Goal: Task Accomplishment & Management: Use online tool/utility

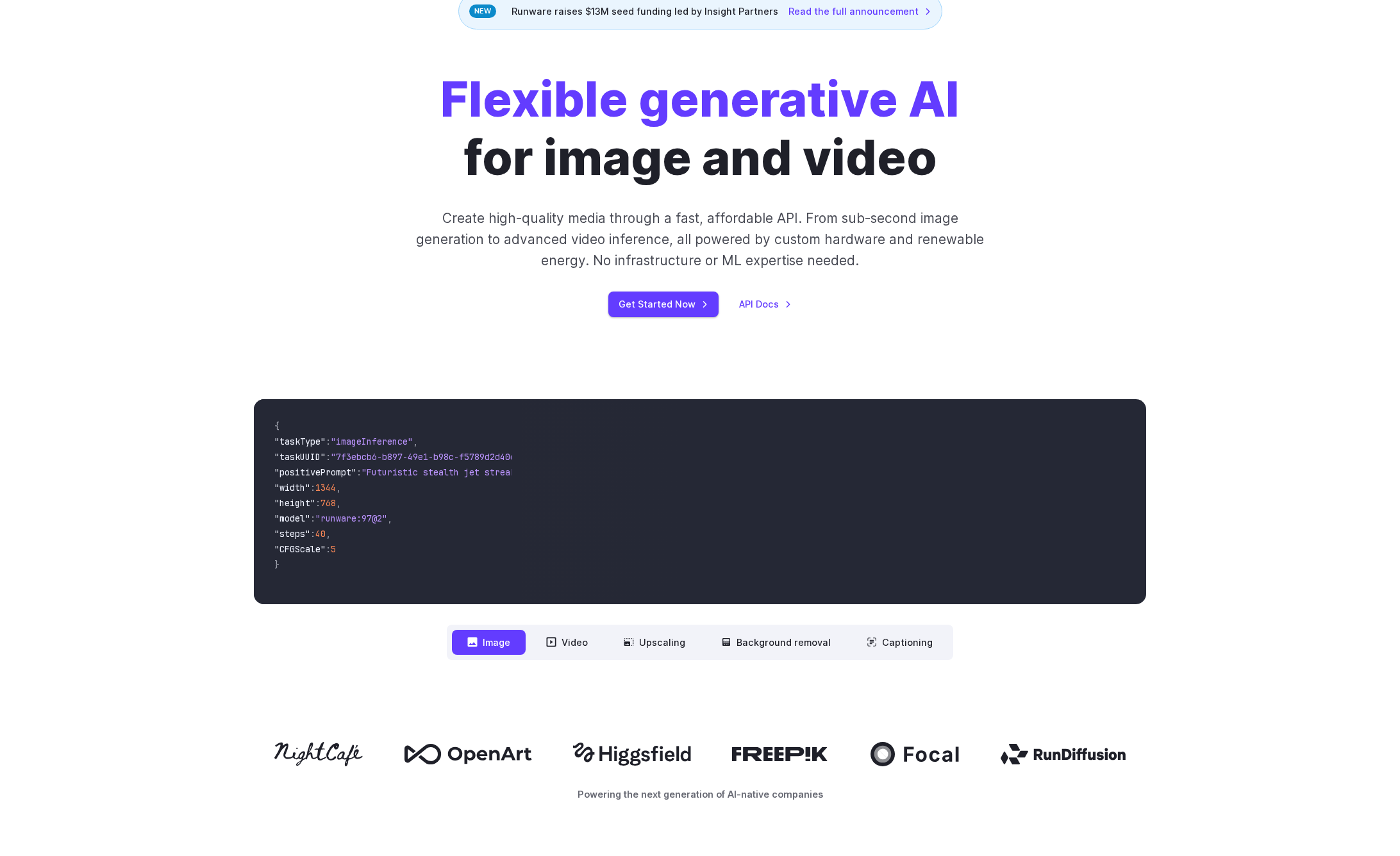
scroll to position [80, 0]
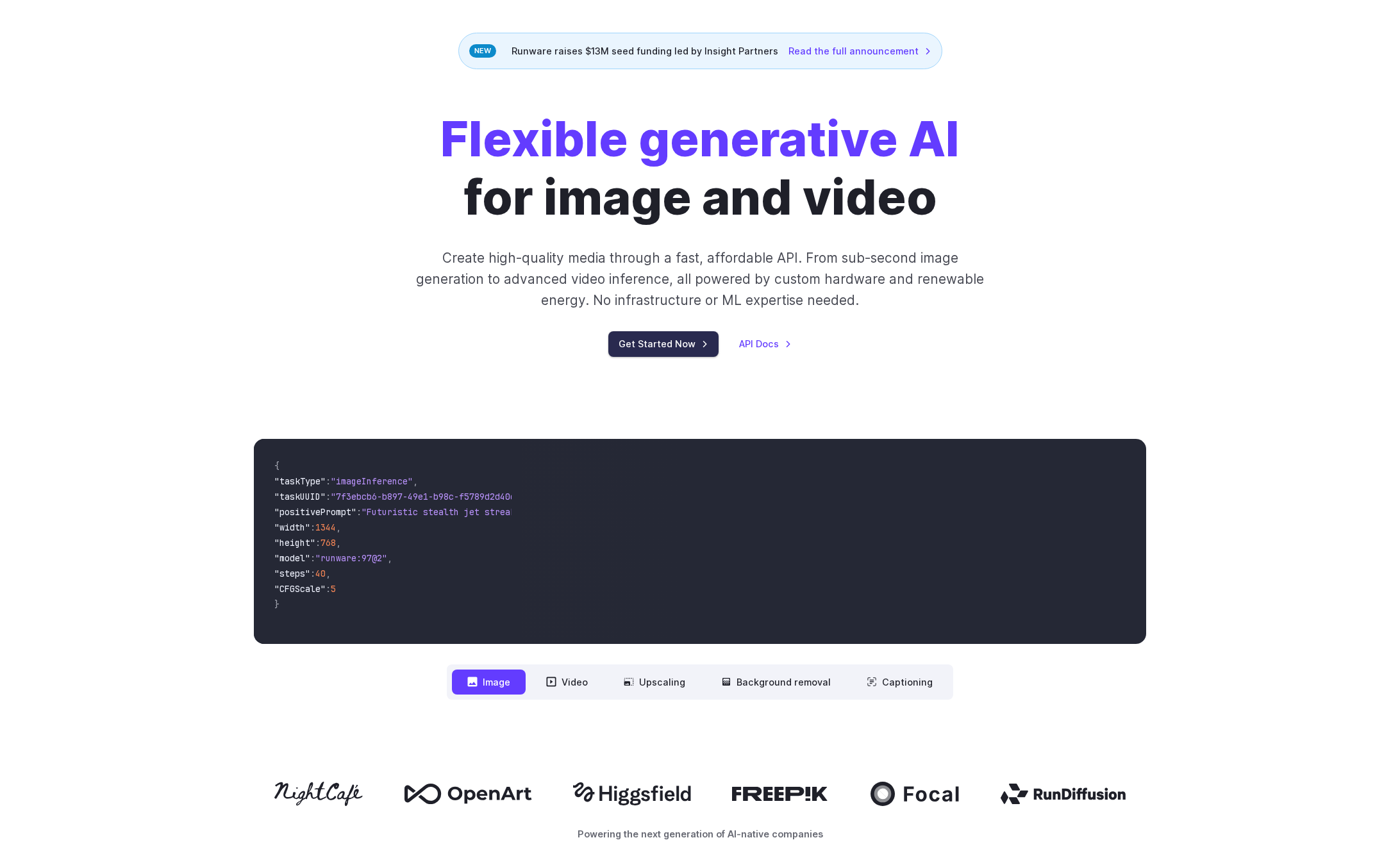
click at [701, 348] on link "Get Started Now" at bounding box center [663, 344] width 110 height 25
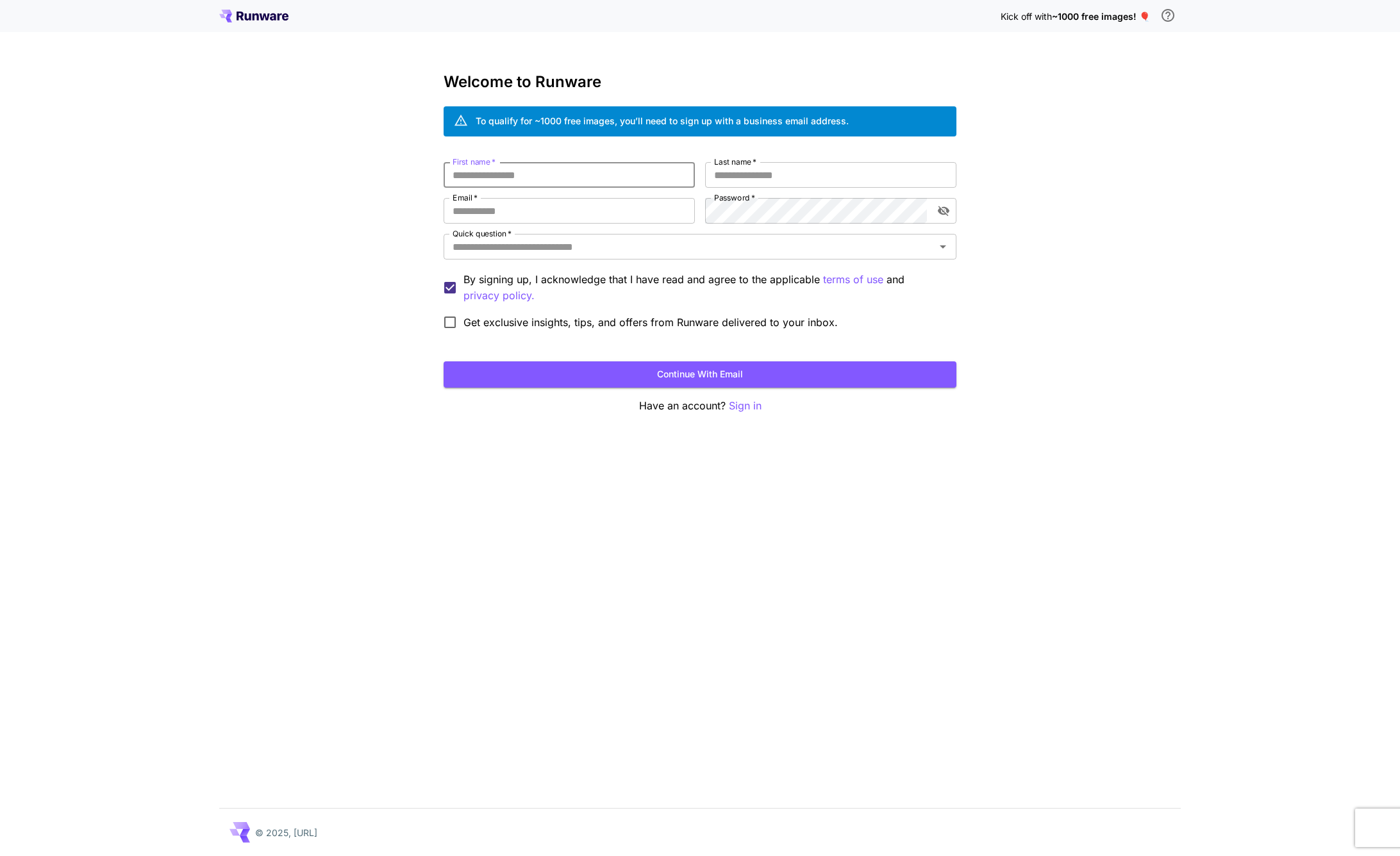
click at [550, 167] on input "First name   *" at bounding box center [568, 175] width 251 height 26
type input "******"
click at [771, 119] on div "To qualify for ~1000 free images, you’ll need to sign up with a business email …" at bounding box center [661, 121] width 373 height 13
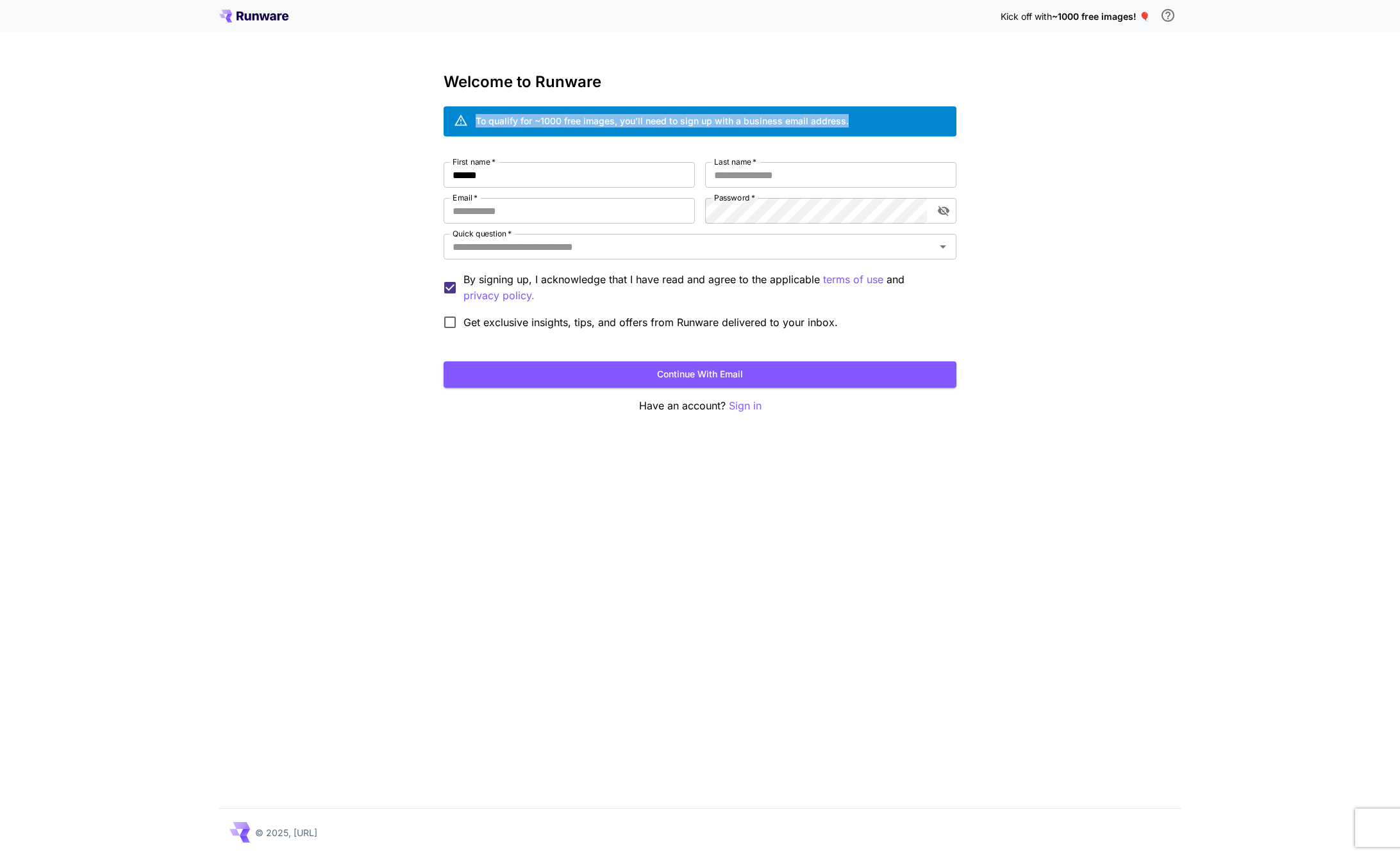
click at [763, 97] on div at bounding box center [763, 97] width 0 height 0
click at [806, 182] on input "Last name   *" at bounding box center [830, 175] width 251 height 26
type input "*****"
type input "**********"
click at [693, 244] on input "Quick question   *" at bounding box center [690, 246] width 484 height 18
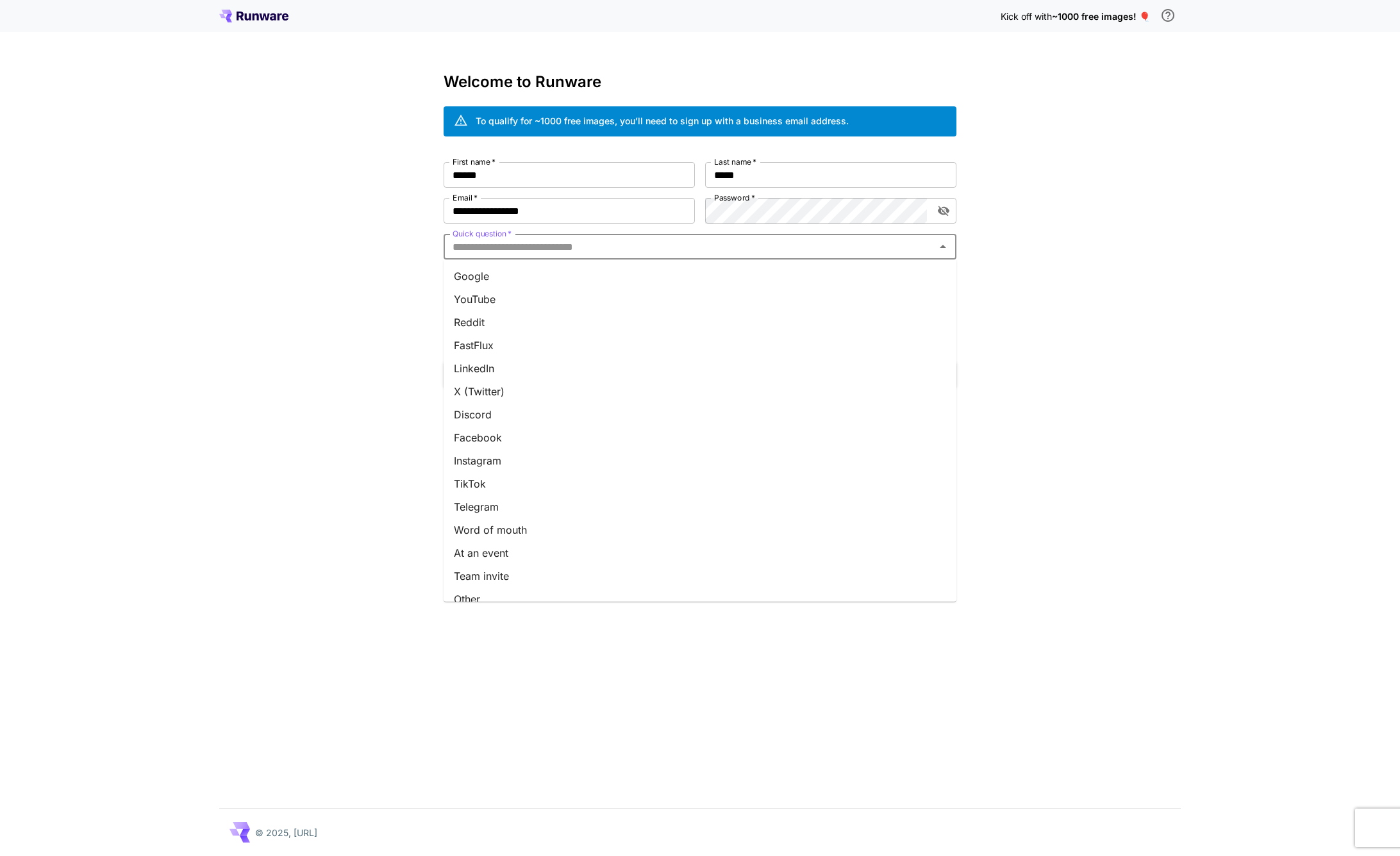
click at [518, 401] on li "X (Twitter)" at bounding box center [700, 392] width 512 height 23
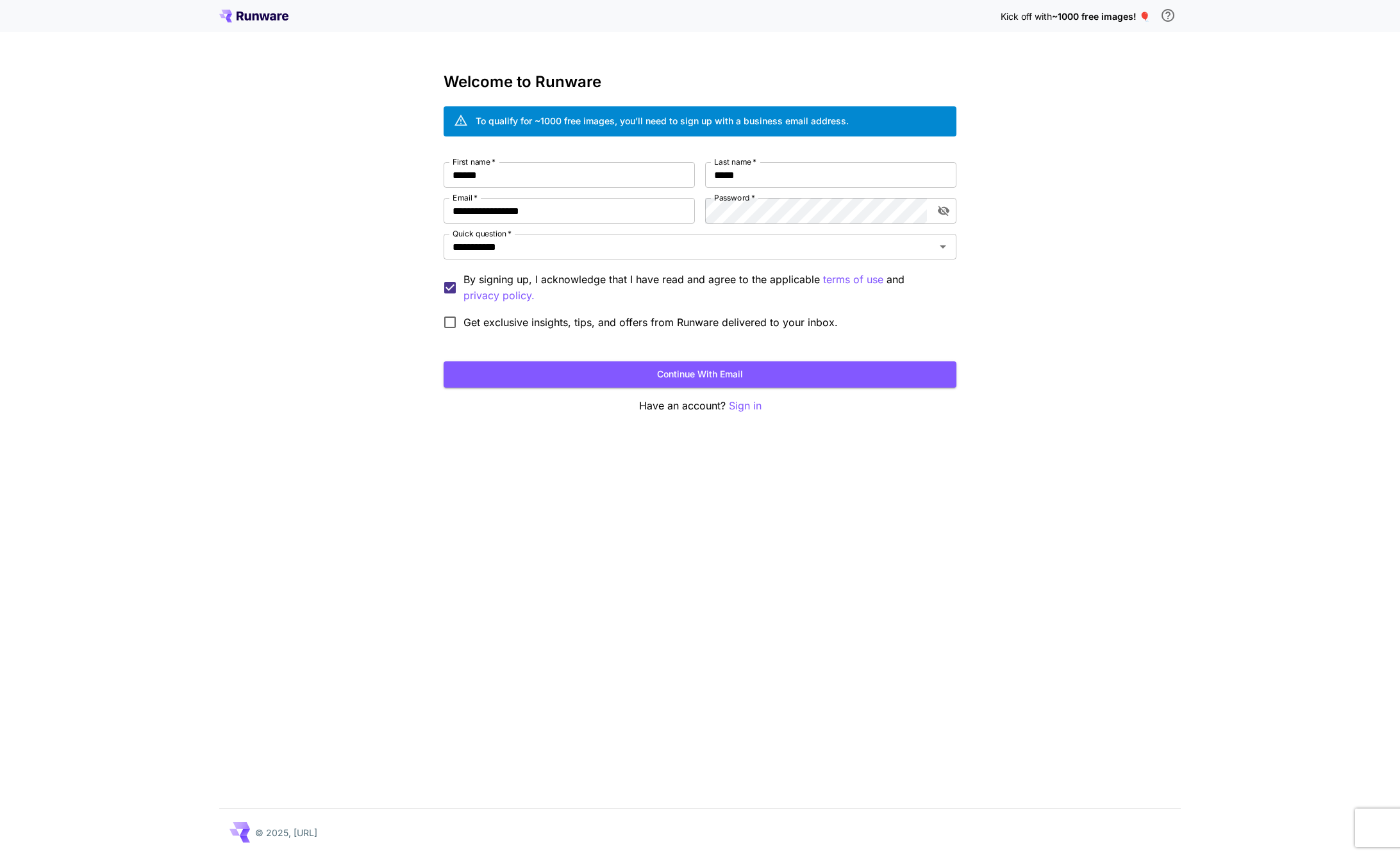
click at [546, 326] on span "Get exclusive insights, tips, and offers from Runware delivered to your inbox." at bounding box center [651, 322] width 374 height 15
click at [717, 378] on button "Continue with email" at bounding box center [700, 375] width 512 height 27
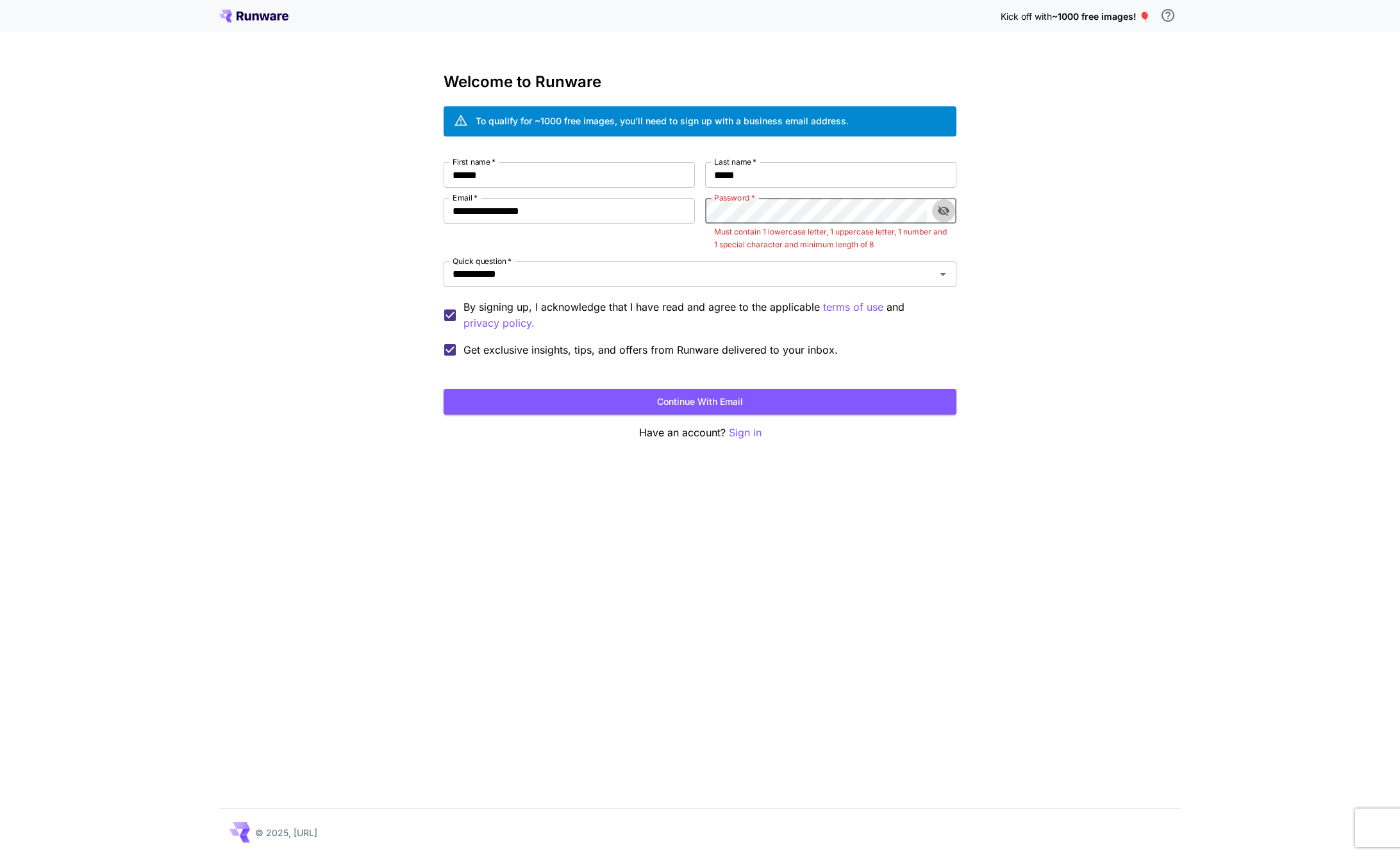
click at [943, 214] on icon "toggle password visibility" at bounding box center [943, 212] width 12 height 11
click at [943, 214] on icon "toggle password visibility" at bounding box center [943, 211] width 12 height 8
drag, startPoint x: 906, startPoint y: 245, endPoint x: 714, endPoint y: 232, distance: 192.4
click at [714, 232] on div "Password   * Password   * Must contain 1 lowercase letter, 1 uppercase letter, …" at bounding box center [830, 224] width 251 height 53
click at [714, 207] on div at bounding box center [714, 207] width 0 height 0
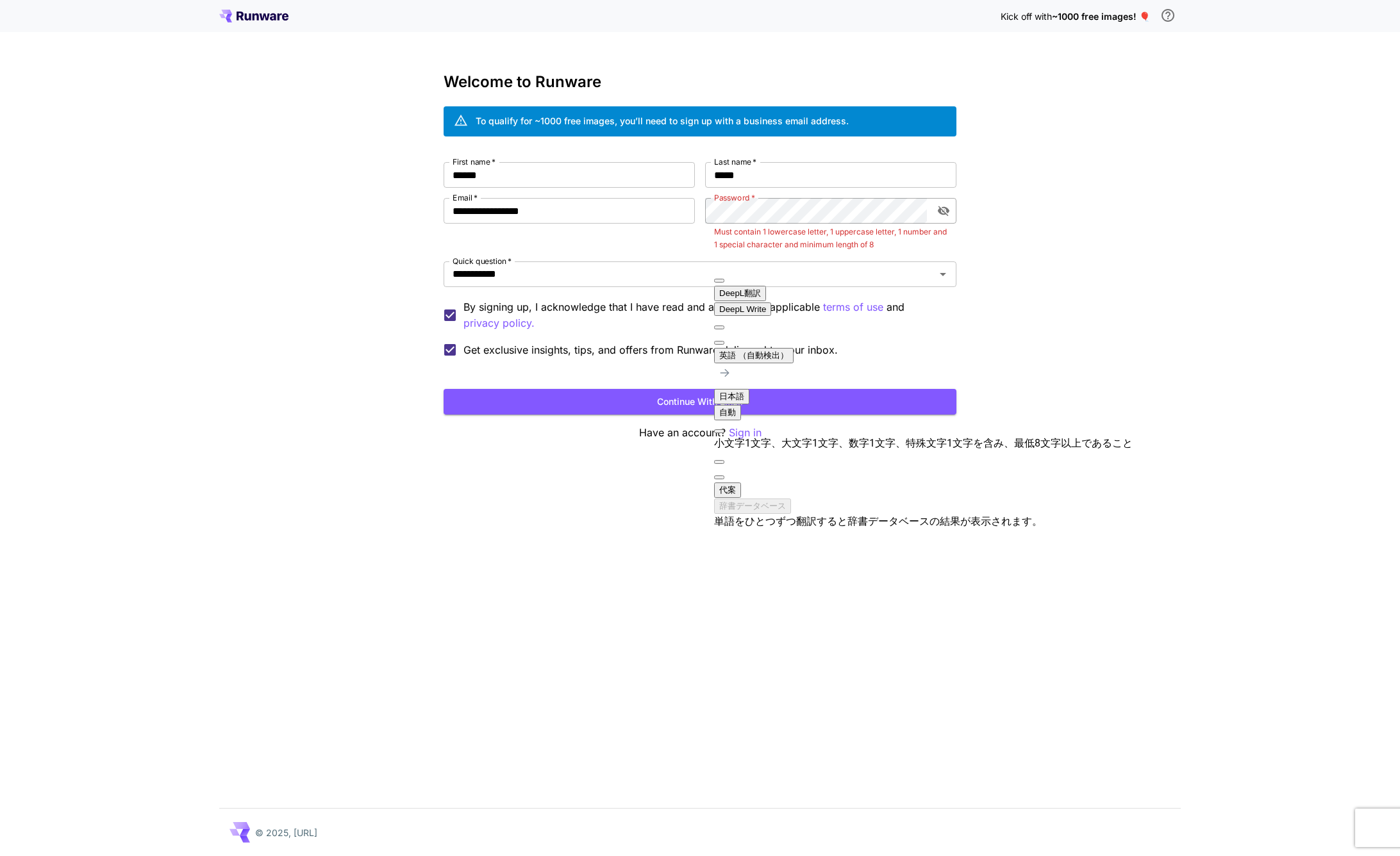
click at [974, 223] on div "**********" at bounding box center [700, 428] width 1400 height 856
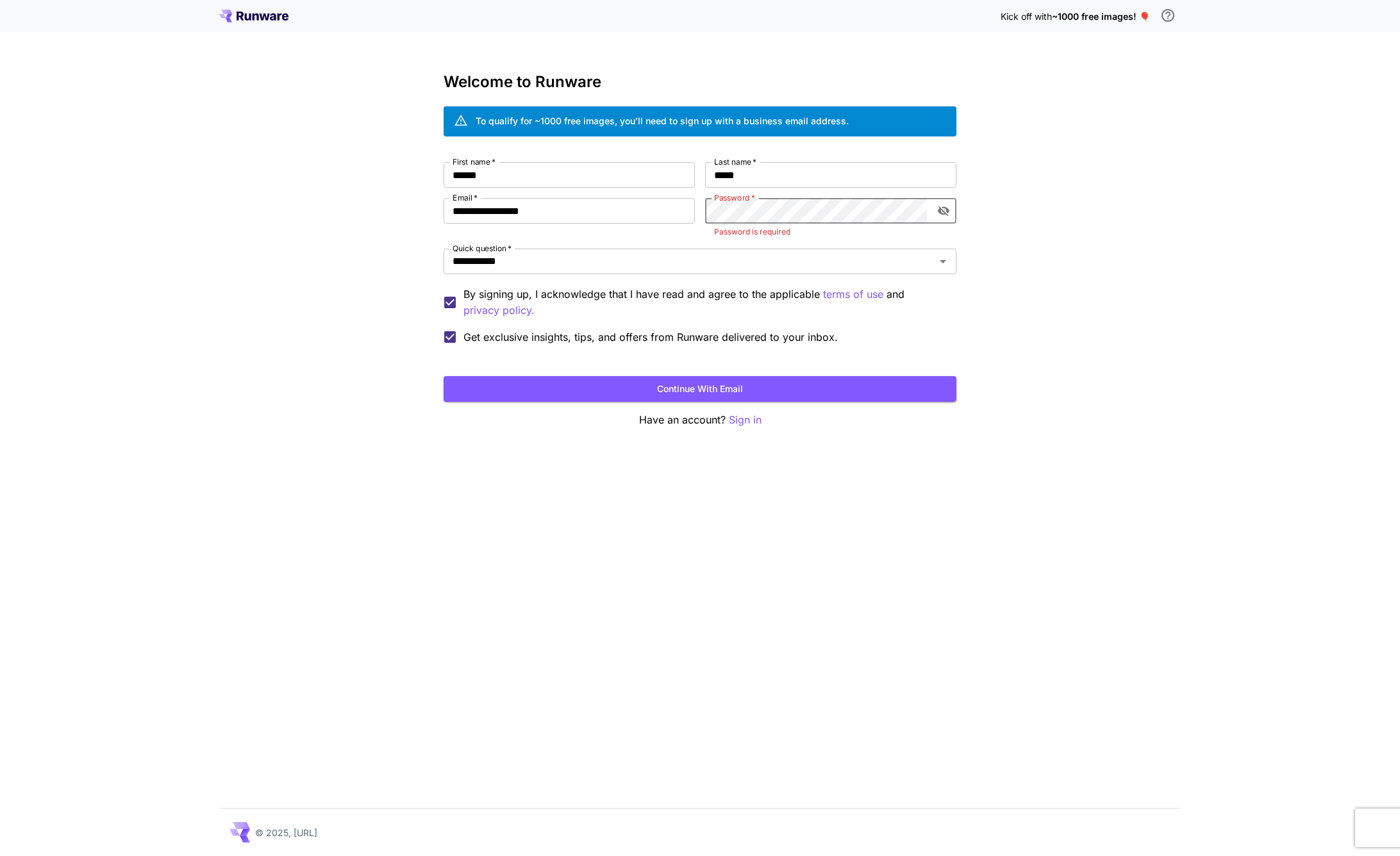
click at [0, 855] on com-1password-button at bounding box center [0, 856] width 0 height 0
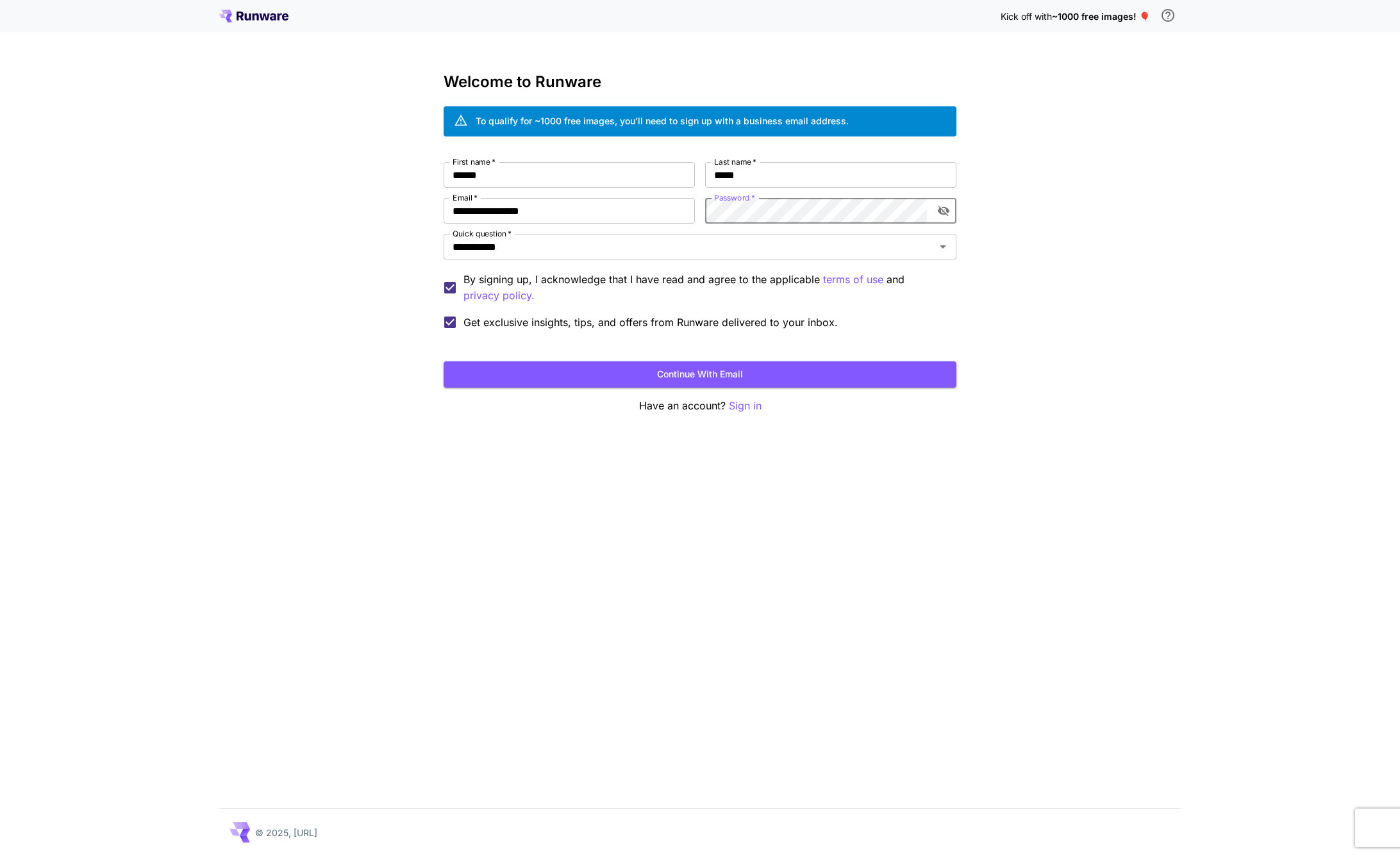
click at [1047, 193] on div "**********" at bounding box center [700, 428] width 1400 height 856
click at [0, 855] on com-1password-button at bounding box center [0, 856] width 0 height 0
click at [1077, 197] on div "**********" at bounding box center [700, 428] width 1400 height 856
click at [832, 362] on button "Continue with email" at bounding box center [700, 375] width 512 height 27
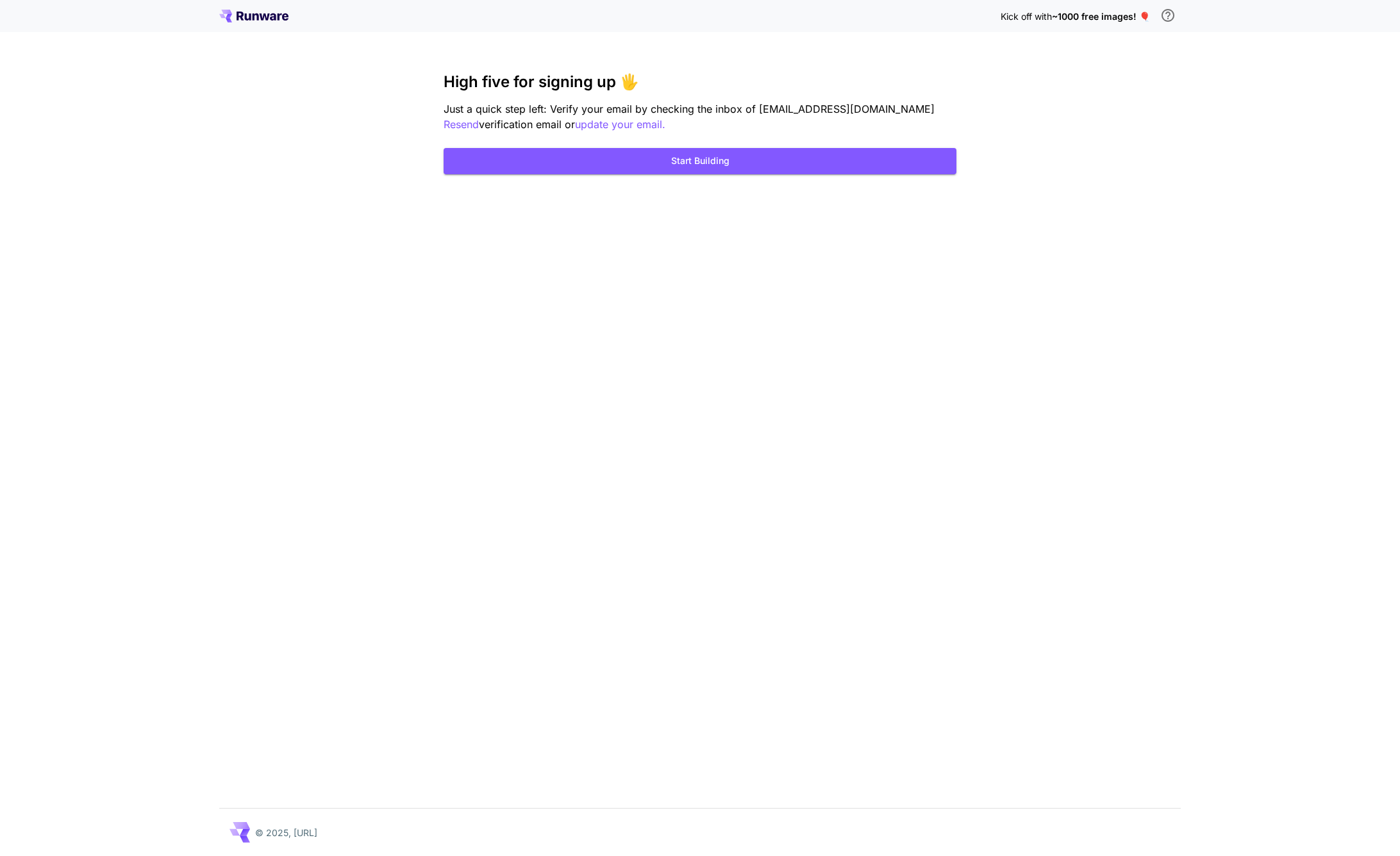
click at [1207, 336] on div "Kick off with ~1000 free images! 🎈 High five for signing up 🖐️ Just a quick ste…" at bounding box center [700, 428] width 1400 height 856
click at [709, 167] on button "Start Building" at bounding box center [700, 161] width 512 height 27
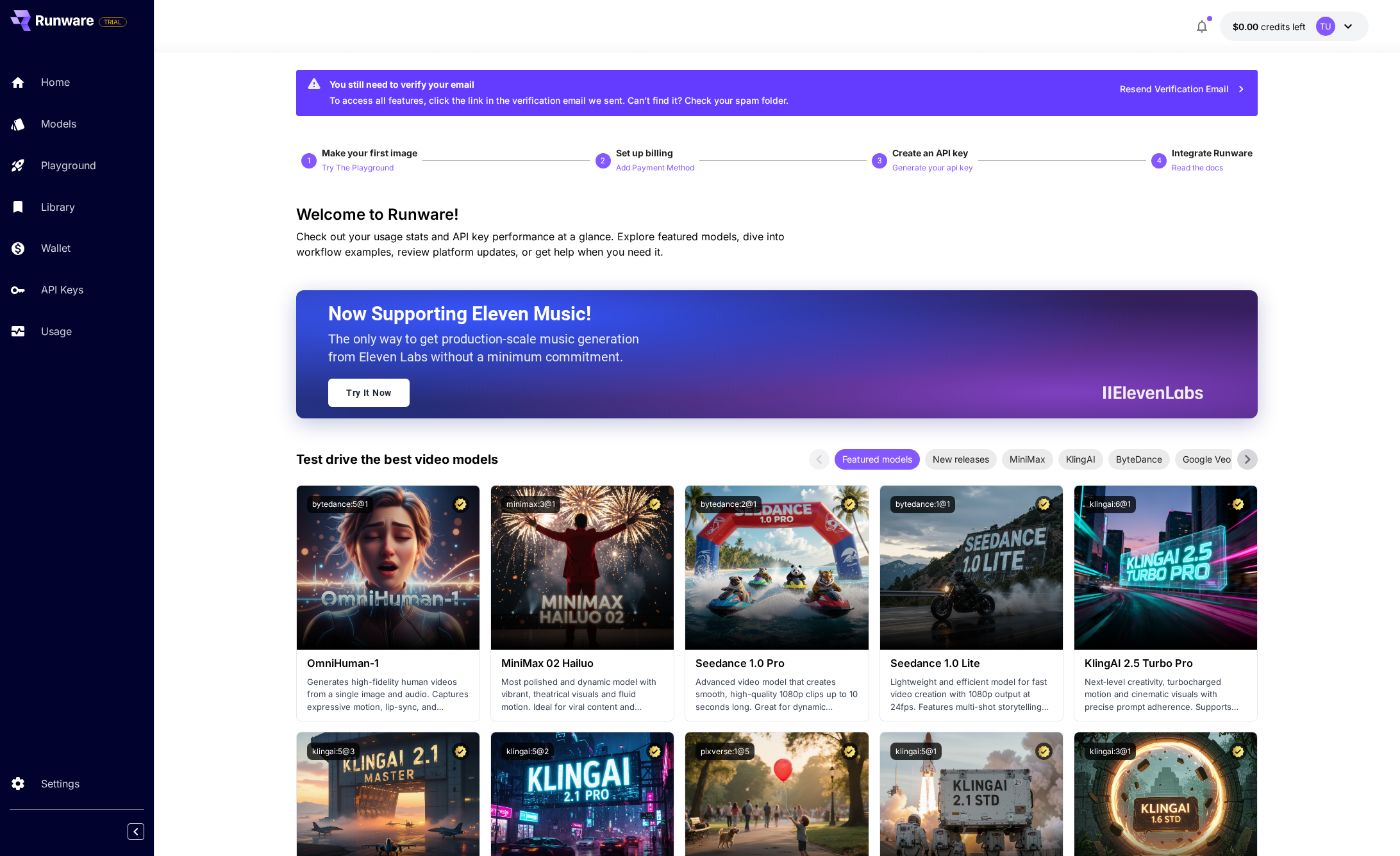
scroll to position [12, 0]
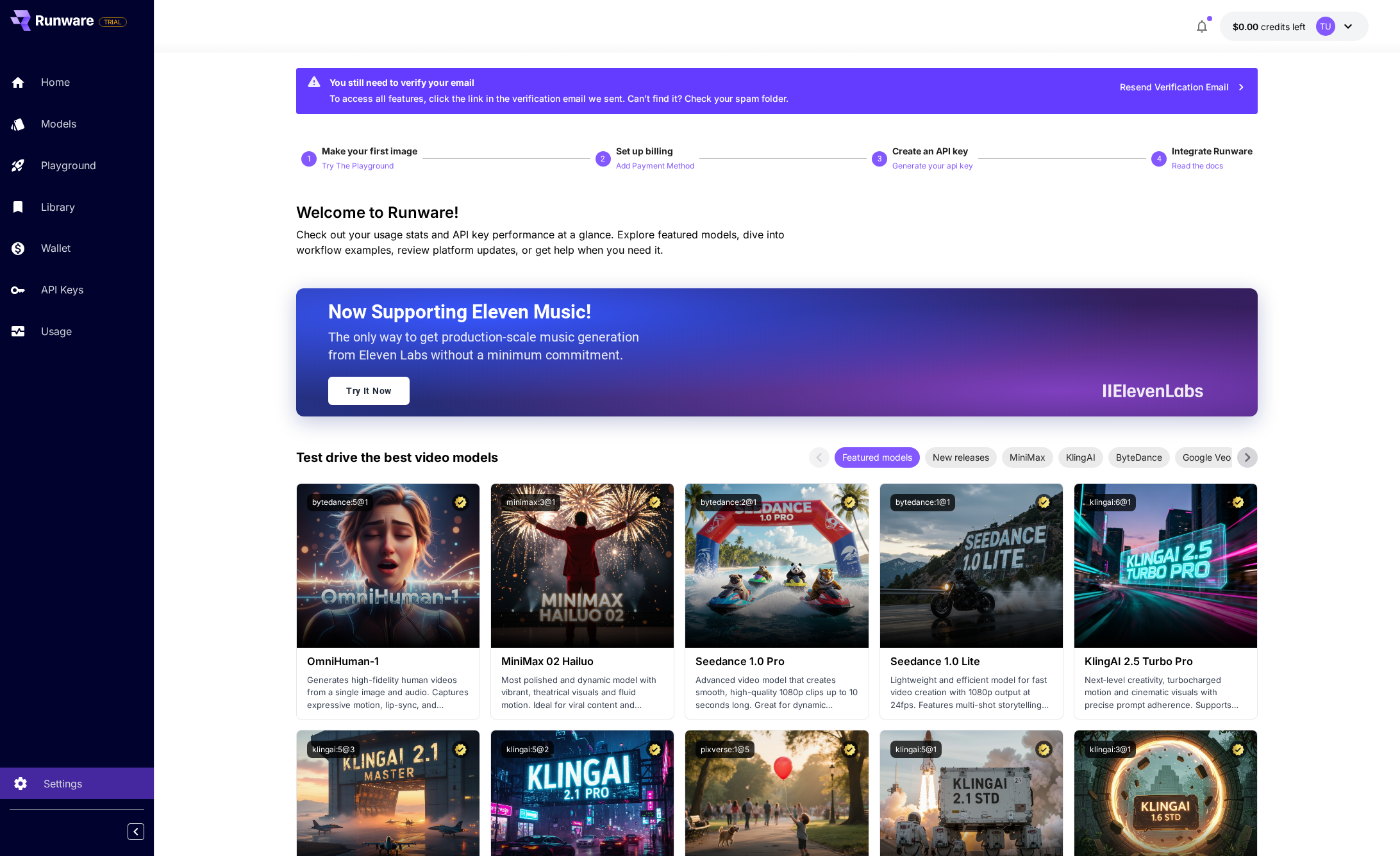
click at [92, 782] on div "Settings" at bounding box center [93, 783] width 100 height 15
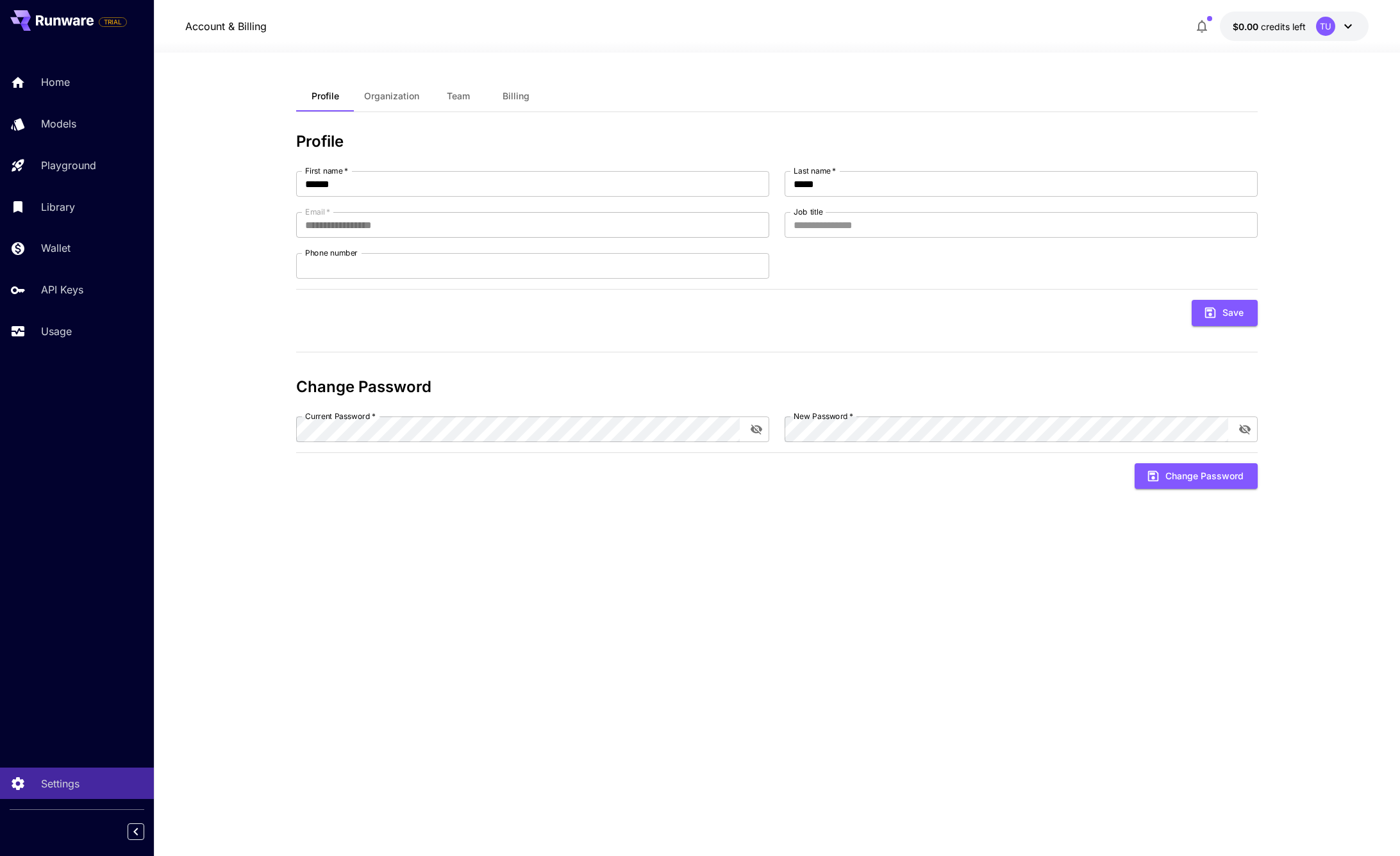
click at [379, 103] on button "Organization" at bounding box center [391, 96] width 75 height 31
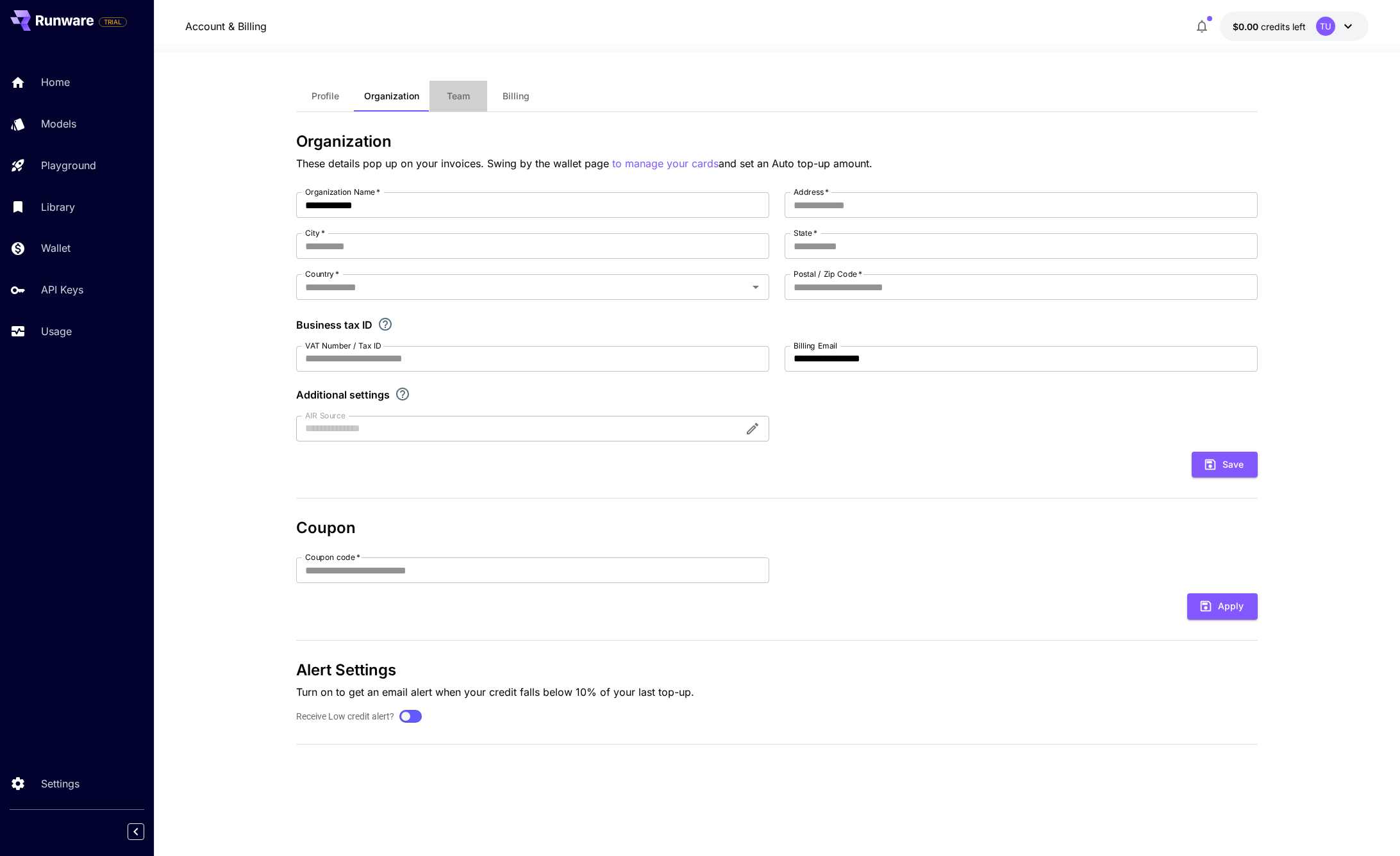
click at [476, 94] on button "Team" at bounding box center [458, 96] width 58 height 31
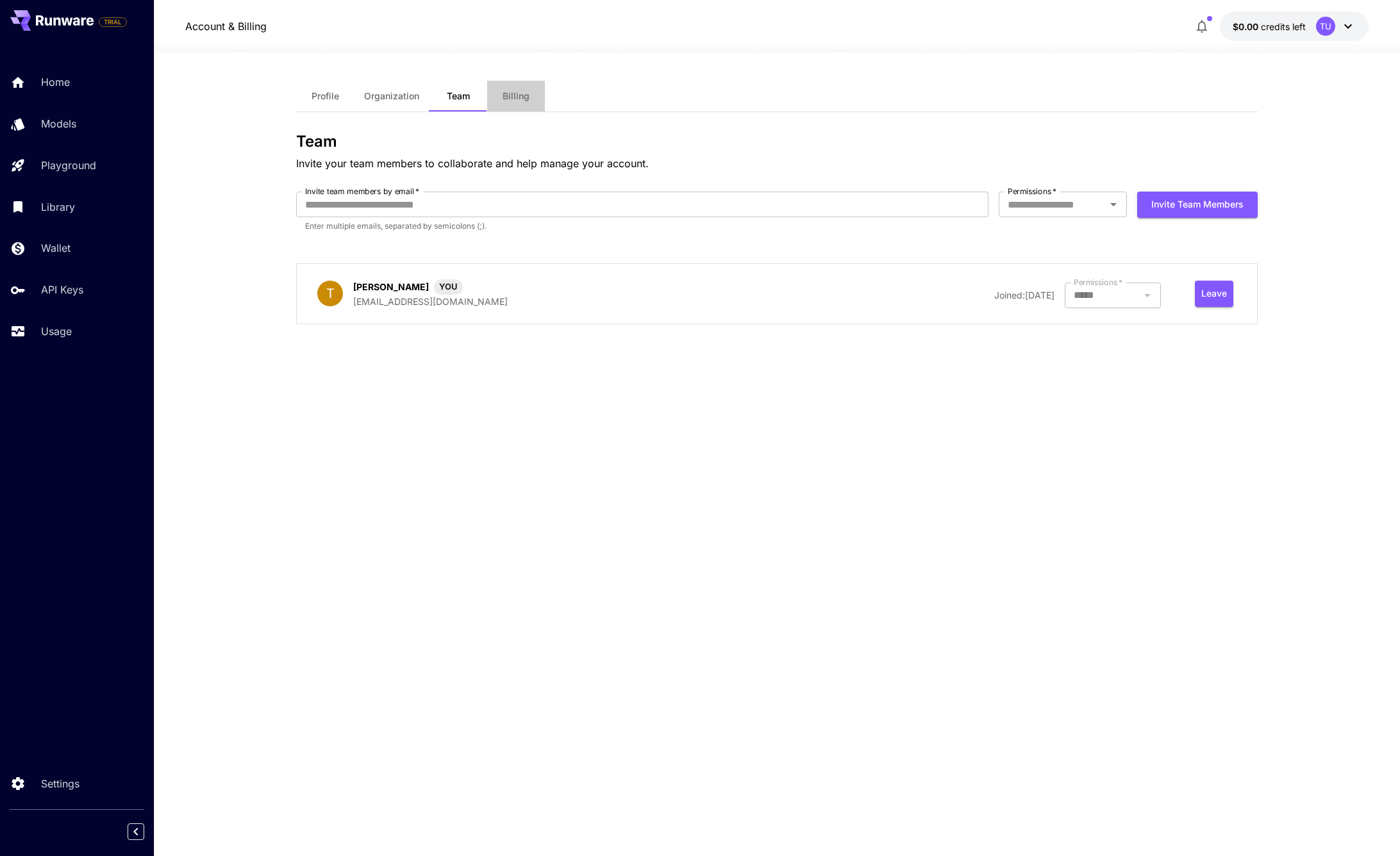
click at [501, 91] on button "Billing" at bounding box center [515, 96] width 58 height 31
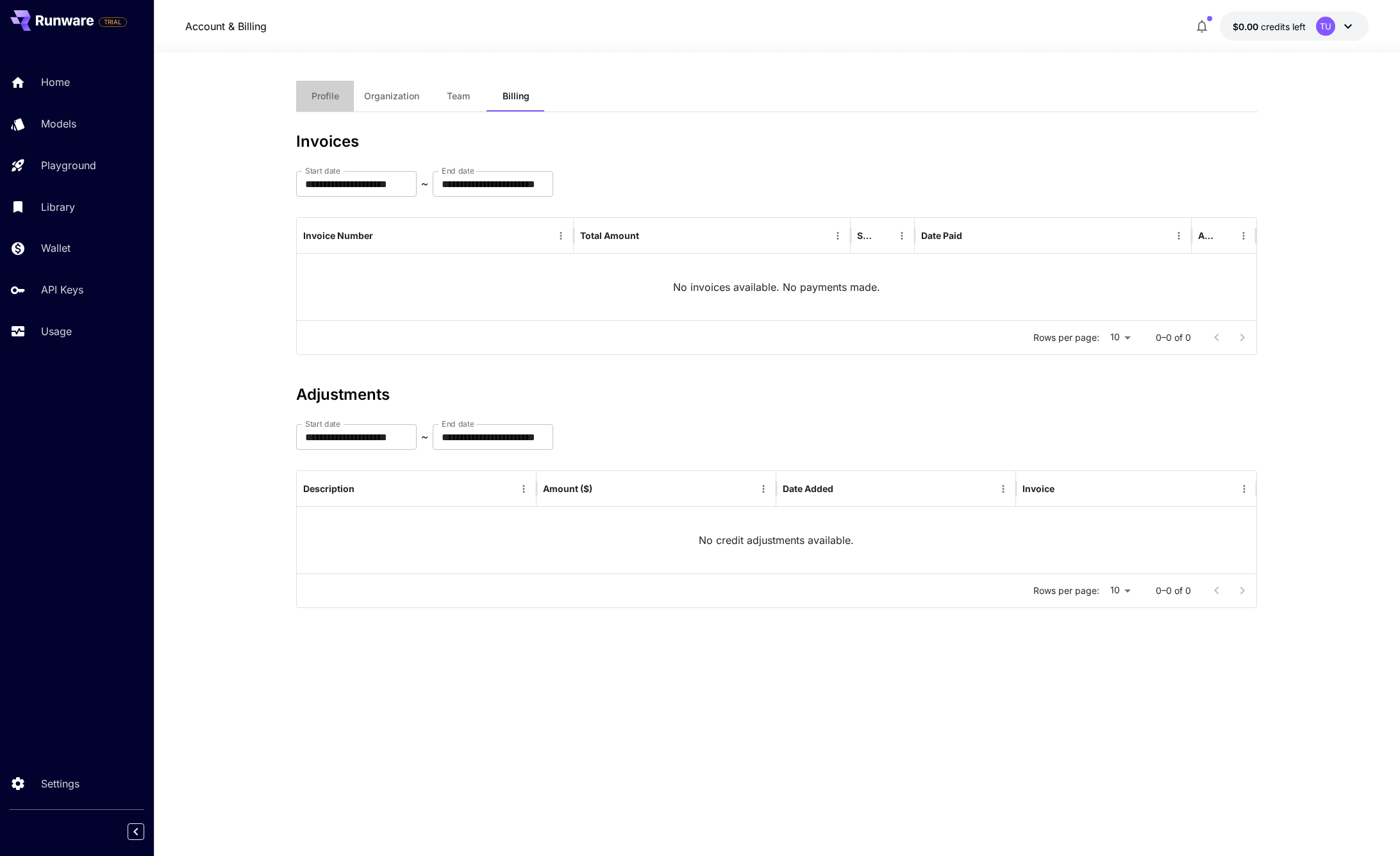
click at [320, 103] on button "Profile" at bounding box center [325, 96] width 58 height 31
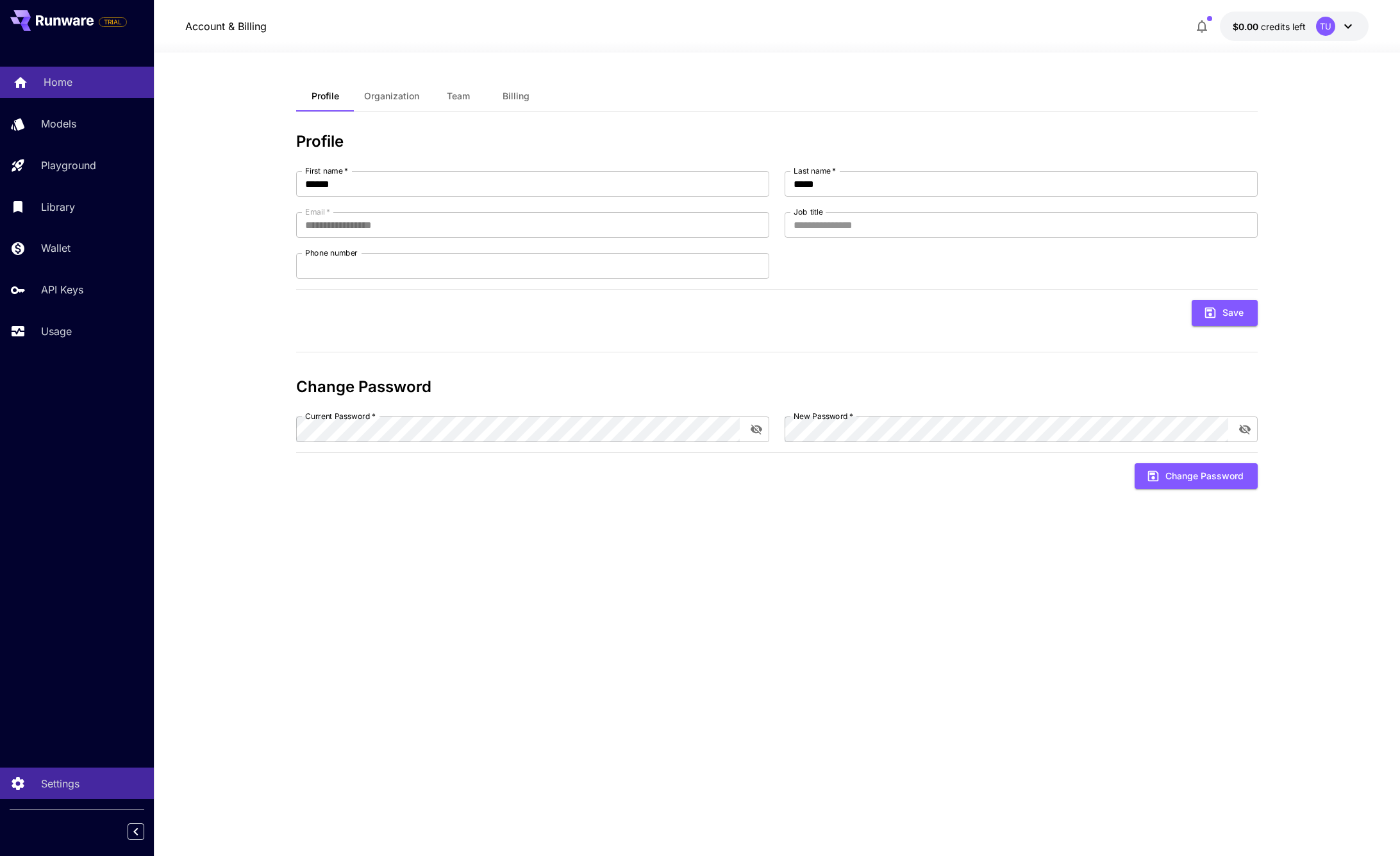
click at [80, 91] on link "Home" at bounding box center [77, 82] width 154 height 31
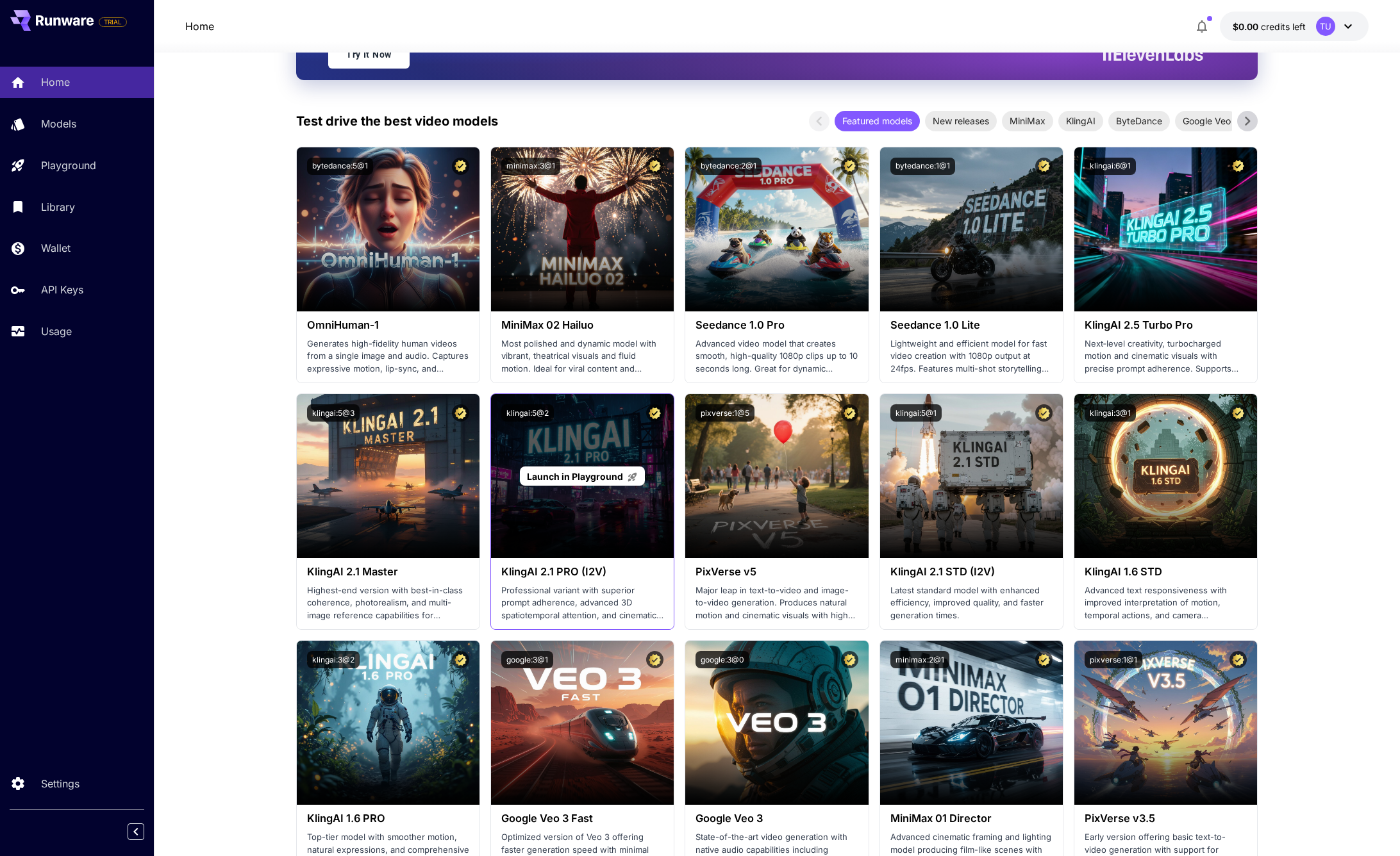
scroll to position [291, 0]
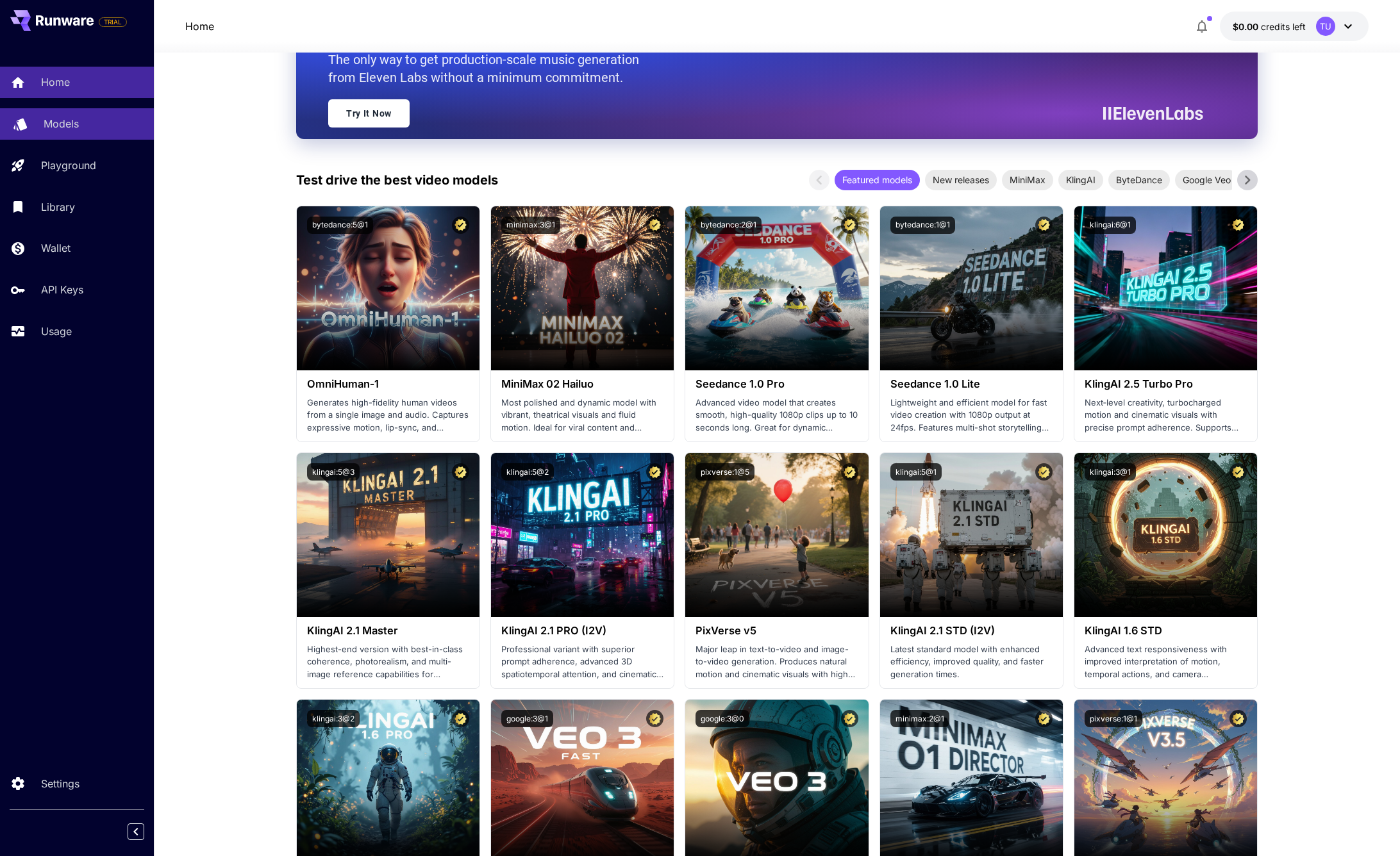
click at [66, 136] on link "Models" at bounding box center [77, 123] width 154 height 31
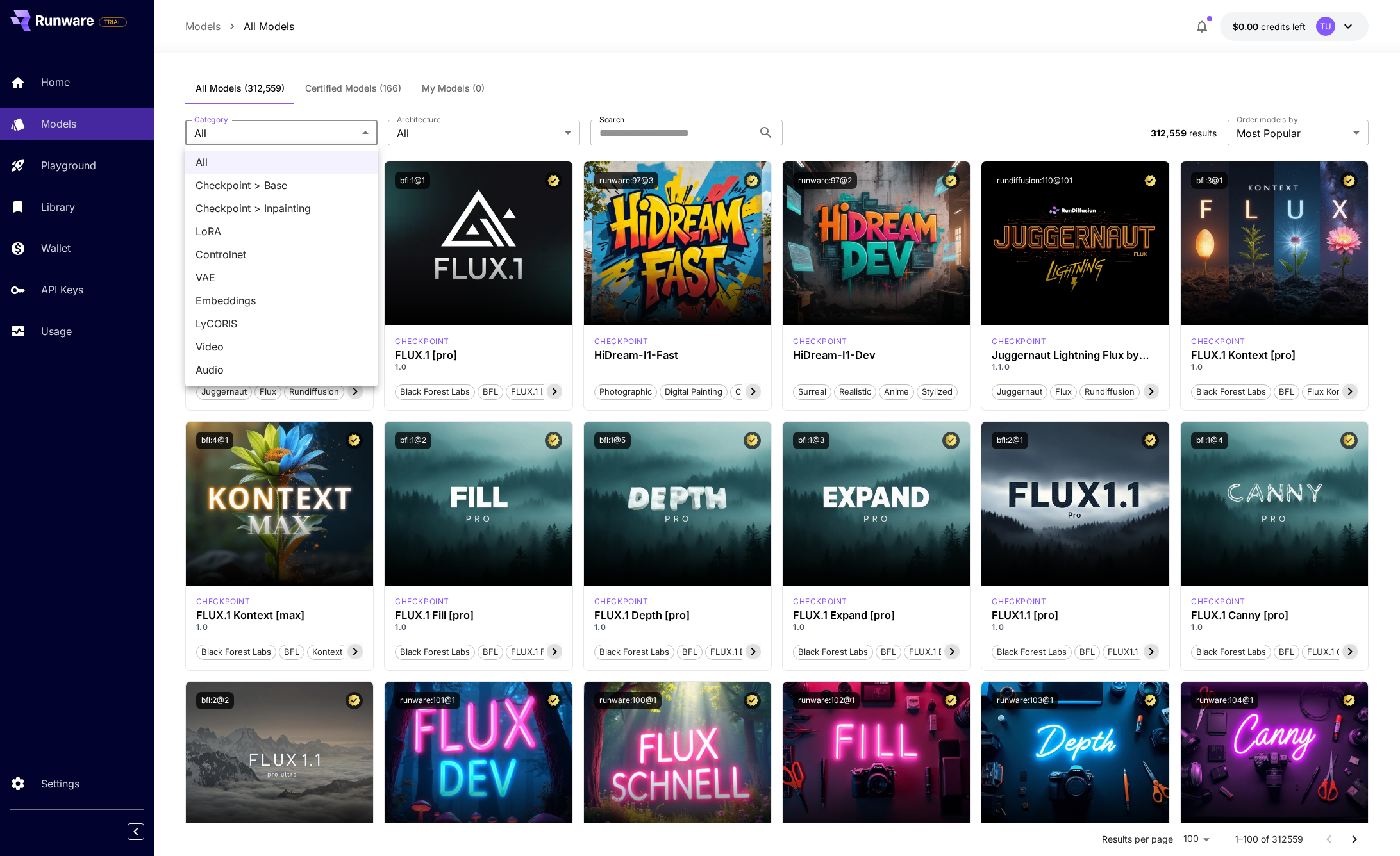
click at [250, 365] on span "Audio" at bounding box center [282, 369] width 172 height 15
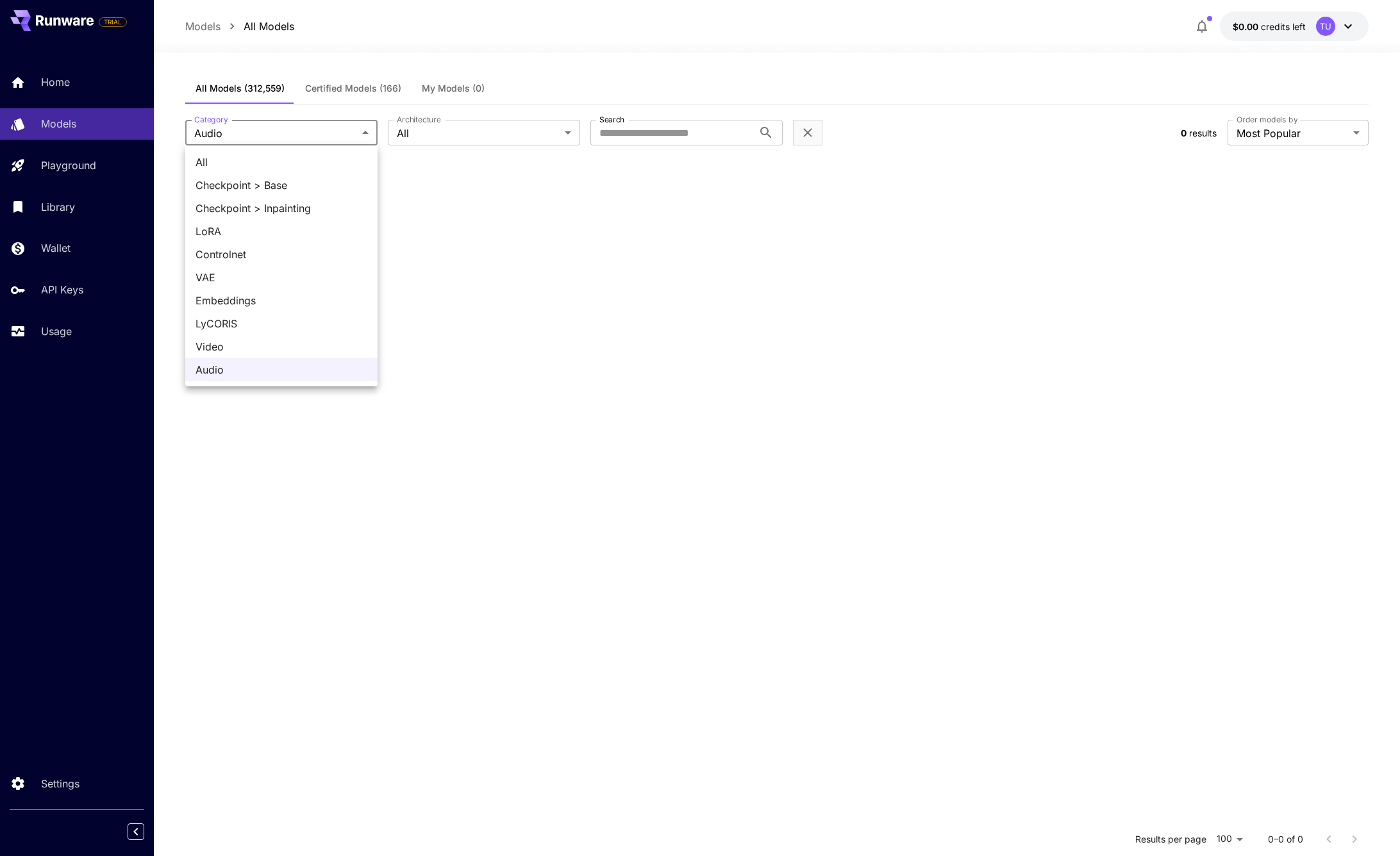
click at [352, 130] on body "**********" at bounding box center [700, 544] width 1400 height 1088
click at [298, 165] on span "All" at bounding box center [282, 161] width 172 height 15
type input "***"
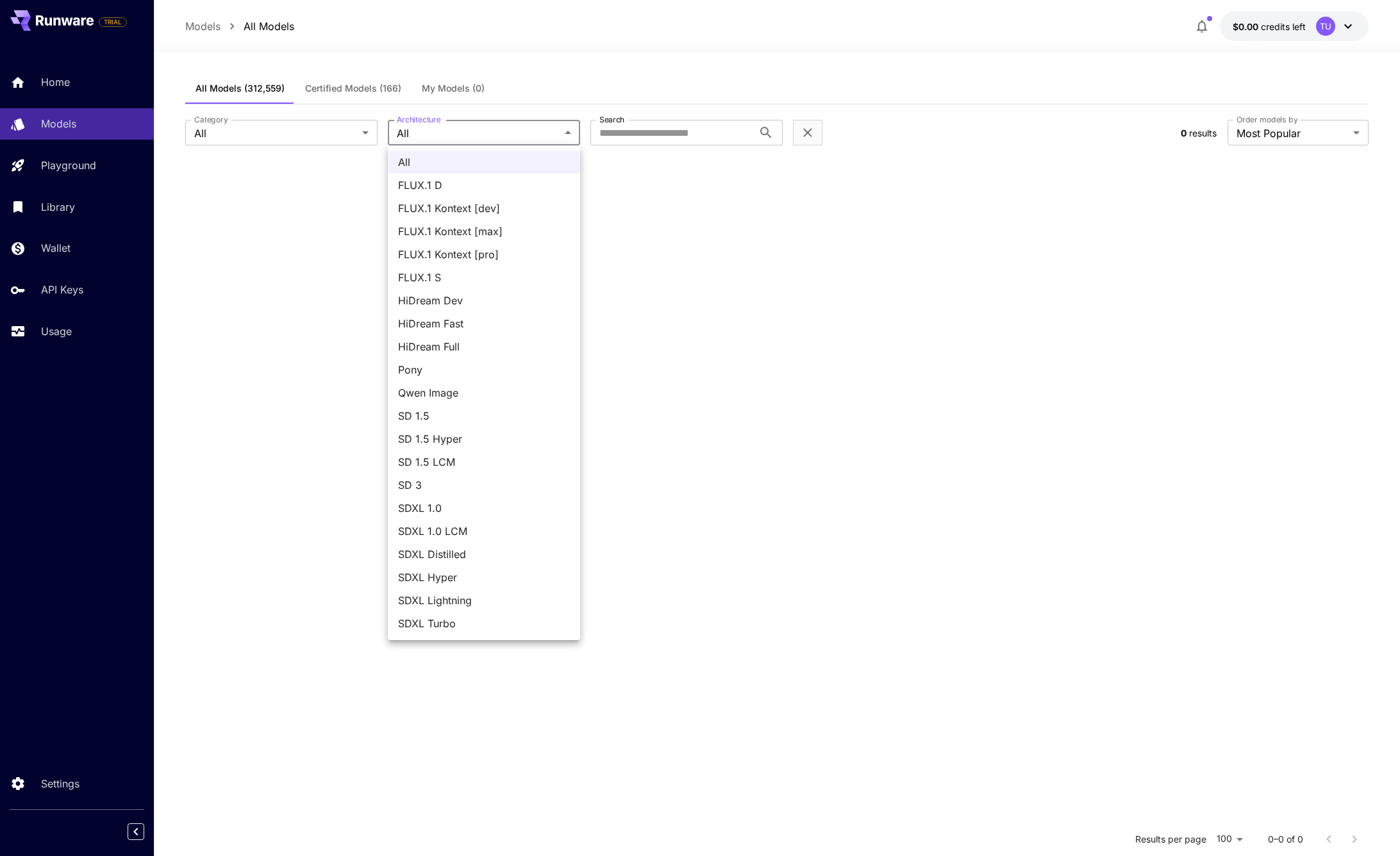
click at [465, 137] on body "**********" at bounding box center [700, 544] width 1400 height 1088
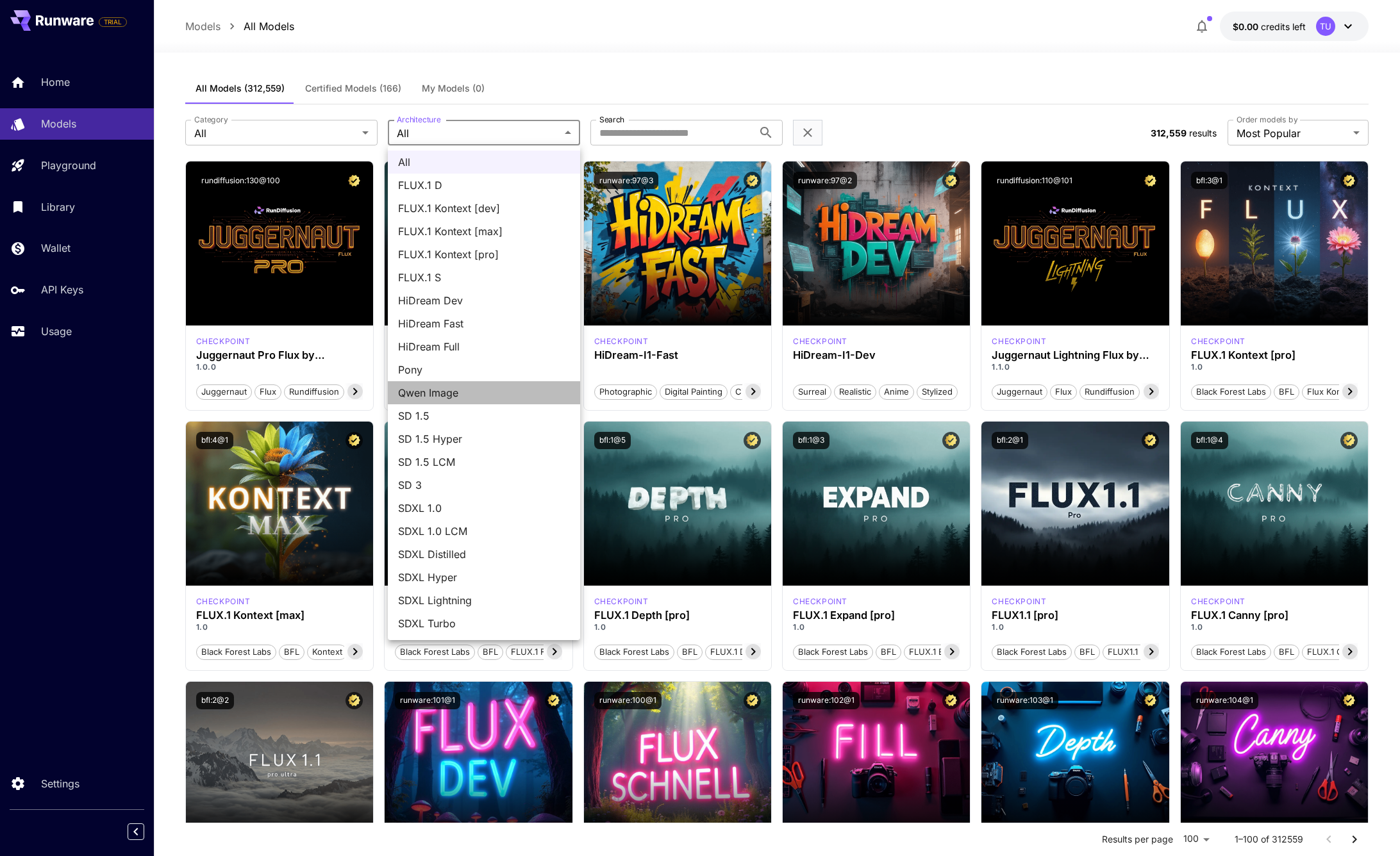
click at [462, 392] on span "Qwen Image" at bounding box center [484, 393] width 172 height 15
type input "**********"
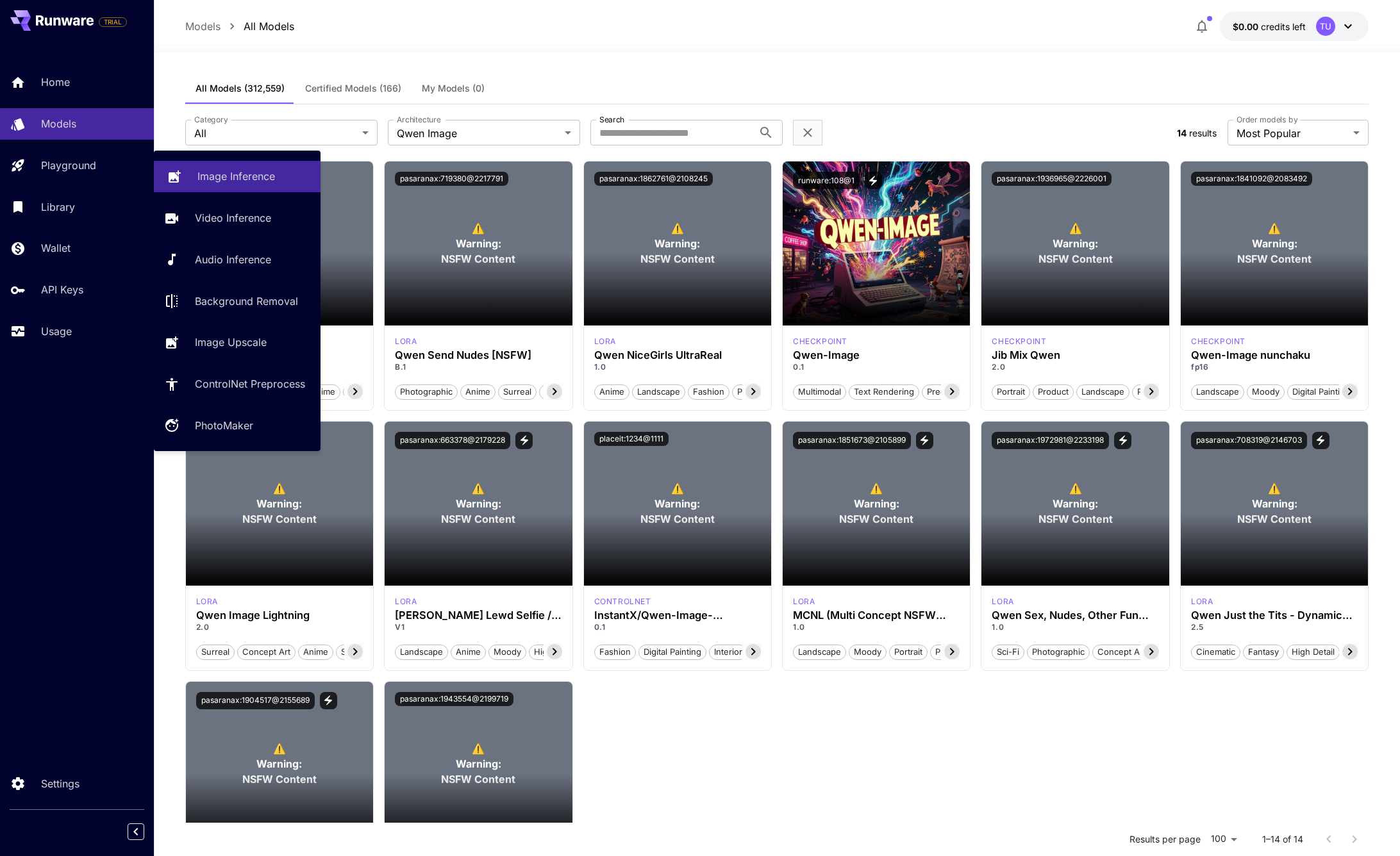
click at [238, 173] on p "Image Inference" at bounding box center [236, 175] width 77 height 15
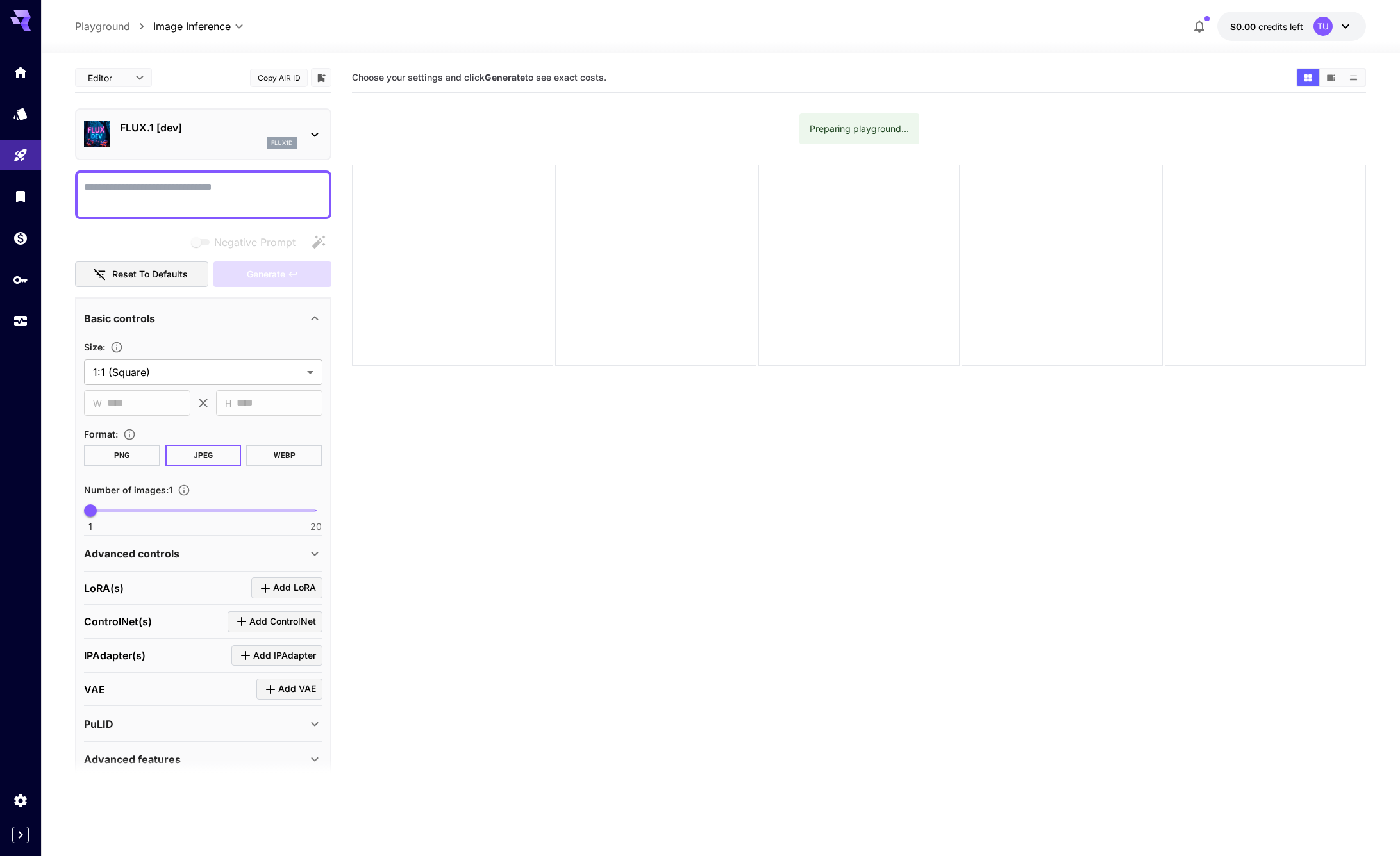
click at [315, 130] on icon at bounding box center [314, 134] width 15 height 15
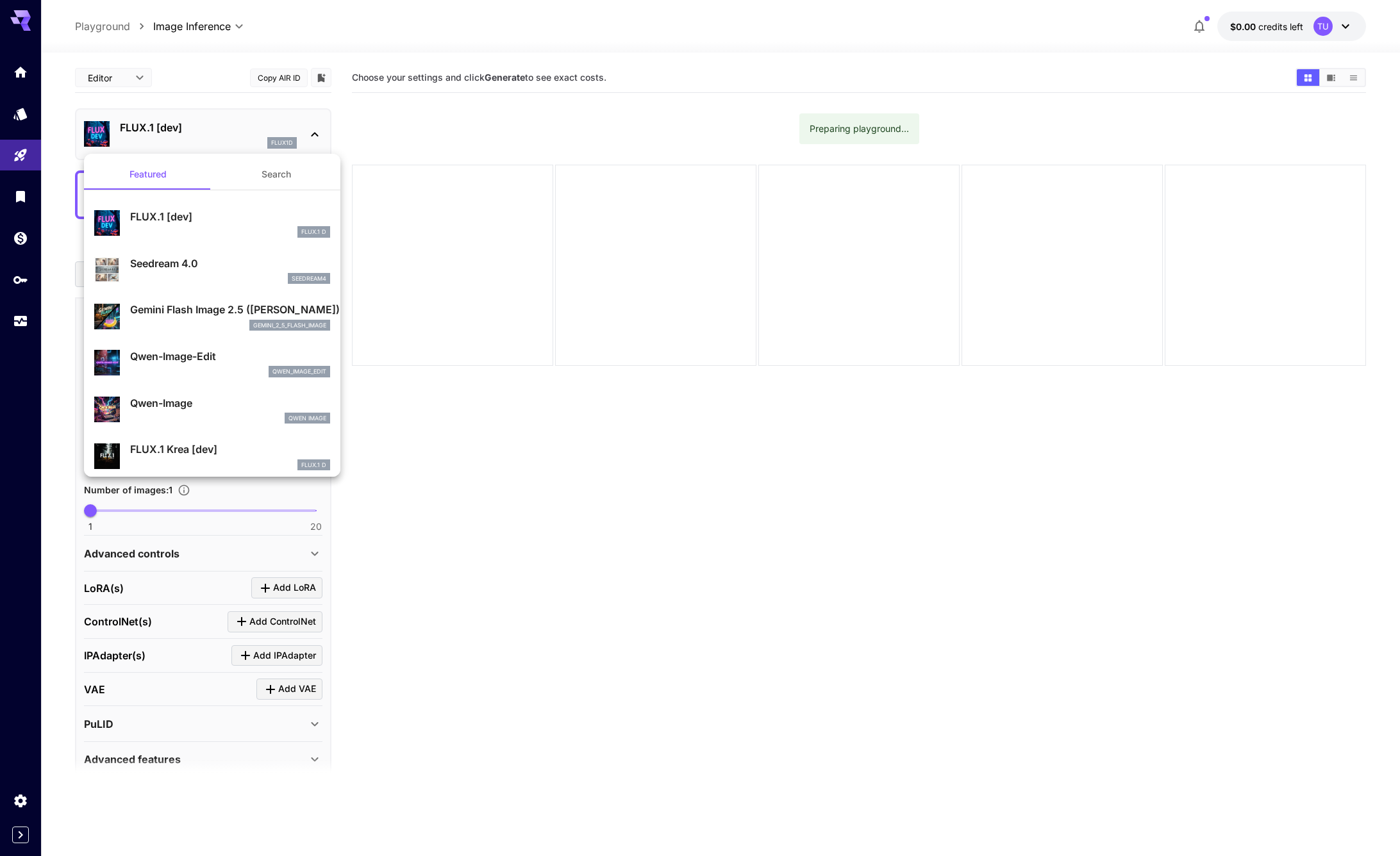
click at [239, 399] on p "Qwen-Image" at bounding box center [231, 402] width 200 height 15
type input "**"
type input "***"
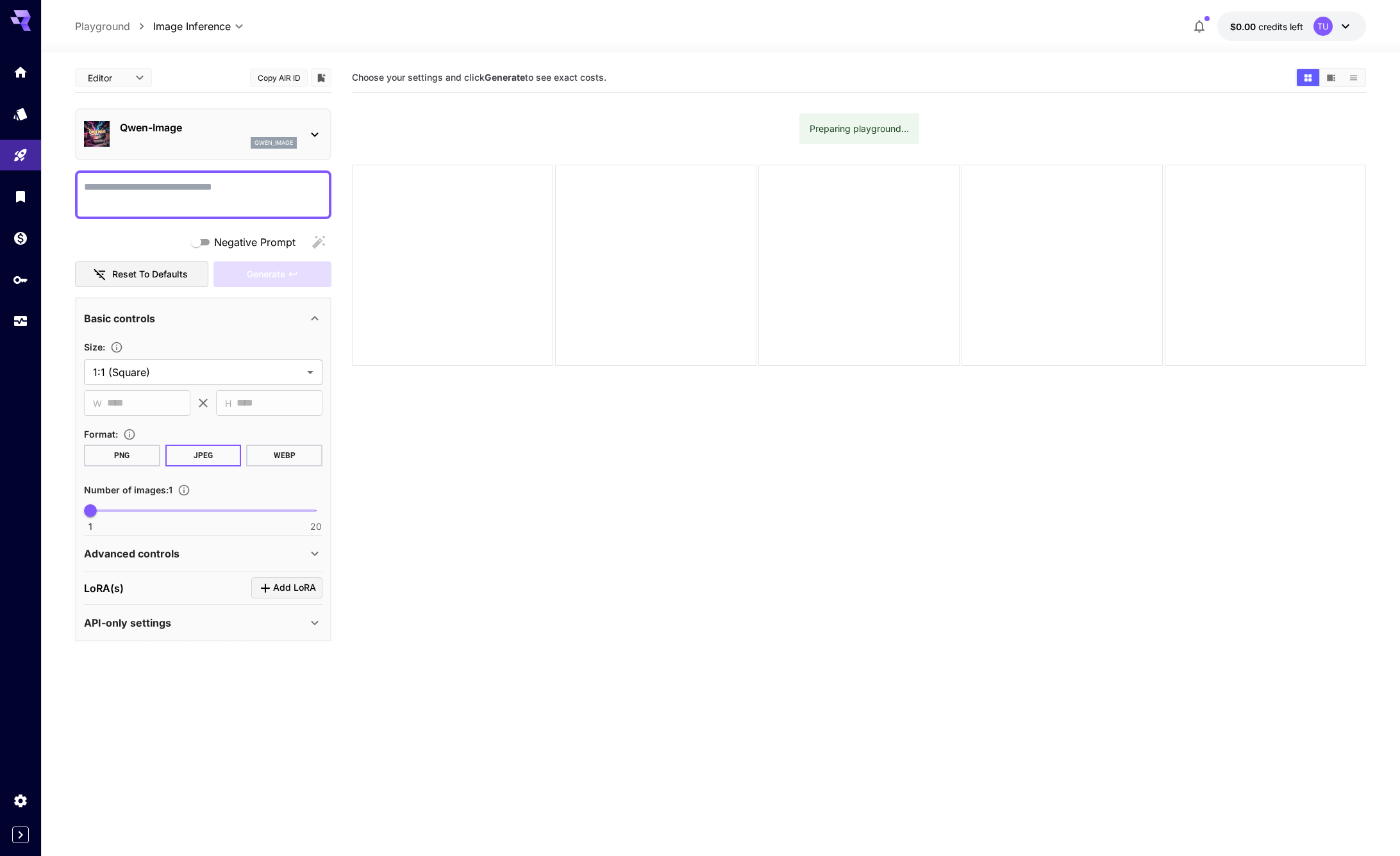
click at [300, 129] on div "Qwen-Image qwen_image" at bounding box center [203, 134] width 239 height 39
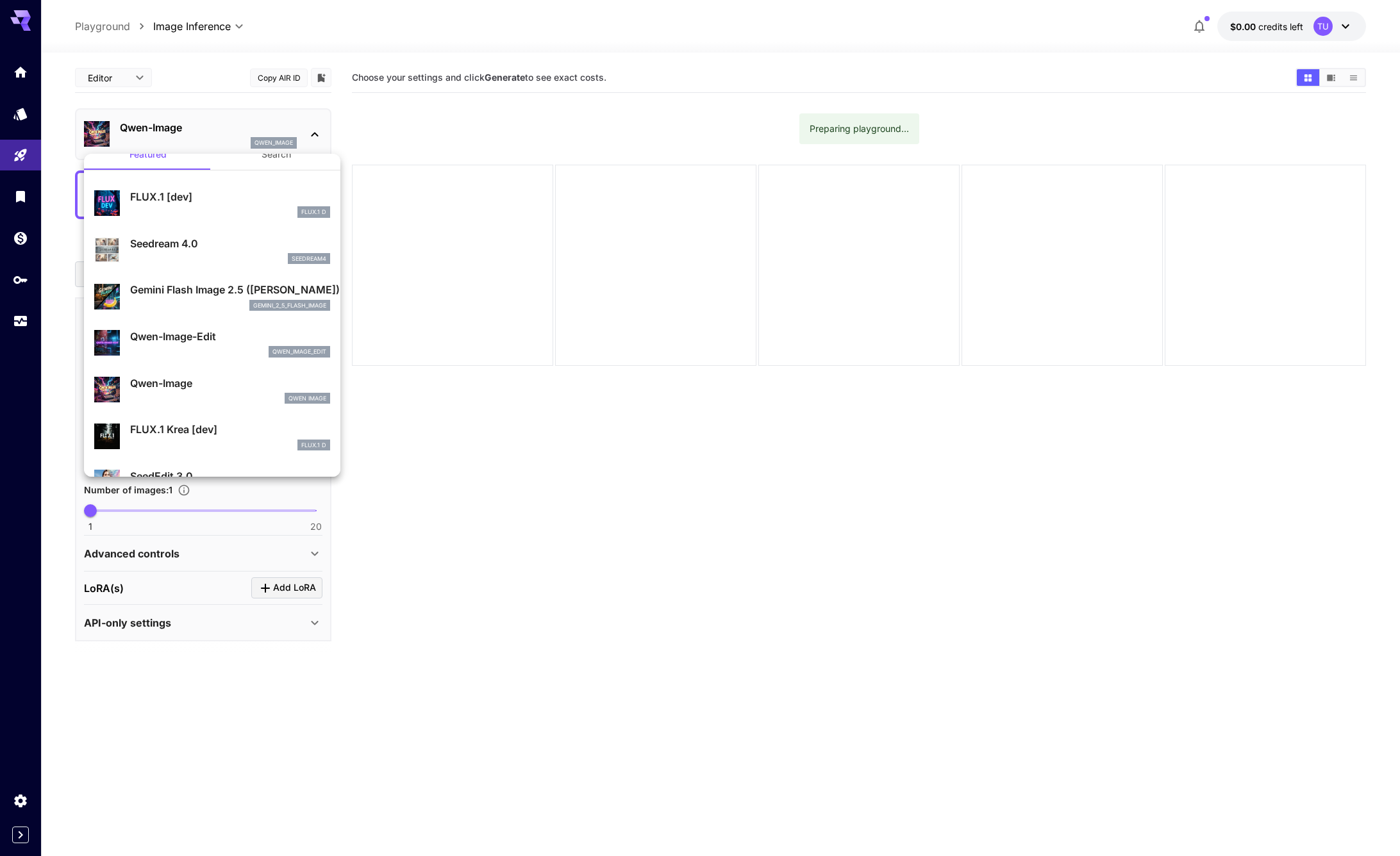
scroll to position [21, 0]
click at [258, 358] on div "Qwen-Image-Edit qwen_image_edit" at bounding box center [212, 342] width 236 height 39
type input "*"
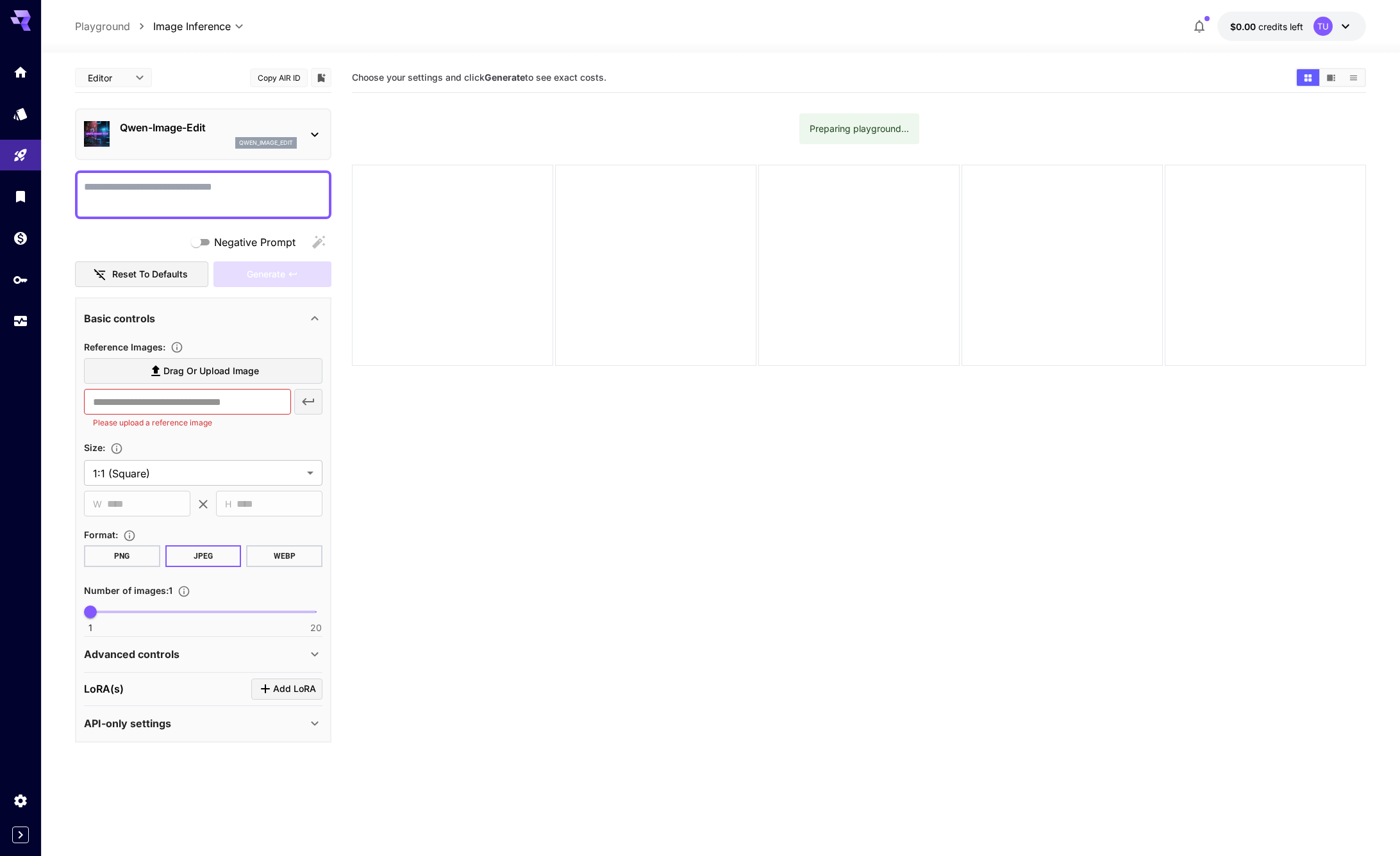
click at [223, 214] on div at bounding box center [203, 194] width 256 height 49
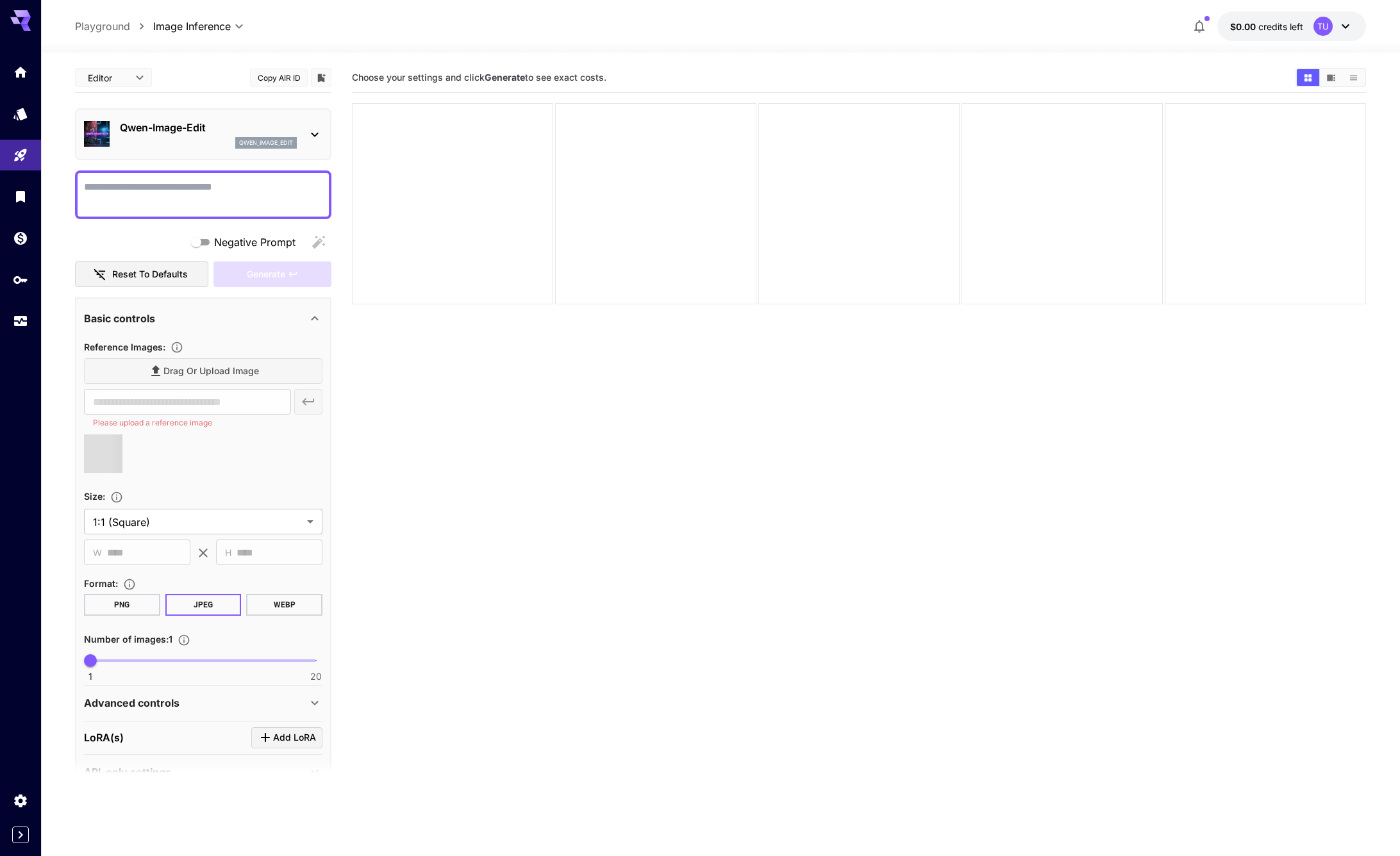
type input "**********"
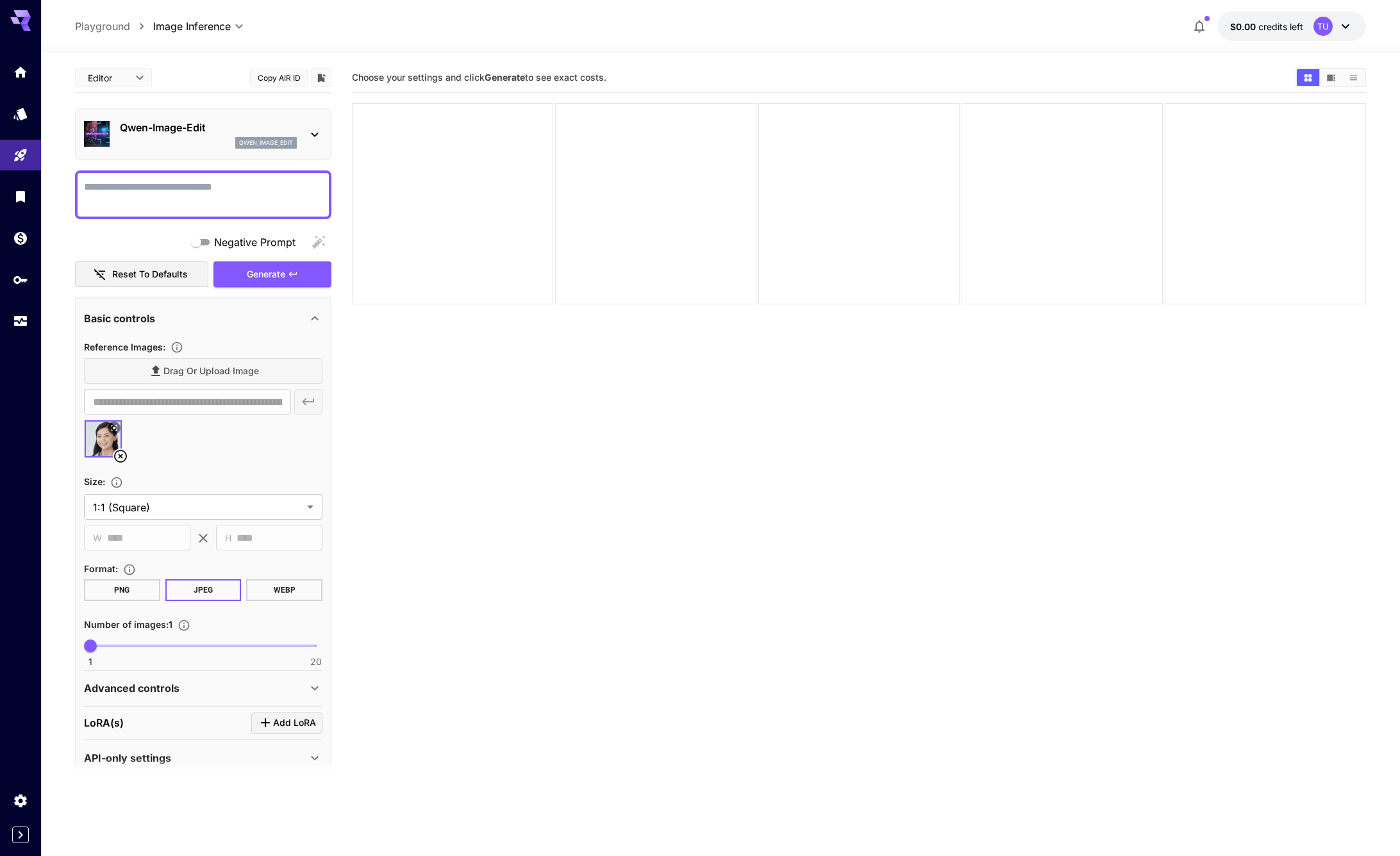
click at [159, 198] on textarea "Negative Prompt" at bounding box center [203, 194] width 239 height 31
type textarea "**********"
click at [131, 595] on button "PNG" at bounding box center [122, 590] width 76 height 22
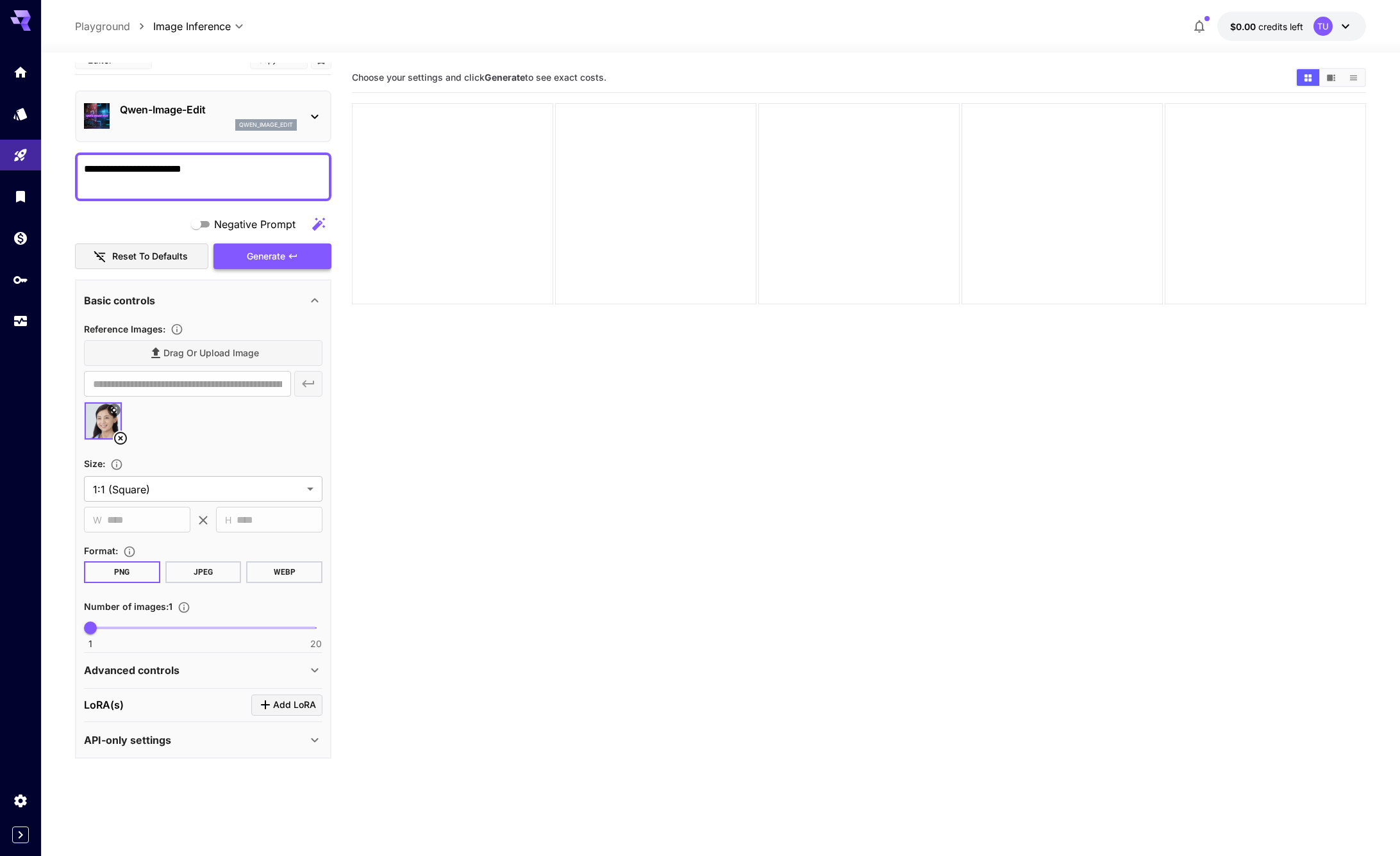
click at [286, 251] on button "Generate" at bounding box center [272, 257] width 118 height 27
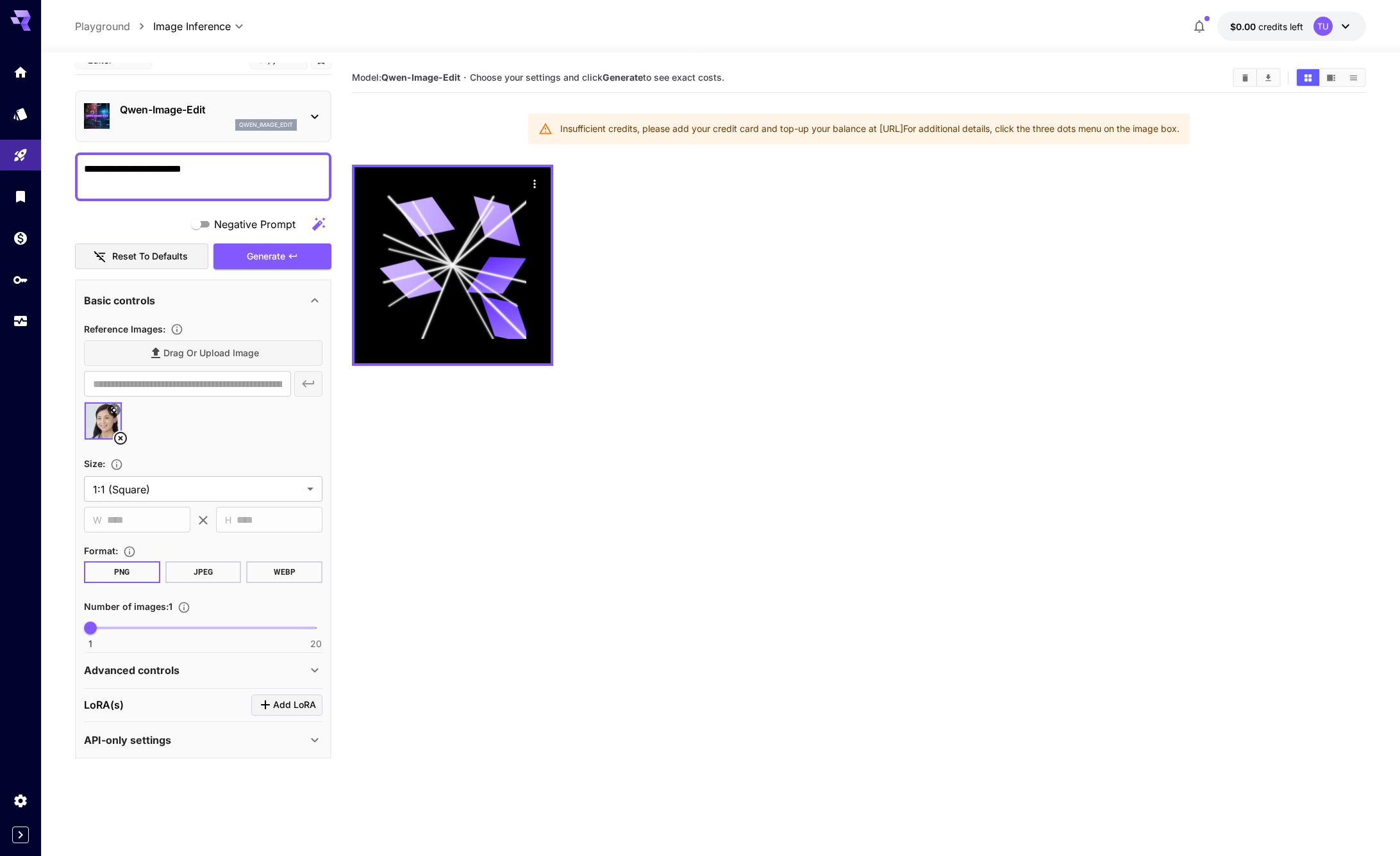
click at [586, 131] on div "Insufficient credits, please add your credit card and top-up your balance at [U…" at bounding box center [870, 128] width 619 height 23
click at [1077, 133] on div "Insufficient credits, please add your credit card and top-up your balance at [U…" at bounding box center [870, 128] width 619 height 23
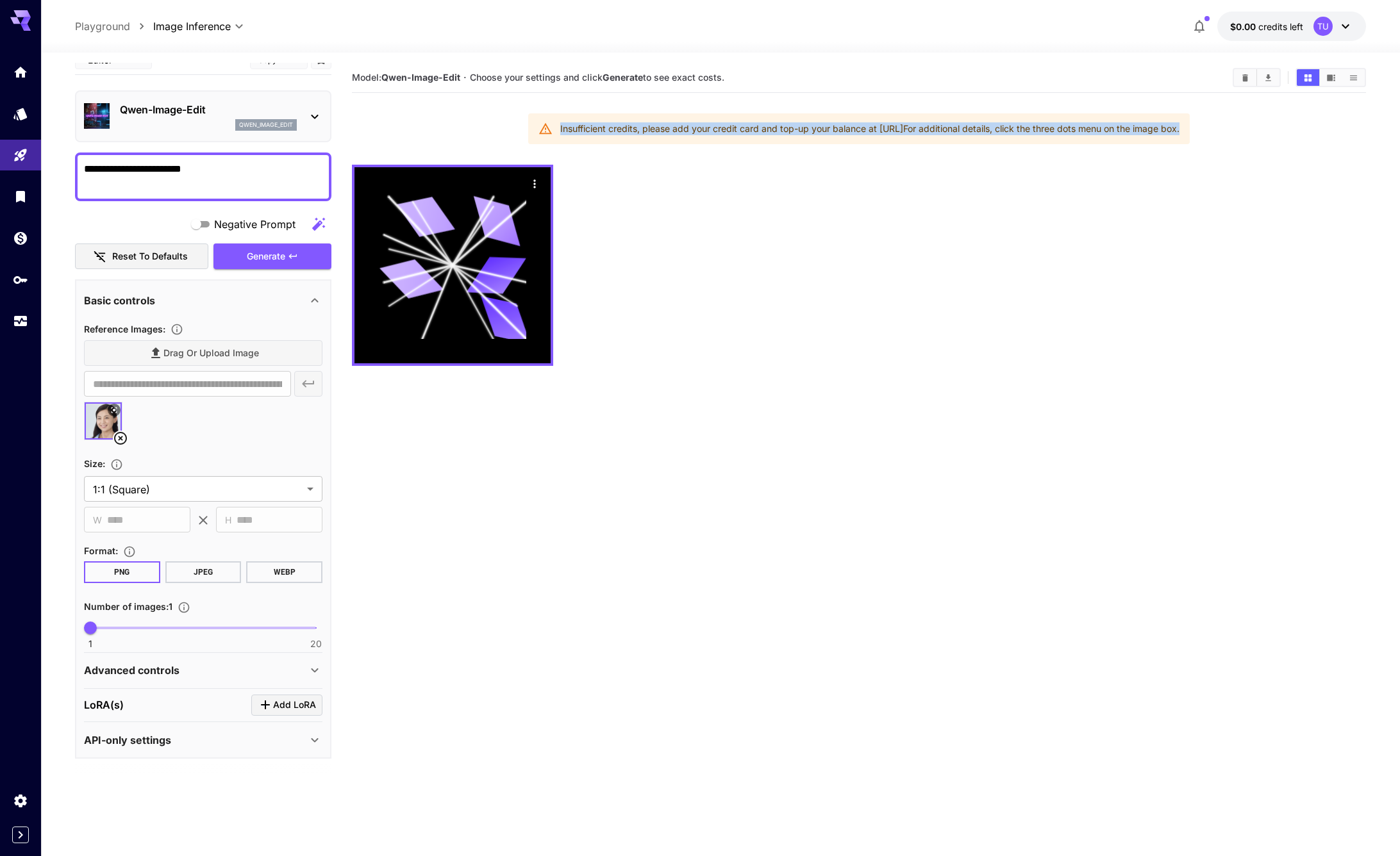
click at [1077, 133] on div "Insufficient credits, please add your credit card and top-up your balance at [U…" at bounding box center [870, 128] width 619 height 23
click at [1069, 105] on div at bounding box center [1069, 105] width 0 height 0
click at [622, 242] on div at bounding box center [859, 265] width 1014 height 201
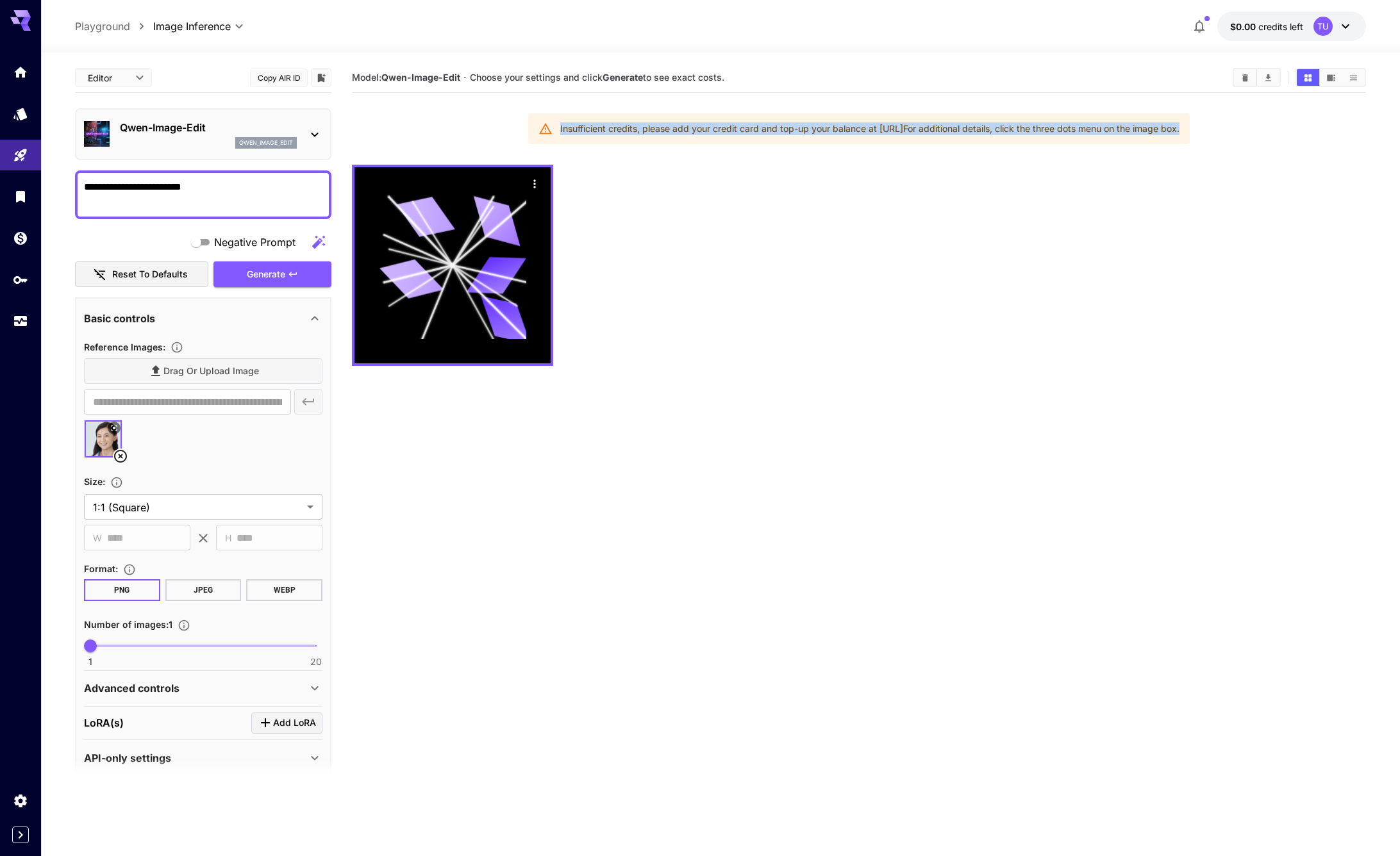
click at [1201, 31] on icon "button" at bounding box center [1199, 26] width 15 height 15
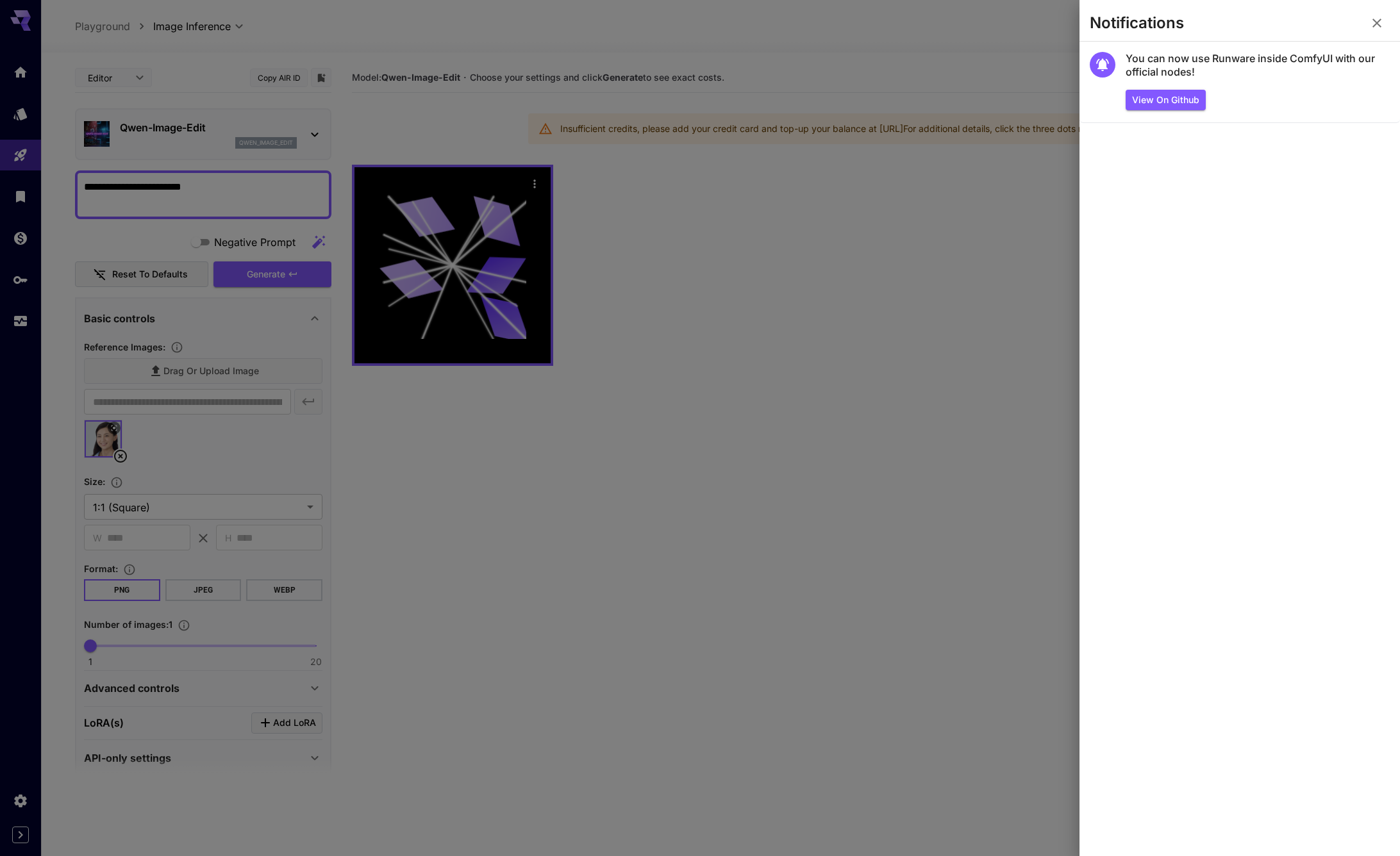
click at [943, 205] on div at bounding box center [700, 428] width 1400 height 856
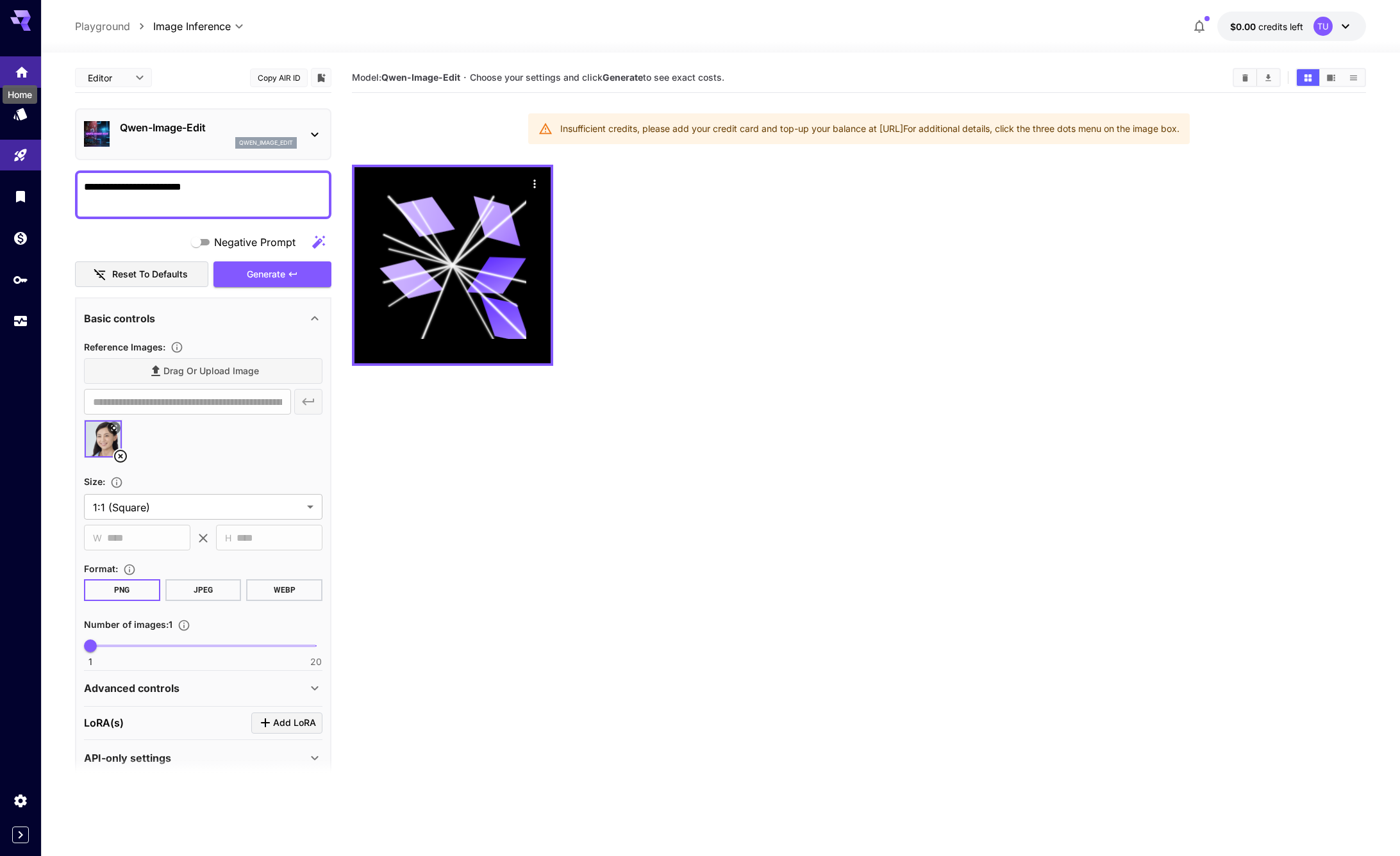
click at [20, 61] on link at bounding box center [20, 72] width 41 height 31
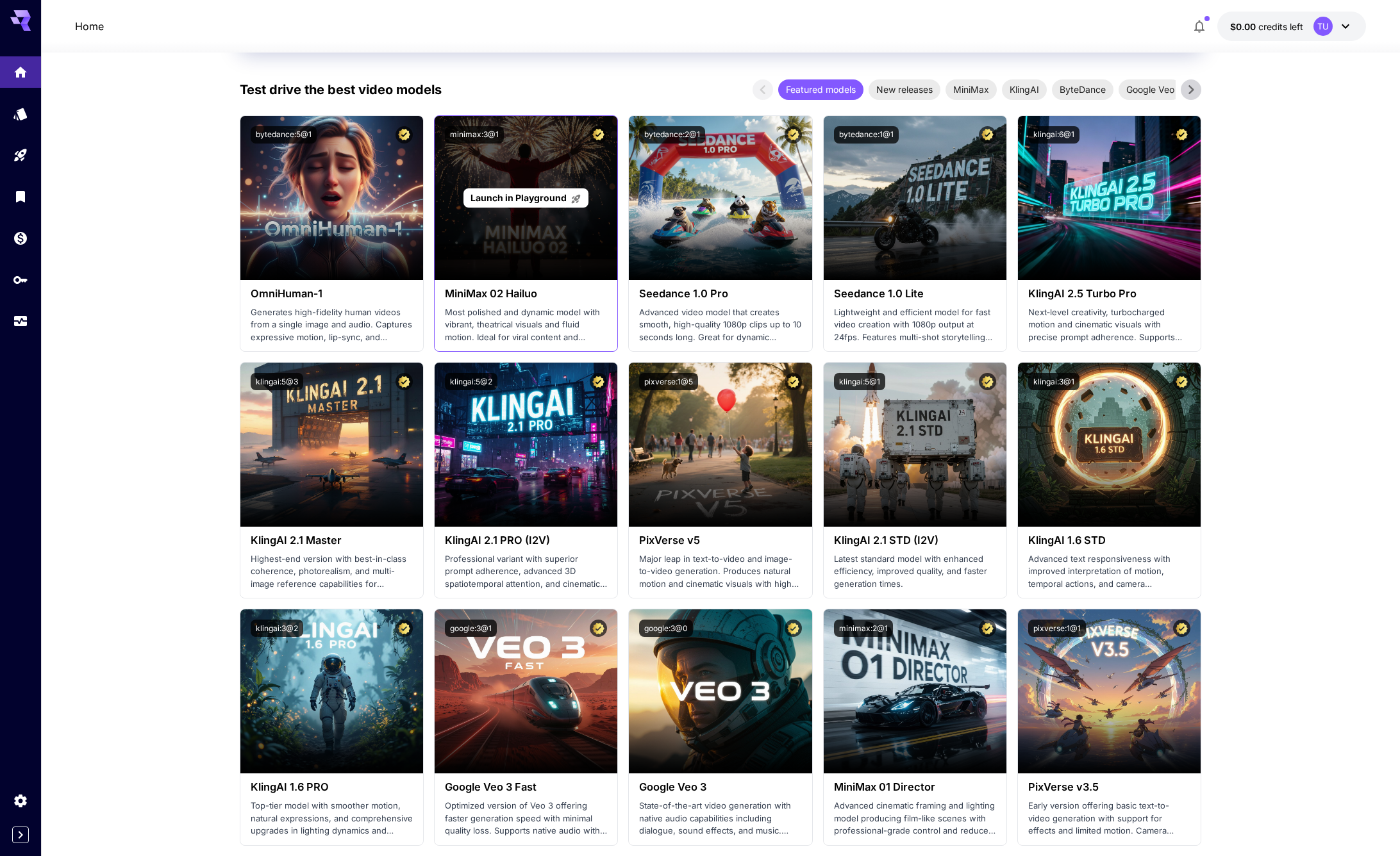
scroll to position [382, 0]
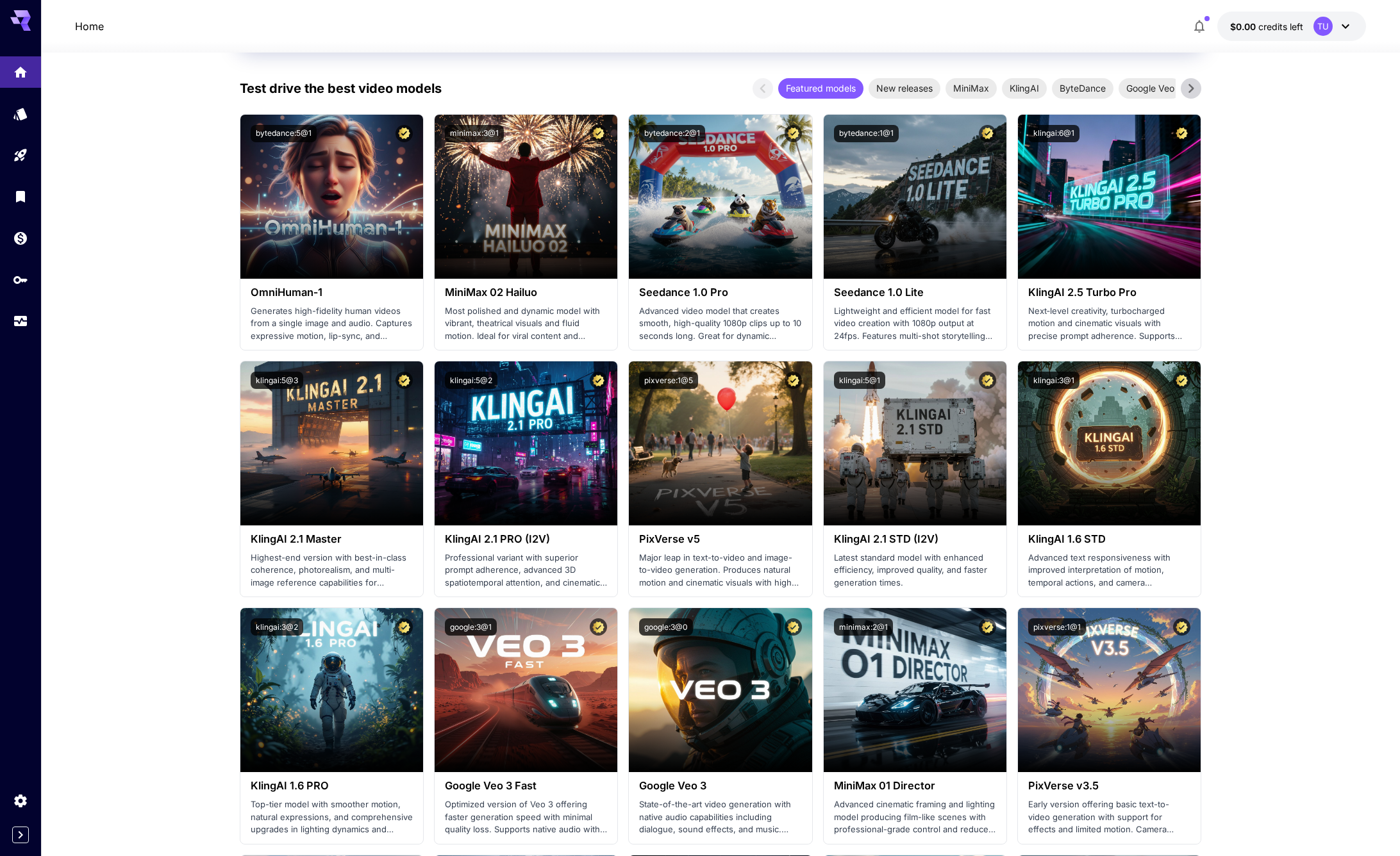
click at [1260, 19] on p "$0.00 credits left" at bounding box center [1266, 26] width 73 height 13
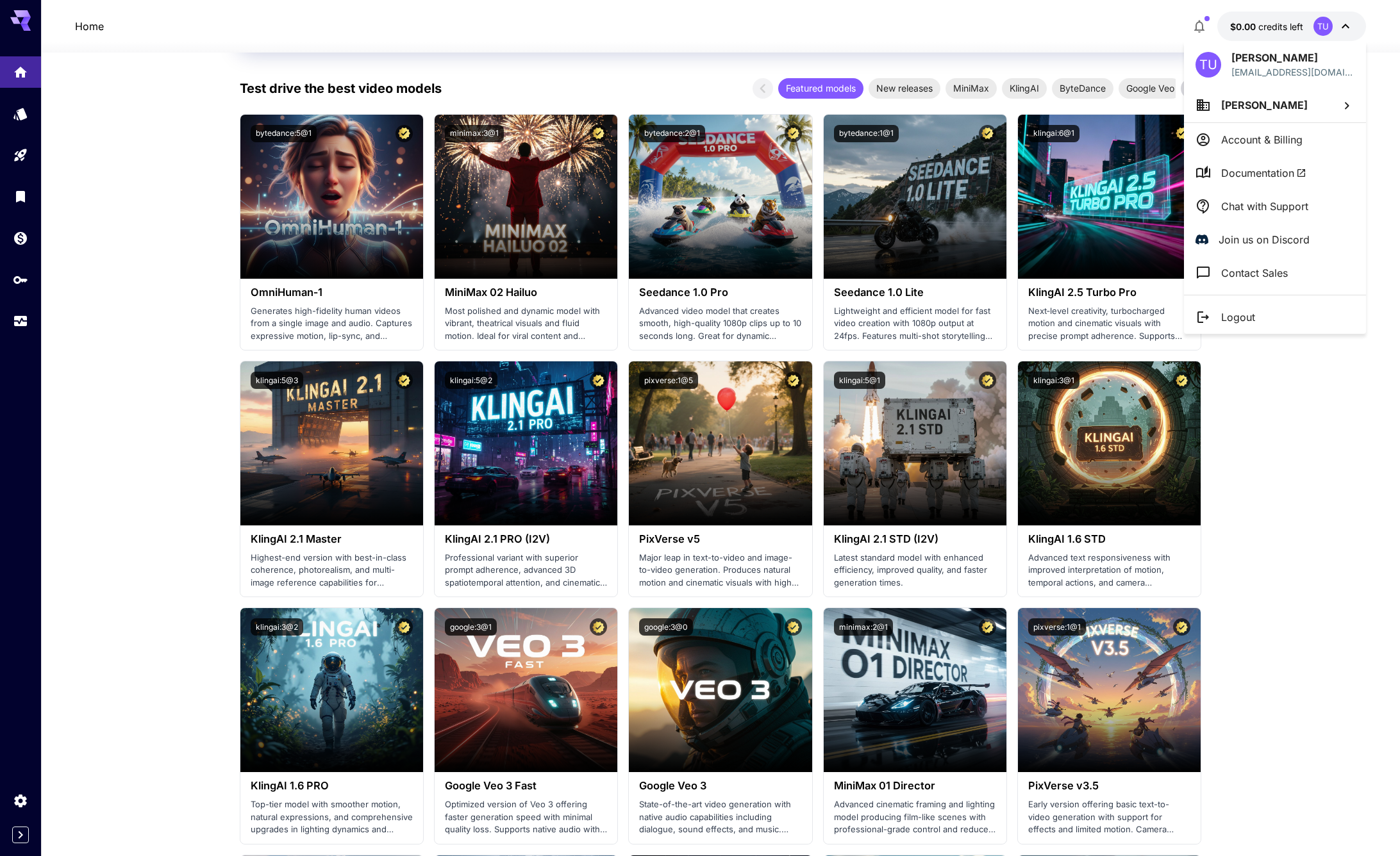
click at [1275, 492] on div at bounding box center [700, 428] width 1400 height 856
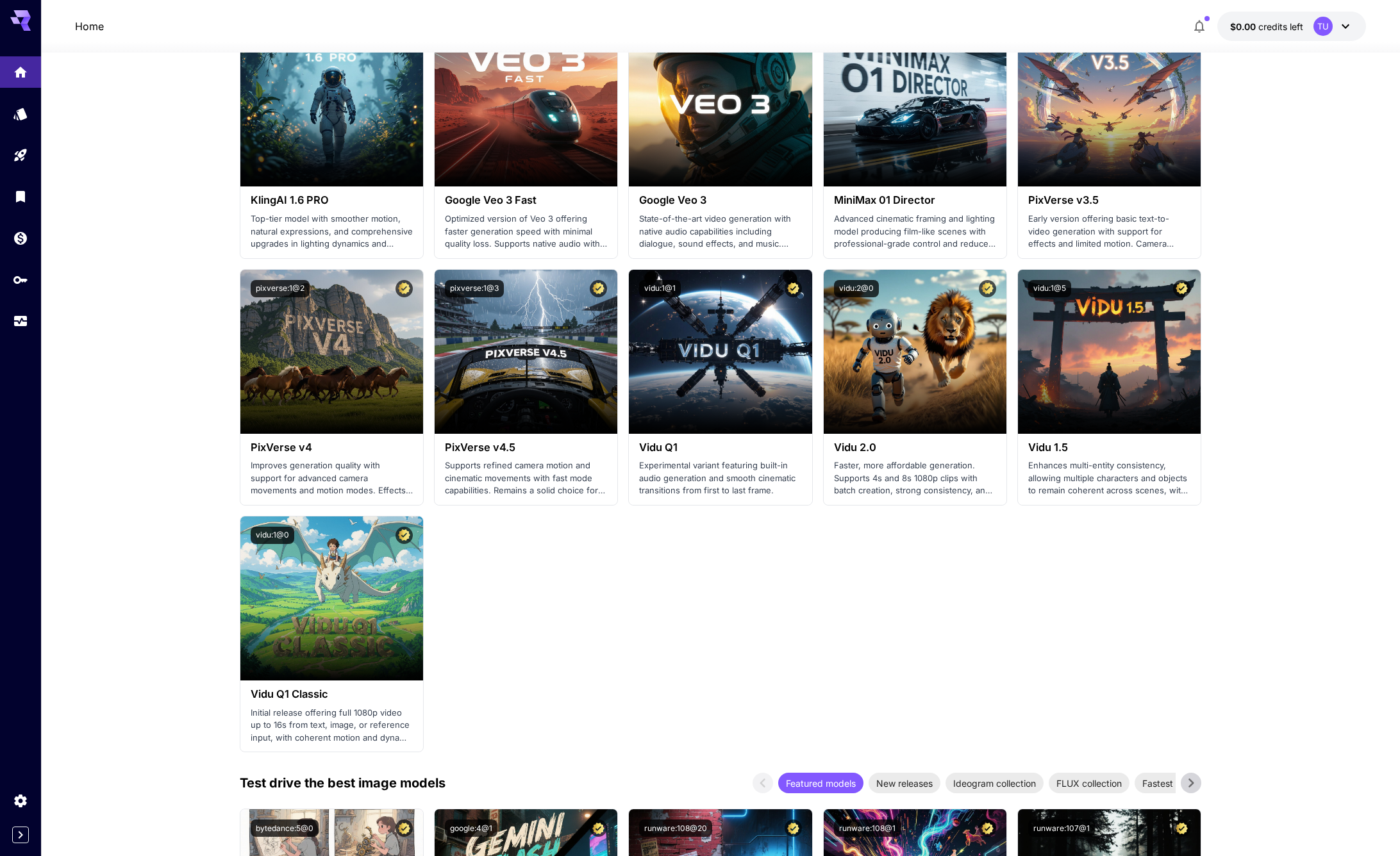
scroll to position [0, 0]
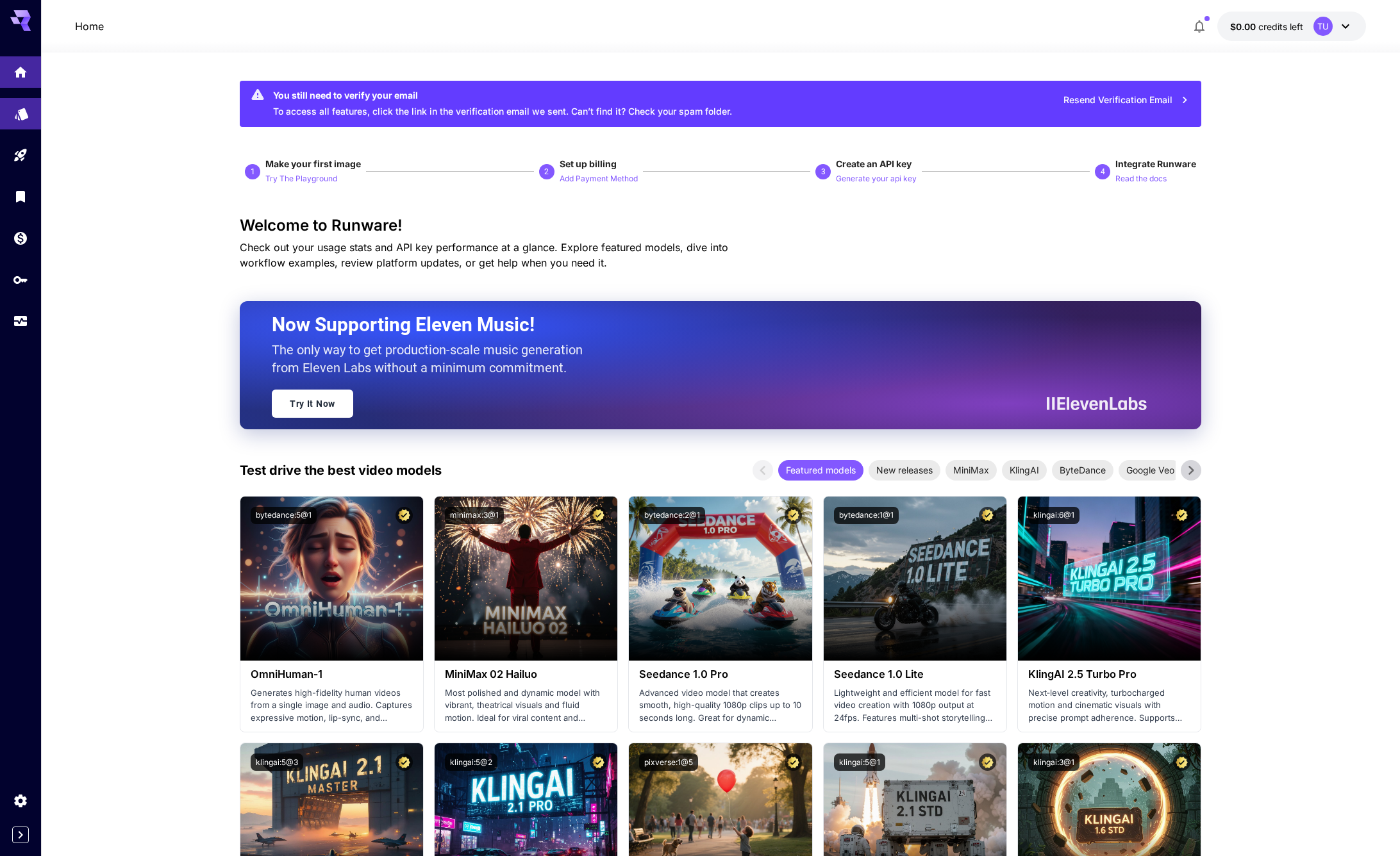
click at [28, 107] on icon "Models" at bounding box center [21, 110] width 15 height 15
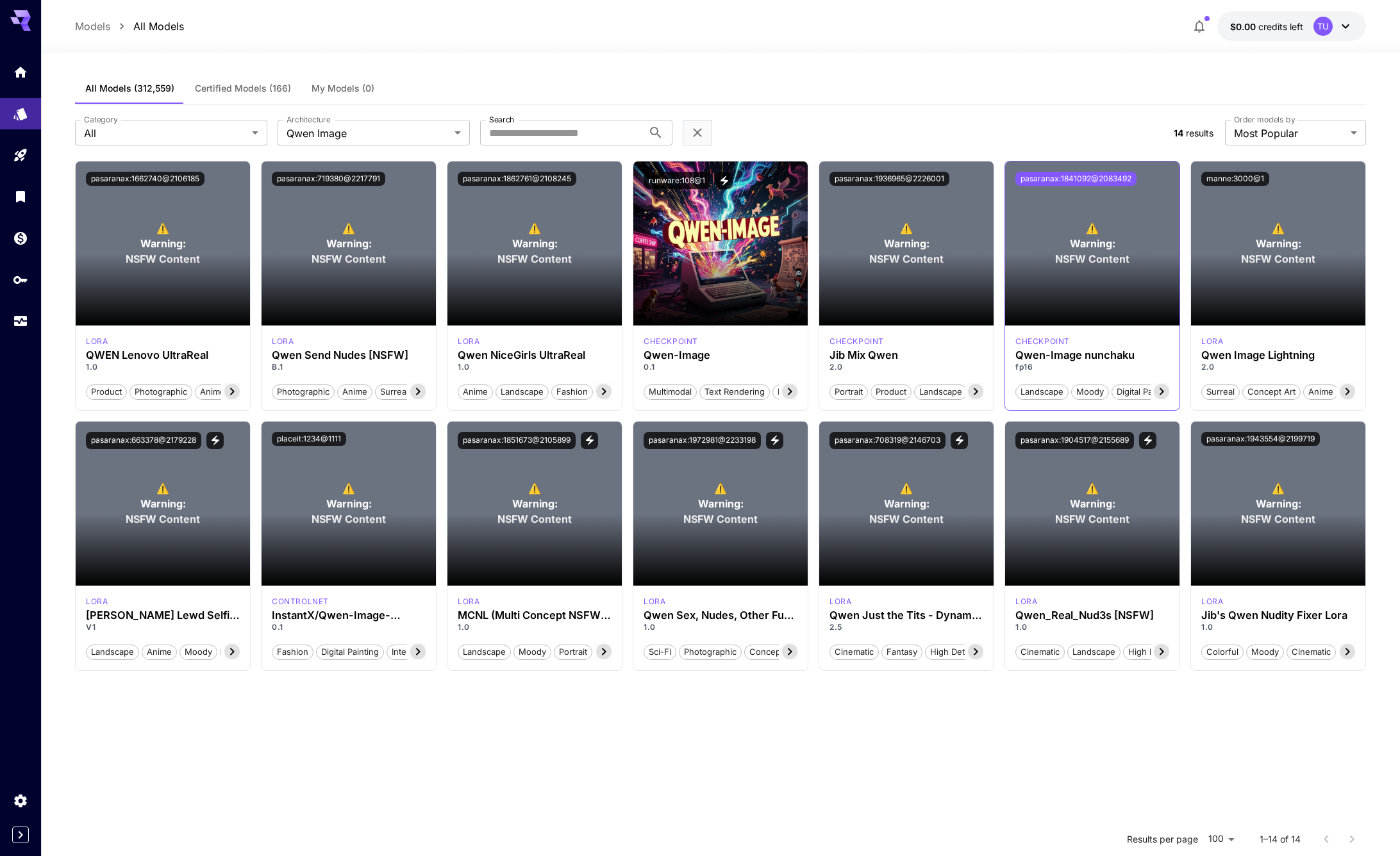
click at [1090, 178] on button "pasaranax:1841092@2083492" at bounding box center [1075, 179] width 121 height 14
click at [1048, 180] on button "Copied!" at bounding box center [1034, 179] width 38 height 14
click at [1066, 247] on p "⚠️ Warning: NSFW Content" at bounding box center [1092, 244] width 74 height 46
click at [1102, 220] on div "⚠️ Warning: NSFW Content" at bounding box center [1092, 243] width 175 height 164
click at [1105, 282] on section at bounding box center [1092, 289] width 175 height 72
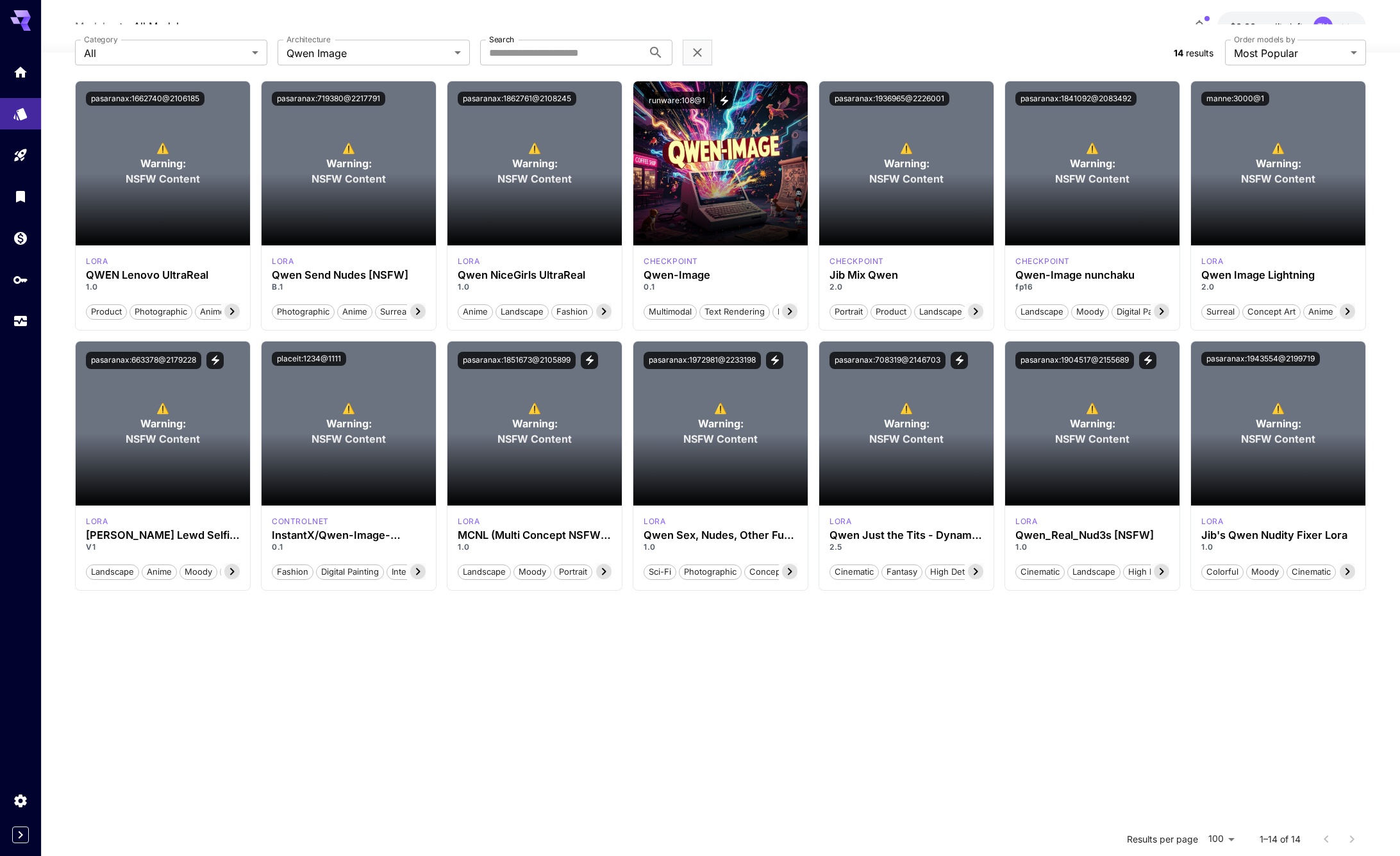
scroll to position [82, 0]
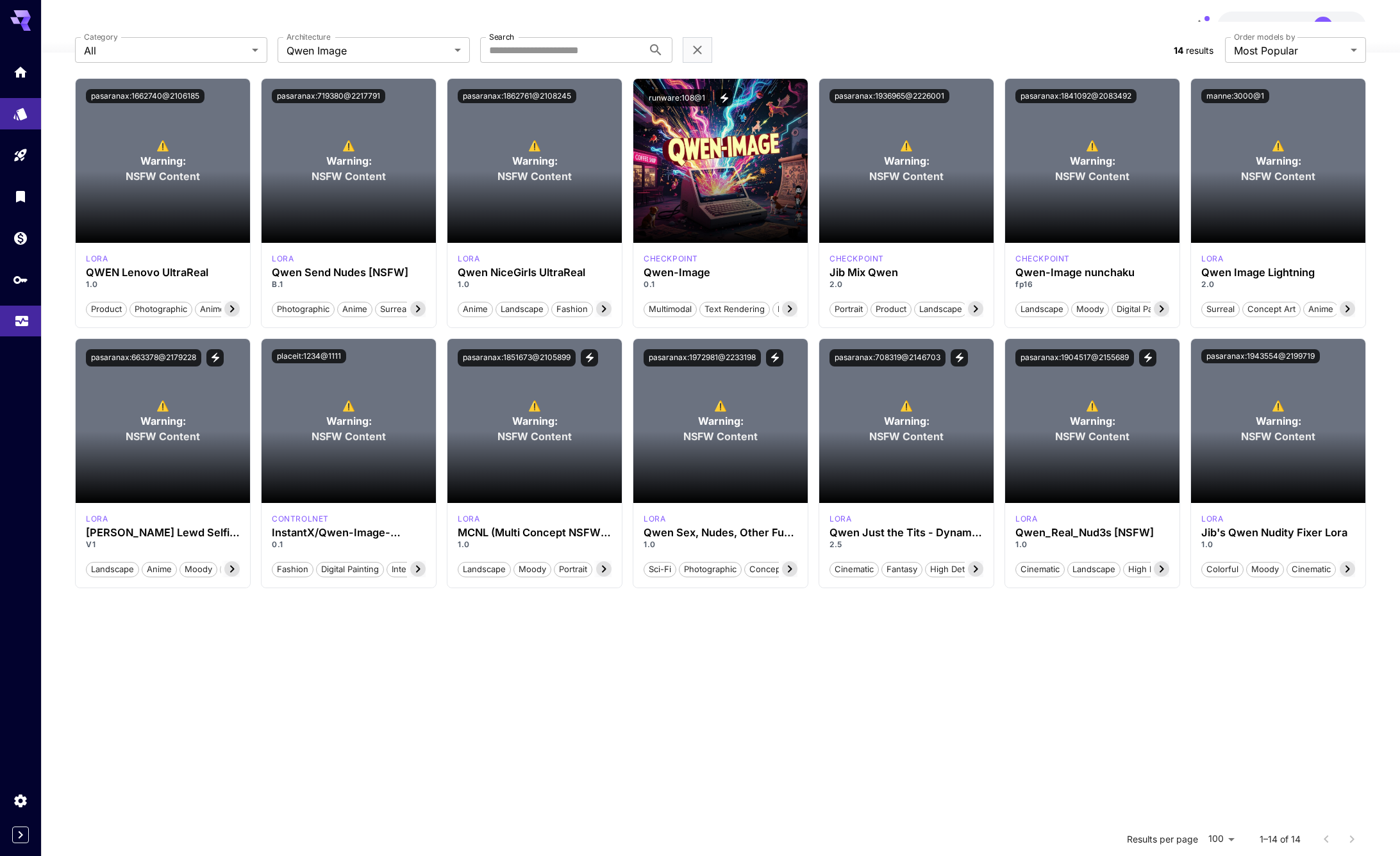
click at [13, 324] on link at bounding box center [20, 321] width 41 height 31
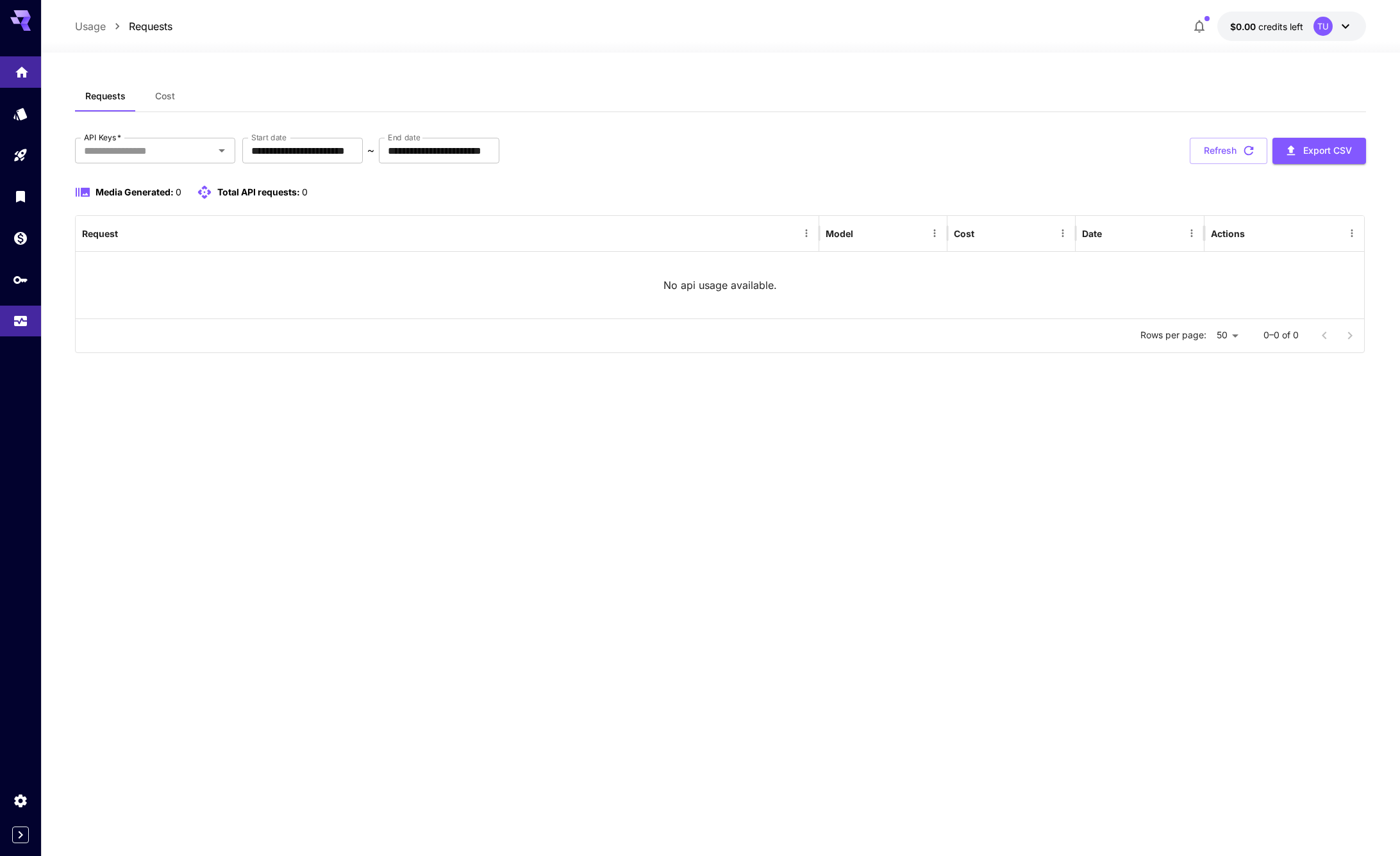
click at [21, 60] on link at bounding box center [20, 72] width 41 height 31
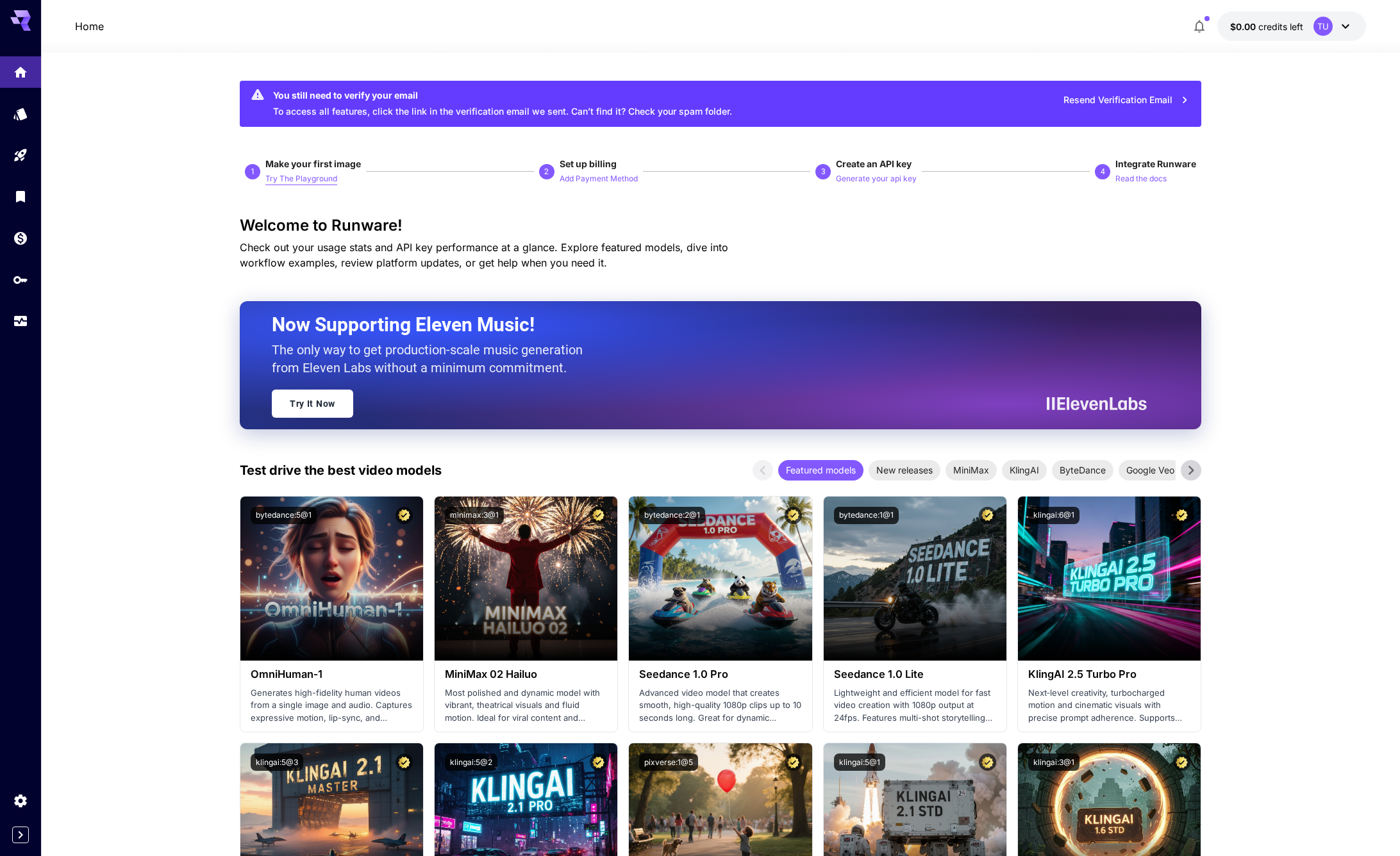
click at [319, 182] on p "Try The Playground" at bounding box center [301, 179] width 72 height 12
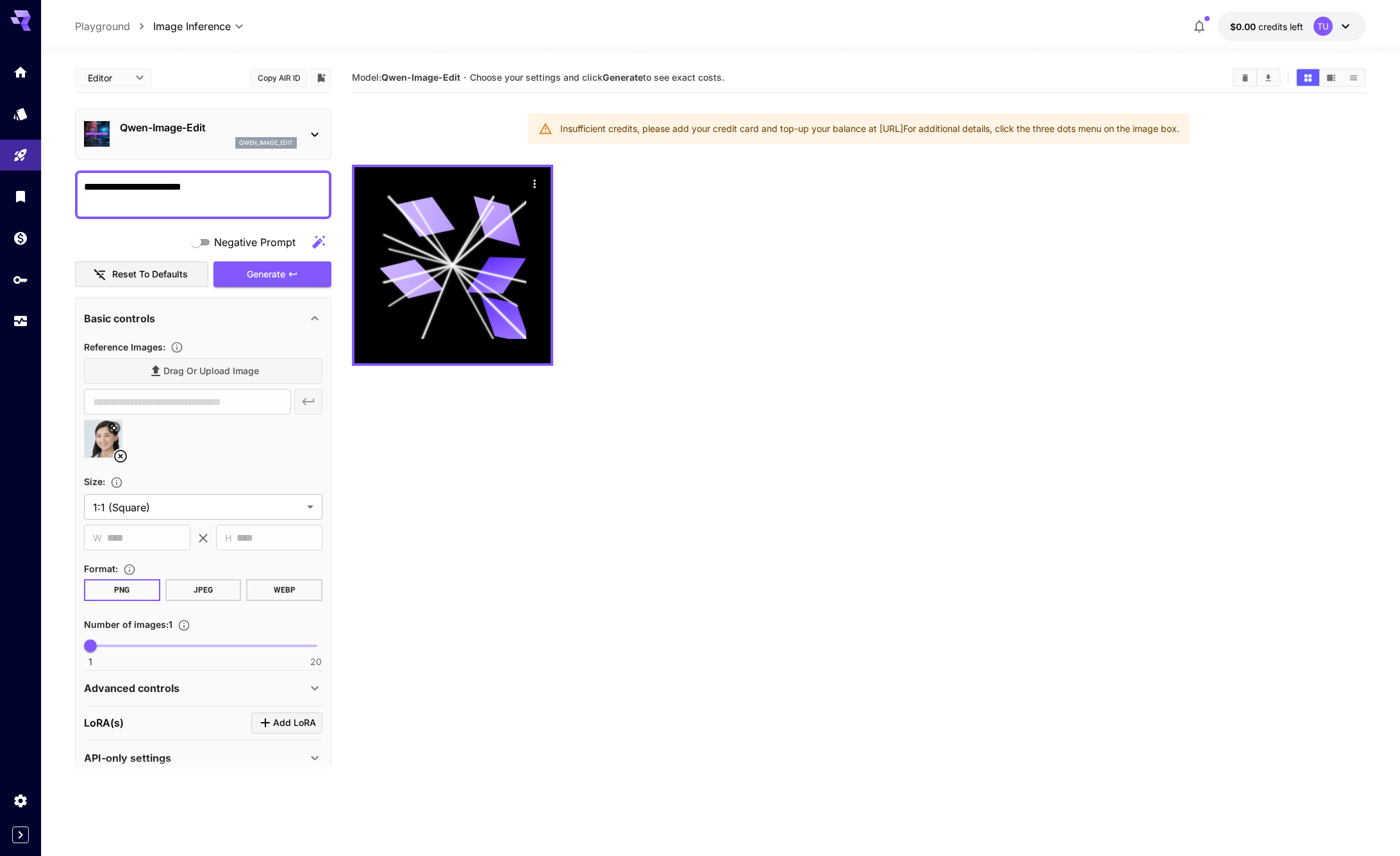
click at [24, 362] on div at bounding box center [20, 428] width 41 height 856
click at [35, 249] on link at bounding box center [20, 237] width 41 height 31
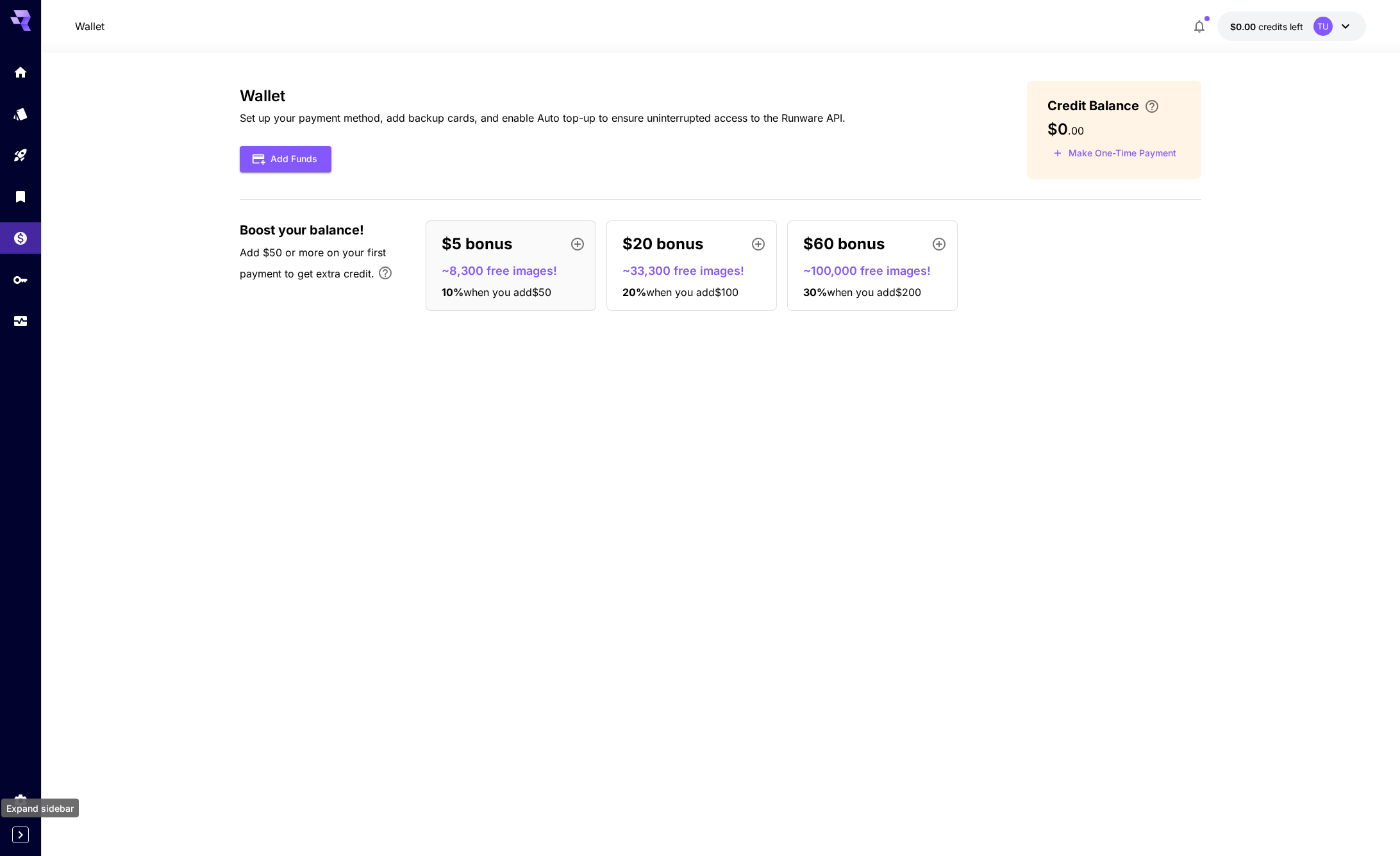
click at [19, 838] on icon "Expand sidebar" at bounding box center [20, 834] width 15 height 15
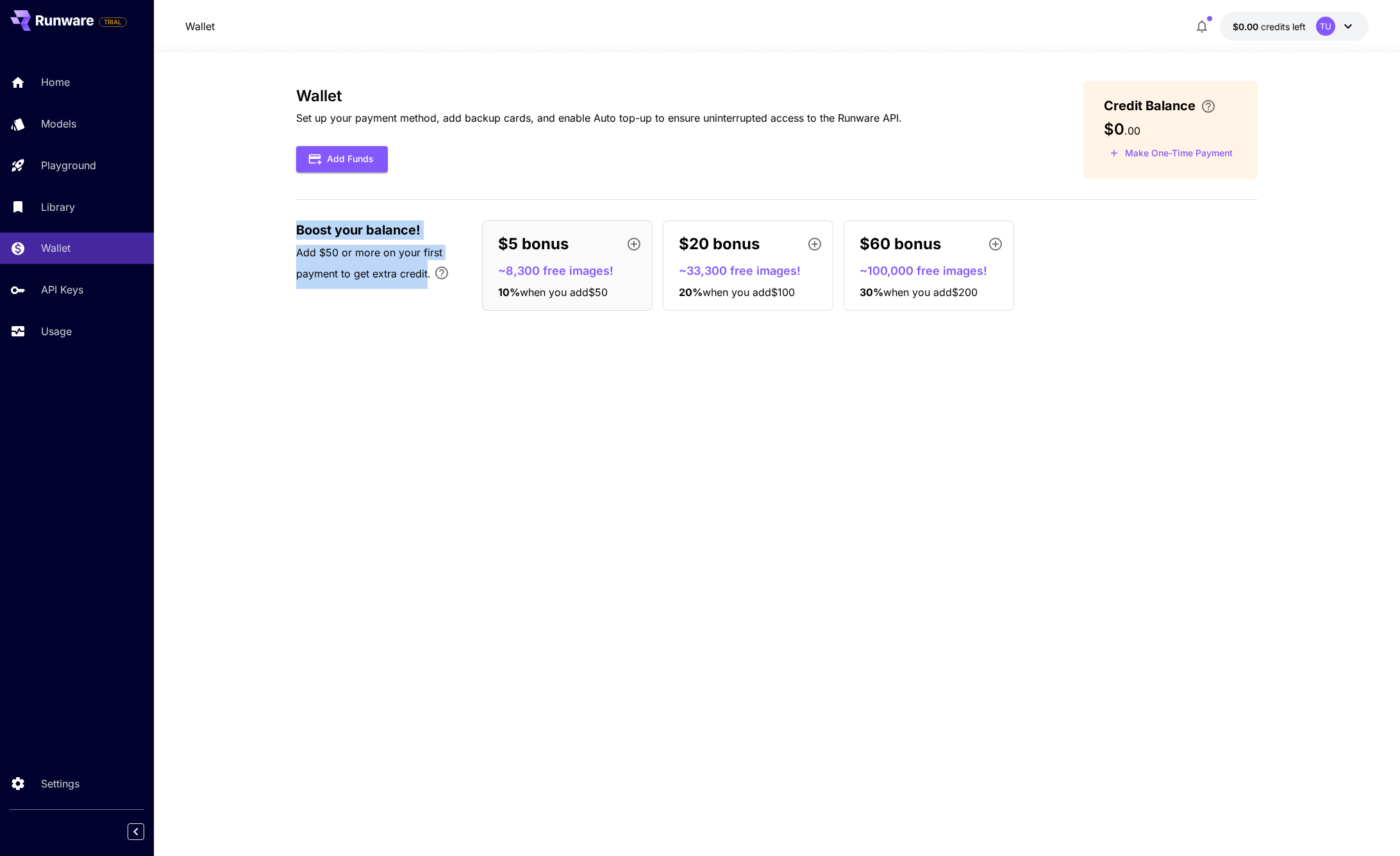
drag, startPoint x: 297, startPoint y: 228, endPoint x: 426, endPoint y: 269, distance: 135.4
click at [426, 273] on div "Boost your balance! Add $50 or more on your first payment to get extra credit." at bounding box center [382, 254] width 173 height 68
click at [427, 279] on div at bounding box center [427, 279] width 0 height 0
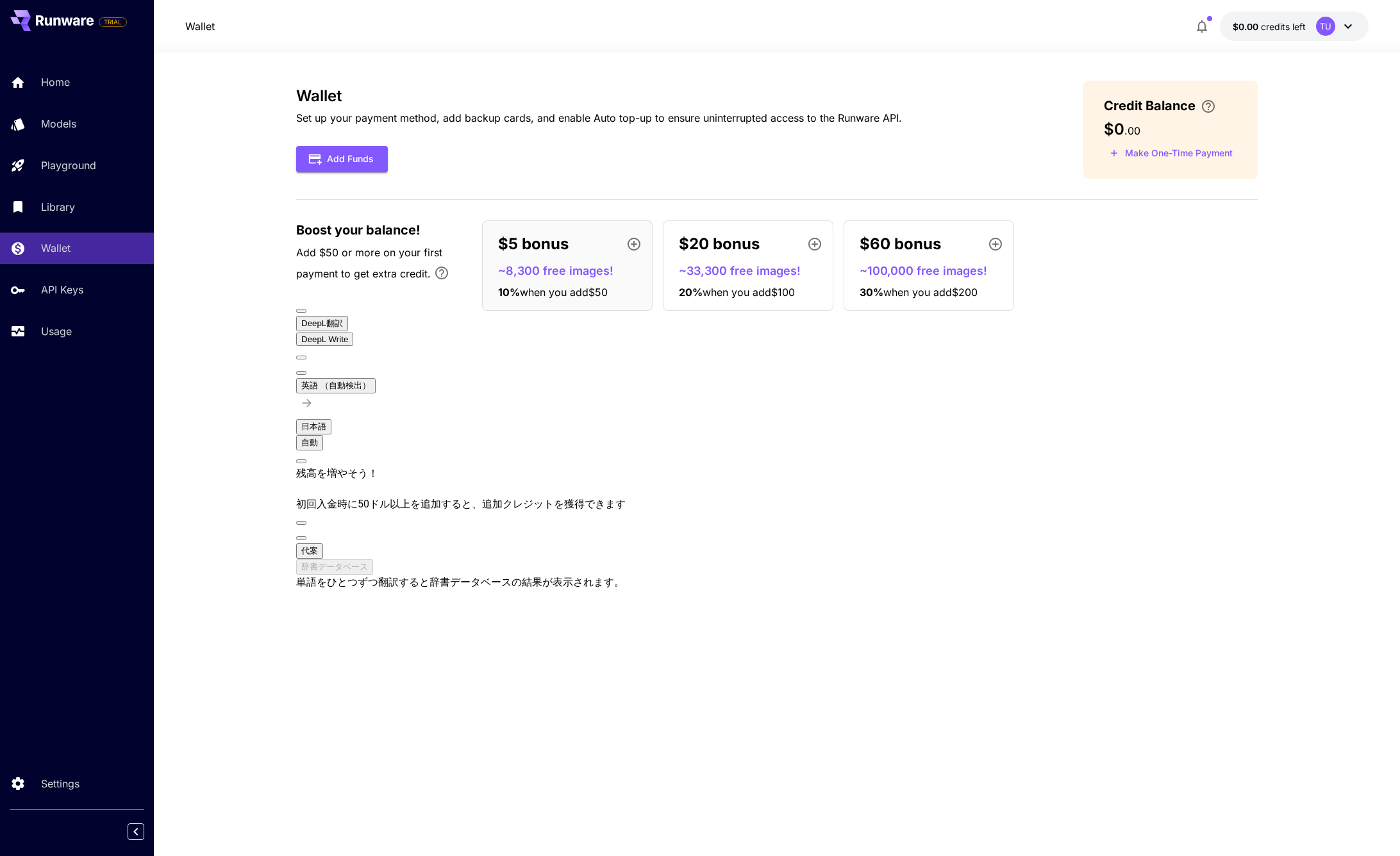
click at [239, 202] on section "Wallet Set up your payment method, add backup cards, and enable Auto top-up to …" at bounding box center [778, 454] width 1247 height 804
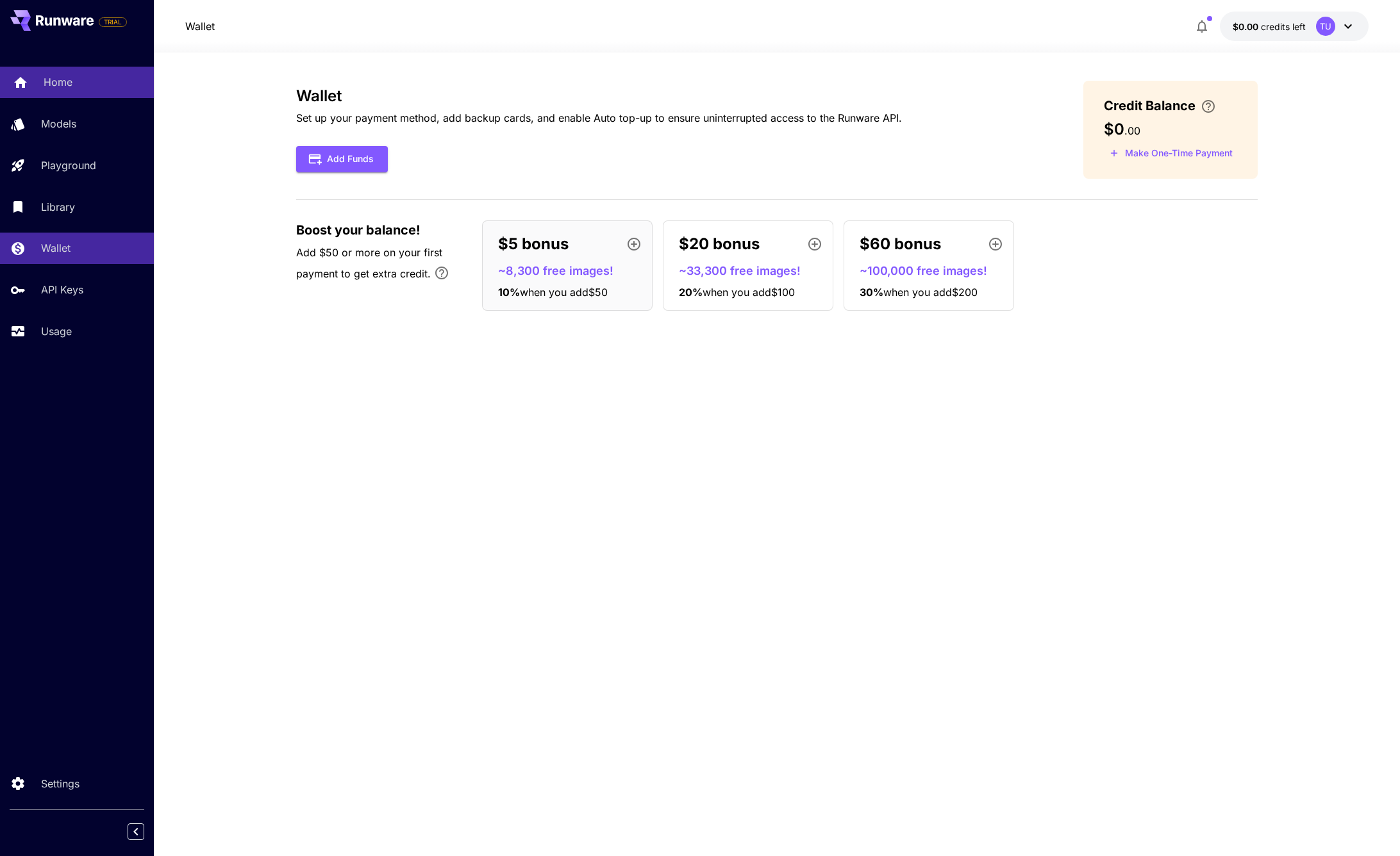
click at [63, 73] on link "Home" at bounding box center [77, 82] width 154 height 31
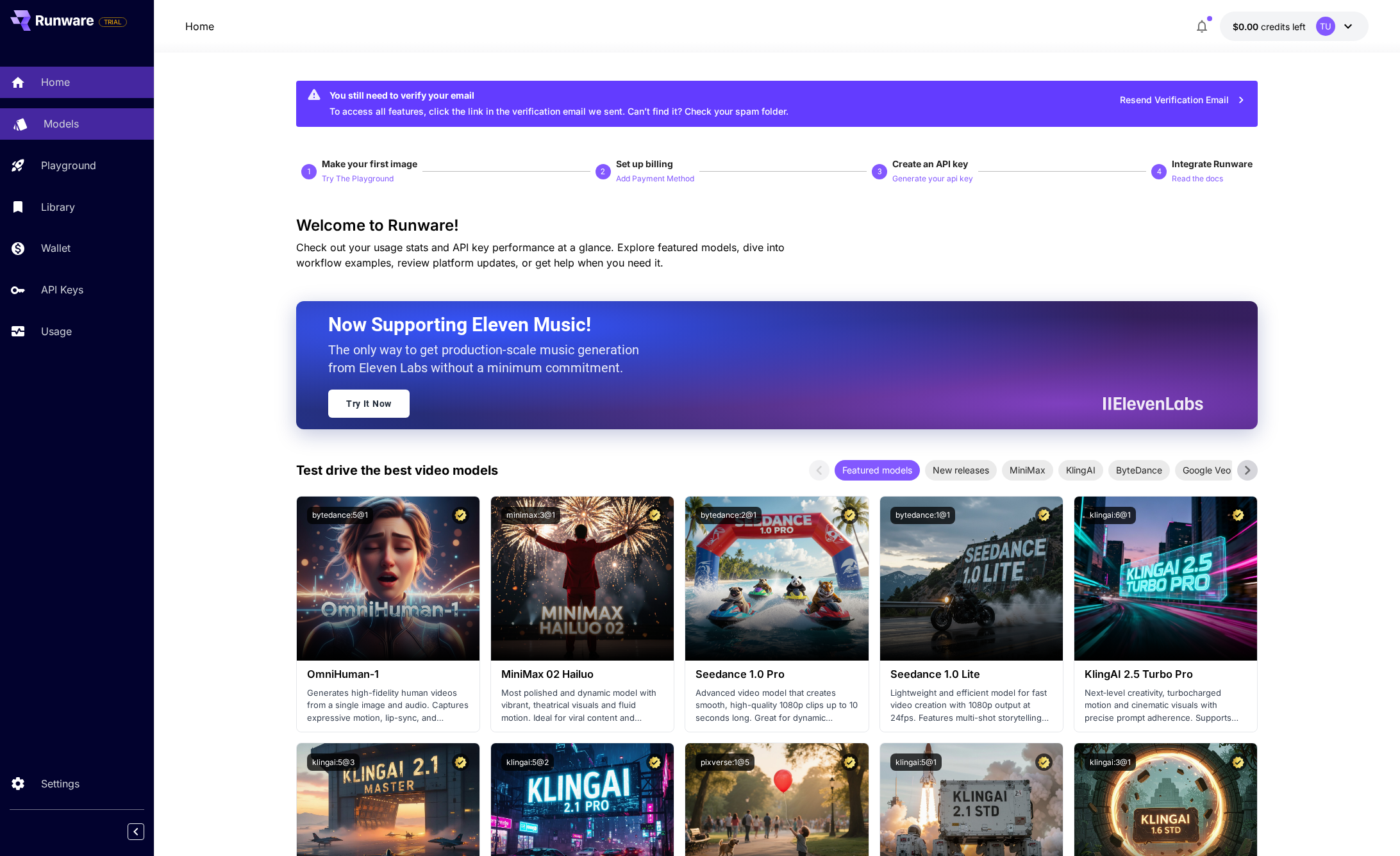
click at [101, 136] on link "Models" at bounding box center [77, 123] width 154 height 31
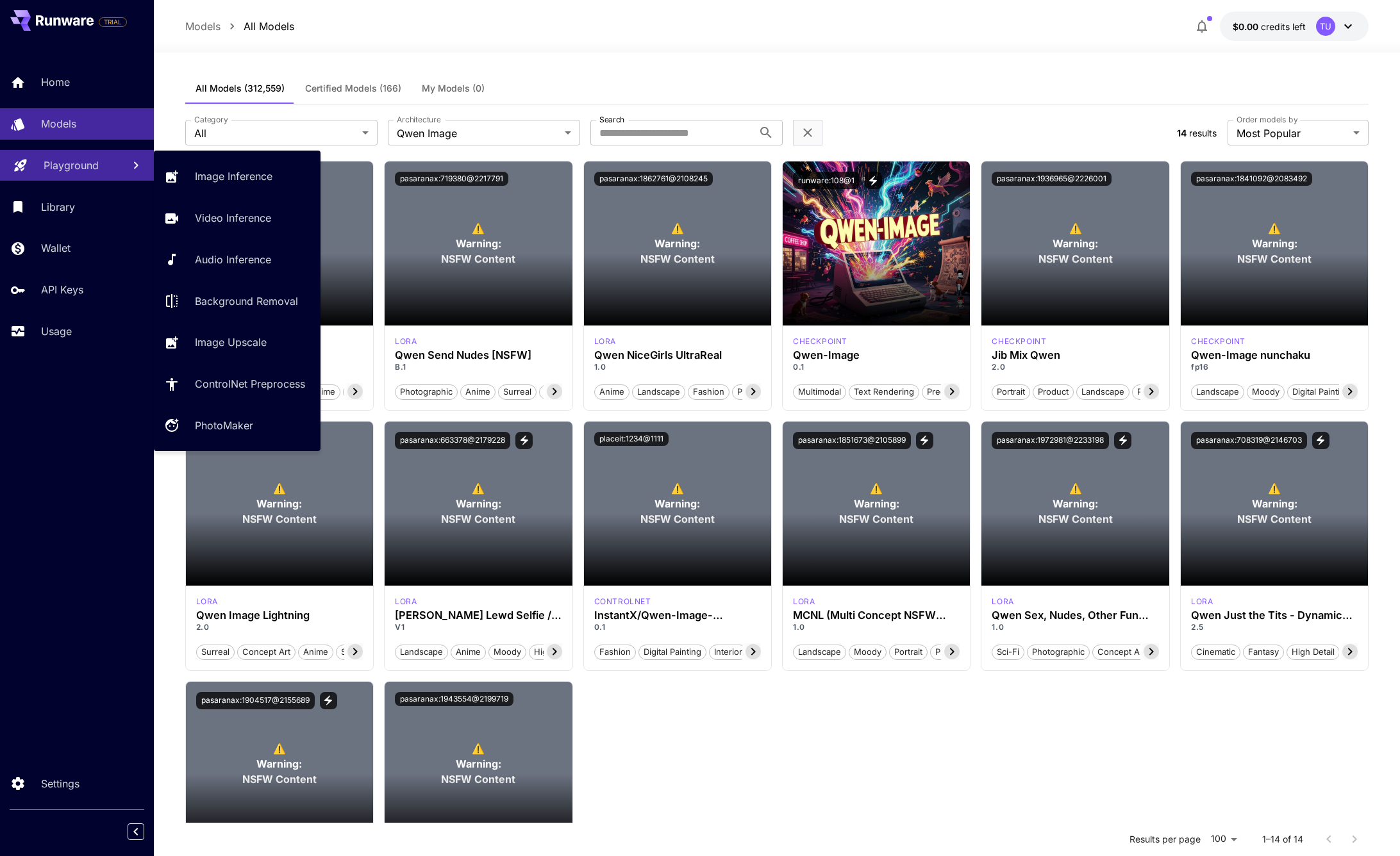
click at [84, 170] on p "Playground" at bounding box center [71, 165] width 55 height 15
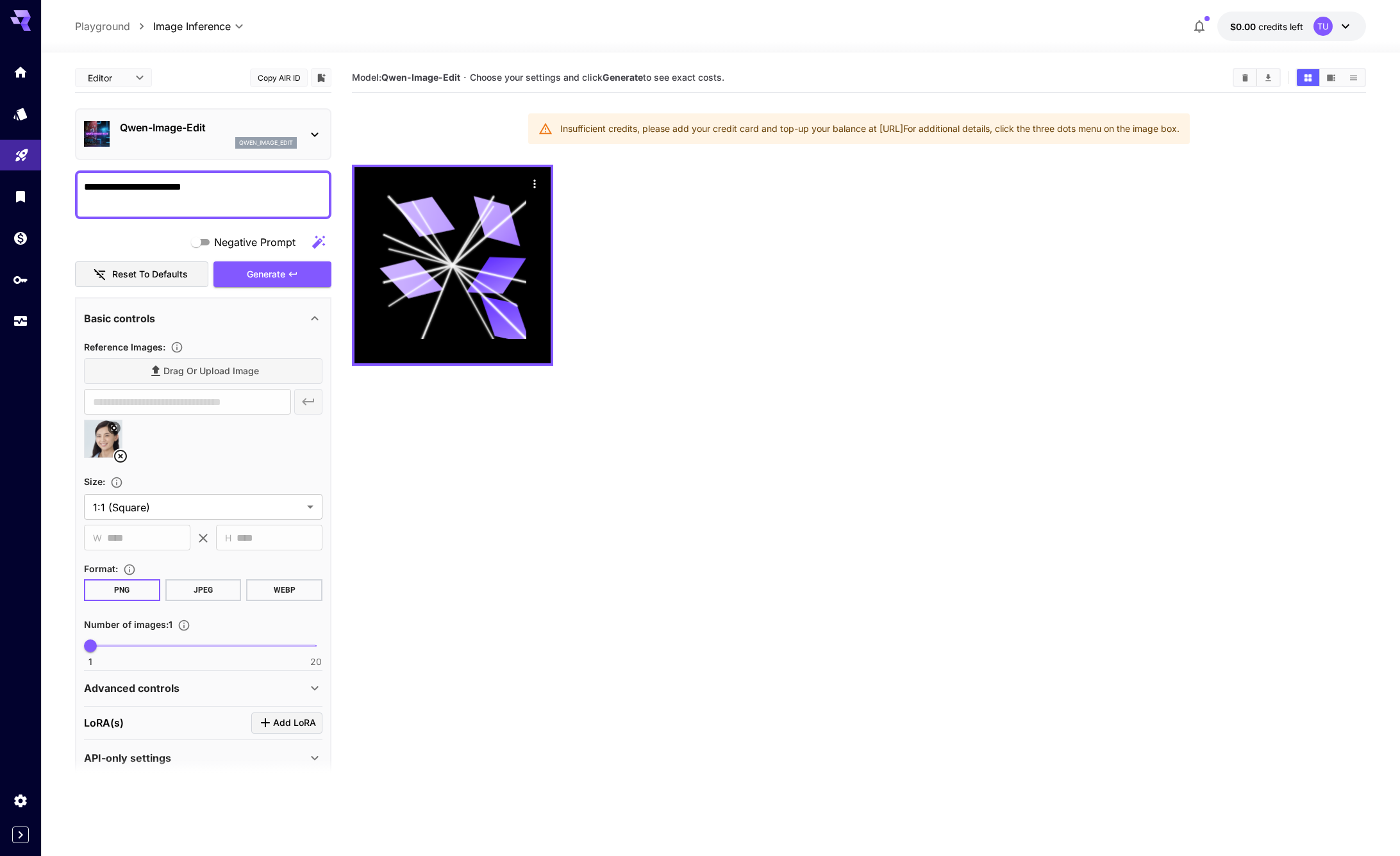
click at [189, 148] on div "qwen_image_edit" at bounding box center [208, 143] width 177 height 12
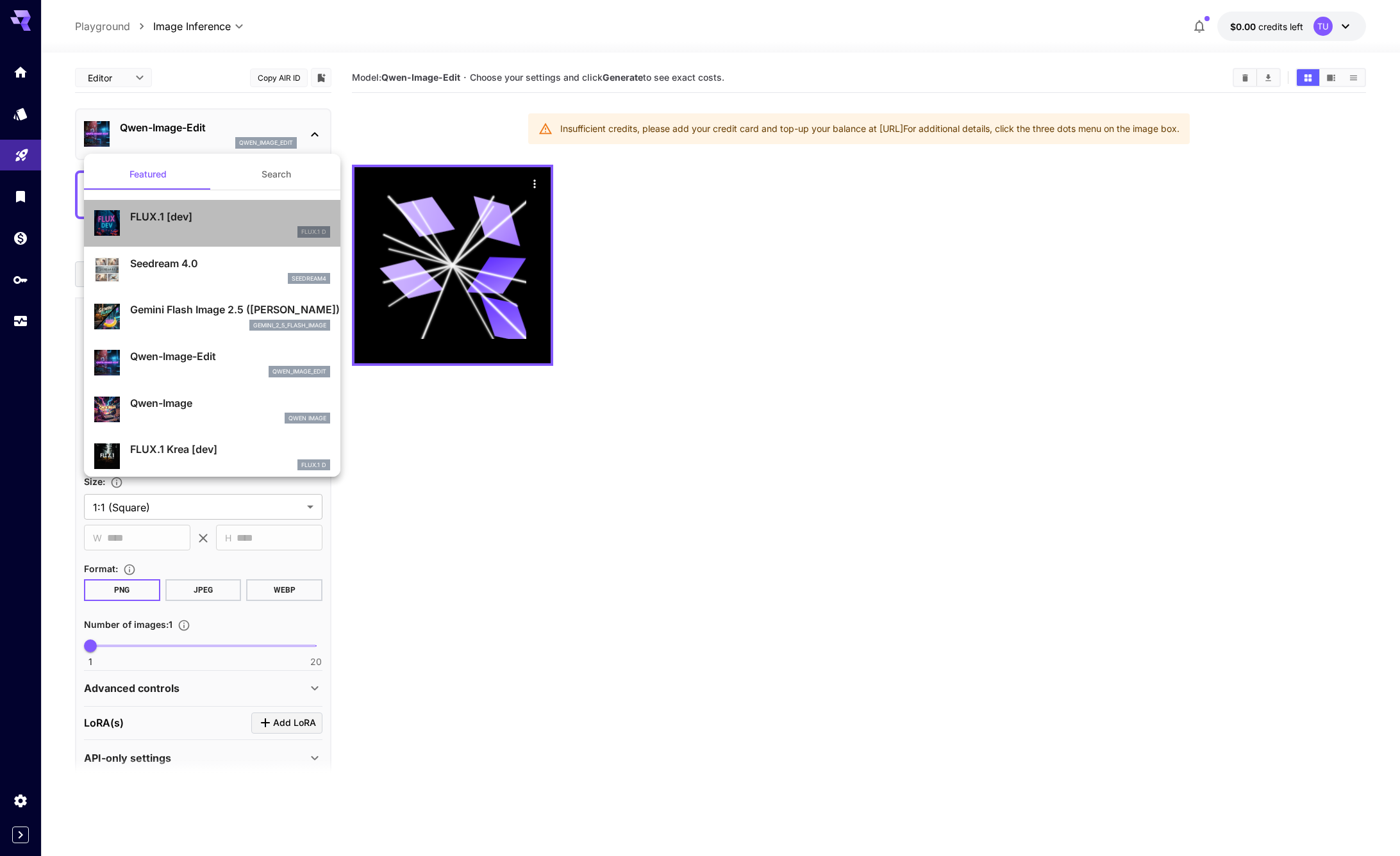
click at [225, 225] on div "FLUX.1 [dev] FLUX.1 D" at bounding box center [231, 223] width 200 height 29
type input "**"
type input "***"
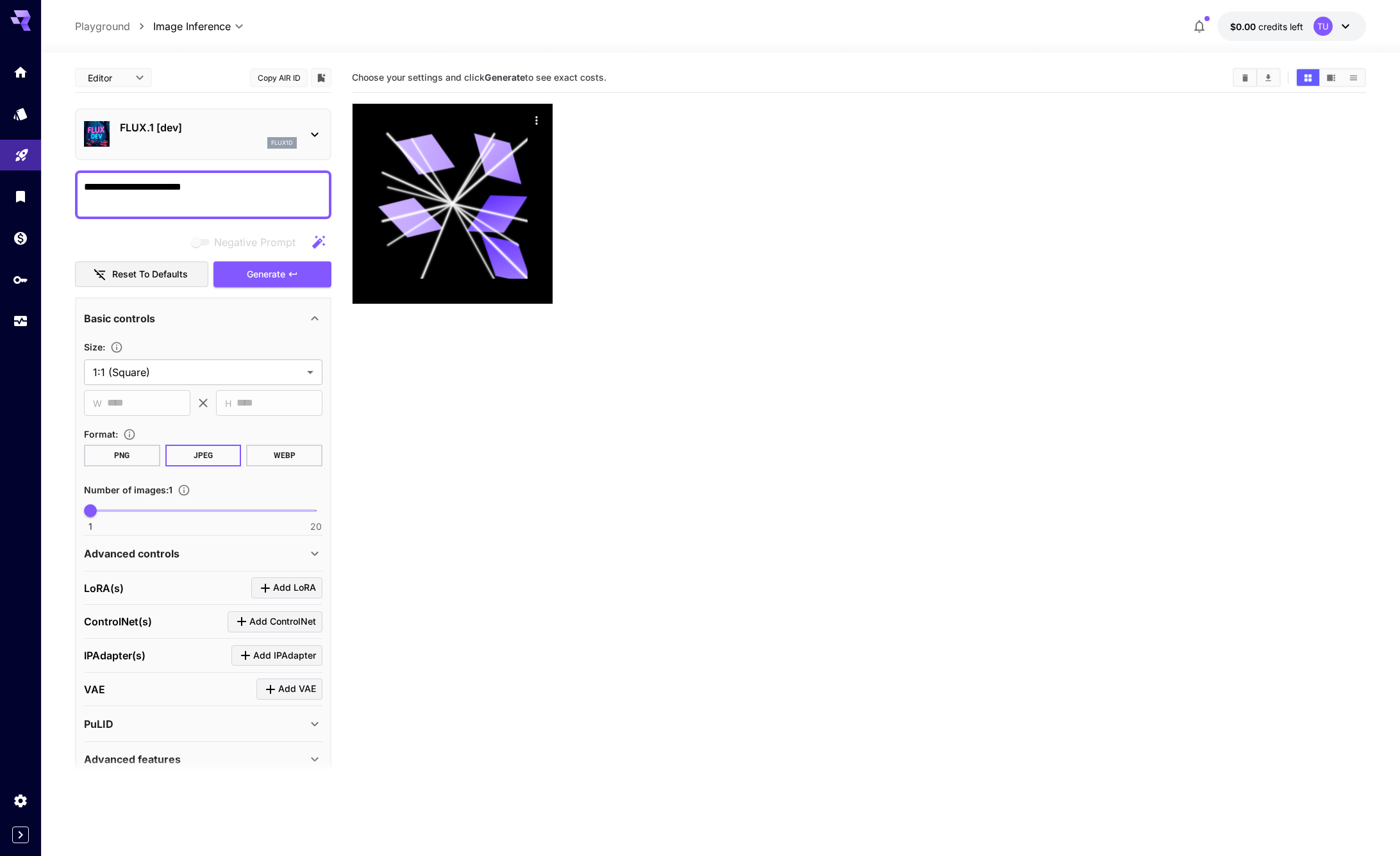
click at [232, 179] on textarea "**********" at bounding box center [203, 194] width 239 height 31
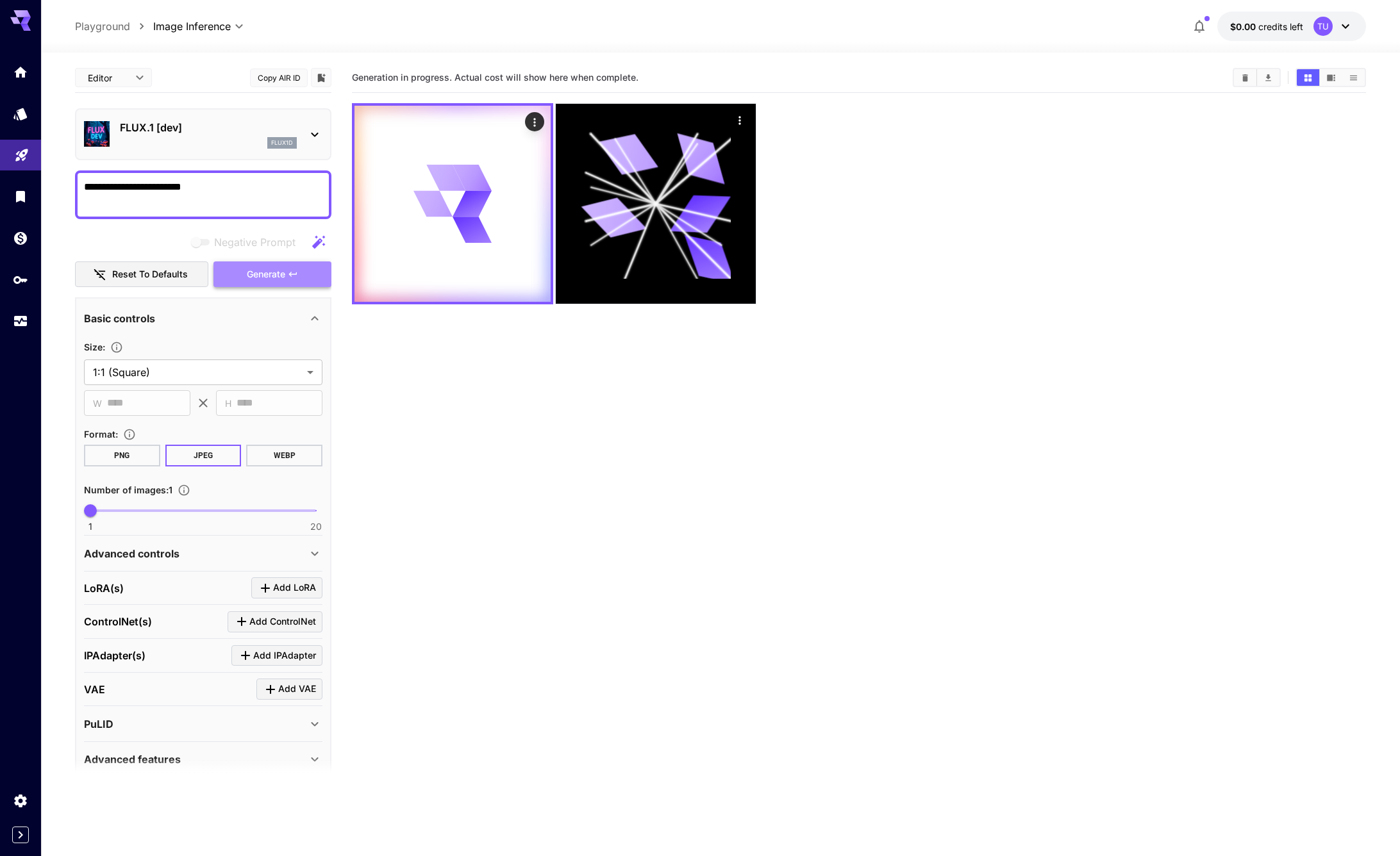
click at [299, 268] on button "Generate" at bounding box center [272, 275] width 118 height 27
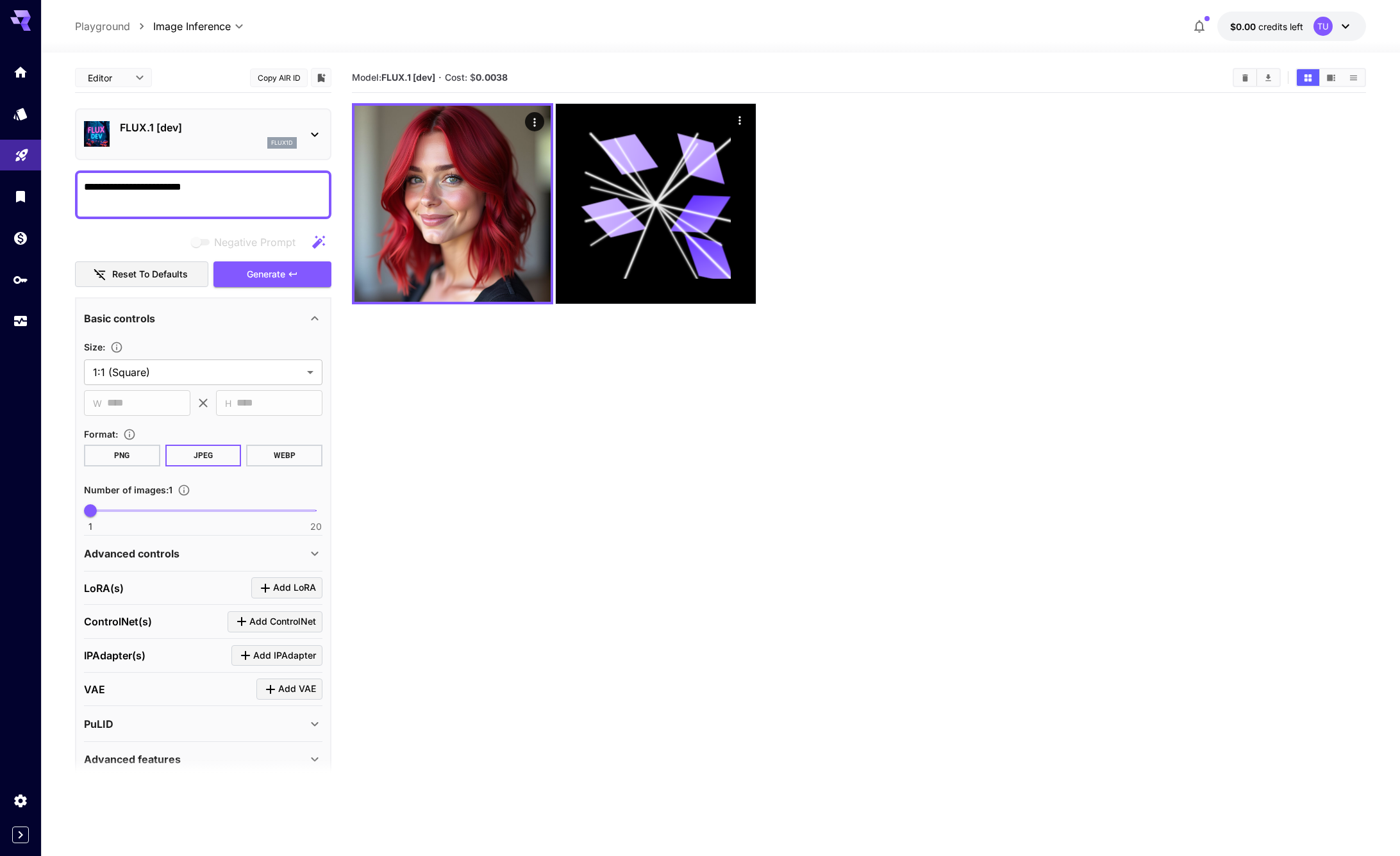
click at [302, 144] on div "FLUX.1 [dev] flux1d" at bounding box center [203, 134] width 239 height 39
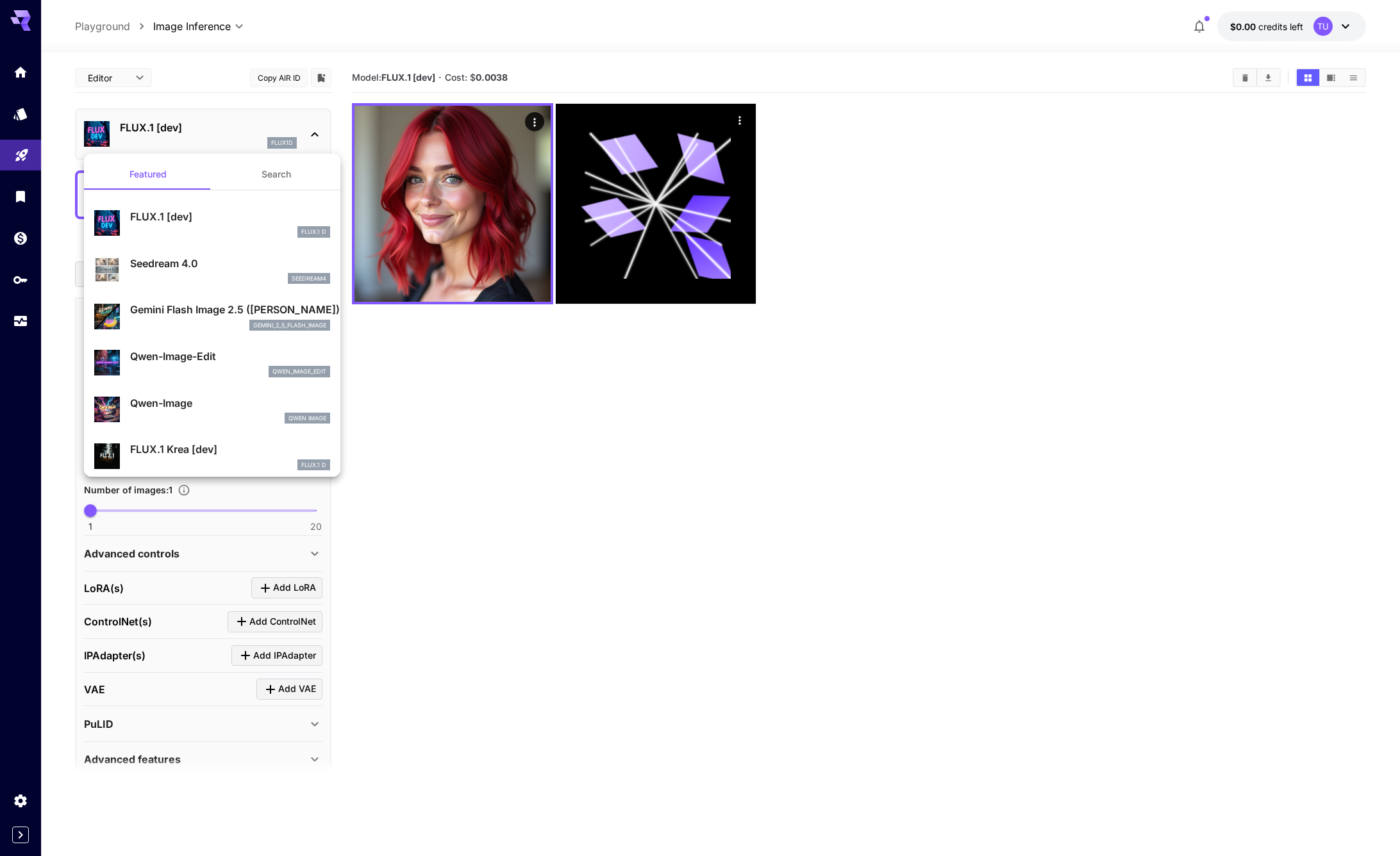
click at [197, 373] on div "qwen_image_edit" at bounding box center [231, 371] width 200 height 12
type input "*"
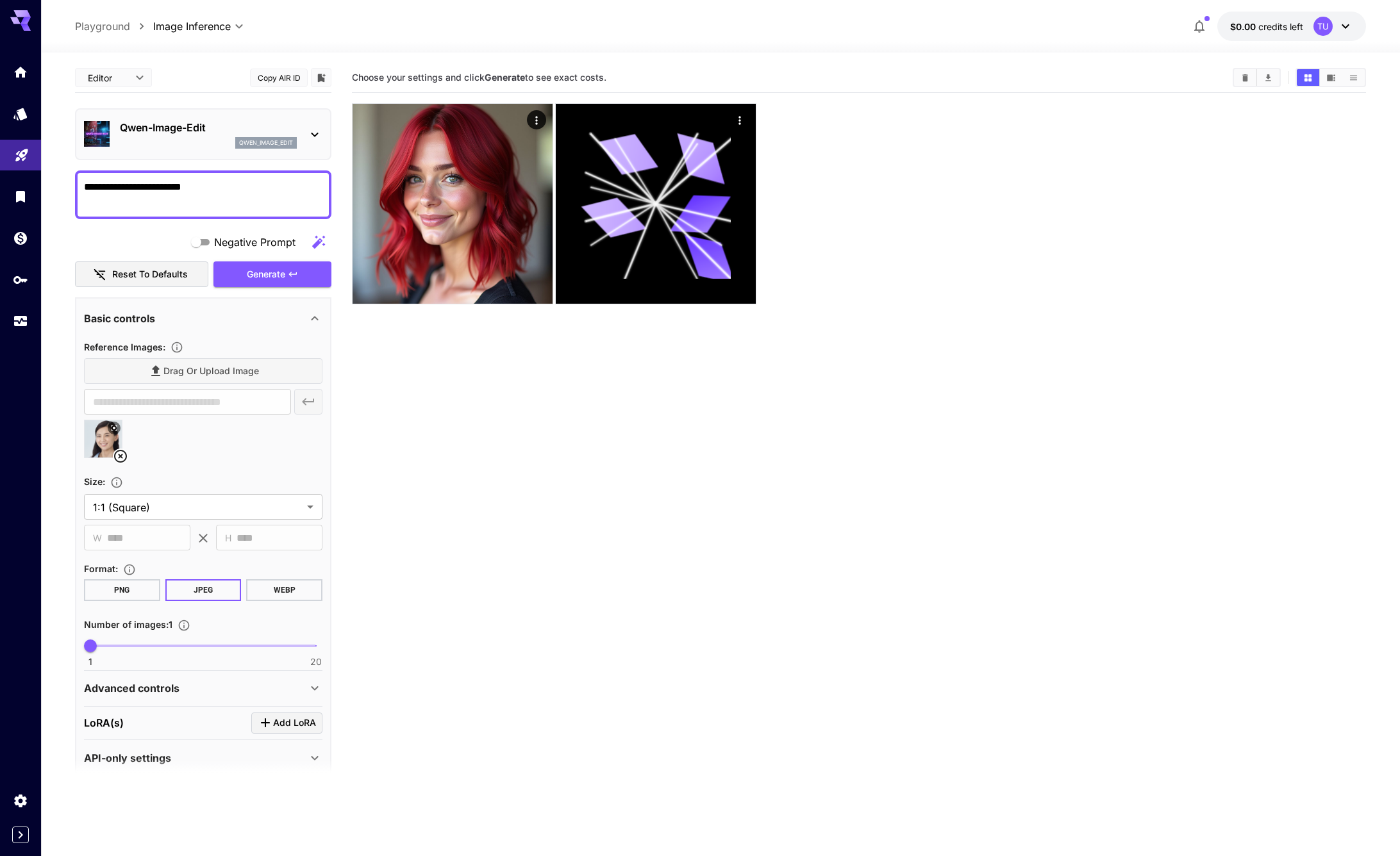
click at [265, 134] on p "Qwen-Image-Edit" at bounding box center [208, 127] width 177 height 15
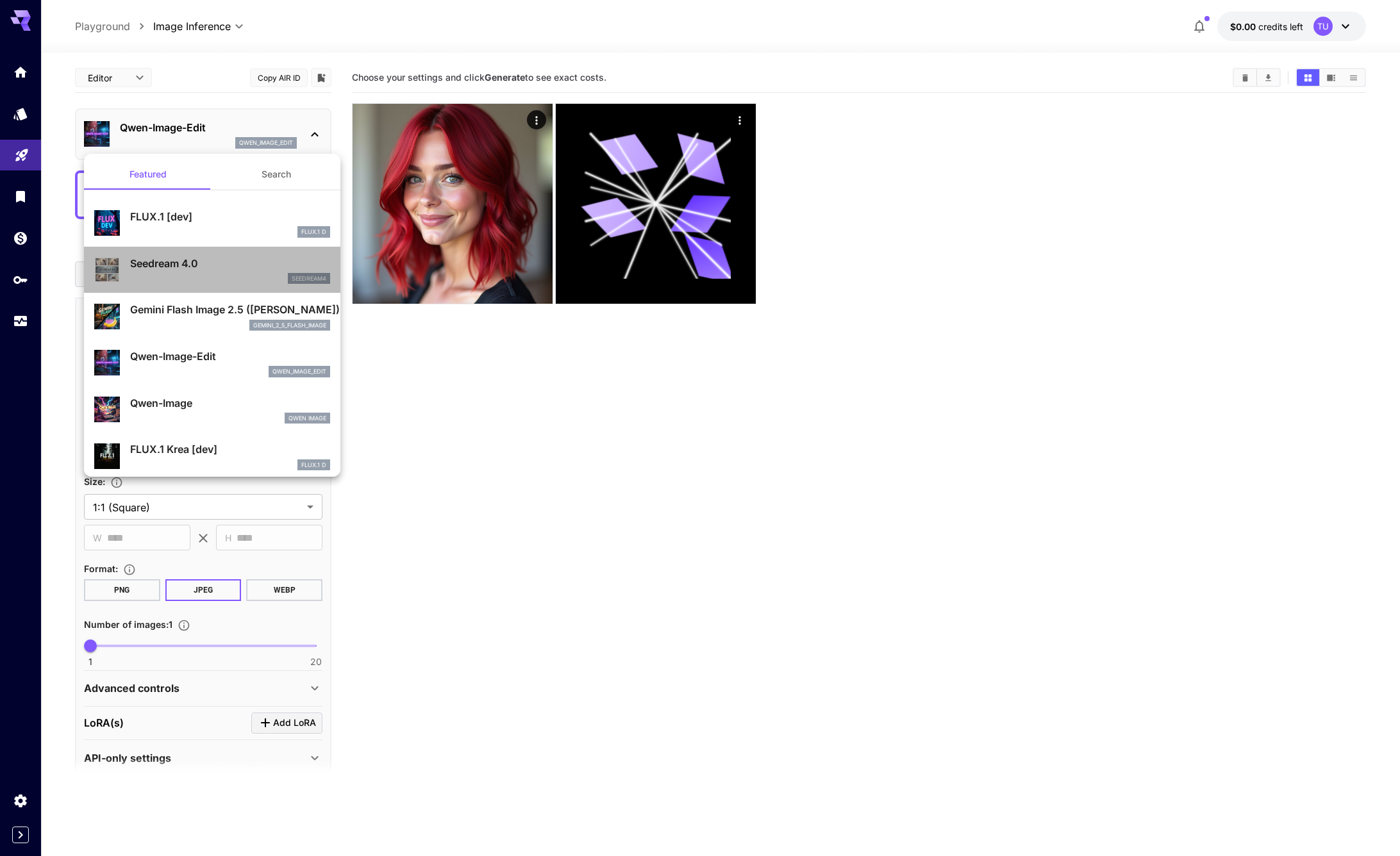
click at [215, 263] on p "Seedream 4.0" at bounding box center [231, 262] width 200 height 15
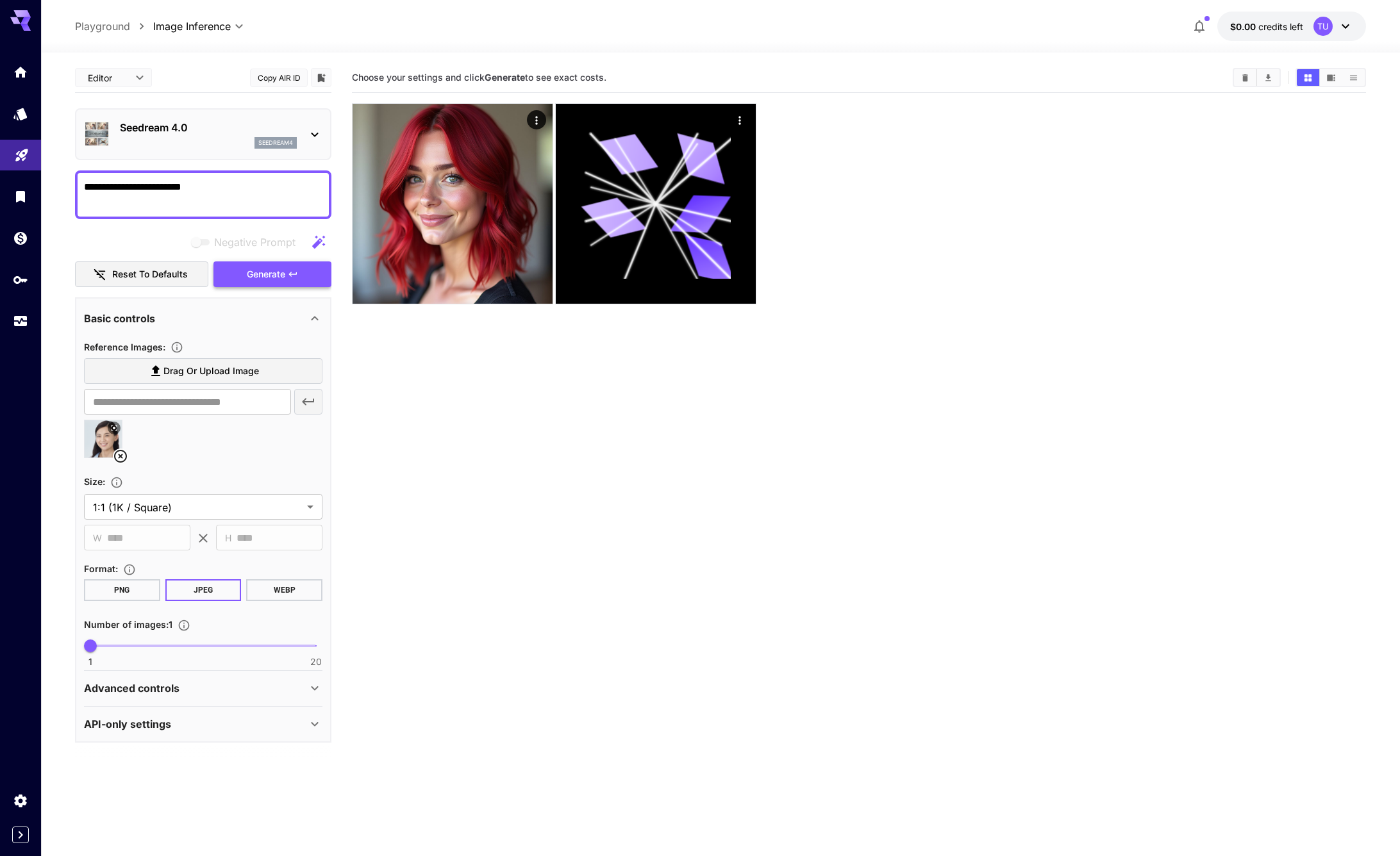
click at [251, 284] on button "Generate" at bounding box center [272, 275] width 118 height 27
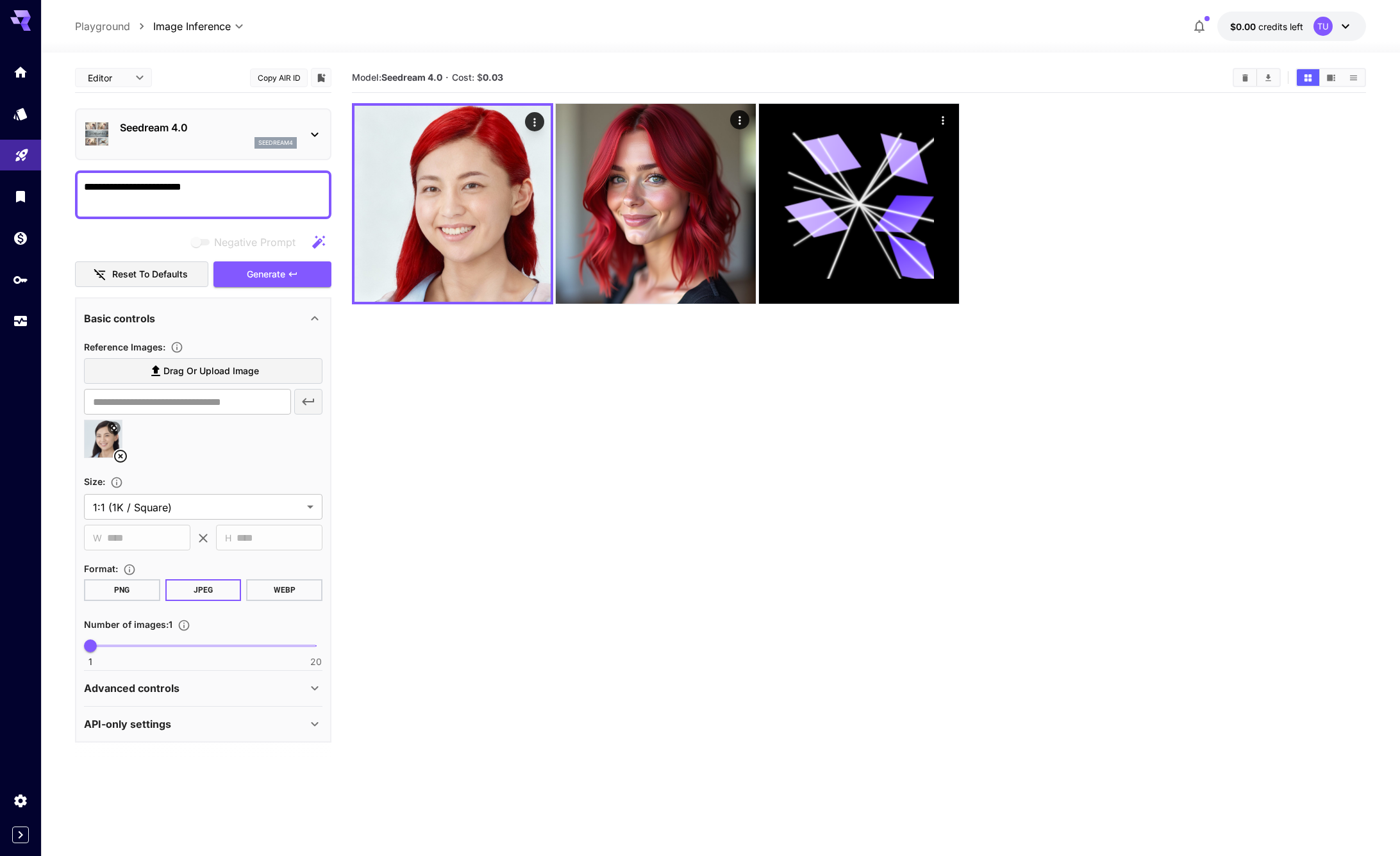
click at [230, 137] on div "seedream4" at bounding box center [208, 143] width 177 height 12
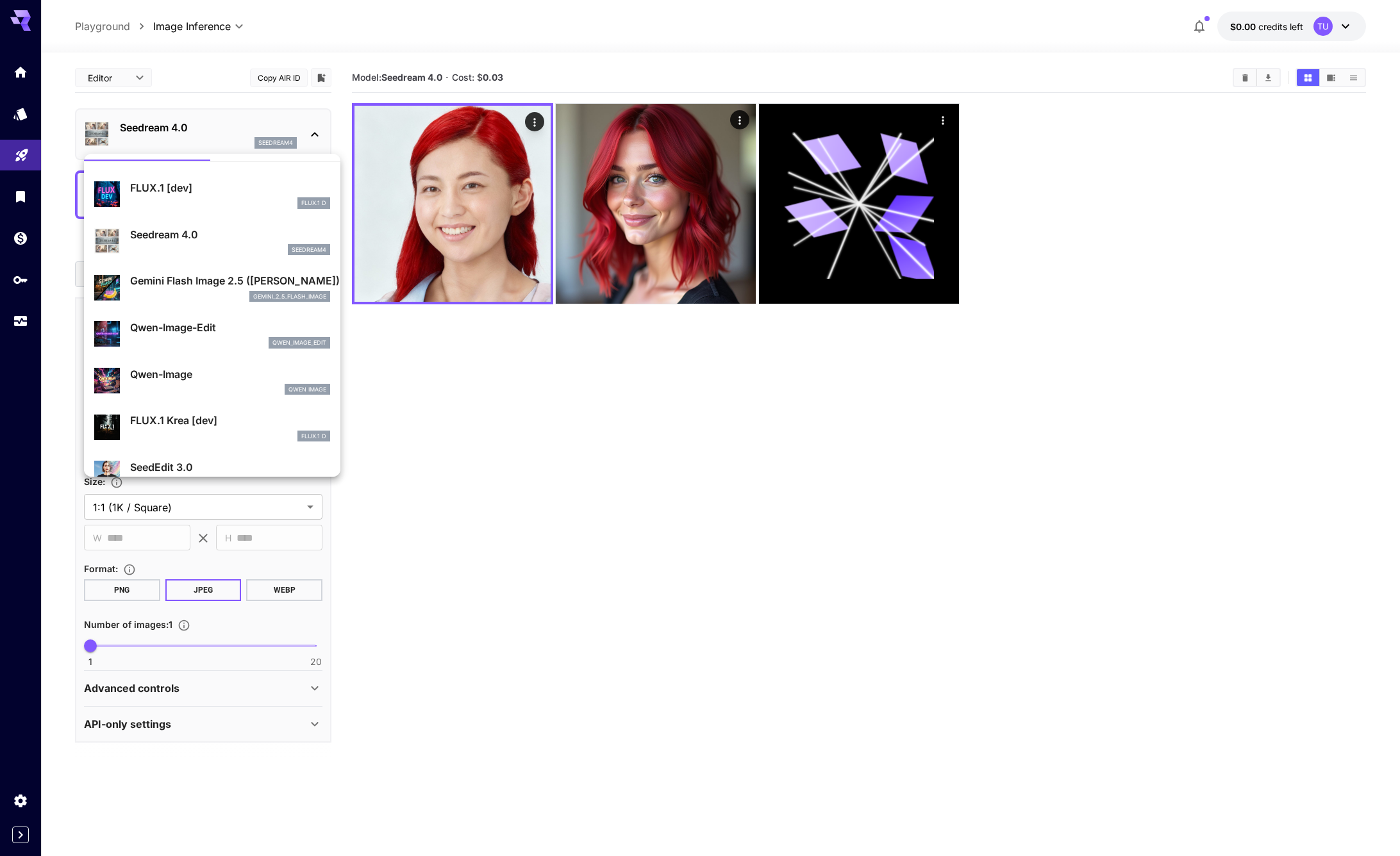
scroll to position [29, 0]
click at [220, 318] on div "Qwen-Image-Edit qwen_image_edit" at bounding box center [212, 333] width 236 height 39
type input "**********"
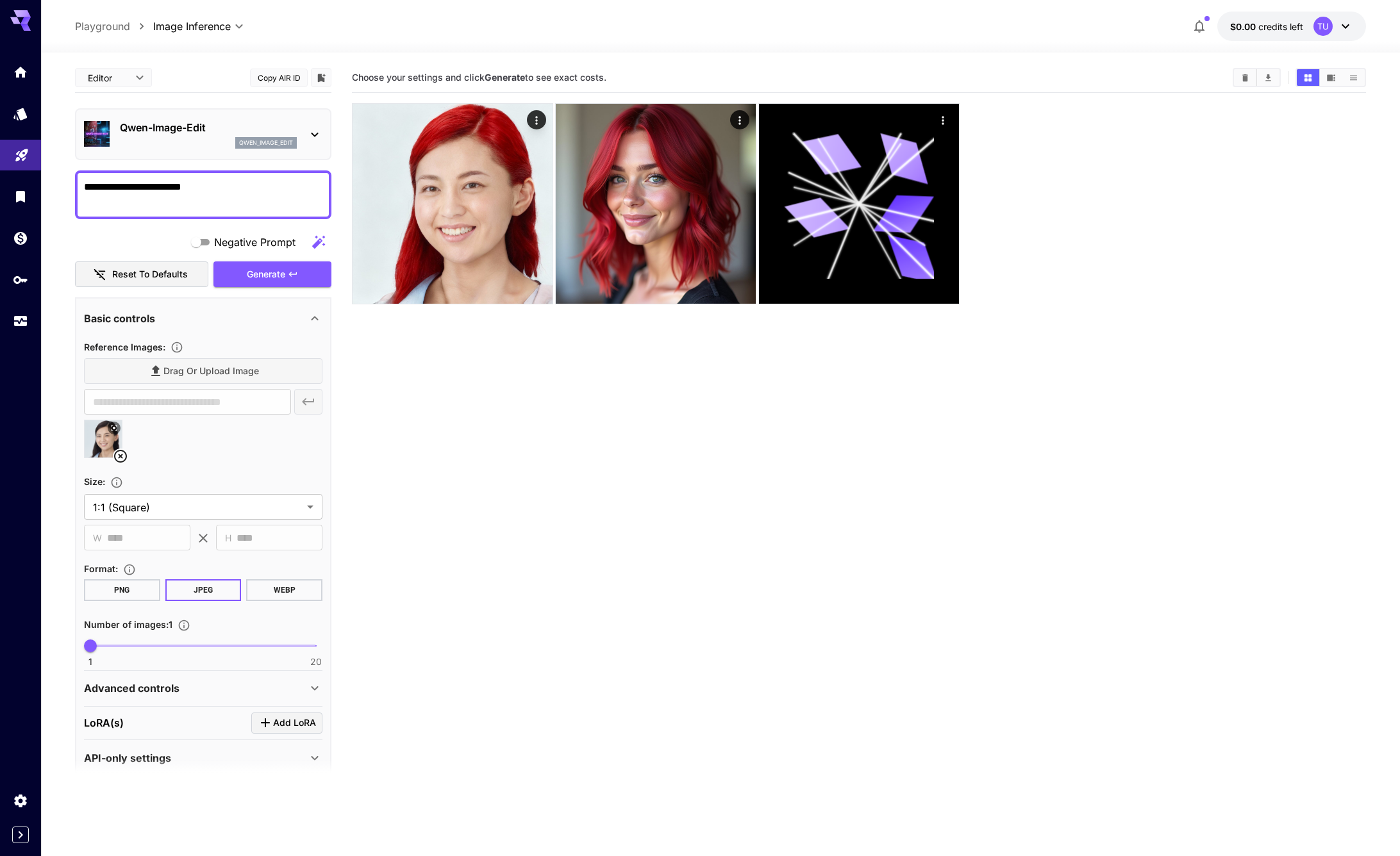
scroll to position [18, 0]
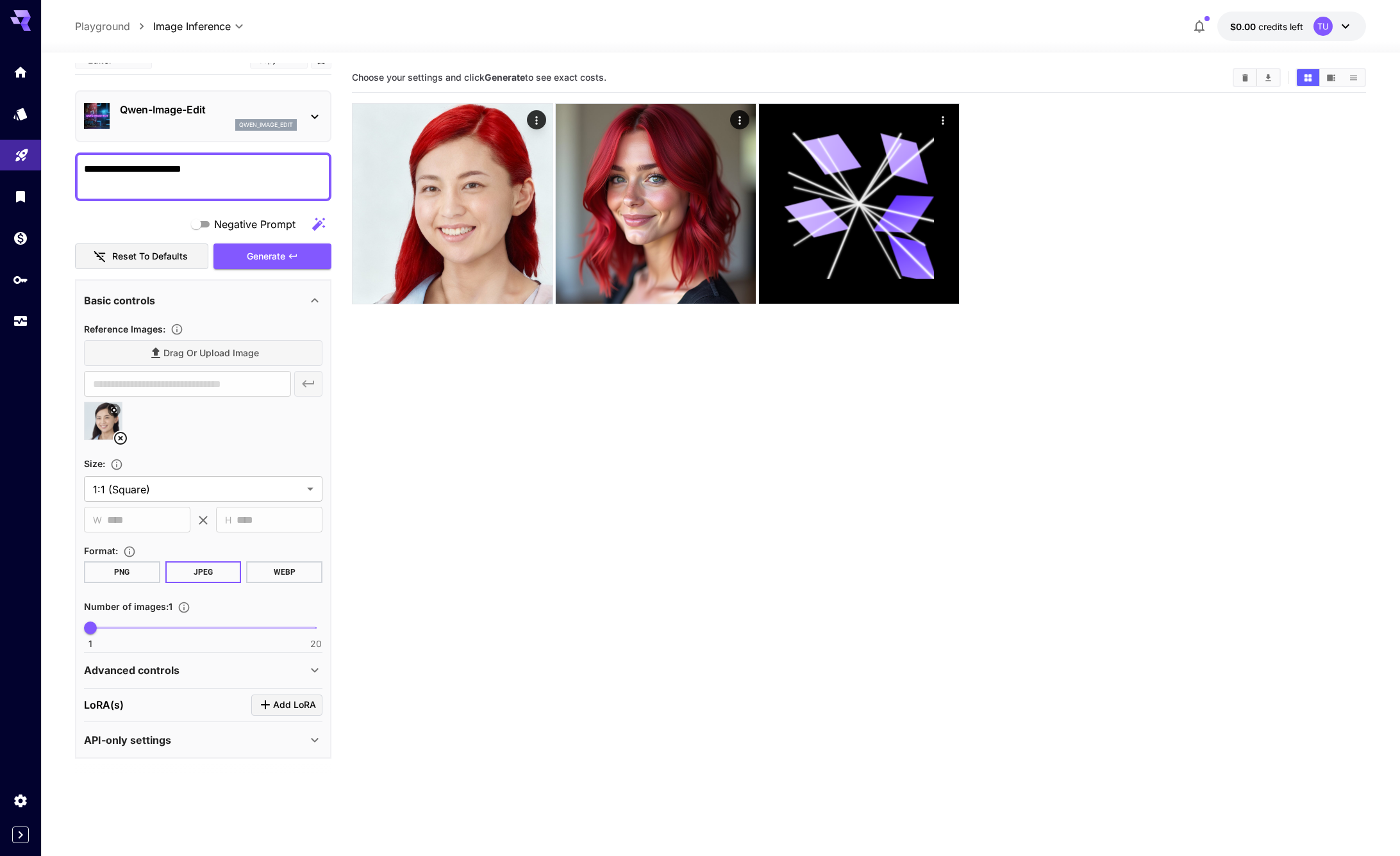
click at [279, 669] on div "Advanced controls" at bounding box center [196, 670] width 223 height 15
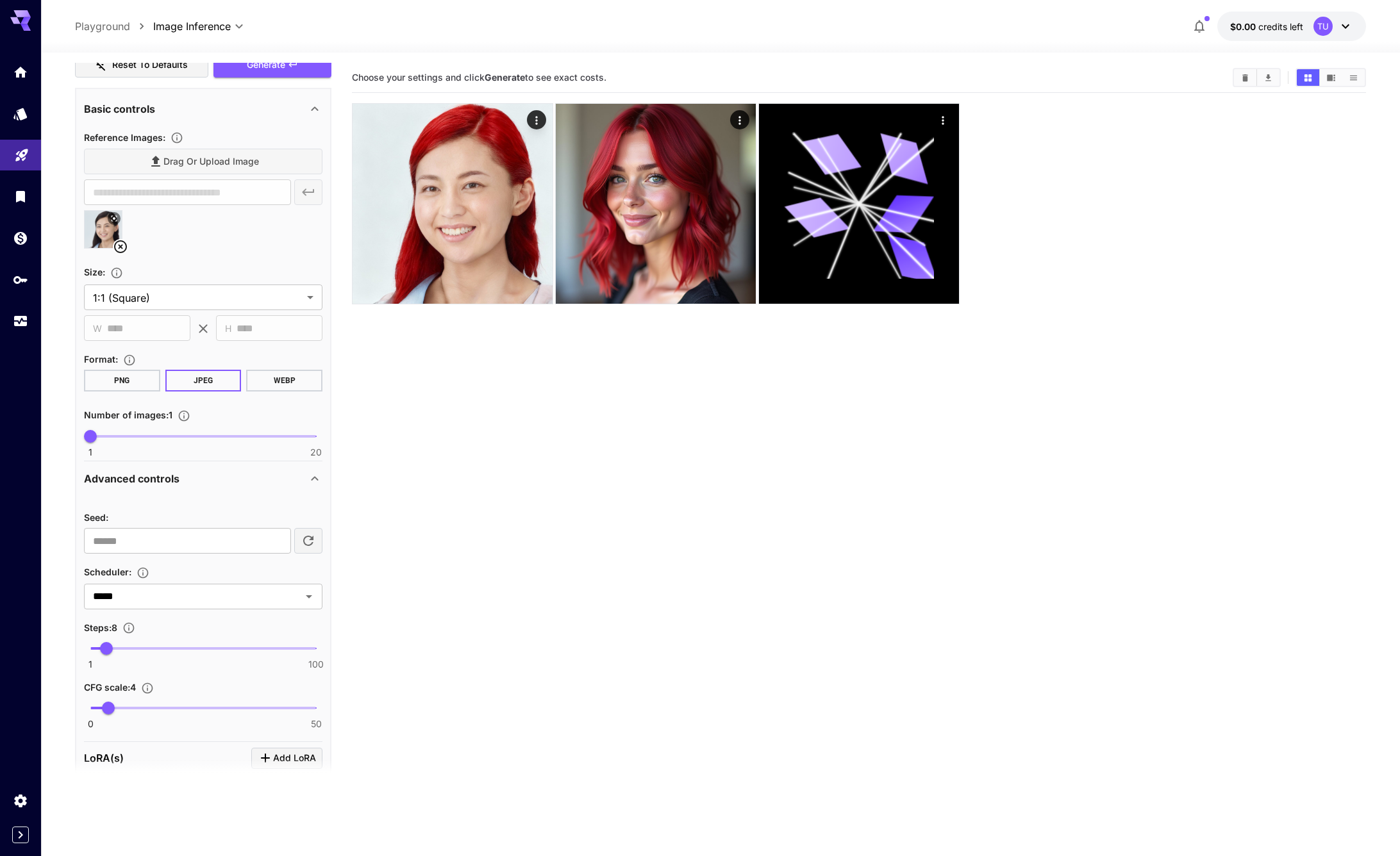
scroll to position [262, 0]
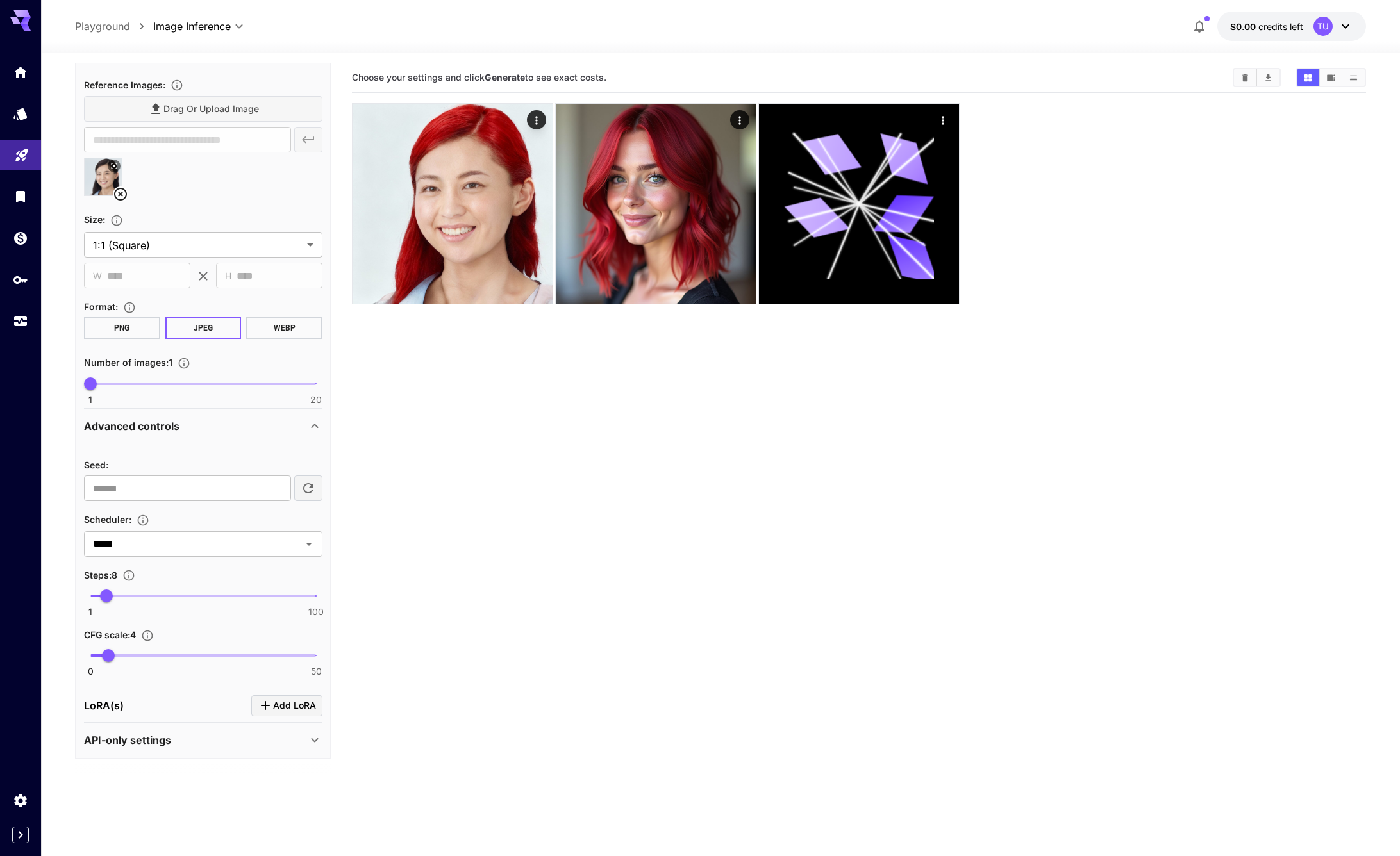
click at [225, 735] on div "API-only settings" at bounding box center [196, 739] width 223 height 15
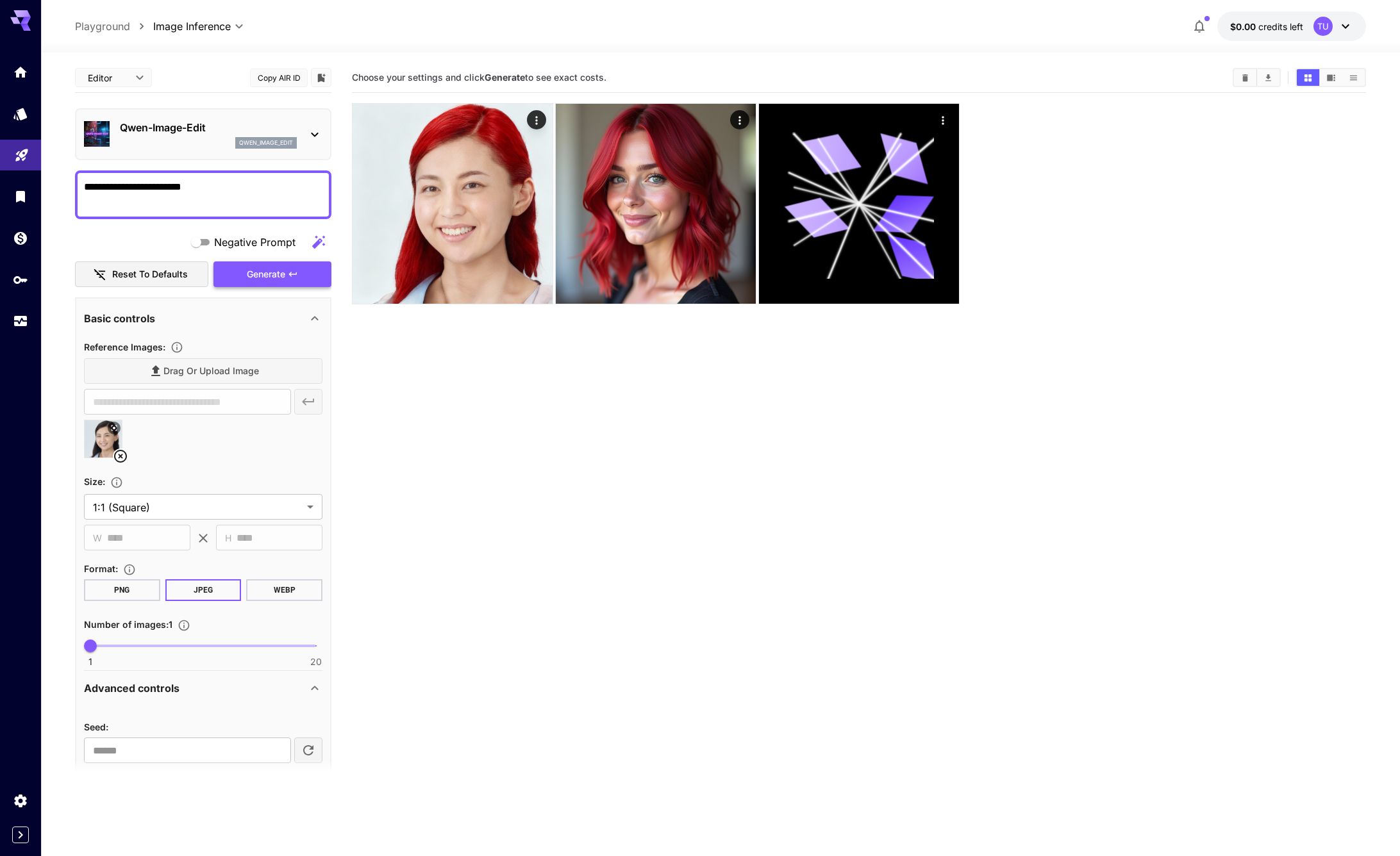
click at [302, 282] on button "Generate" at bounding box center [272, 275] width 118 height 27
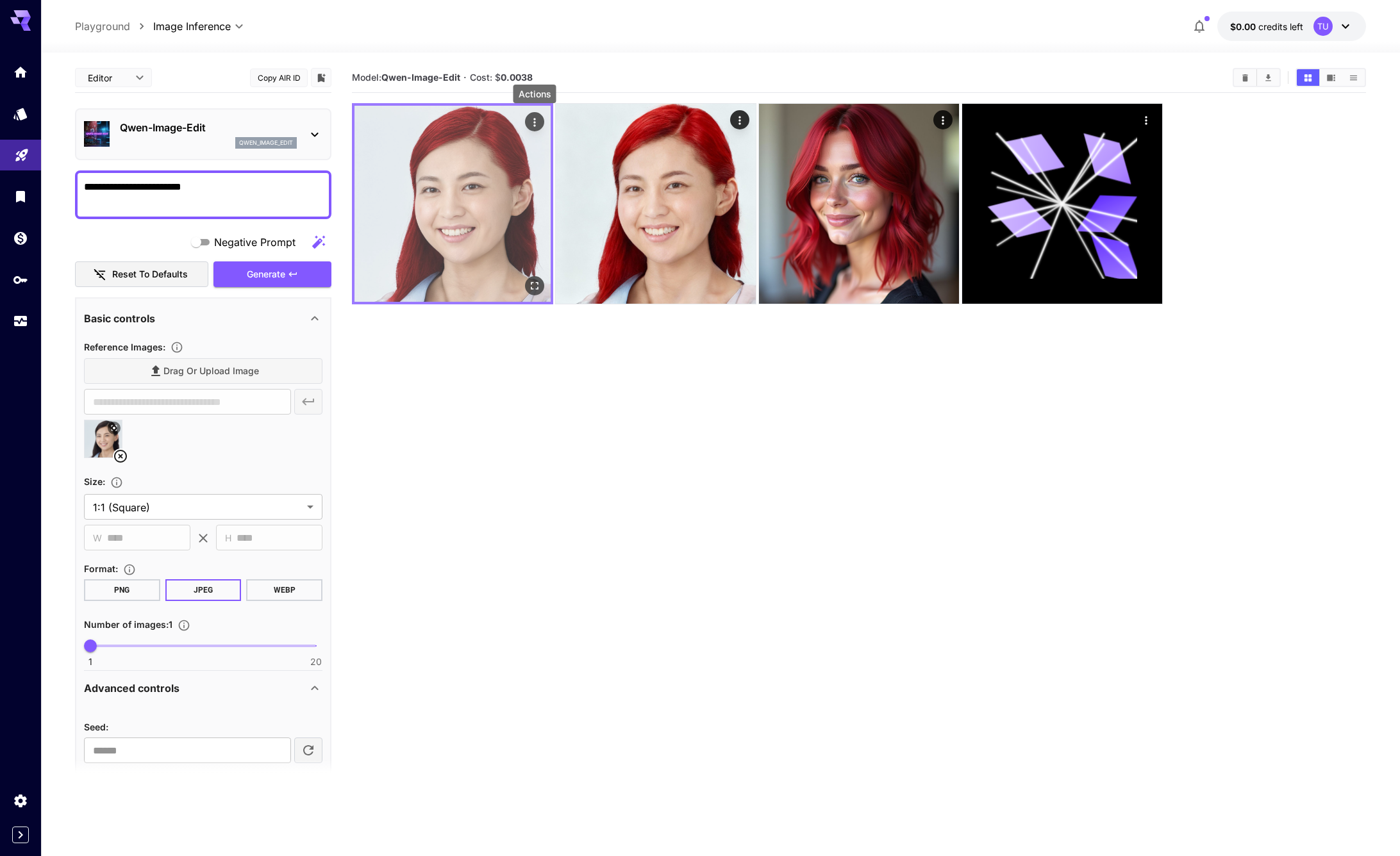
click at [532, 121] on icon "Actions" at bounding box center [535, 122] width 12 height 12
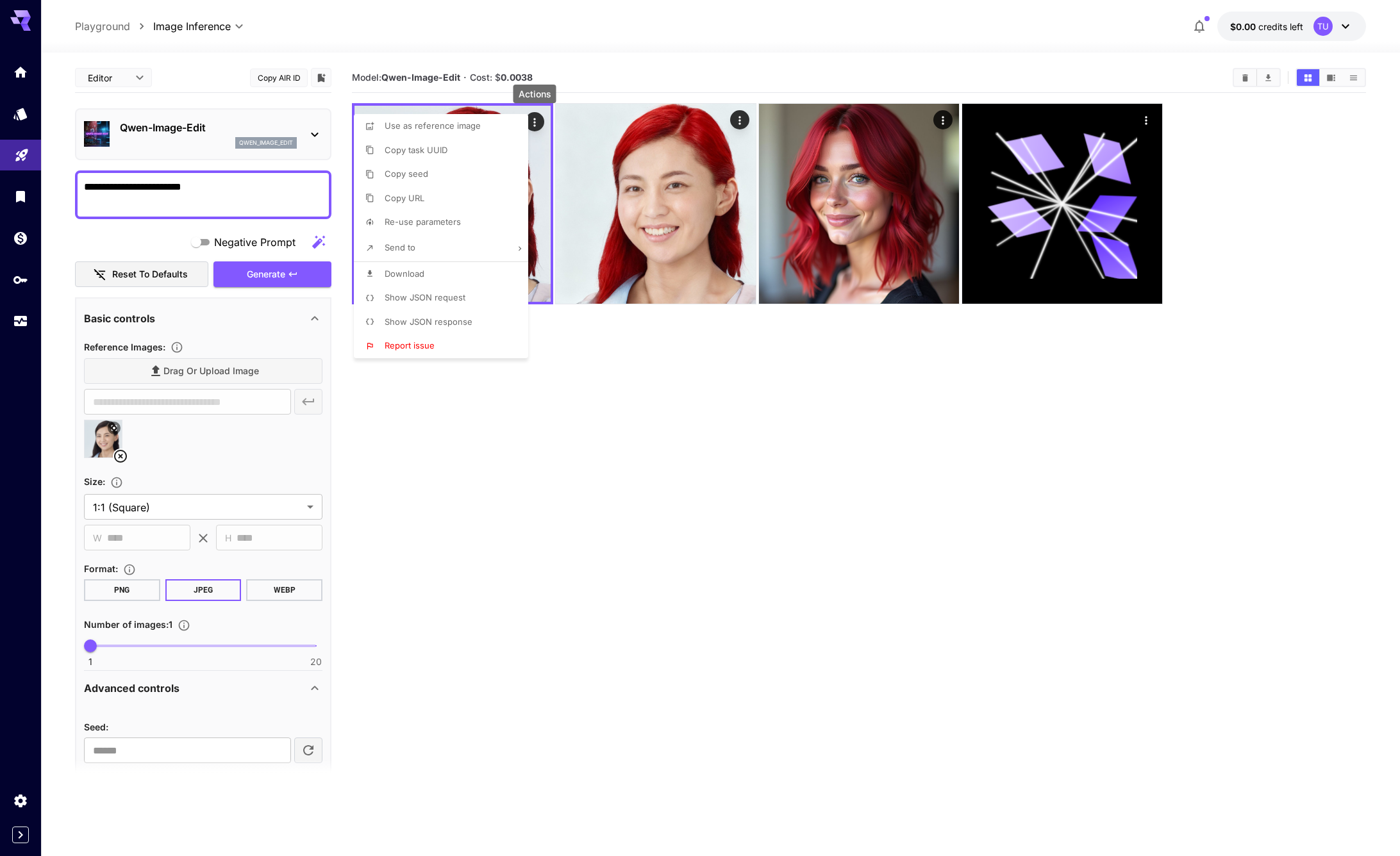
click at [446, 277] on li "Download" at bounding box center [444, 274] width 182 height 24
click at [840, 452] on div at bounding box center [700, 428] width 1400 height 856
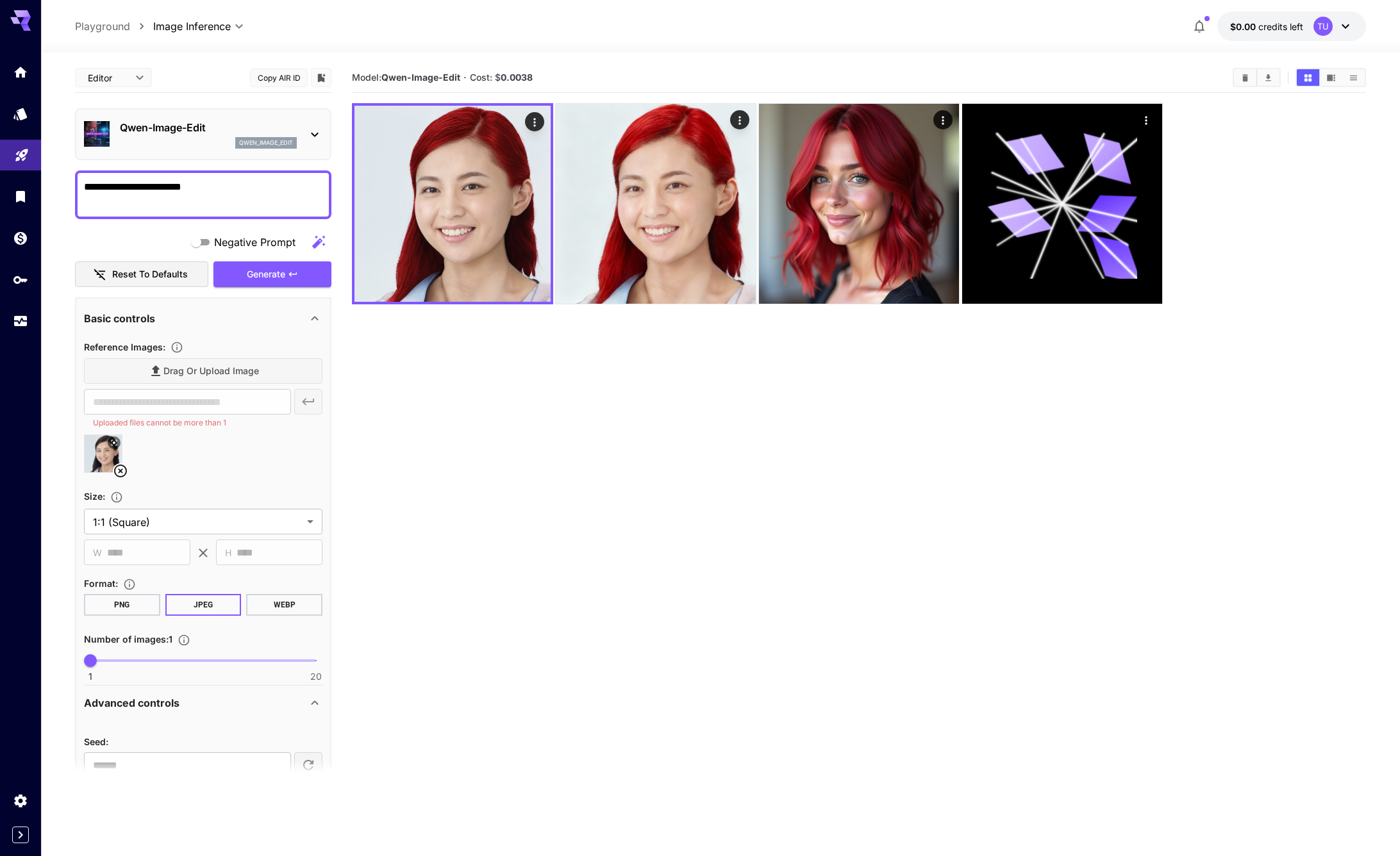
click at [219, 190] on textarea "**********" at bounding box center [203, 194] width 239 height 31
click at [275, 274] on span "Generate" at bounding box center [265, 275] width 38 height 16
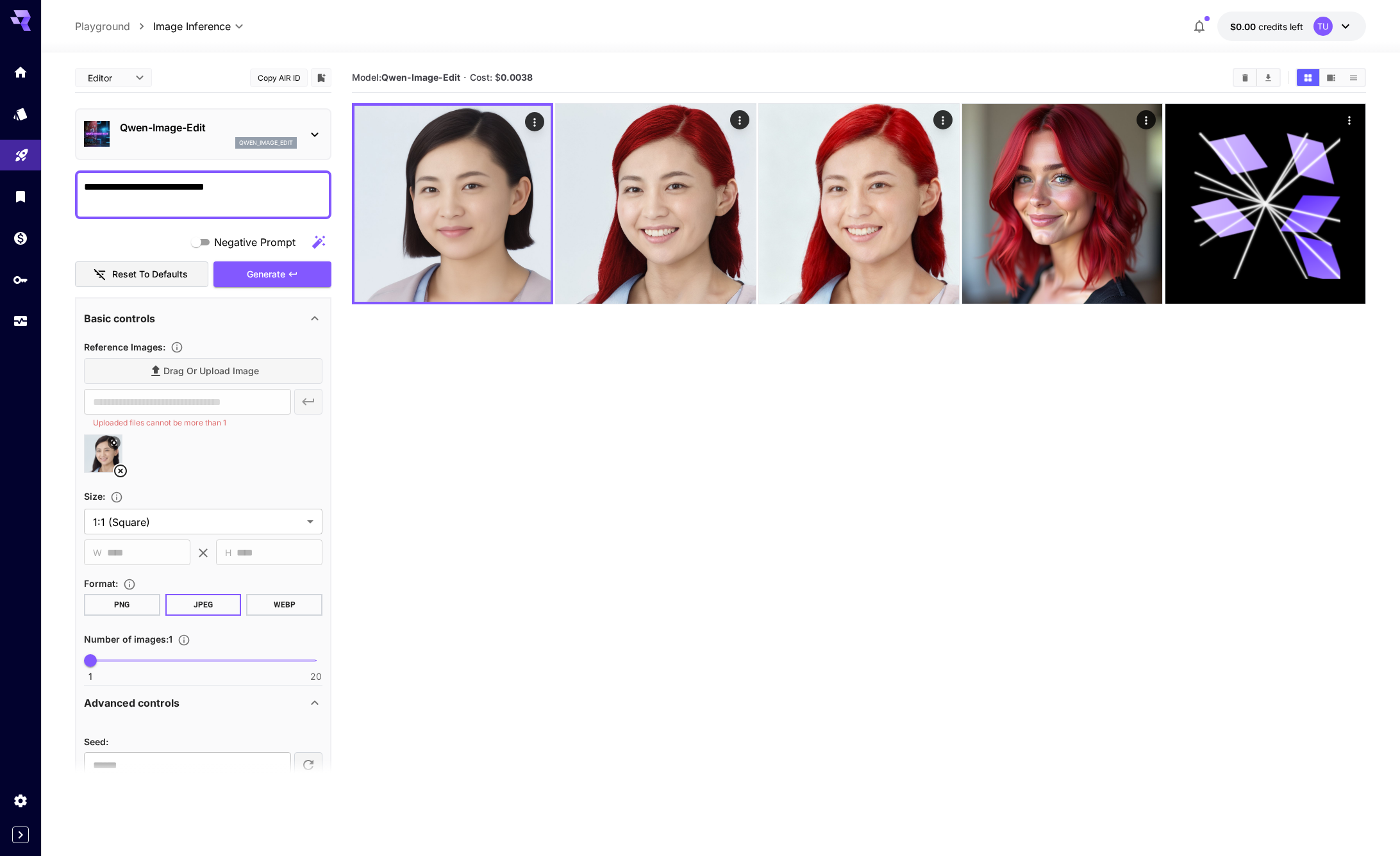
click at [223, 195] on textarea "**********" at bounding box center [203, 194] width 239 height 31
type textarea "**********"
click at [274, 281] on span "Generate" at bounding box center [265, 275] width 38 height 16
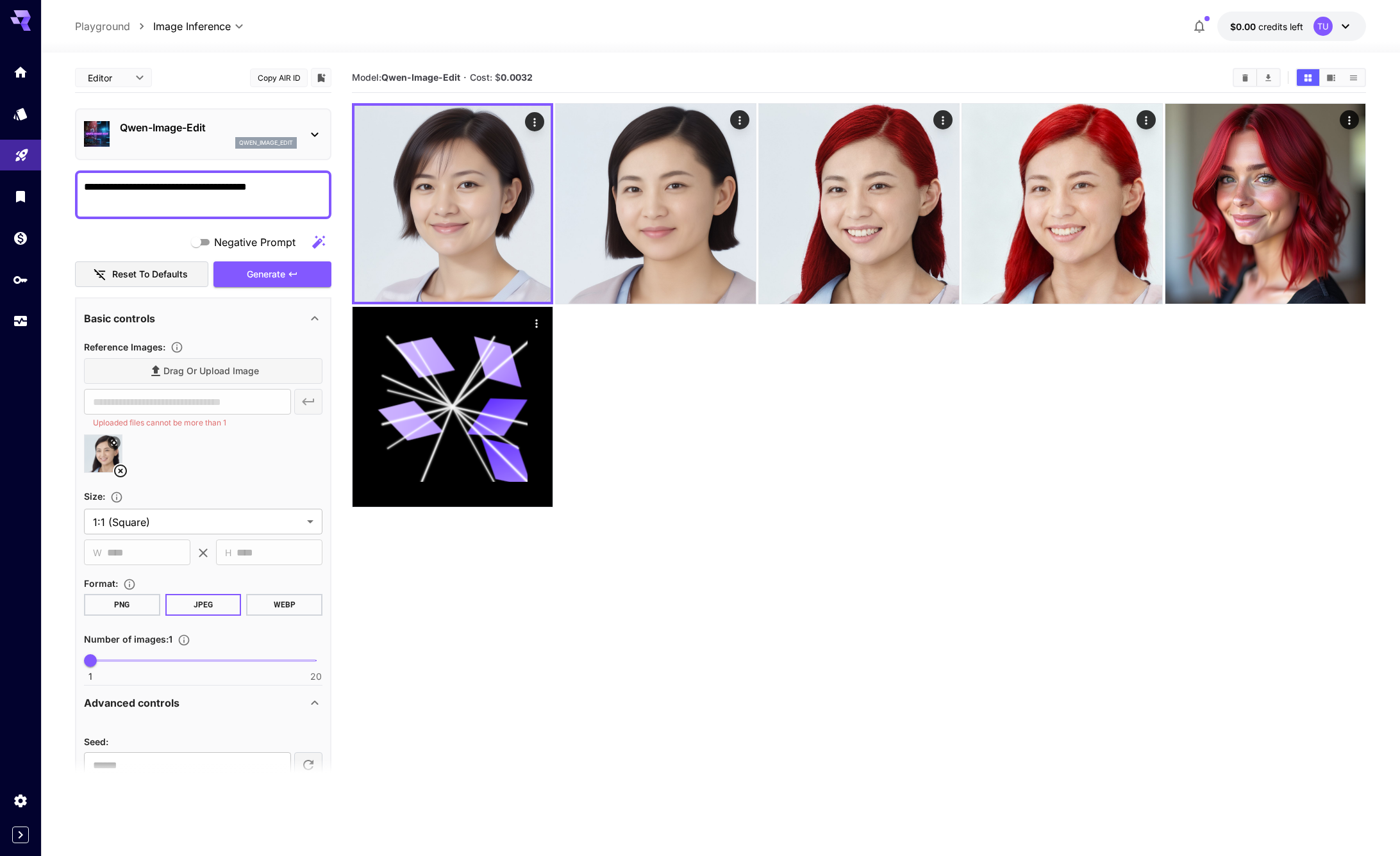
click at [170, 425] on p "Uploaded files cannot be more than 1" at bounding box center [187, 423] width 189 height 12
click at [238, 367] on div "Drag or upload image" at bounding box center [203, 371] width 239 height 27
click at [182, 370] on div "Drag or upload image" at bounding box center [203, 371] width 239 height 27
click at [309, 406] on div "​ Uploaded files cannot be more than 1" at bounding box center [203, 409] width 239 height 41
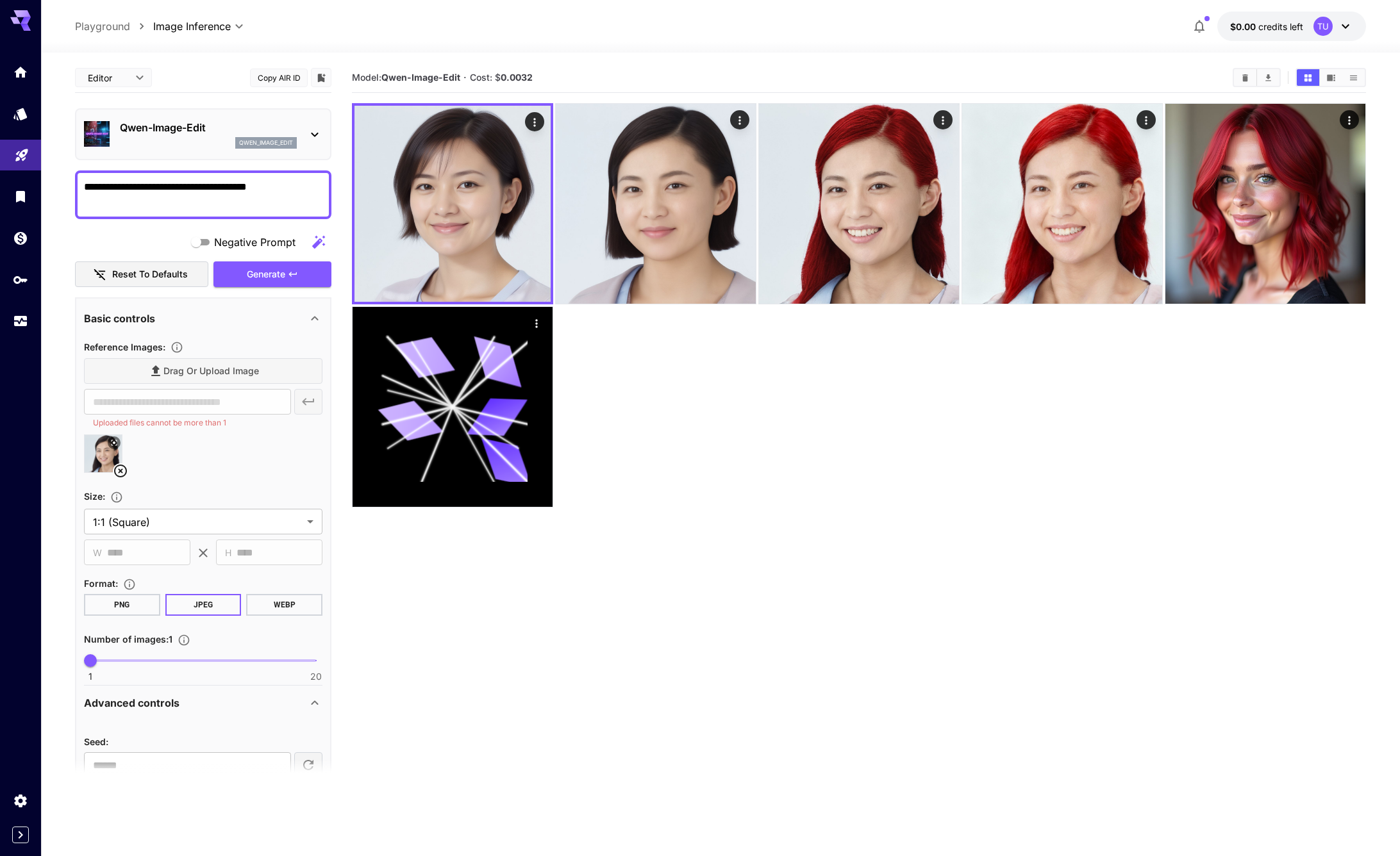
click at [121, 469] on icon at bounding box center [121, 471] width 12 height 12
type input "**********"
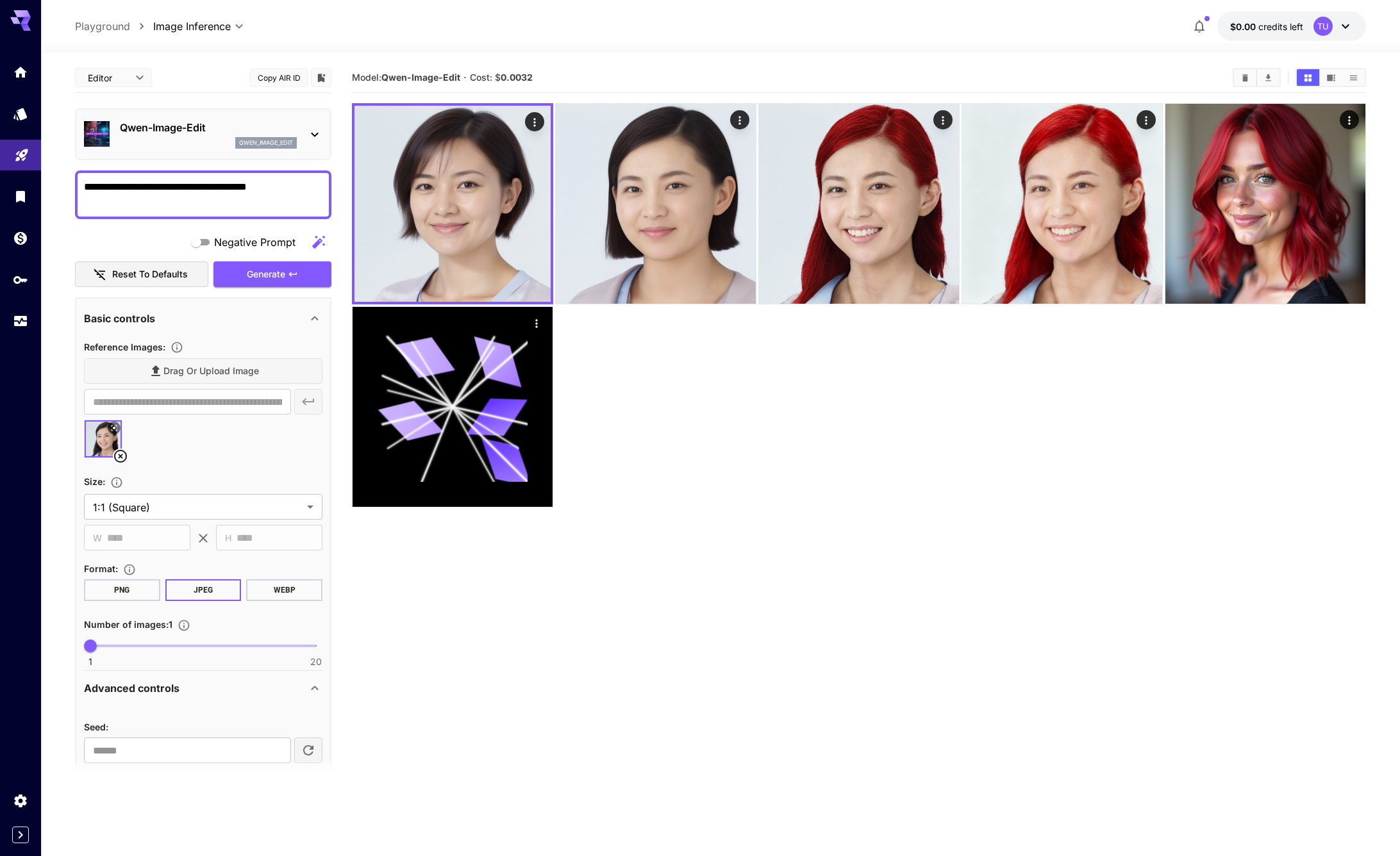
click at [427, 604] on section "Model: [PERSON_NAME]-Image-Edit · Cost: $ 0.0032" at bounding box center [859, 491] width 1014 height 856
drag, startPoint x: 94, startPoint y: 648, endPoint x: 100, endPoint y: 649, distance: 6.1
click at [100, 649] on span "2" at bounding box center [102, 646] width 12 height 12
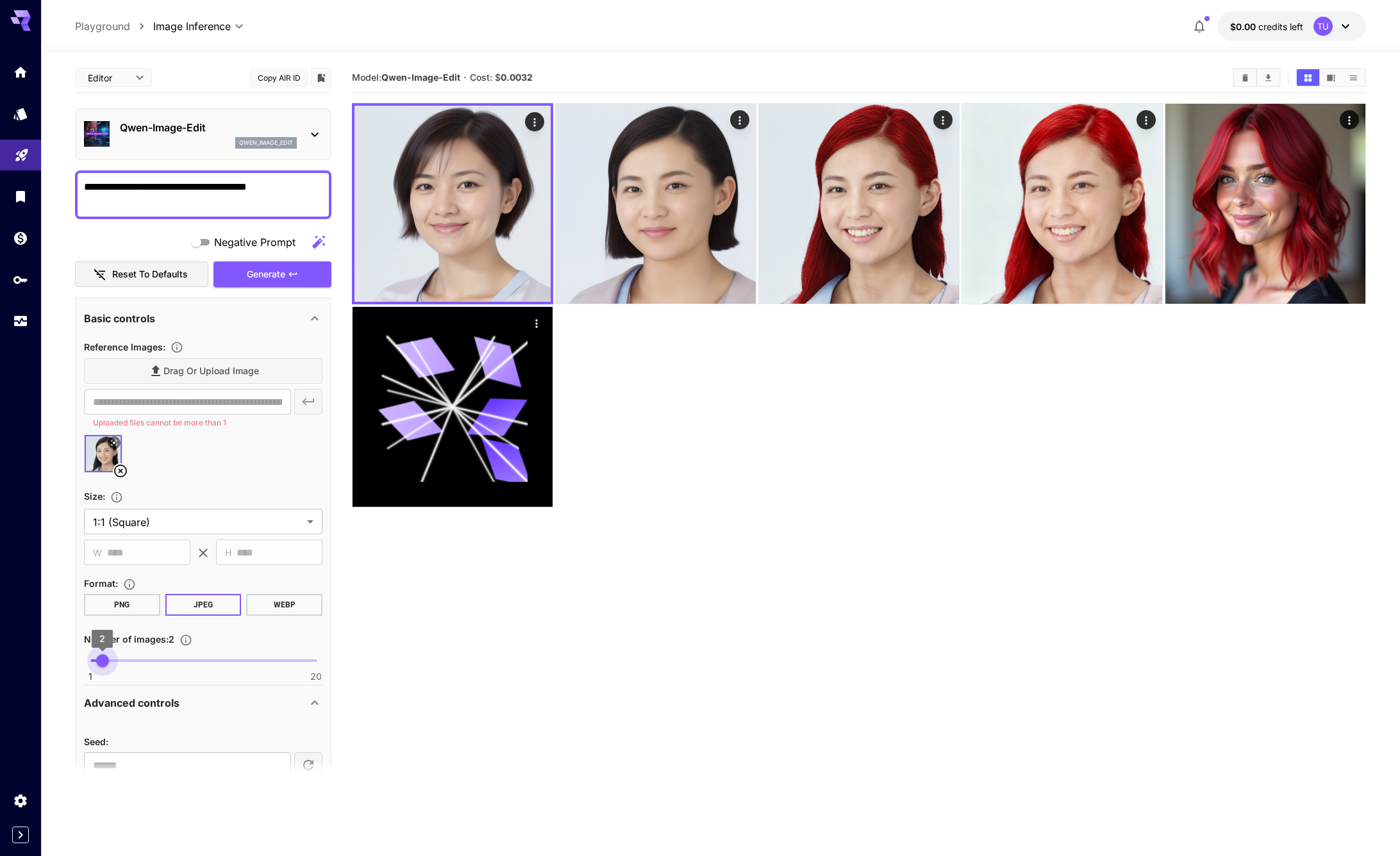
type input "*"
drag, startPoint x: 105, startPoint y: 663, endPoint x: 77, endPoint y: 663, distance: 28.0
click at [84, 663] on span "1" at bounding box center [90, 660] width 12 height 12
click at [314, 127] on icon at bounding box center [314, 134] width 15 height 15
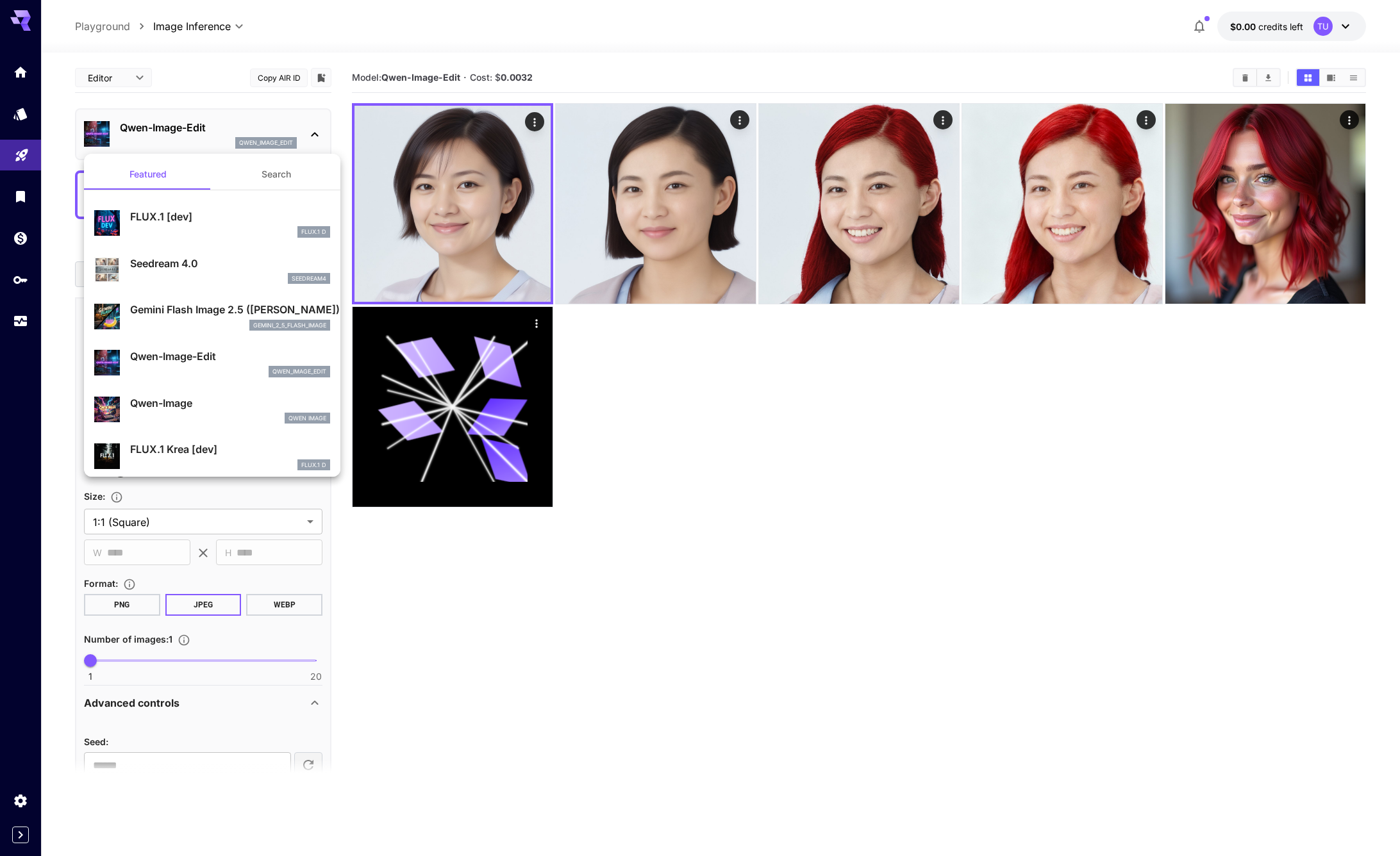
click at [437, 628] on div at bounding box center [700, 428] width 1400 height 856
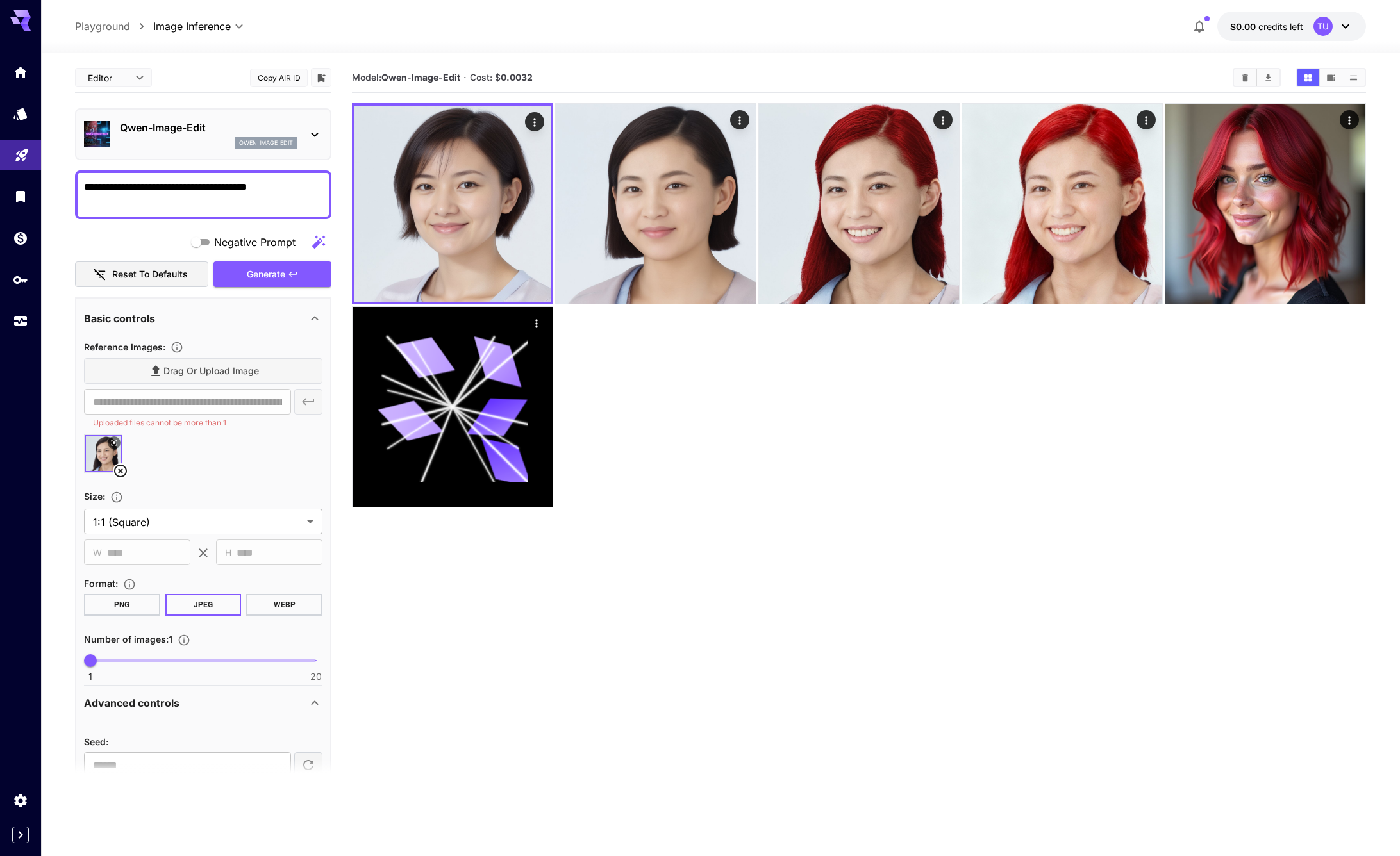
click at [186, 143] on div "qwen_image_edit" at bounding box center [208, 143] width 177 height 12
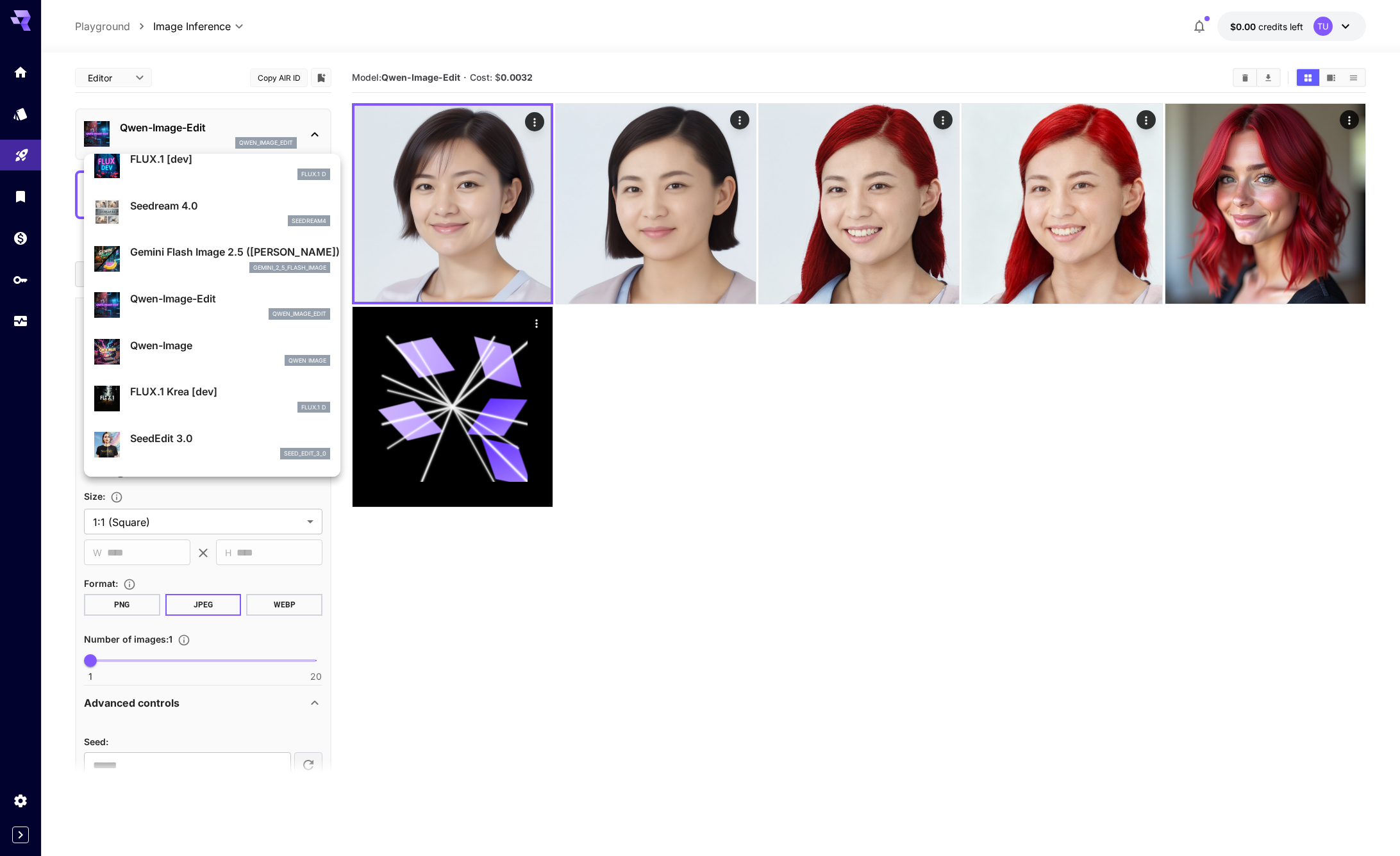
scroll to position [69, 0]
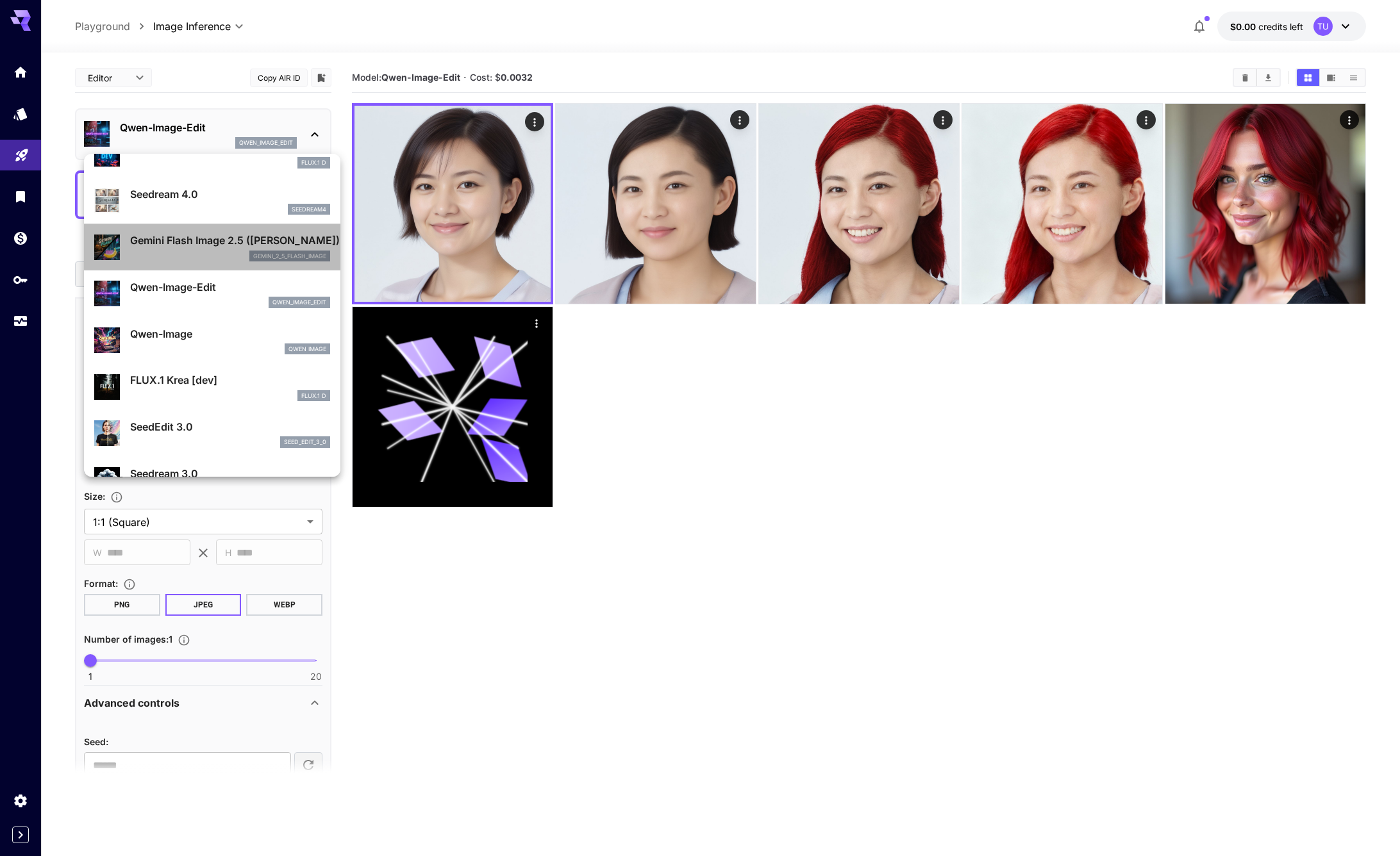
click at [221, 259] on div "gemini_2_5_flash_image" at bounding box center [231, 256] width 200 height 12
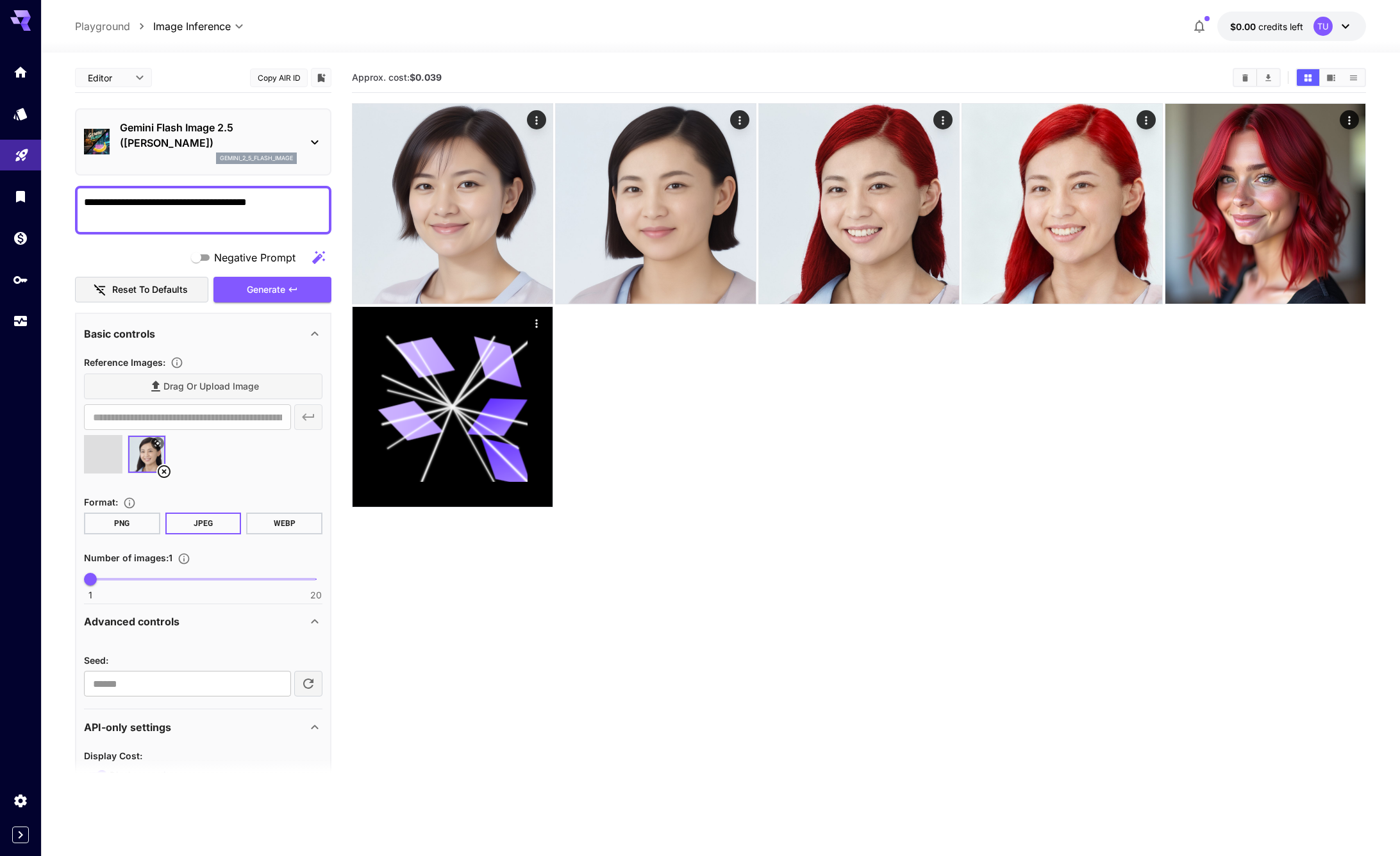
type input "**********"
click at [165, 473] on icon at bounding box center [164, 471] width 12 height 12
click at [276, 154] on p "gemini_2_5_flash_image" at bounding box center [256, 159] width 73 height 9
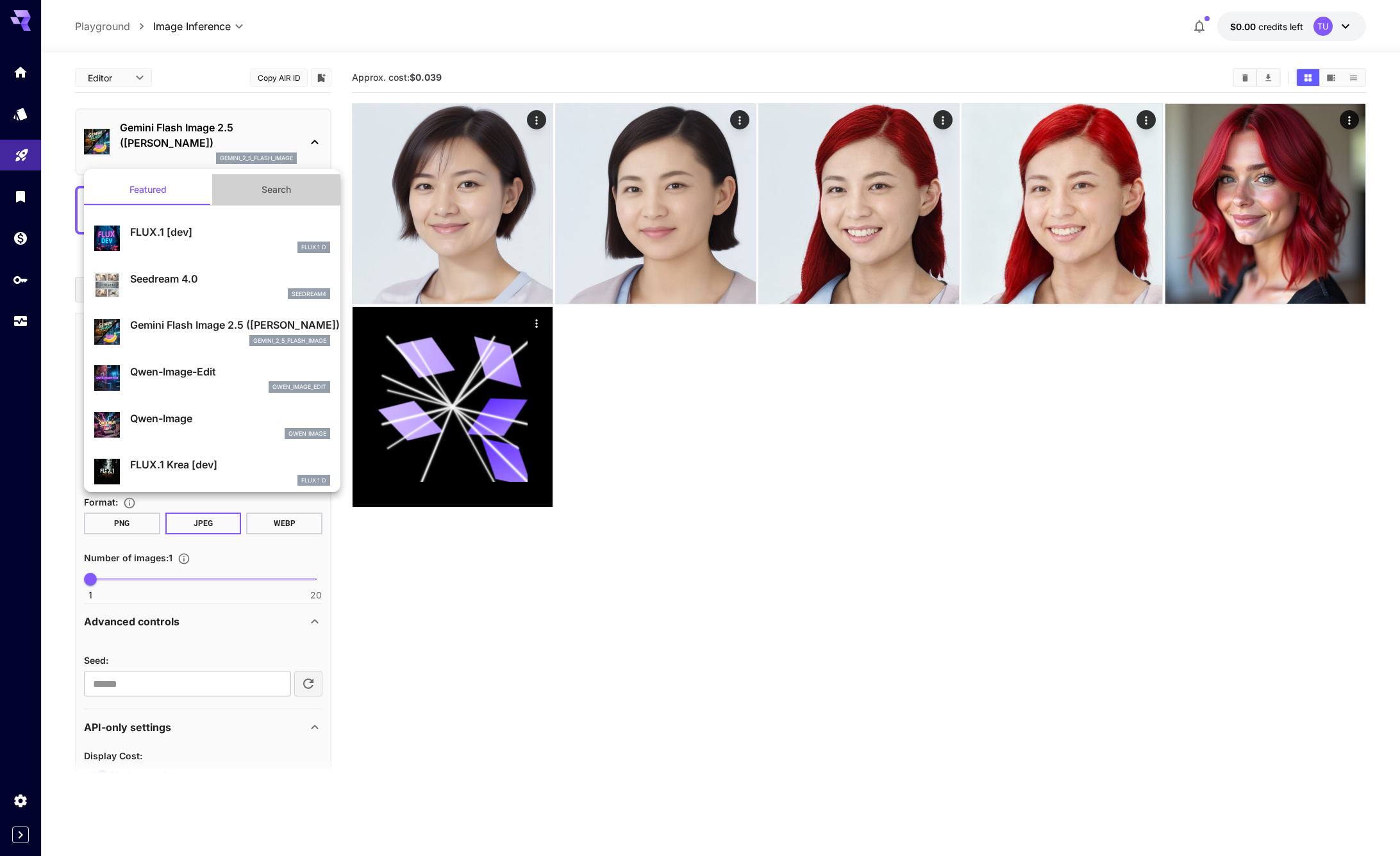
click at [266, 189] on button "Search" at bounding box center [276, 190] width 129 height 31
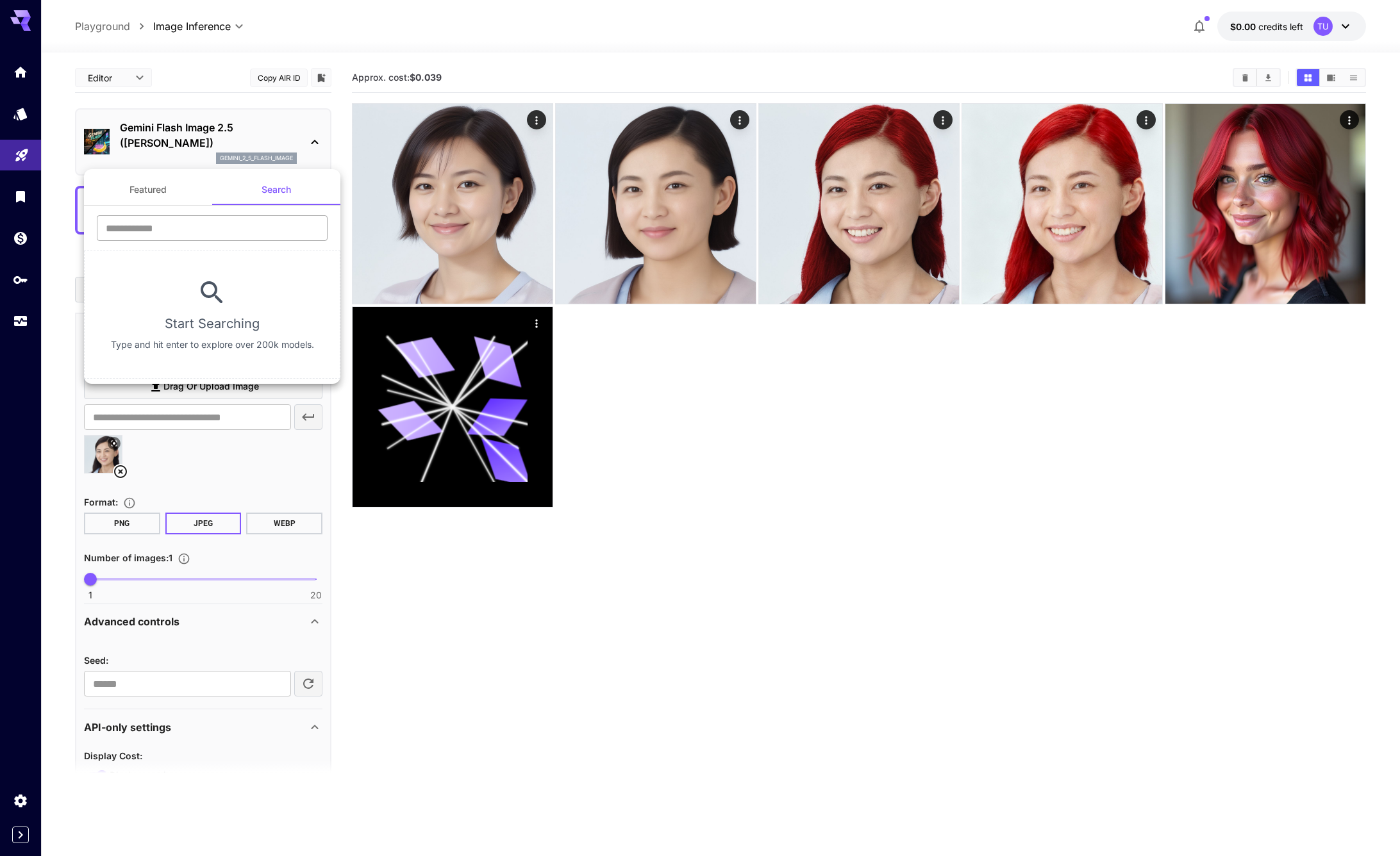
click at [238, 221] on input "text" at bounding box center [212, 228] width 231 height 26
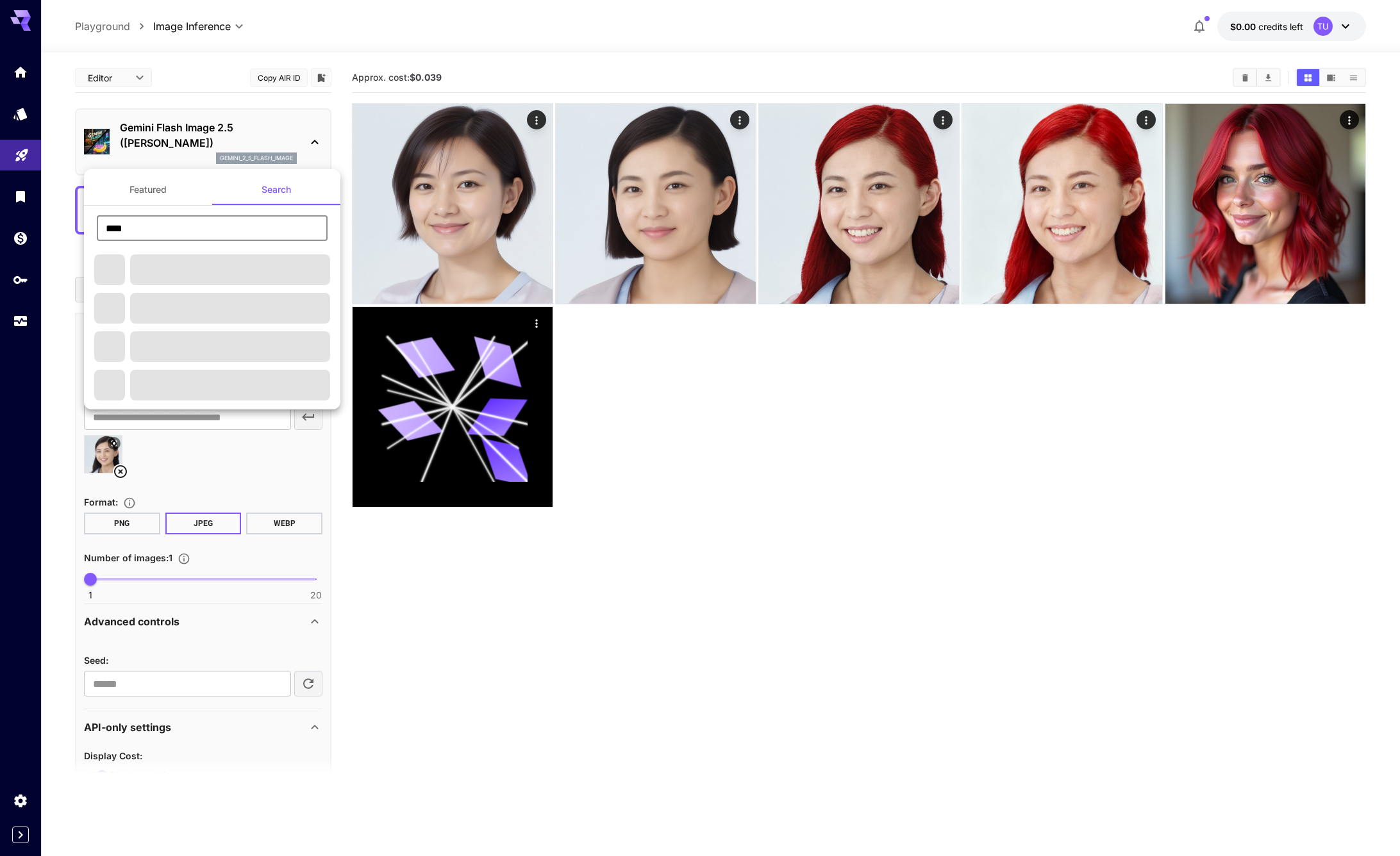
type input "****"
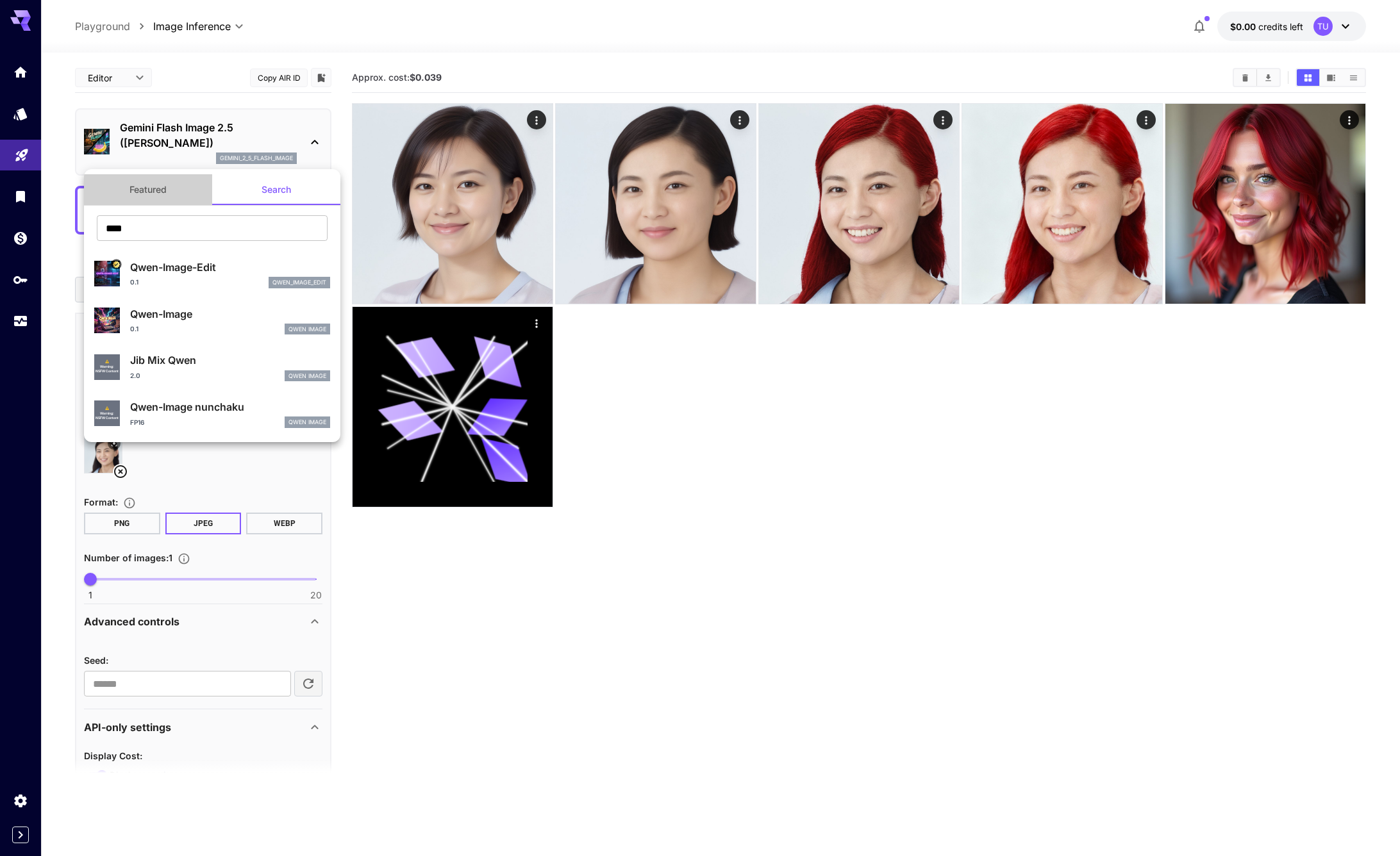
click at [158, 186] on button "Featured" at bounding box center [148, 190] width 129 height 31
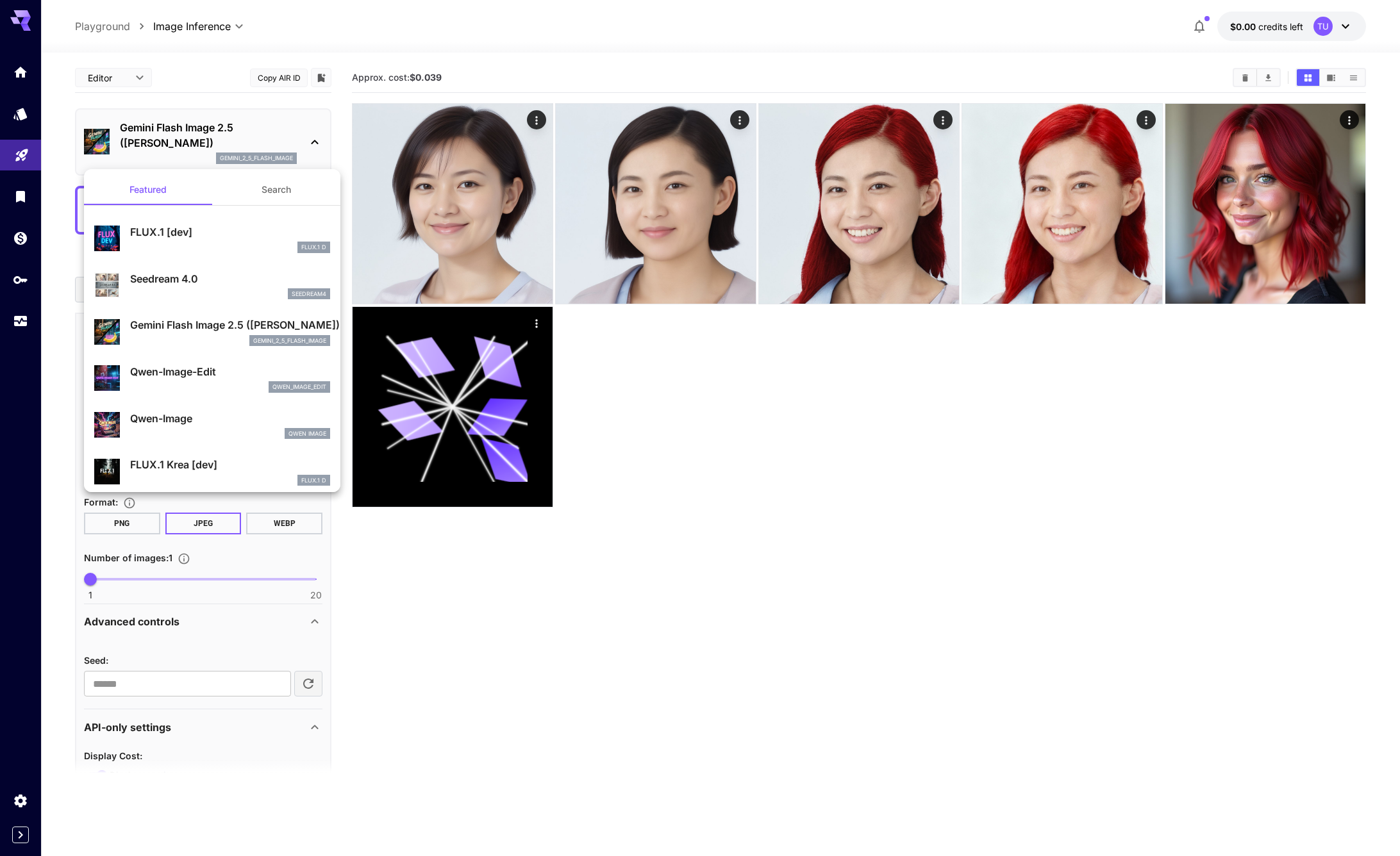
click at [951, 119] on div at bounding box center [700, 428] width 1400 height 856
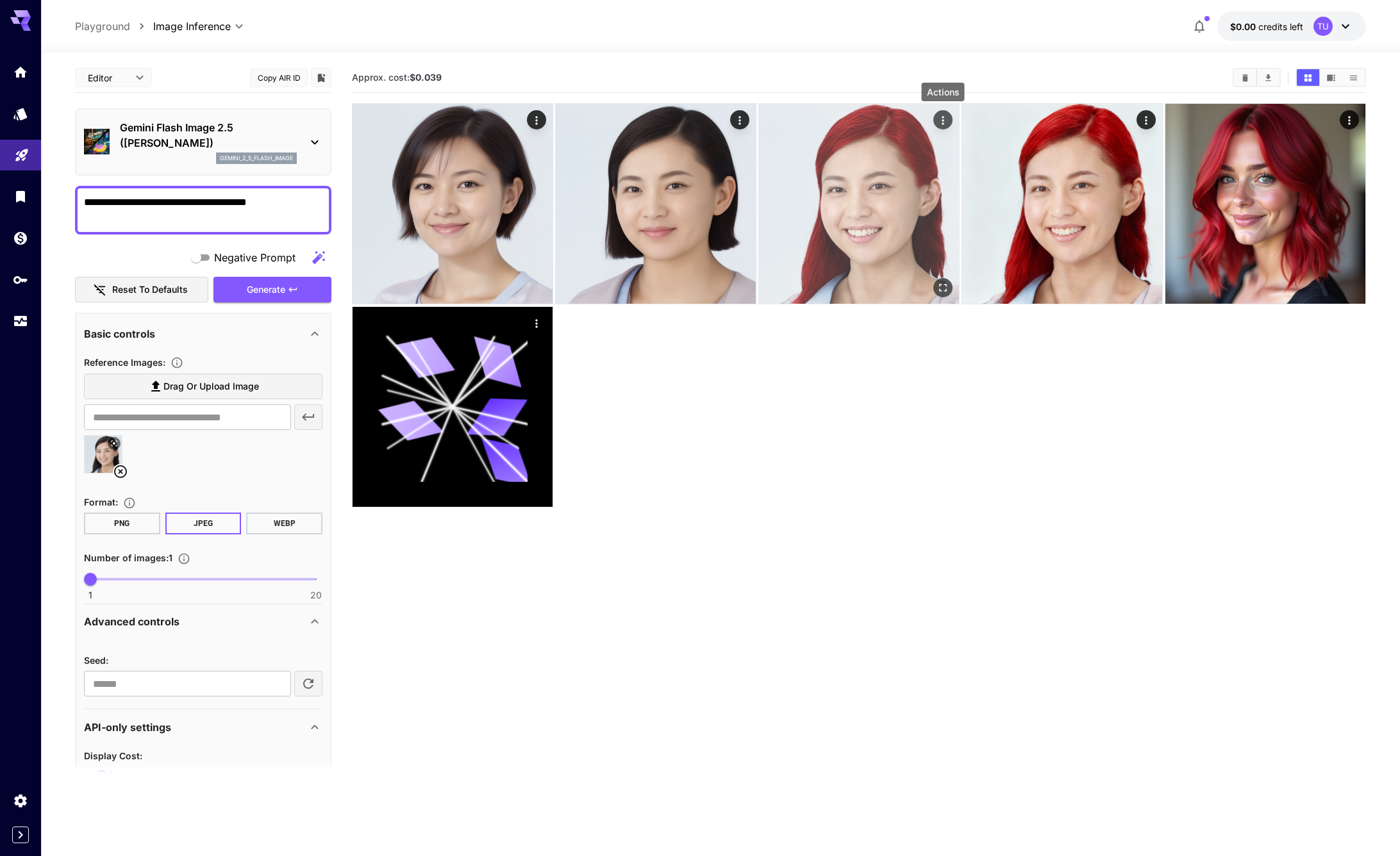
click at [950, 120] on button "Actions" at bounding box center [943, 120] width 20 height 19
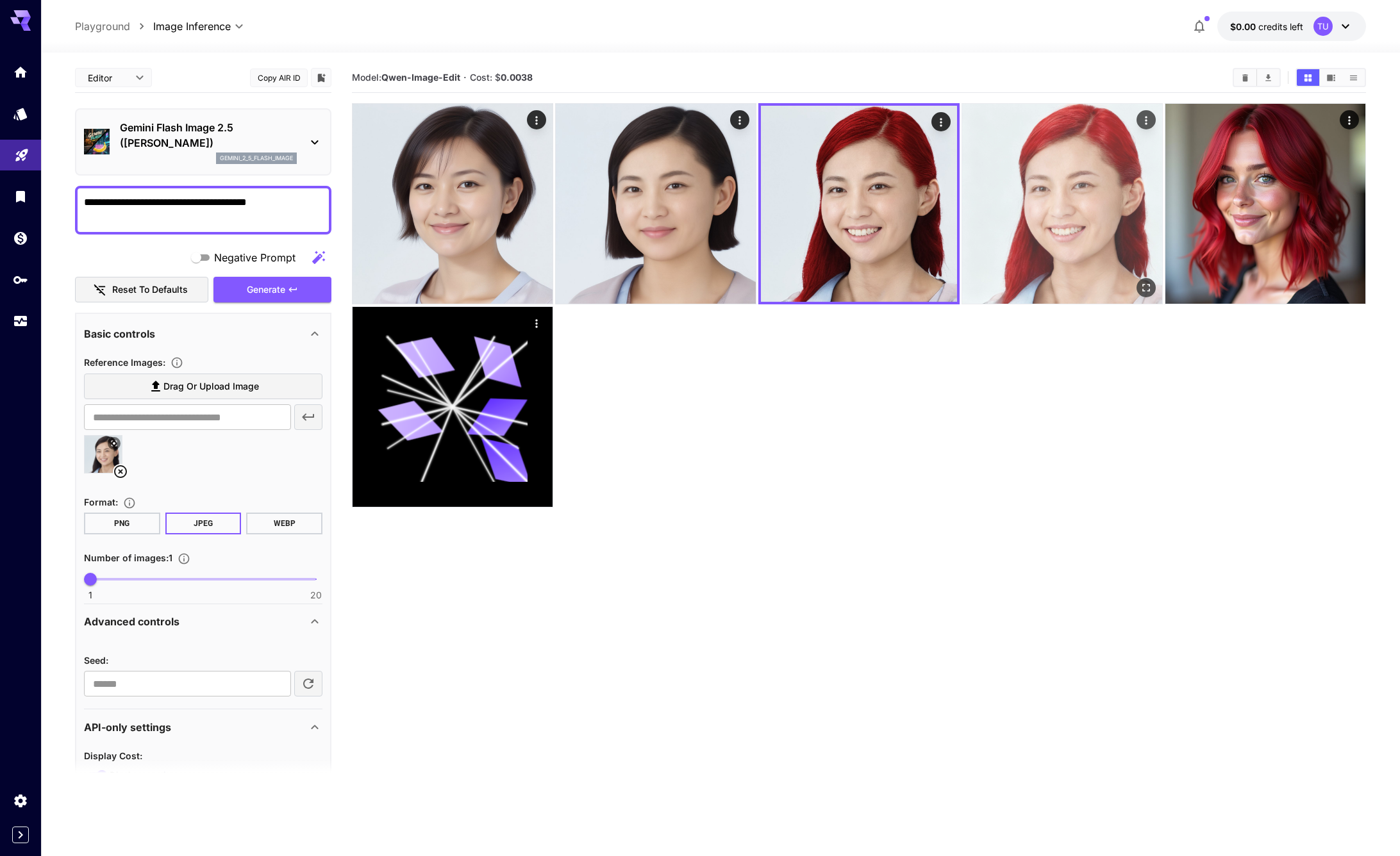
click at [1039, 186] on img at bounding box center [1062, 204] width 200 height 200
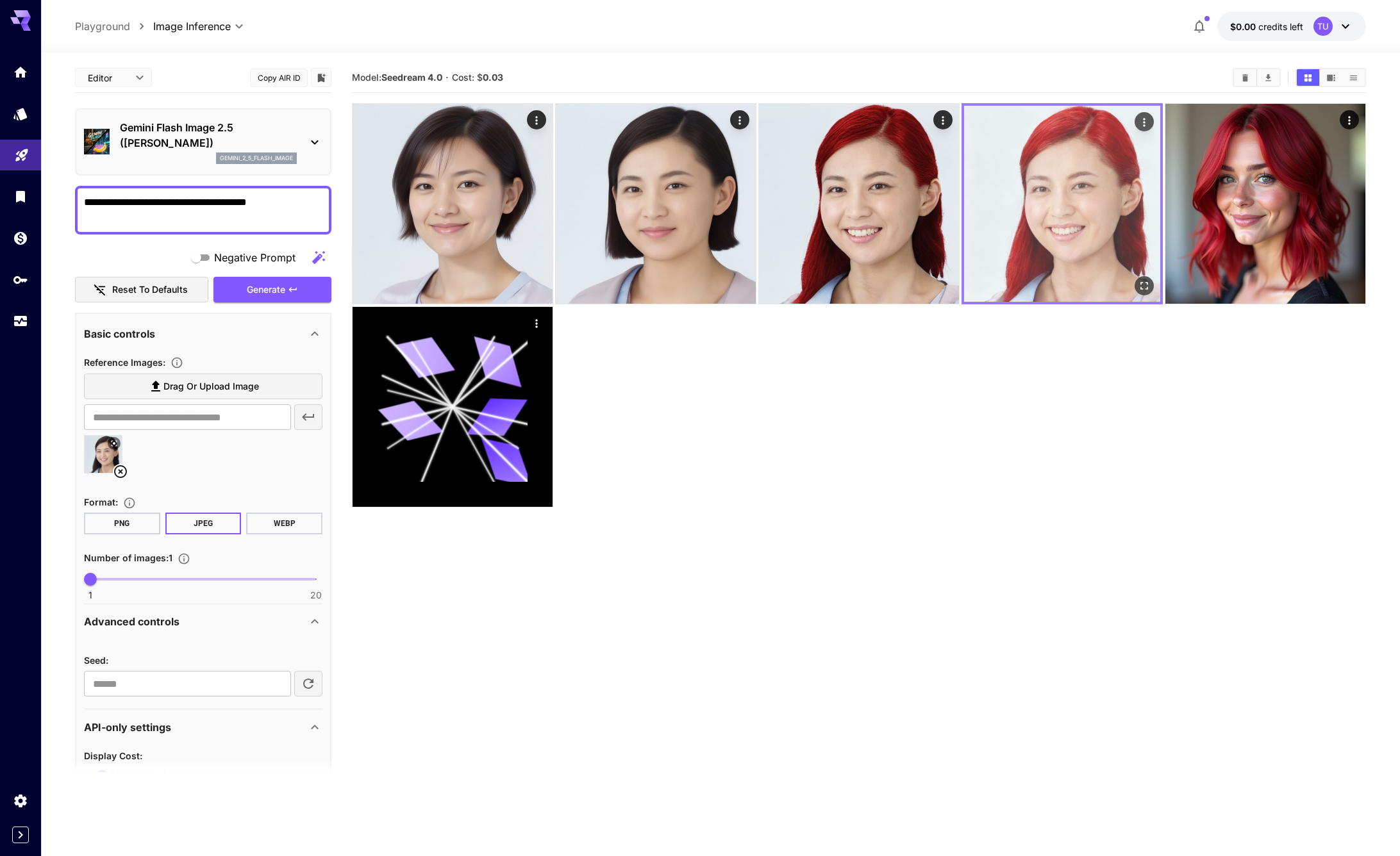
click at [1066, 164] on img at bounding box center [1061, 203] width 196 height 196
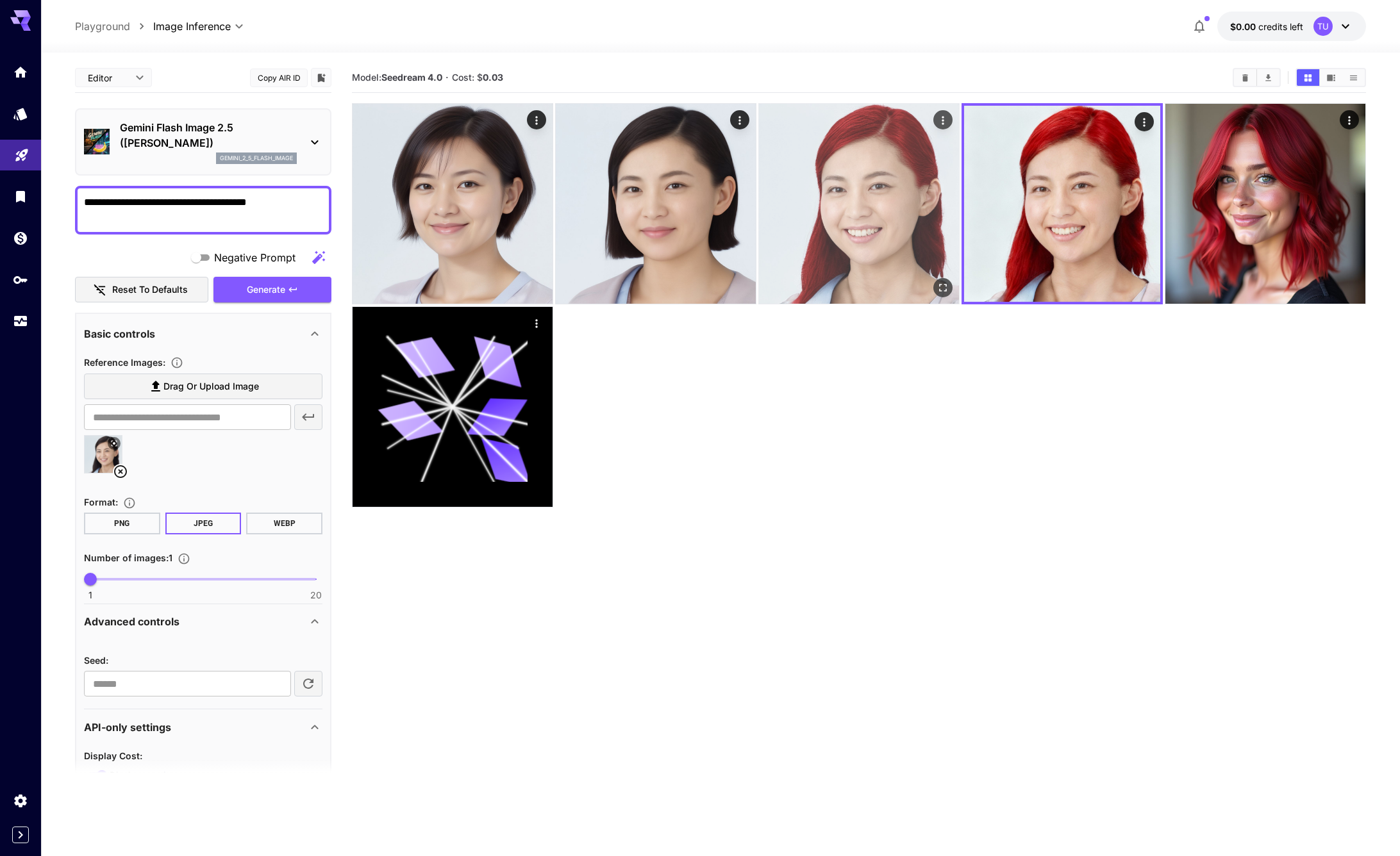
click at [922, 236] on img at bounding box center [859, 204] width 200 height 200
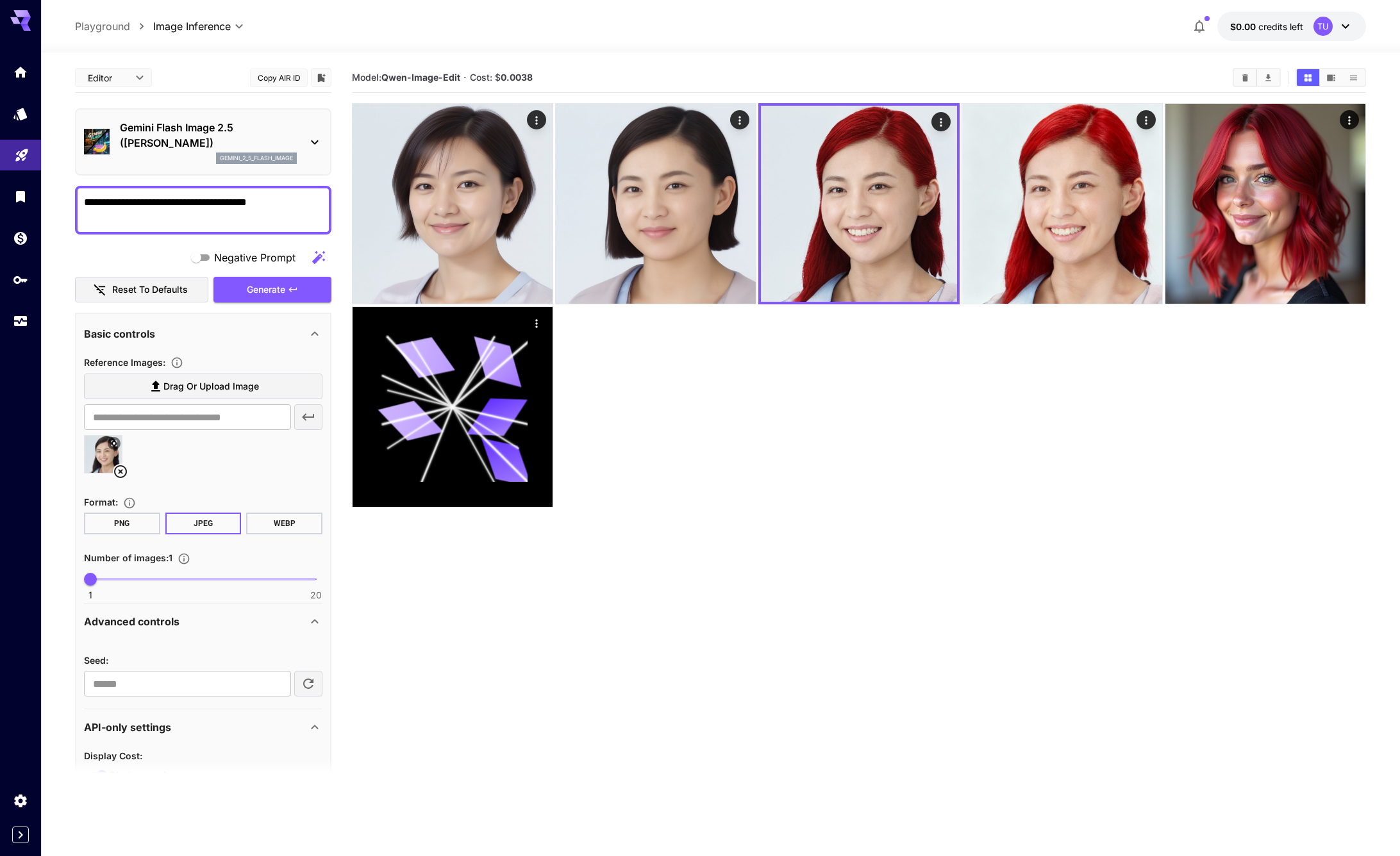
click at [966, 479] on div at bounding box center [859, 305] width 1014 height 404
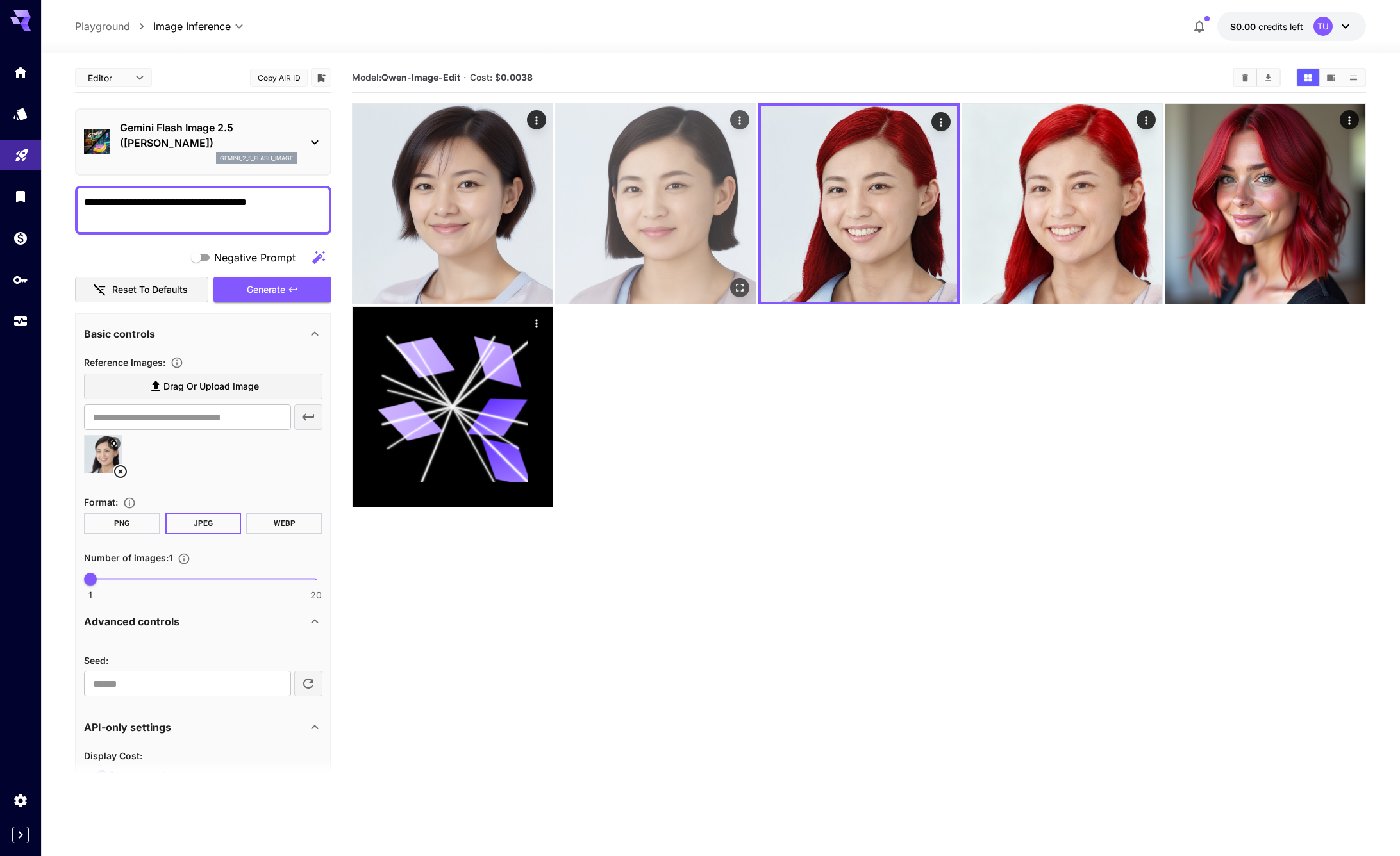
click at [718, 228] on img at bounding box center [656, 204] width 200 height 200
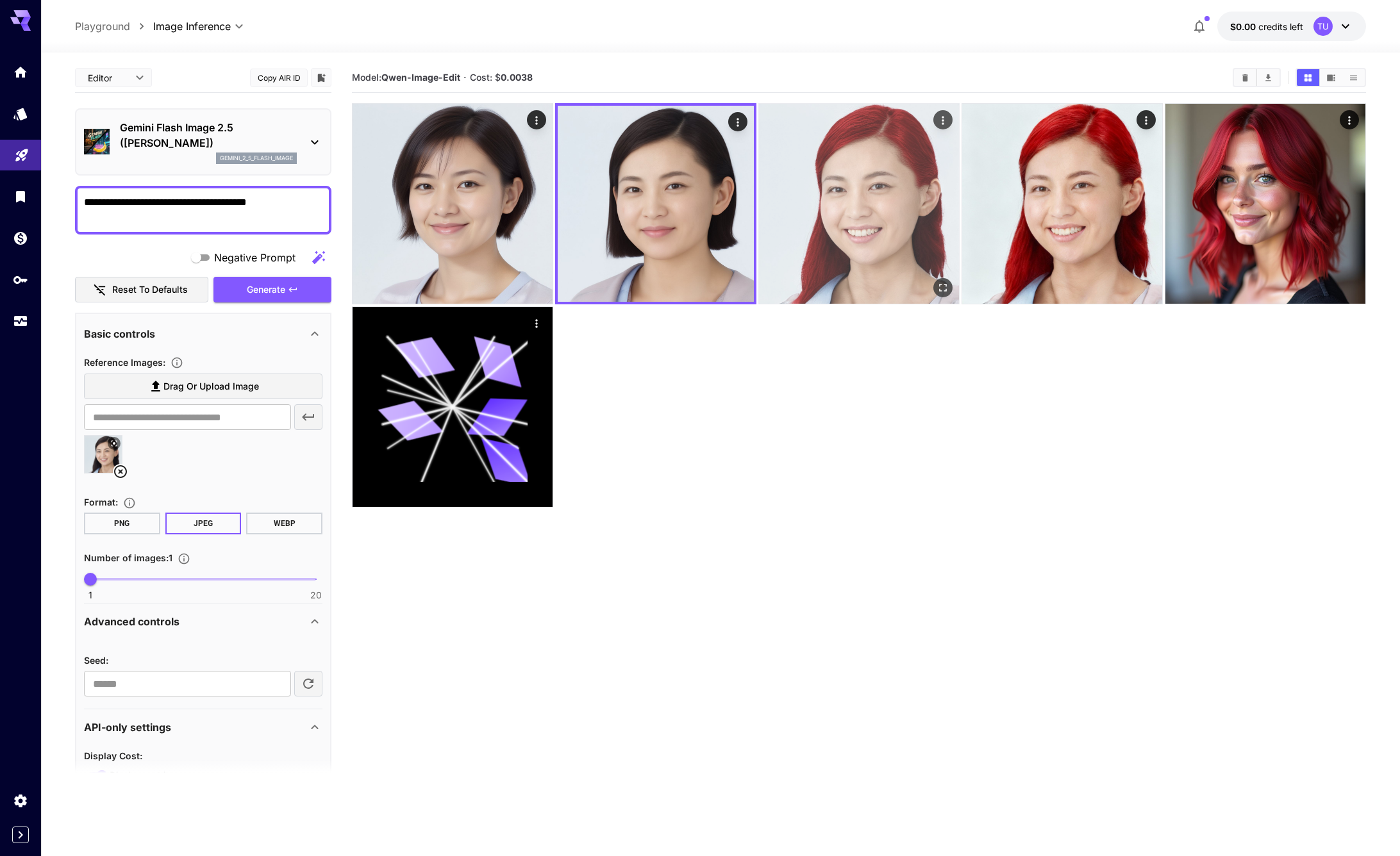
click at [852, 233] on img at bounding box center [859, 204] width 200 height 200
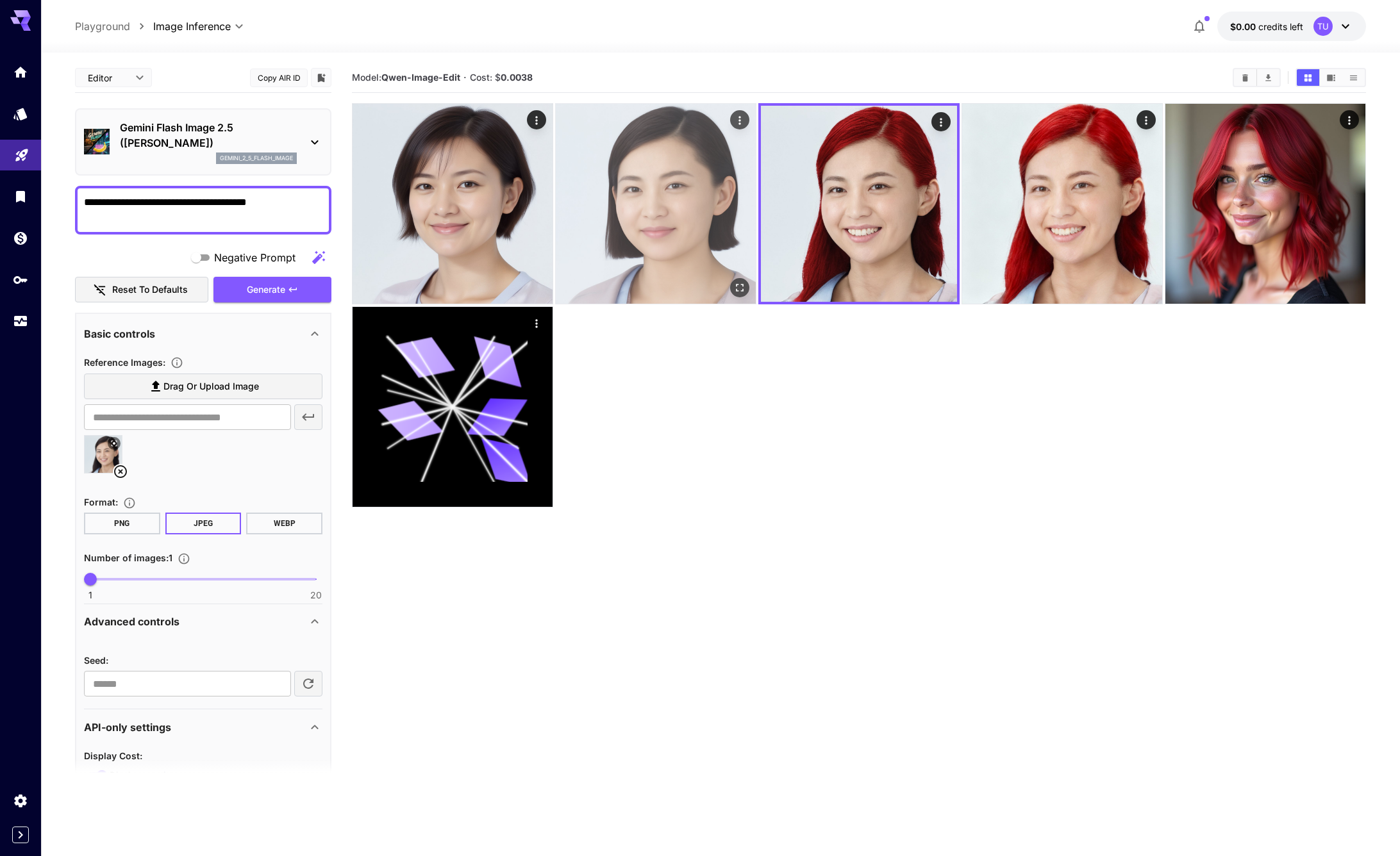
click at [674, 237] on img at bounding box center [656, 204] width 200 height 200
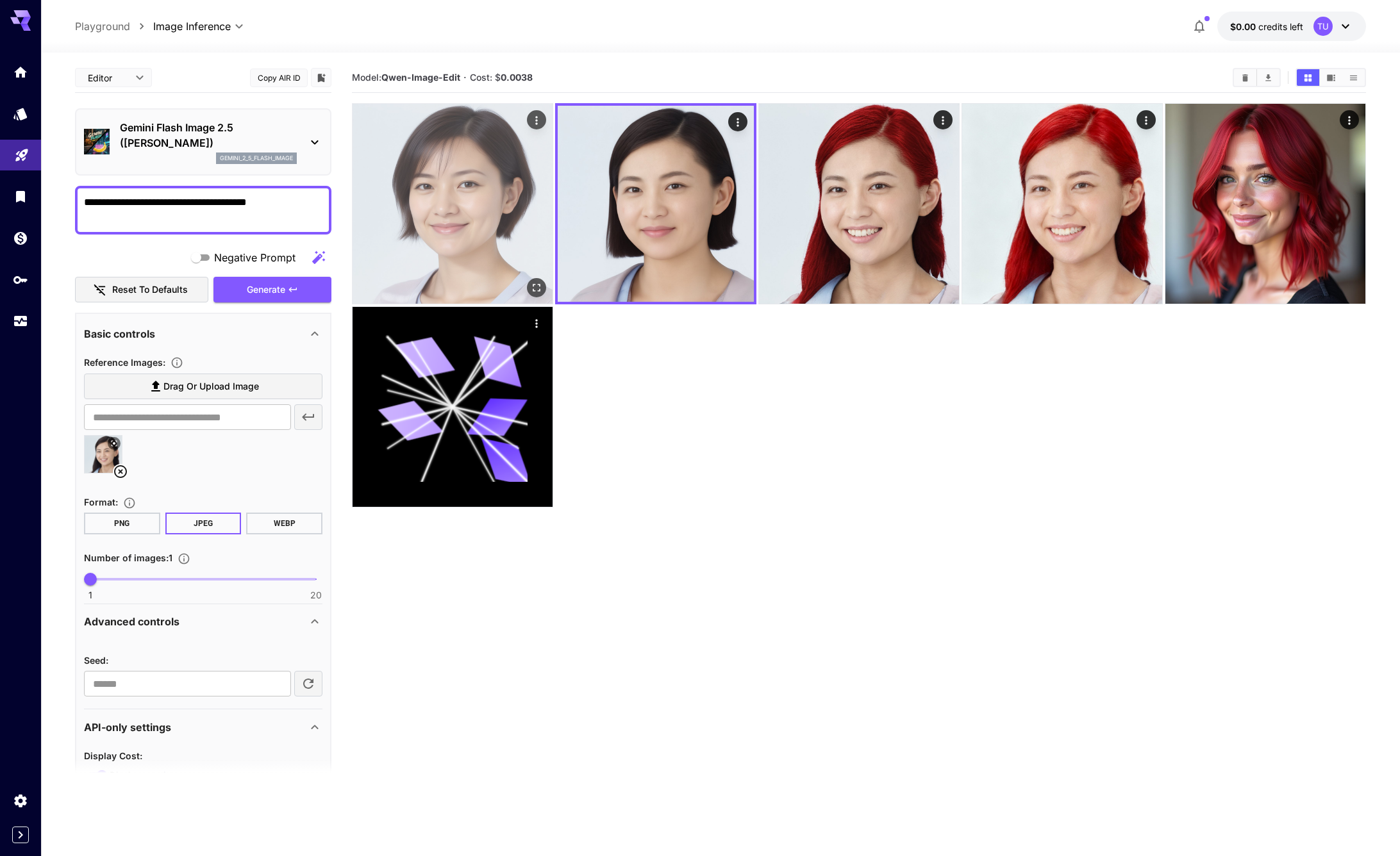
click at [513, 242] on img at bounding box center [453, 204] width 200 height 200
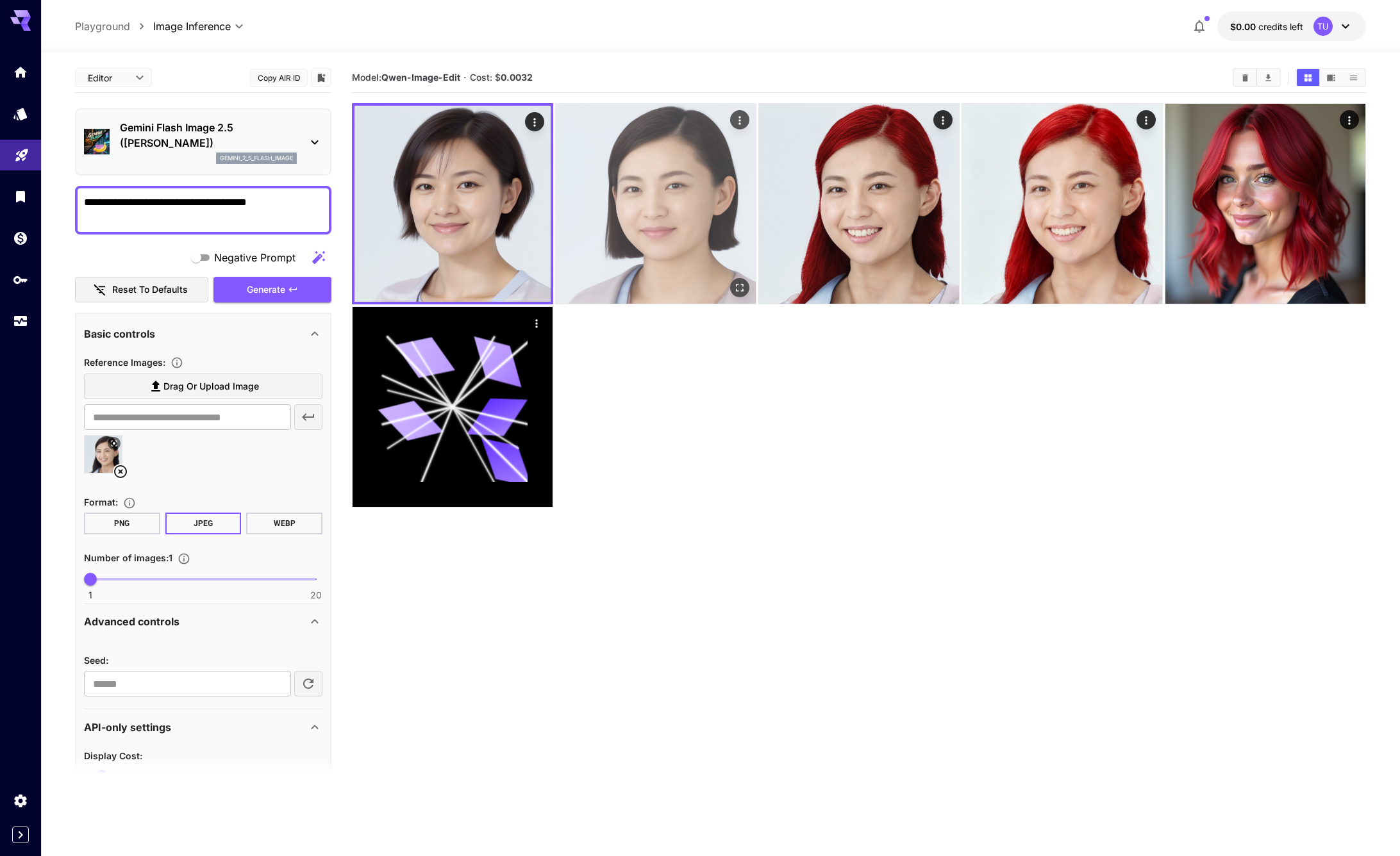
click at [603, 262] on img at bounding box center [656, 204] width 200 height 200
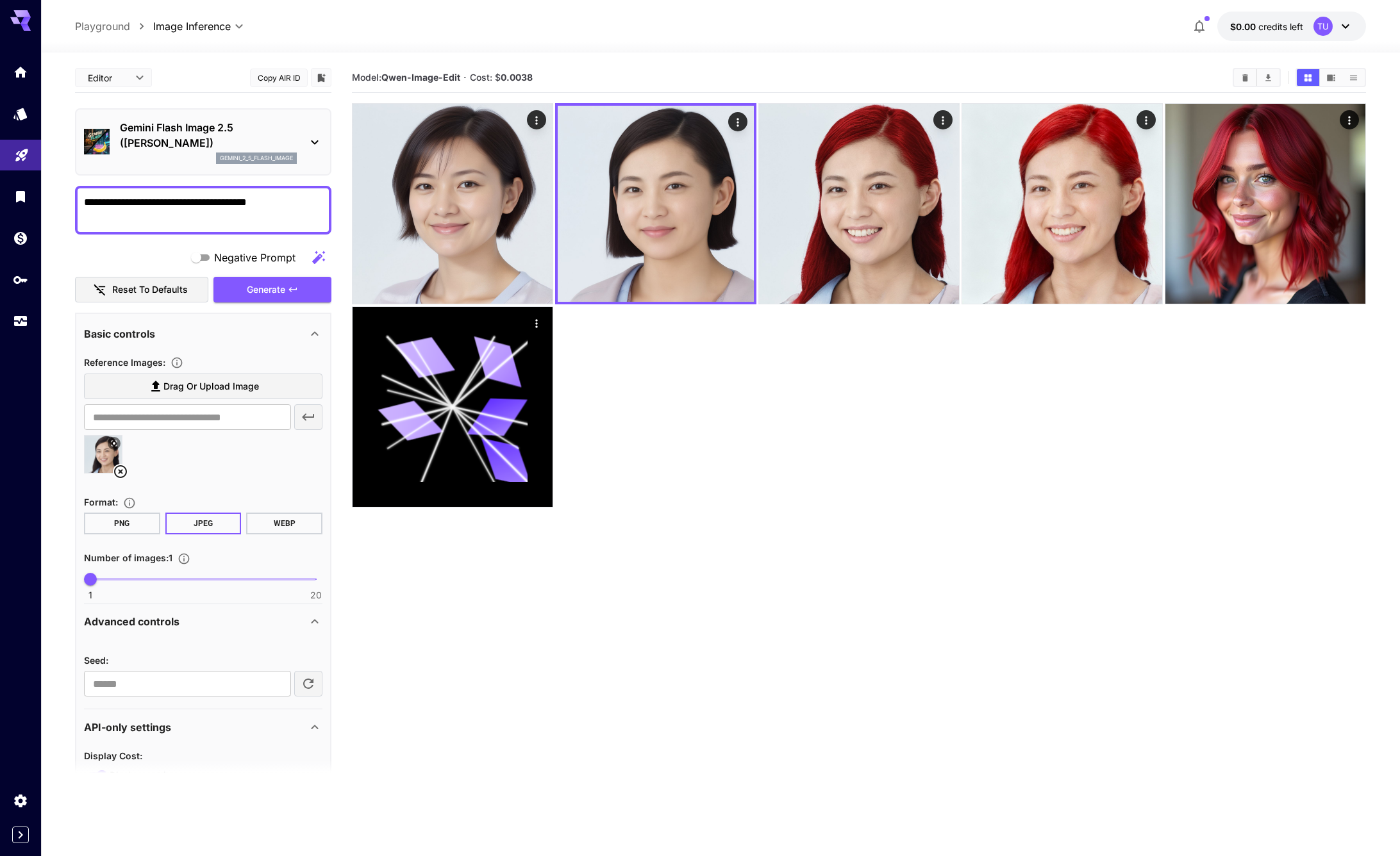
click at [667, 420] on div at bounding box center [859, 305] width 1014 height 404
click at [672, 409] on div at bounding box center [859, 305] width 1014 height 404
click at [191, 154] on div "gemini_2_5_flash_image" at bounding box center [208, 158] width 177 height 12
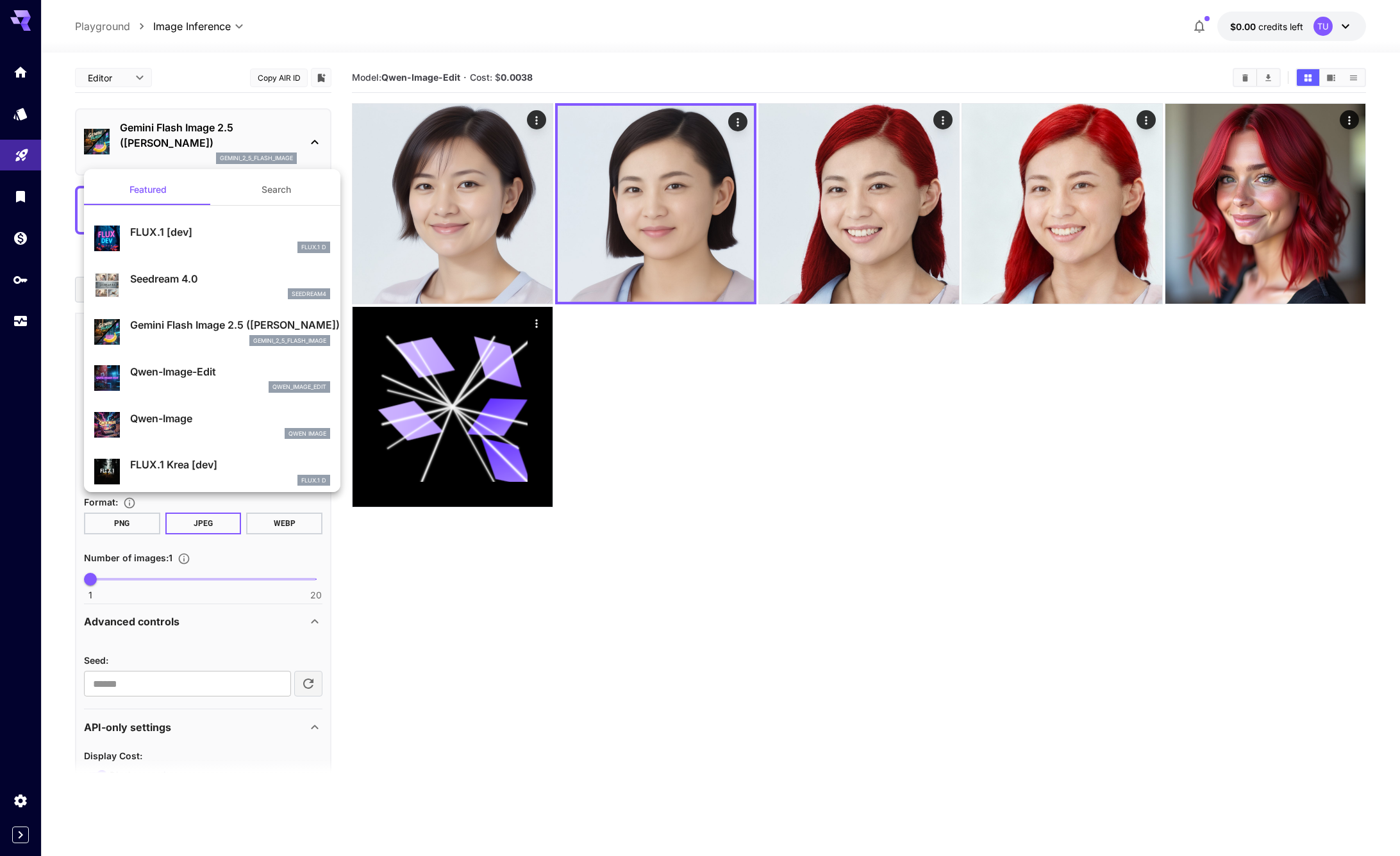
click at [181, 421] on p "Qwen-Image" at bounding box center [231, 417] width 200 height 15
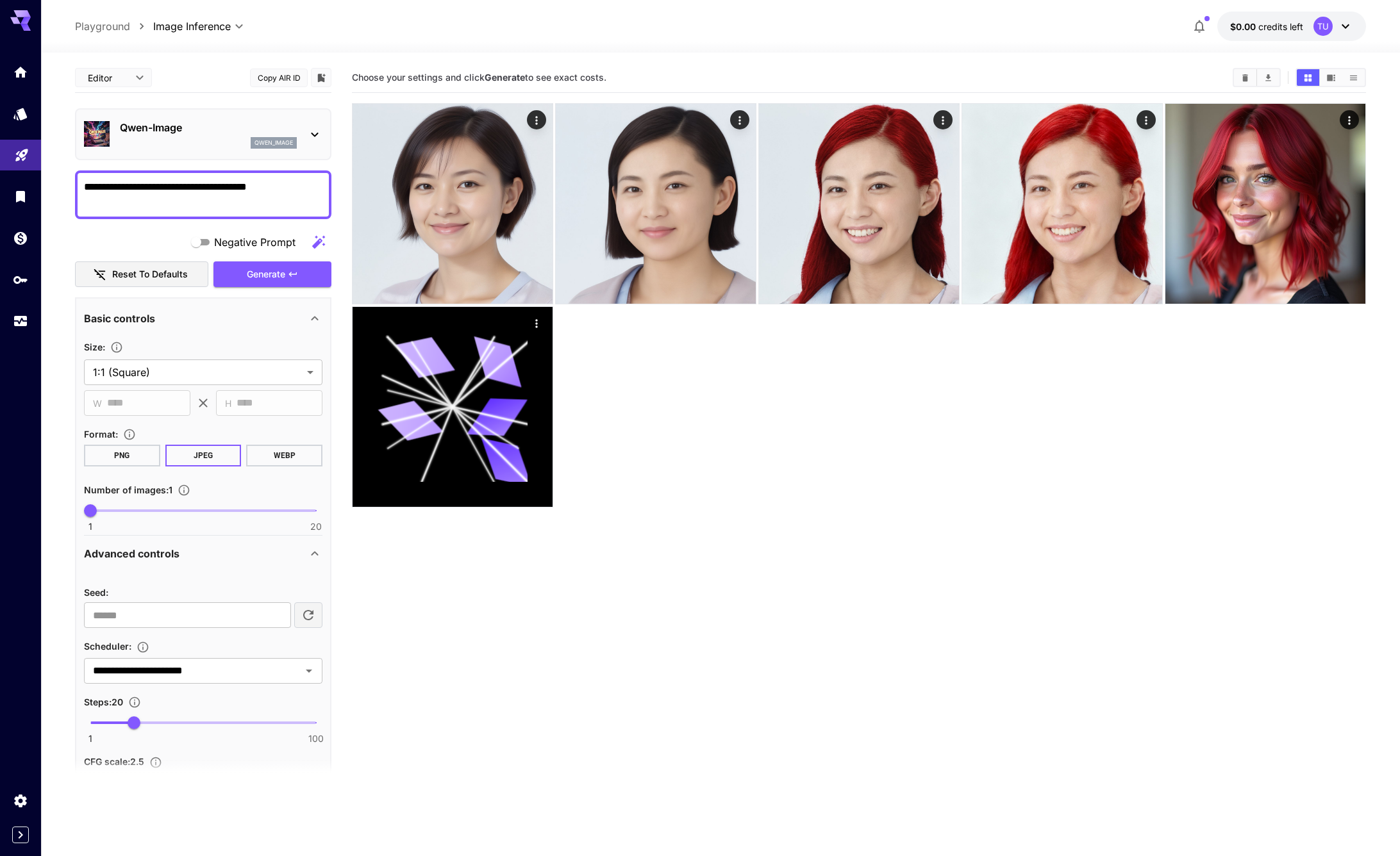
click at [277, 183] on textarea "**********" at bounding box center [203, 194] width 239 height 31
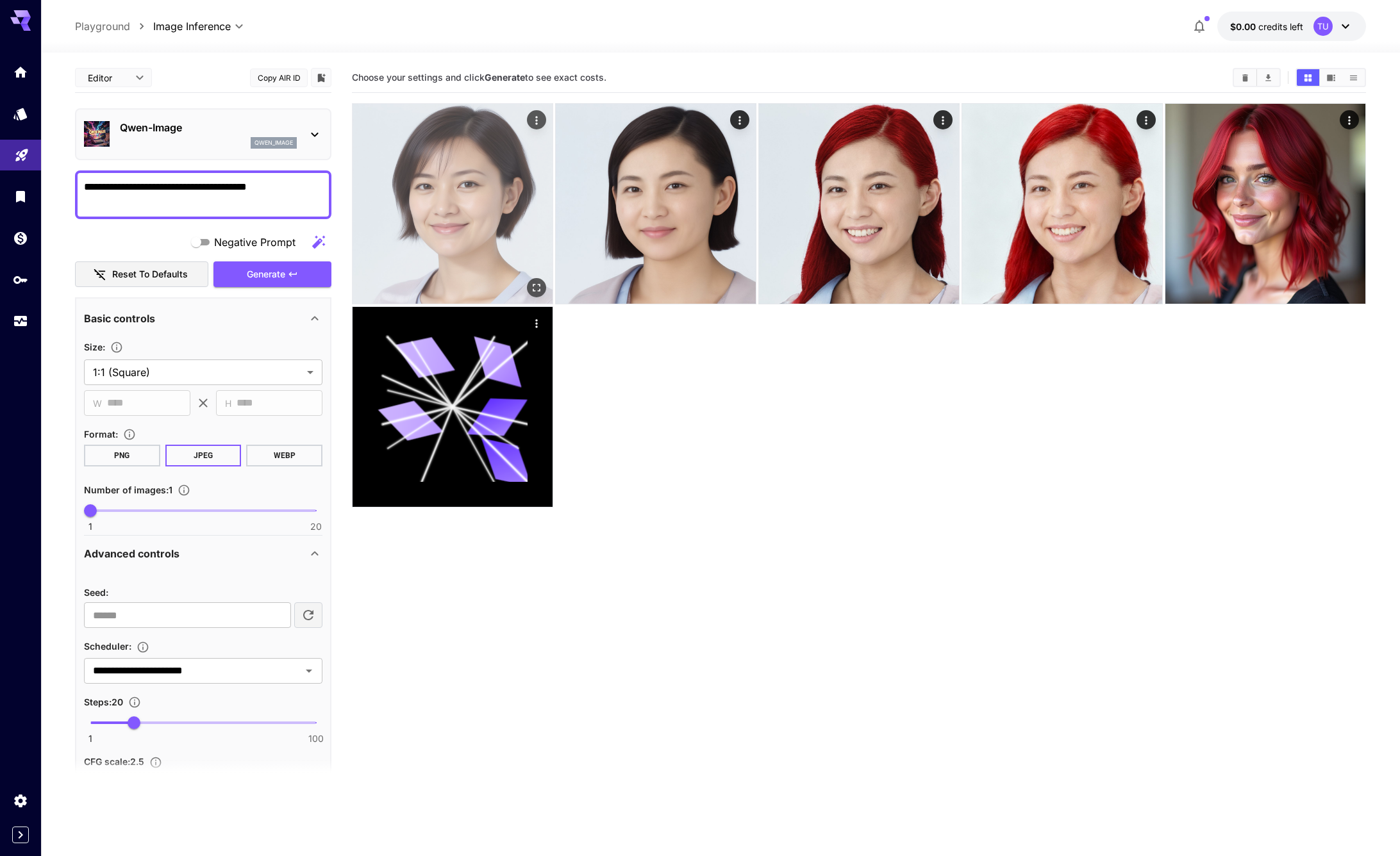
click at [455, 175] on img at bounding box center [453, 204] width 200 height 200
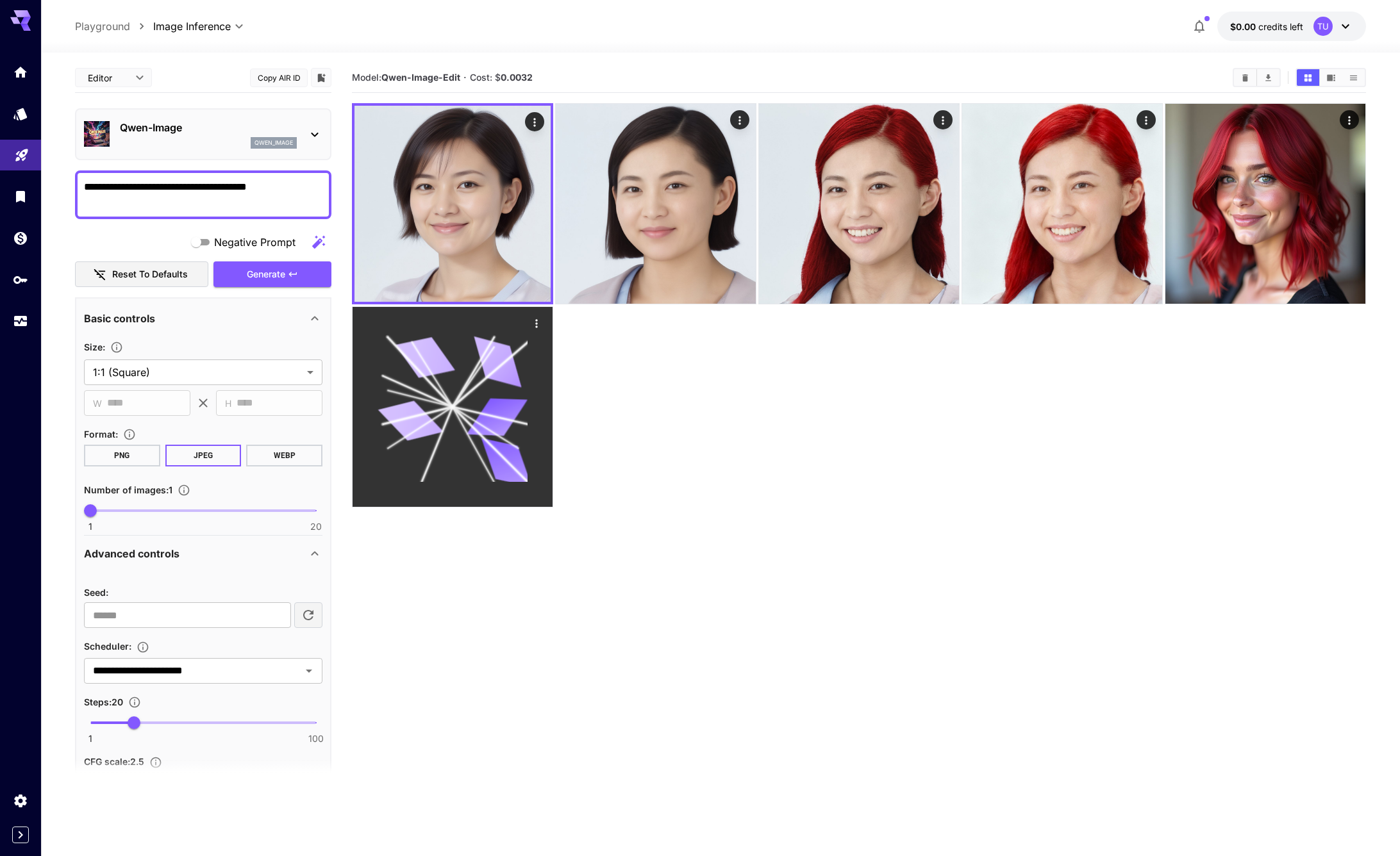
click at [403, 394] on icon at bounding box center [452, 407] width 150 height 150
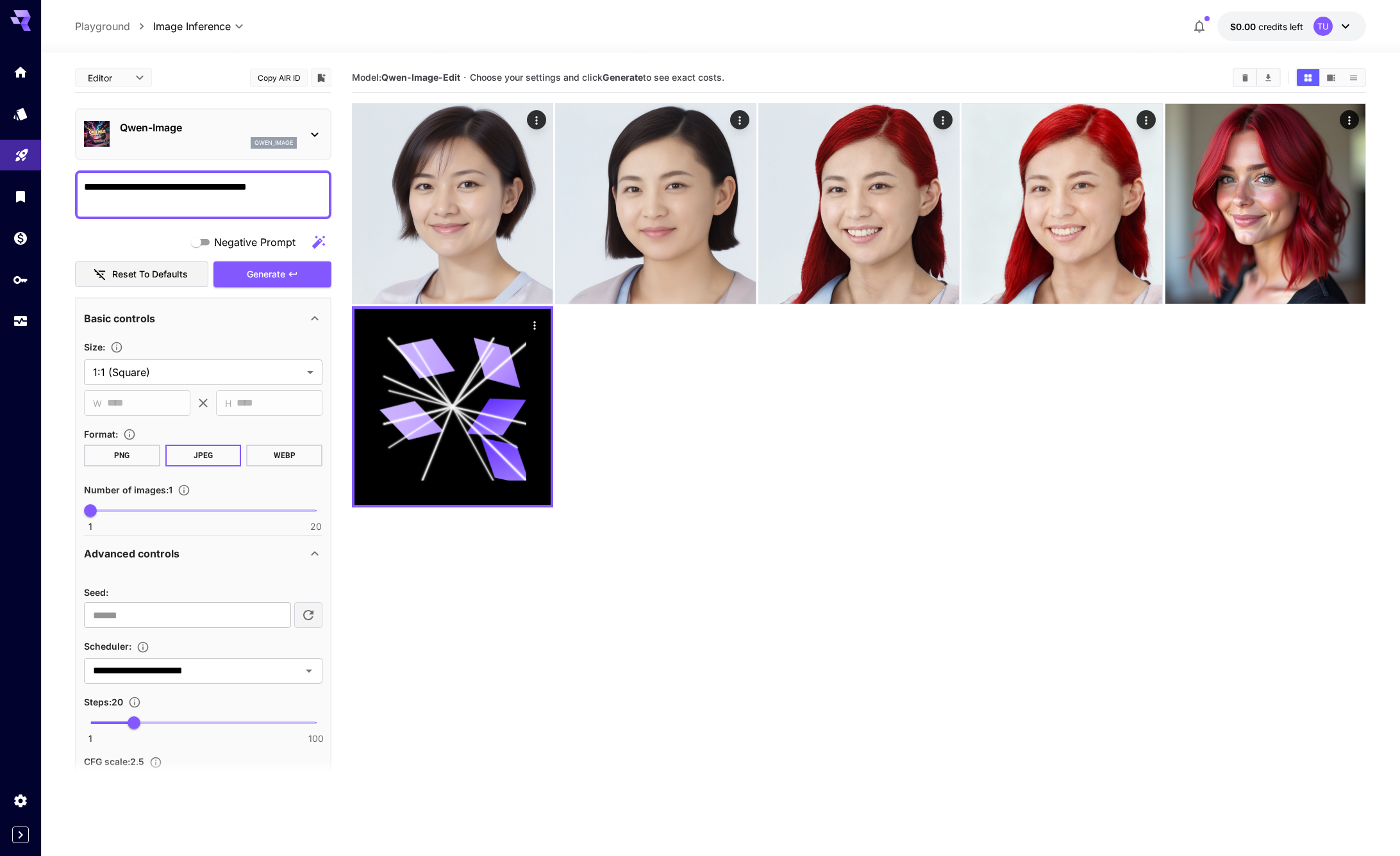
click at [261, 200] on textarea "**********" at bounding box center [203, 194] width 239 height 31
type textarea "*"
type textarea "********"
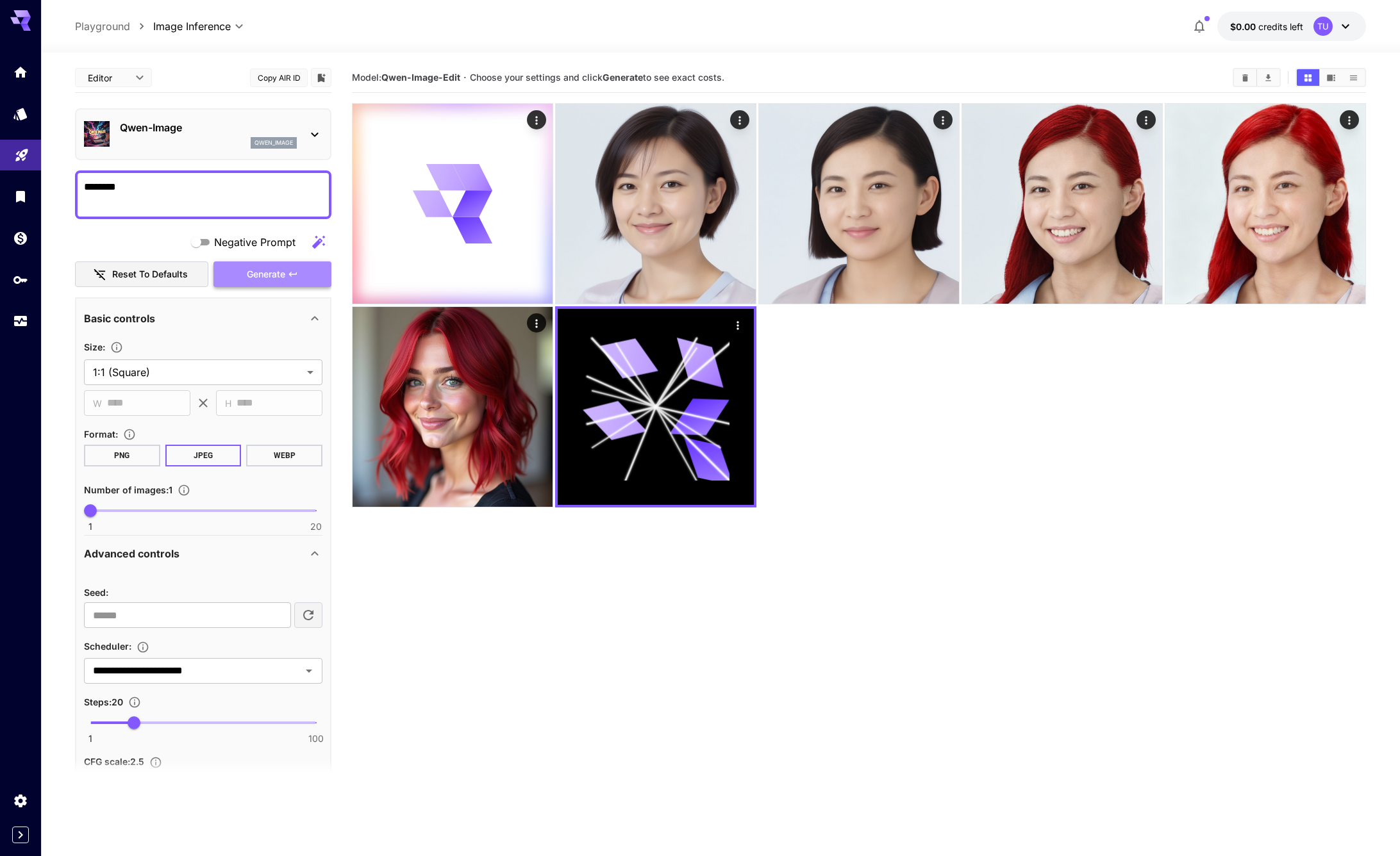
click at [287, 279] on button "Generate" at bounding box center [272, 275] width 118 height 27
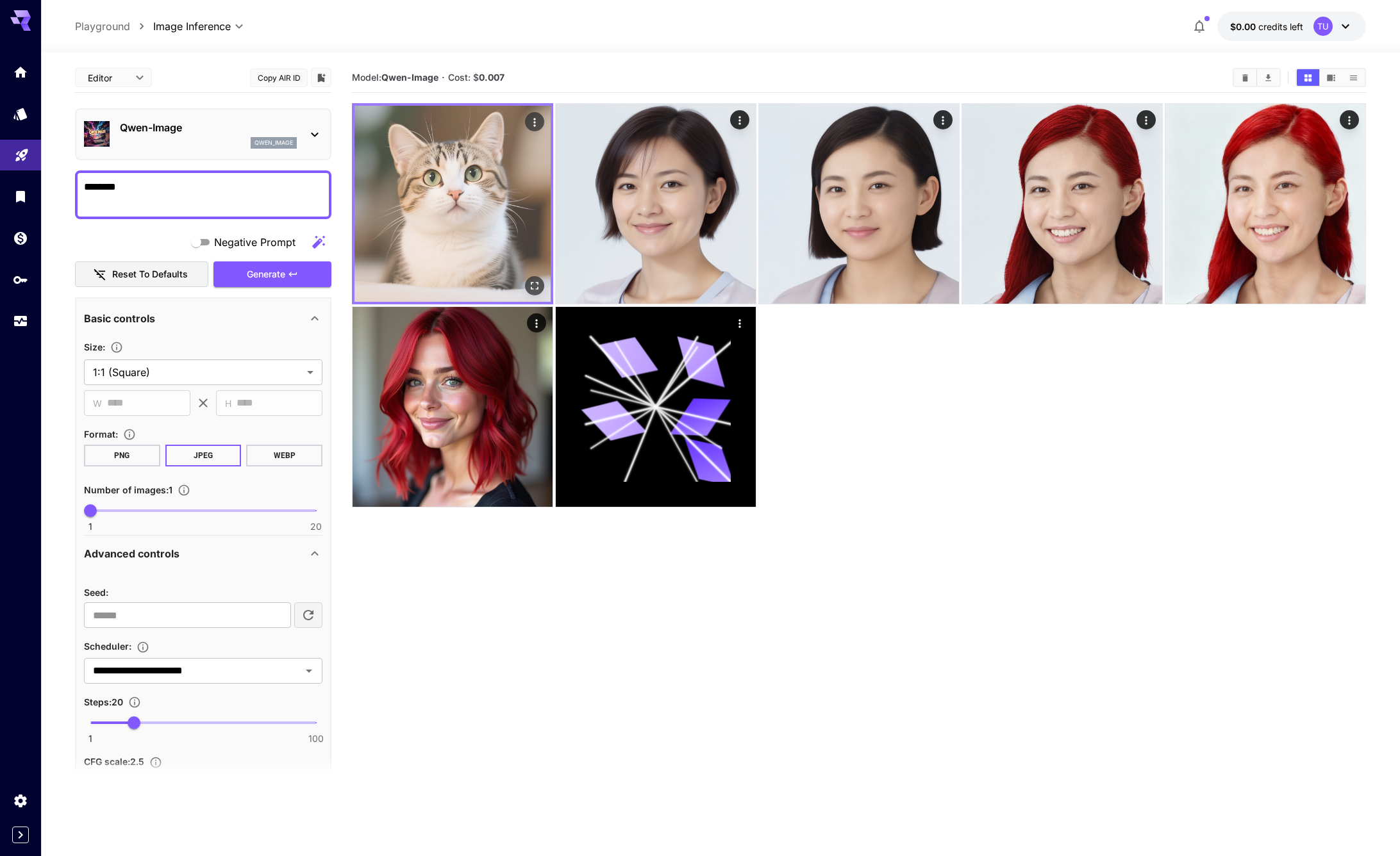
click at [468, 163] on img at bounding box center [452, 203] width 196 height 196
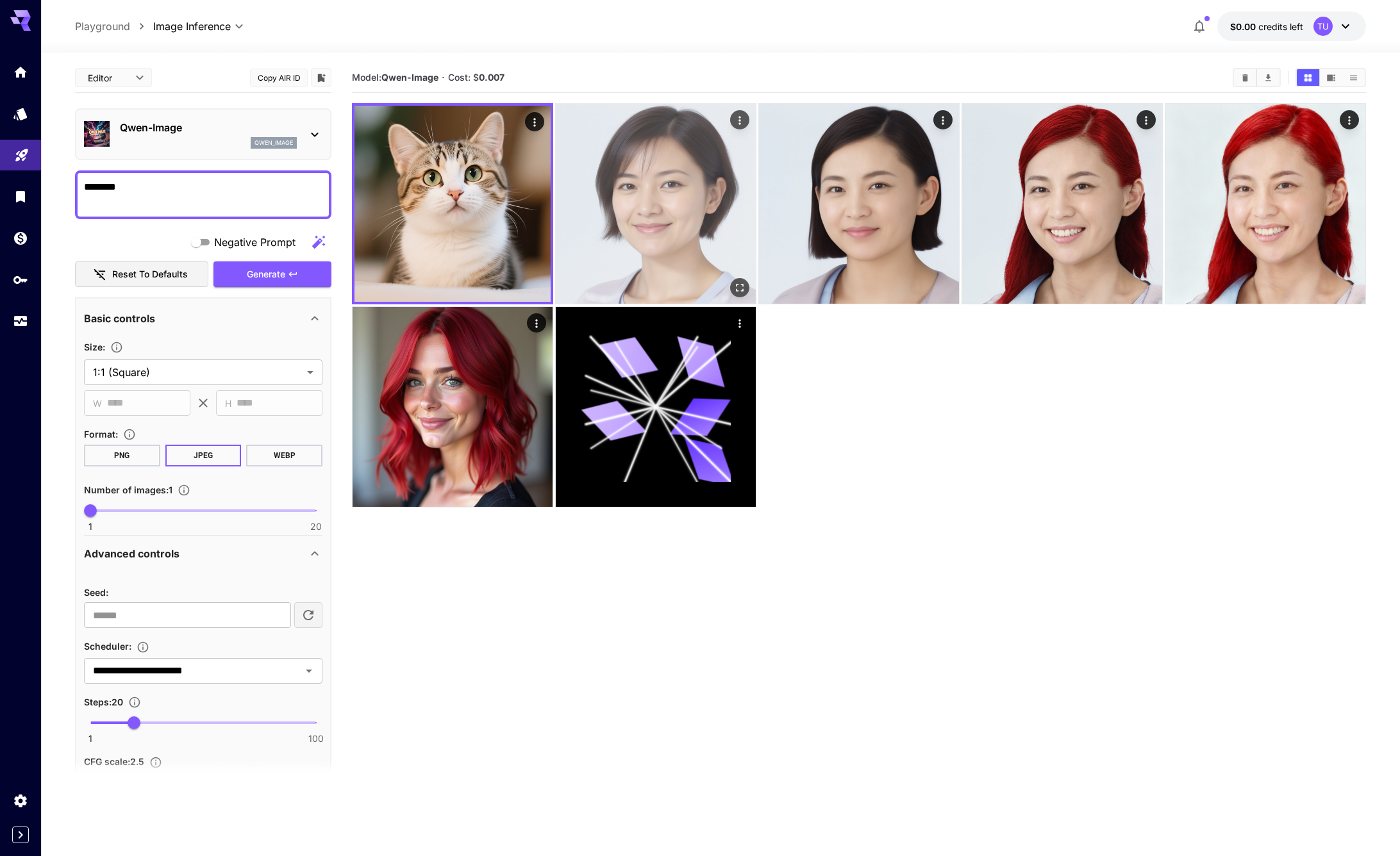
click at [635, 196] on img at bounding box center [656, 204] width 200 height 200
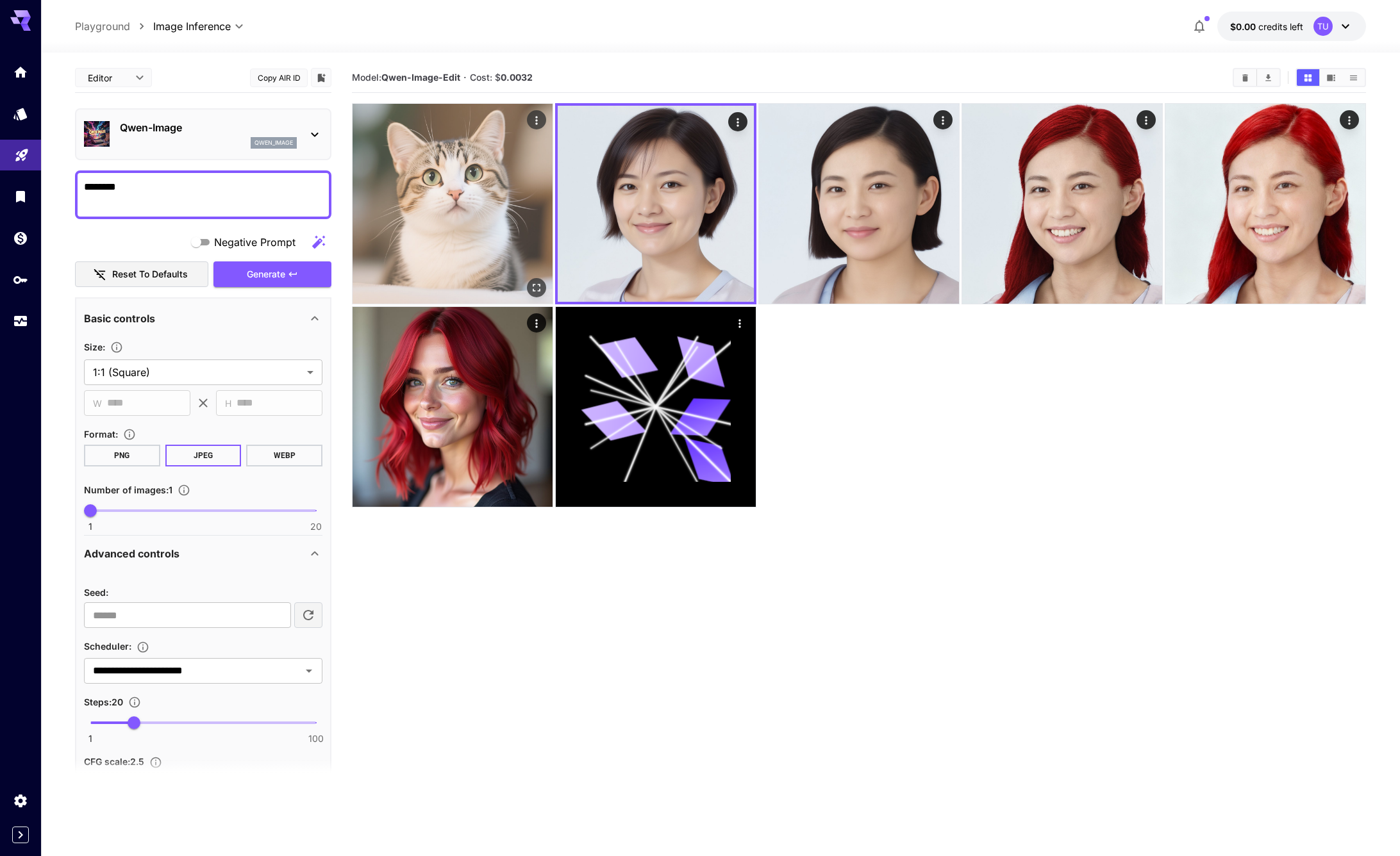
click at [426, 184] on img at bounding box center [453, 204] width 200 height 200
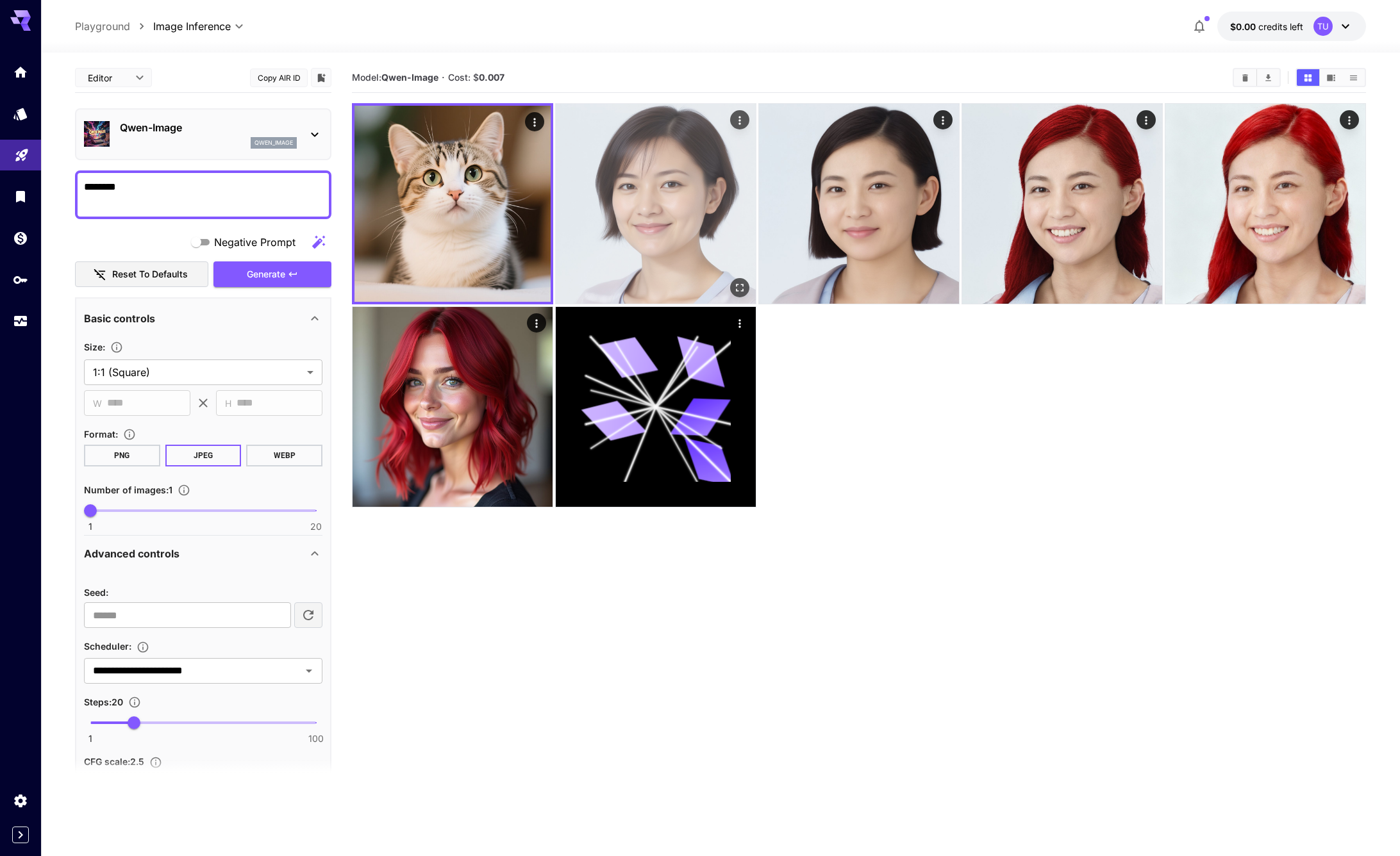
click at [599, 170] on img at bounding box center [656, 204] width 200 height 200
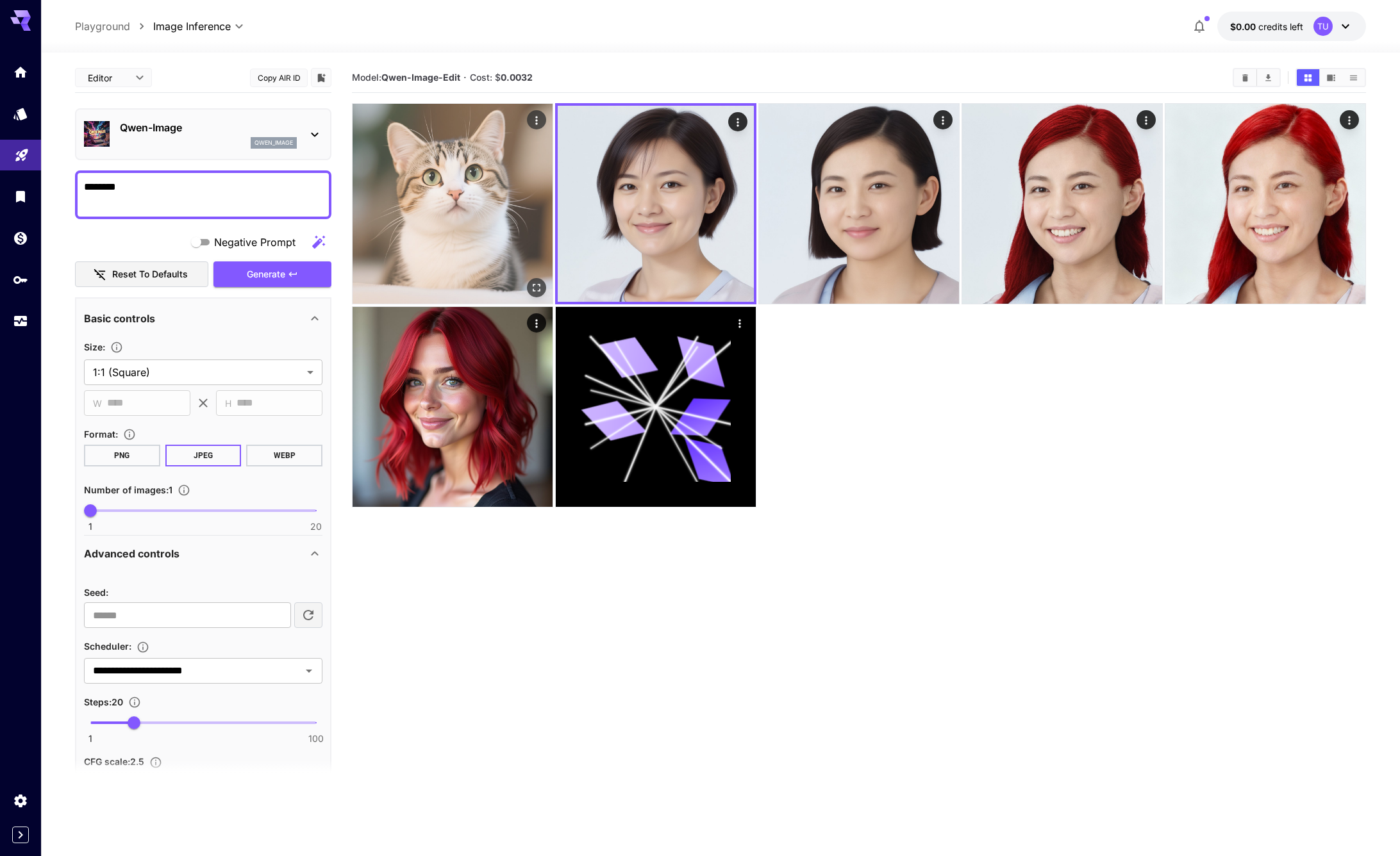
click at [442, 186] on img at bounding box center [453, 204] width 200 height 200
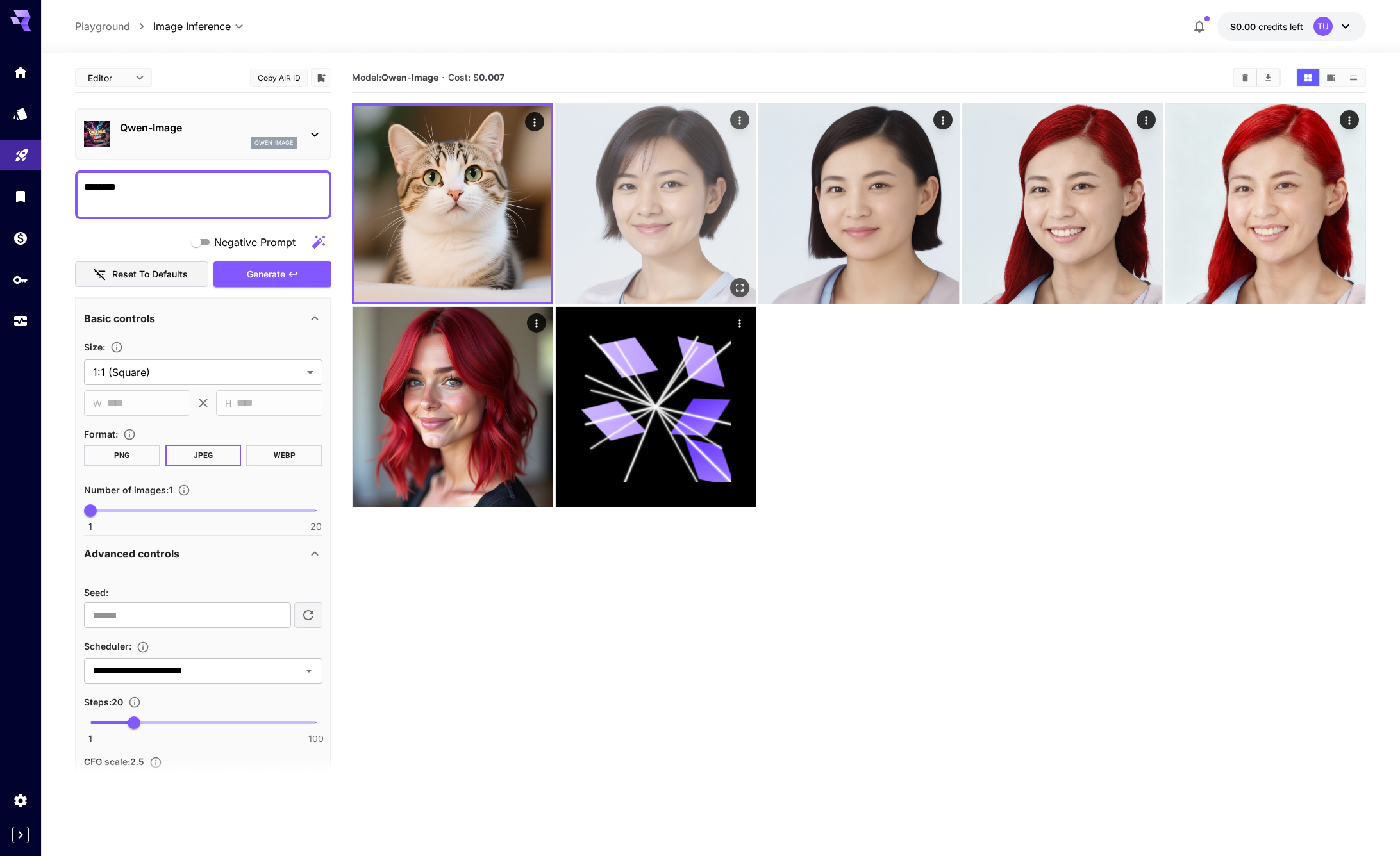
click at [629, 216] on img at bounding box center [656, 204] width 200 height 200
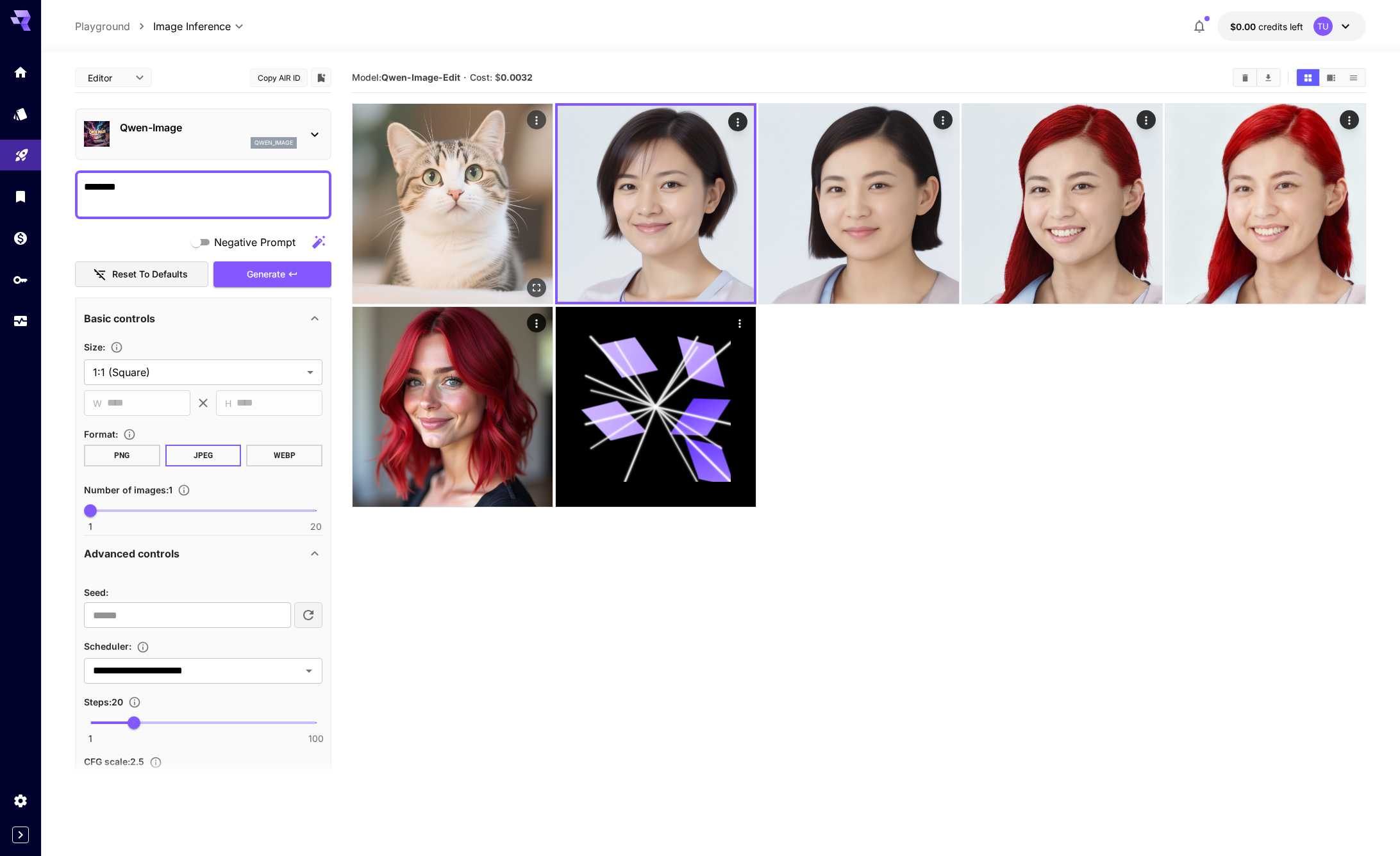
click at [409, 216] on img at bounding box center [453, 204] width 200 height 200
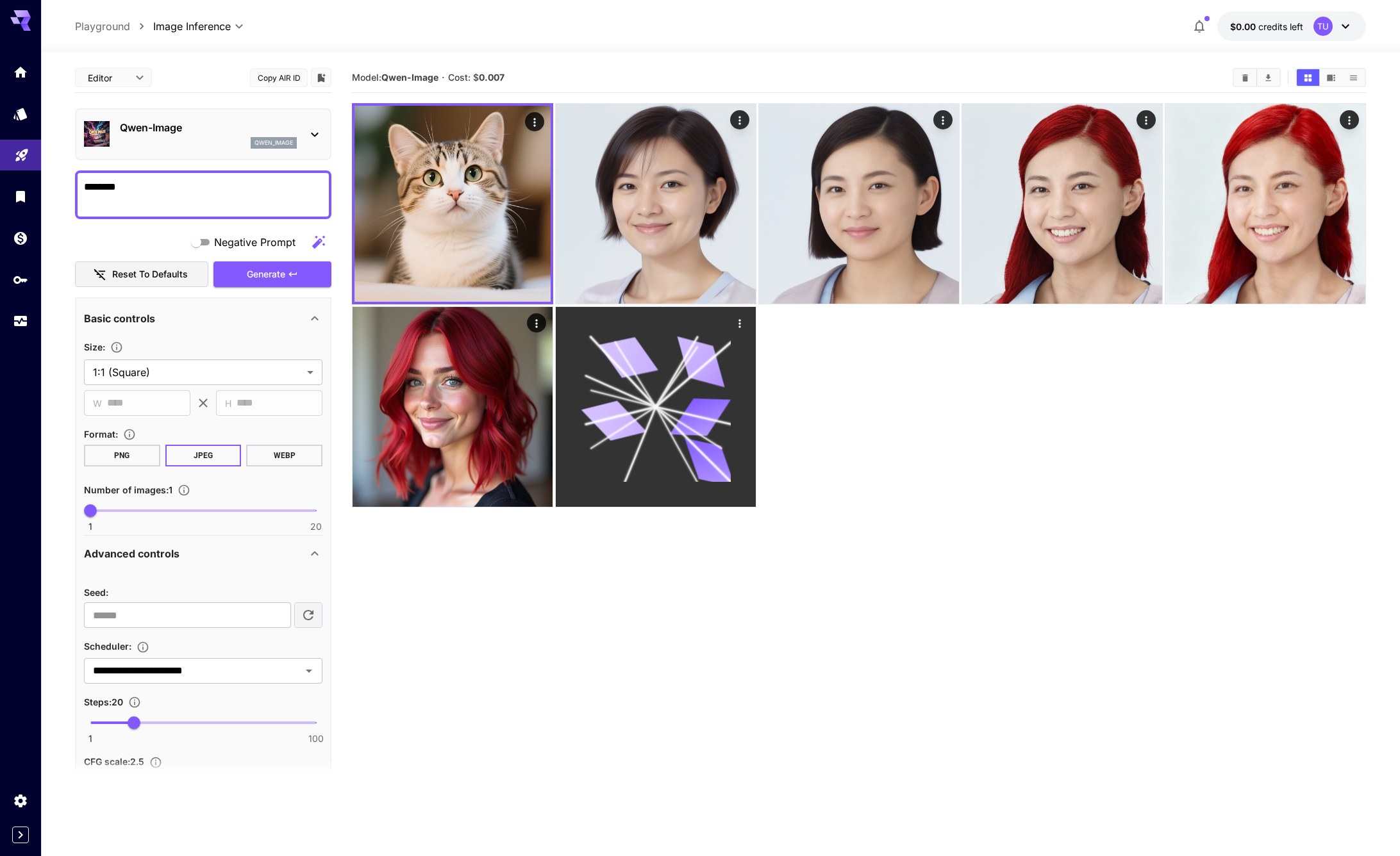
click at [704, 409] on icon at bounding box center [700, 416] width 61 height 38
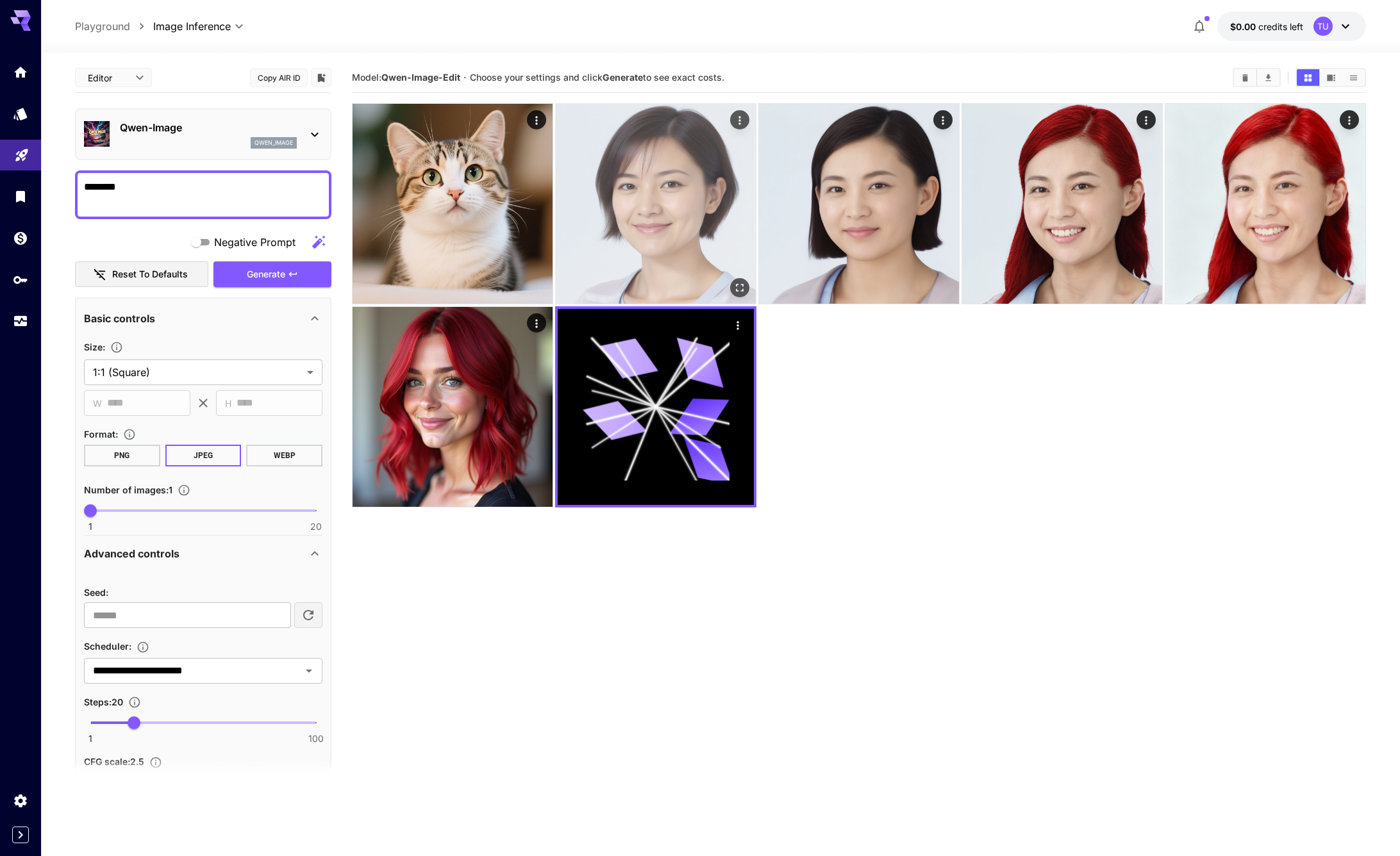
click at [677, 216] on img at bounding box center [656, 204] width 200 height 200
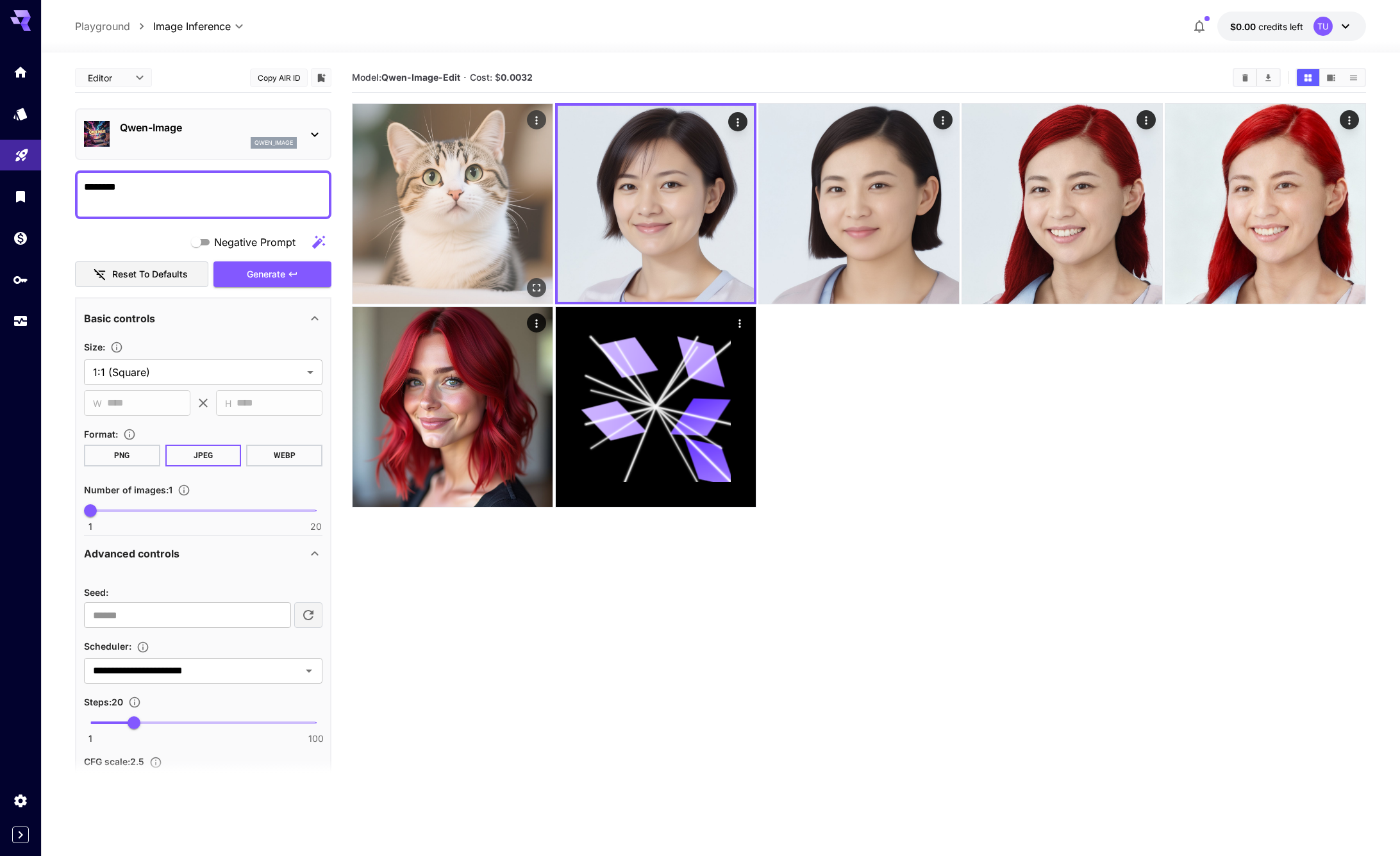
click at [448, 215] on img at bounding box center [453, 204] width 200 height 200
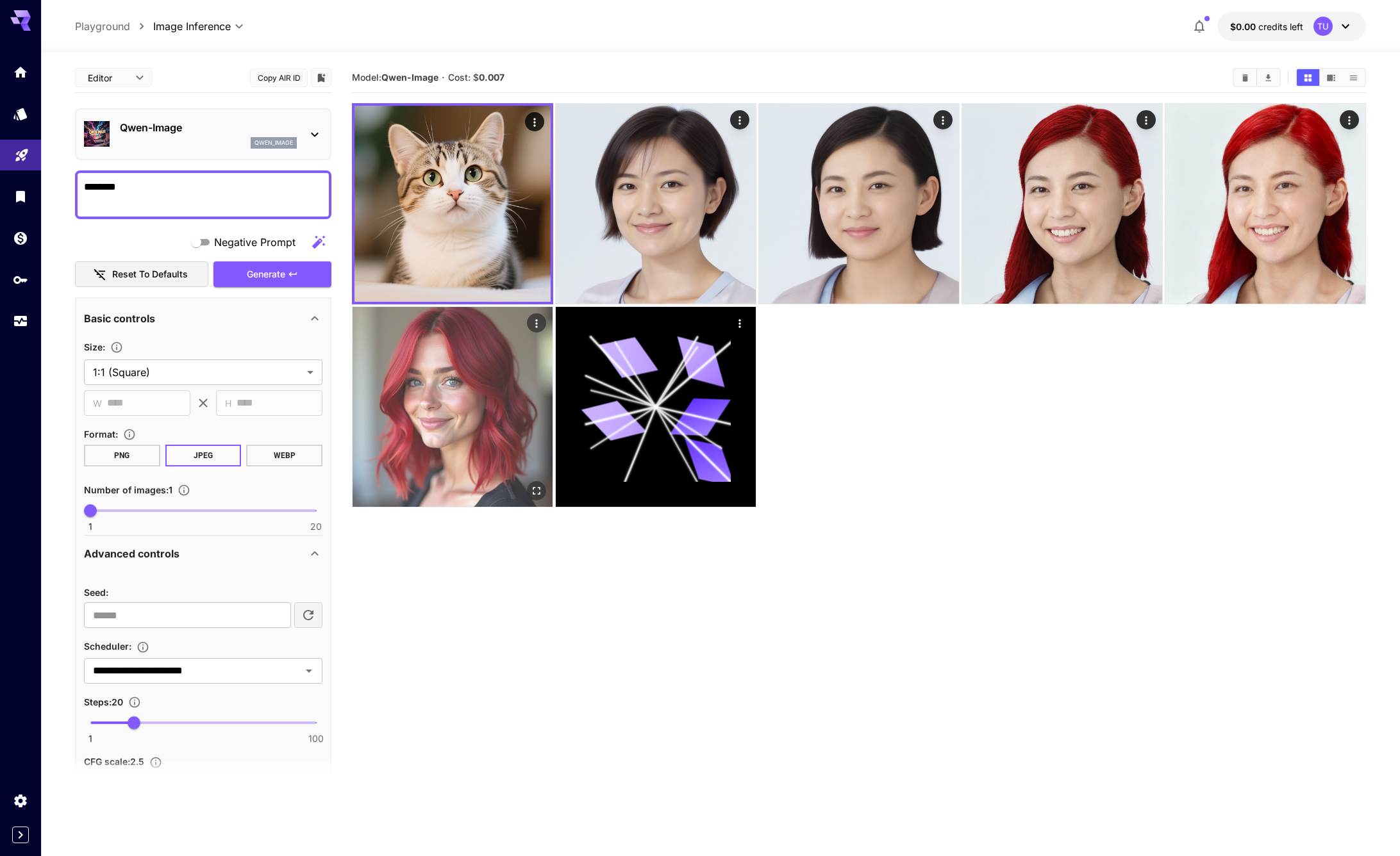
click at [450, 364] on img at bounding box center [453, 407] width 200 height 200
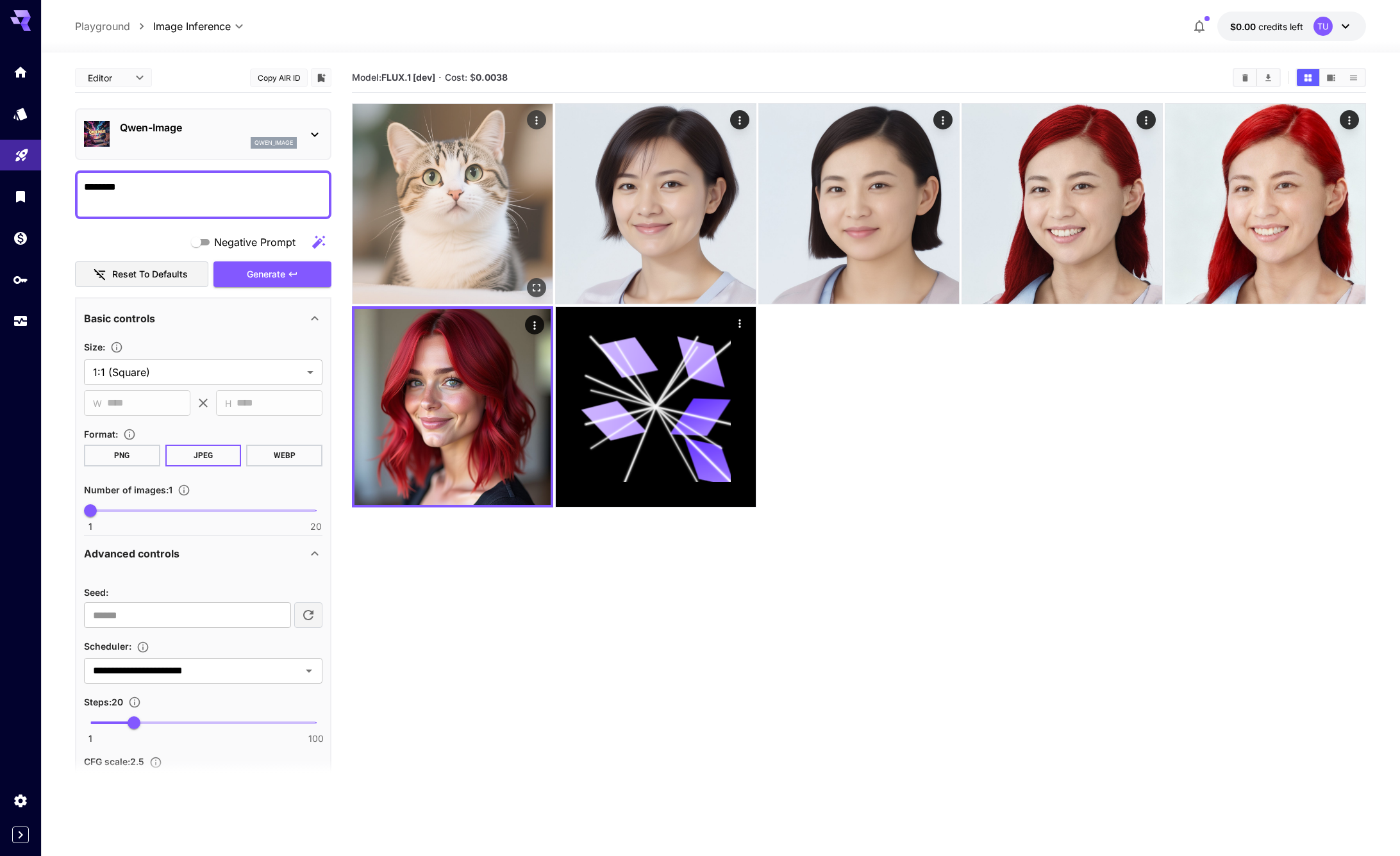
click at [472, 219] on img at bounding box center [453, 204] width 200 height 200
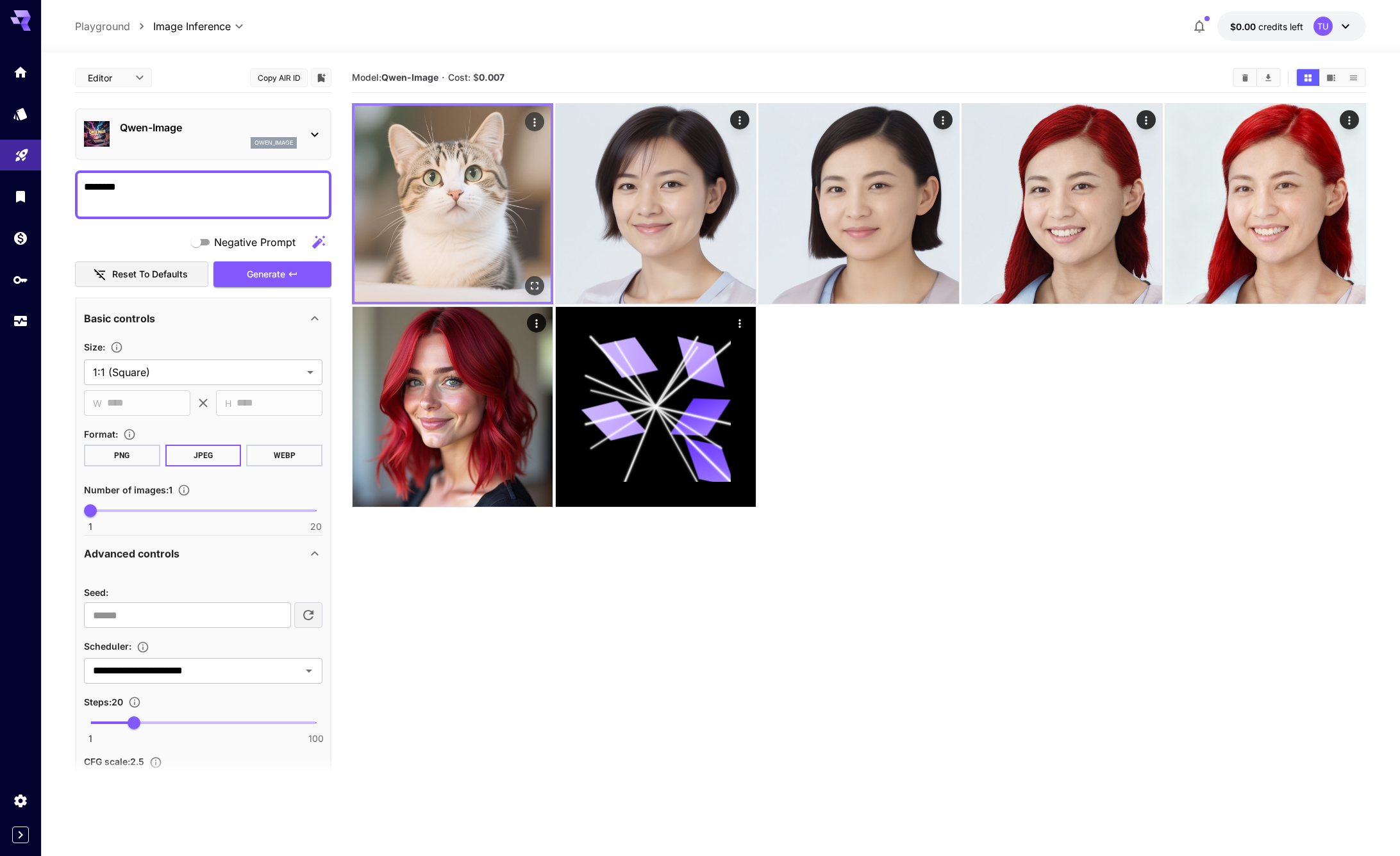
click at [417, 300] on img at bounding box center [452, 203] width 196 height 196
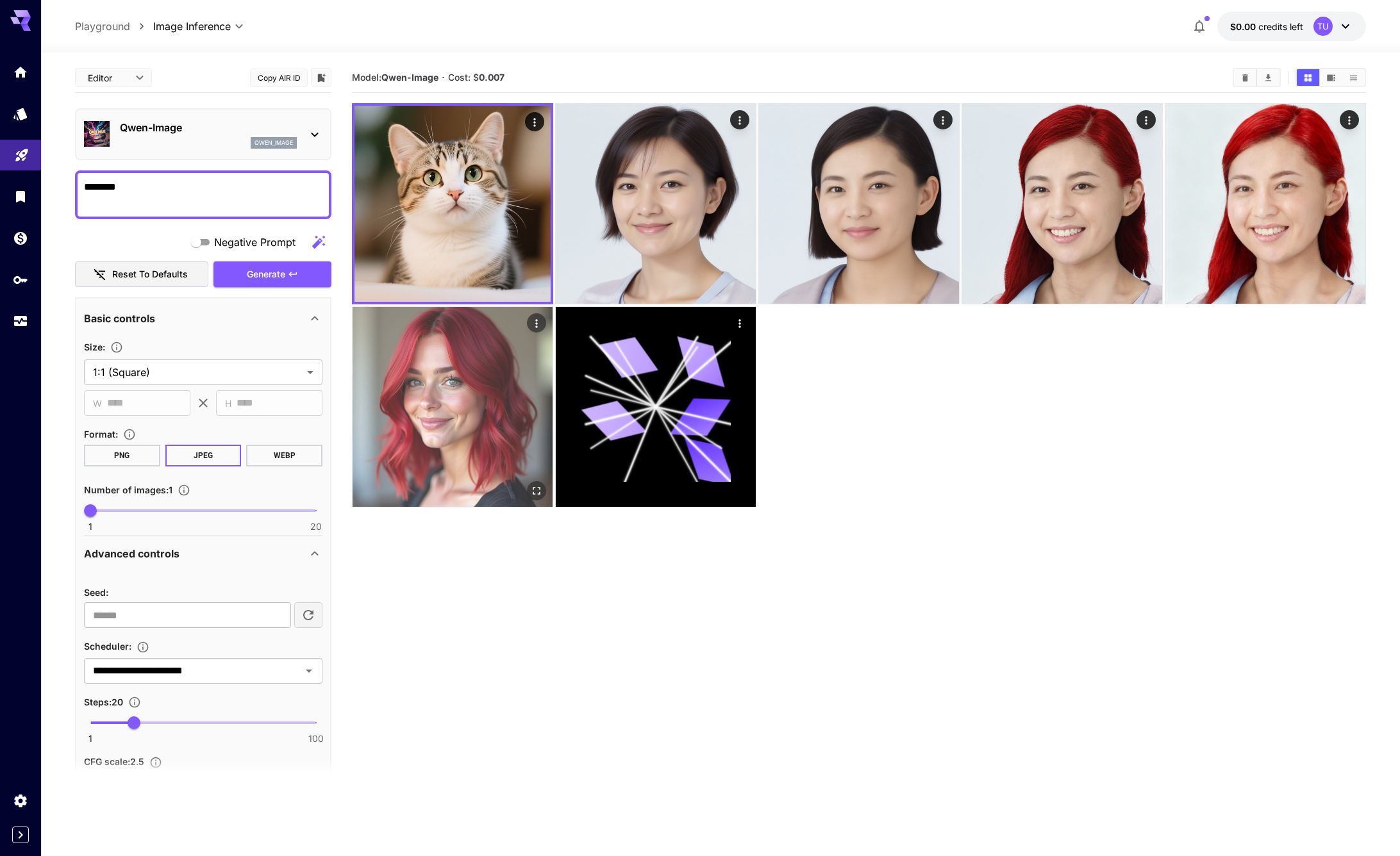
click at [411, 355] on img at bounding box center [453, 407] width 200 height 200
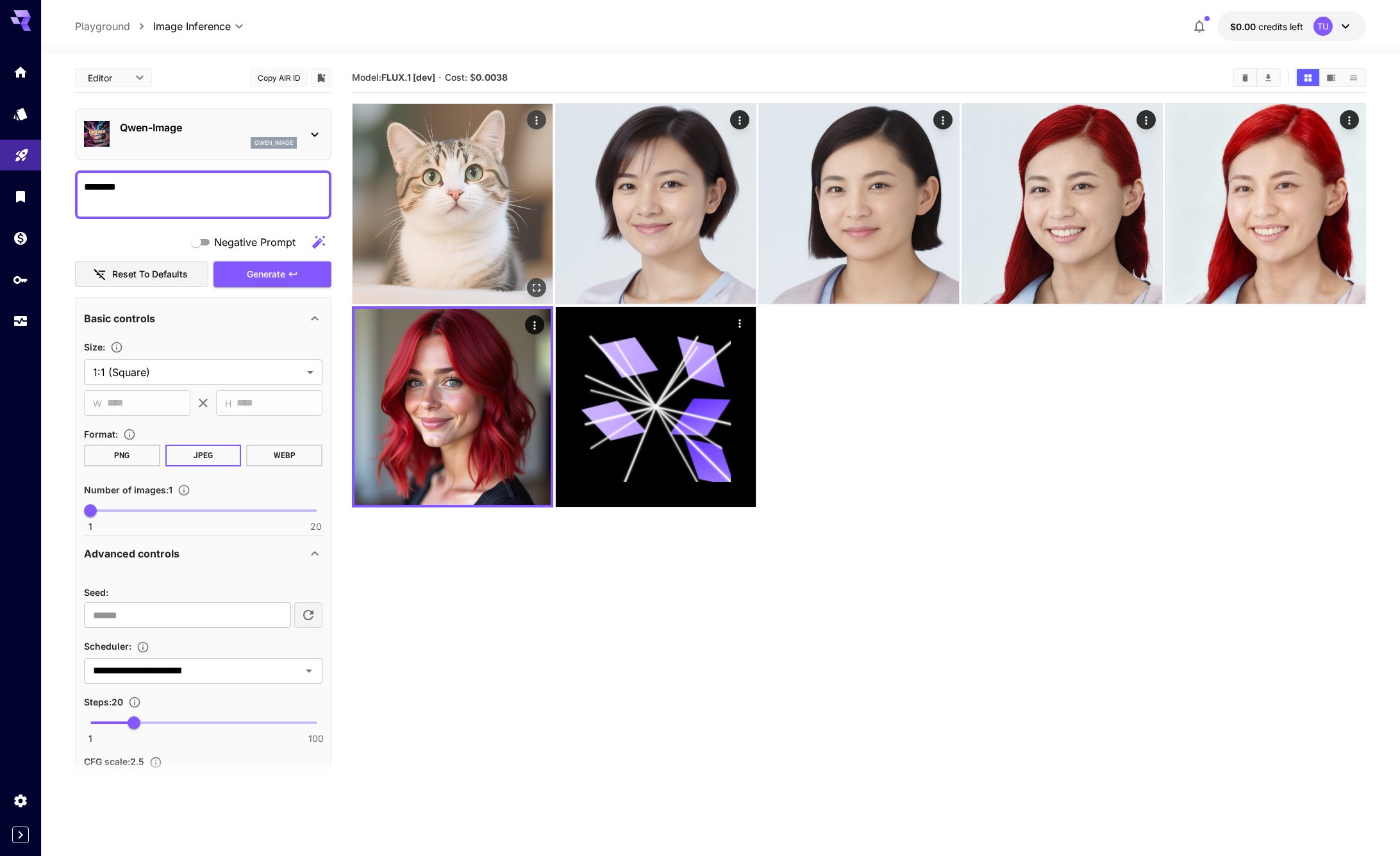
click at [454, 230] on img at bounding box center [453, 204] width 200 height 200
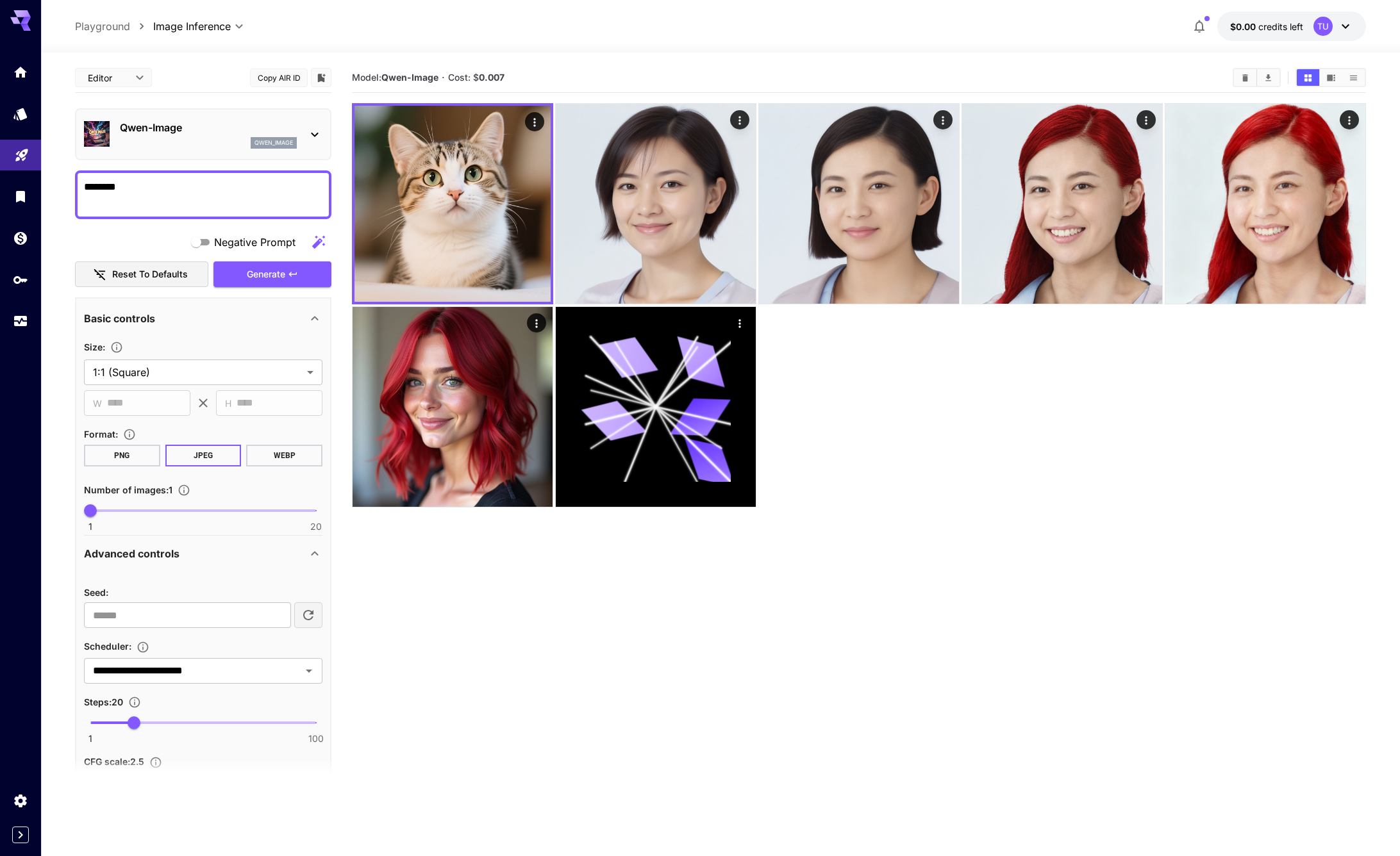
click at [178, 193] on textarea "********" at bounding box center [203, 194] width 239 height 31
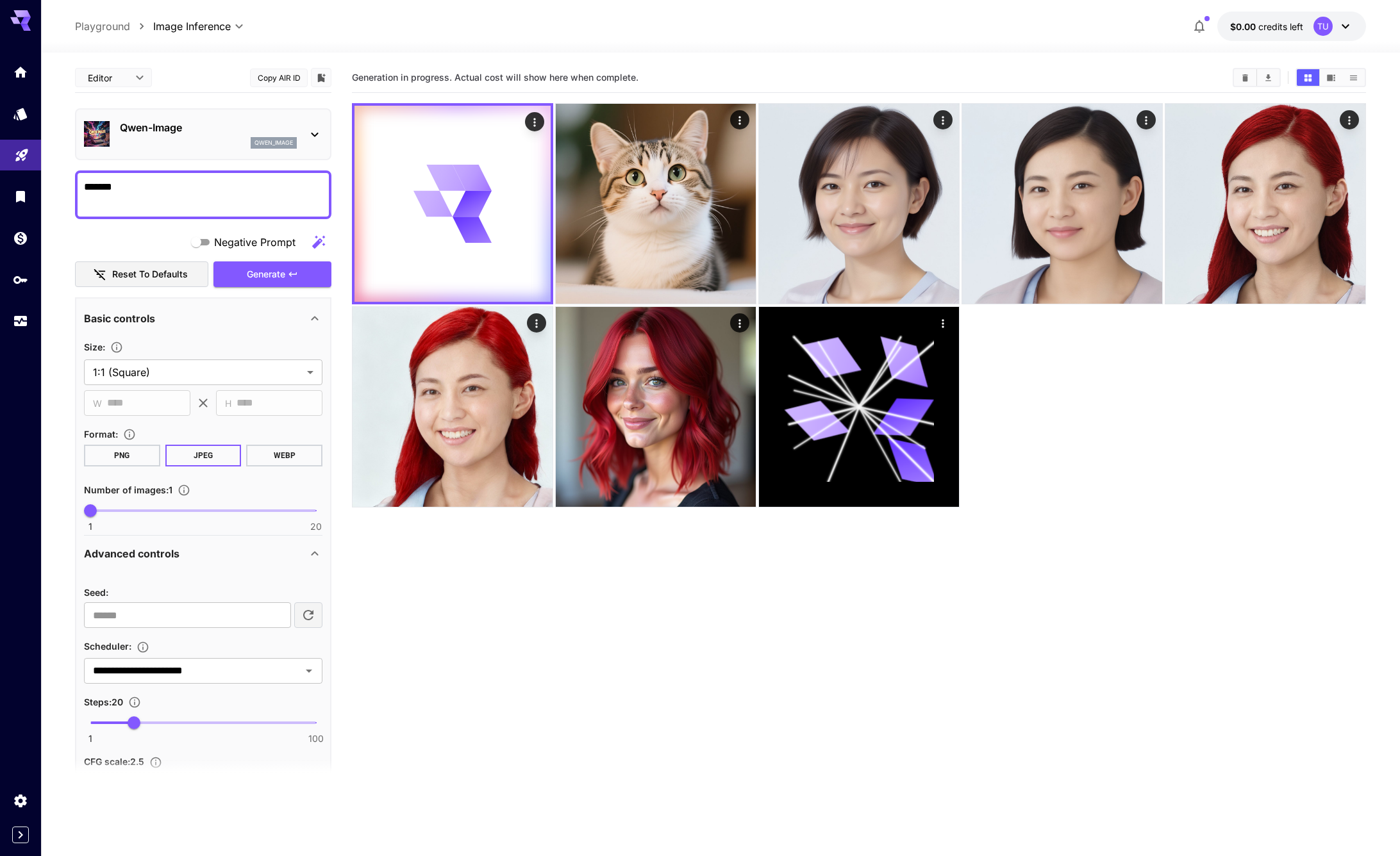
type textarea "*******"
click at [514, 607] on section "Generation in progress. Actual cost will show here when complete." at bounding box center [859, 491] width 1014 height 856
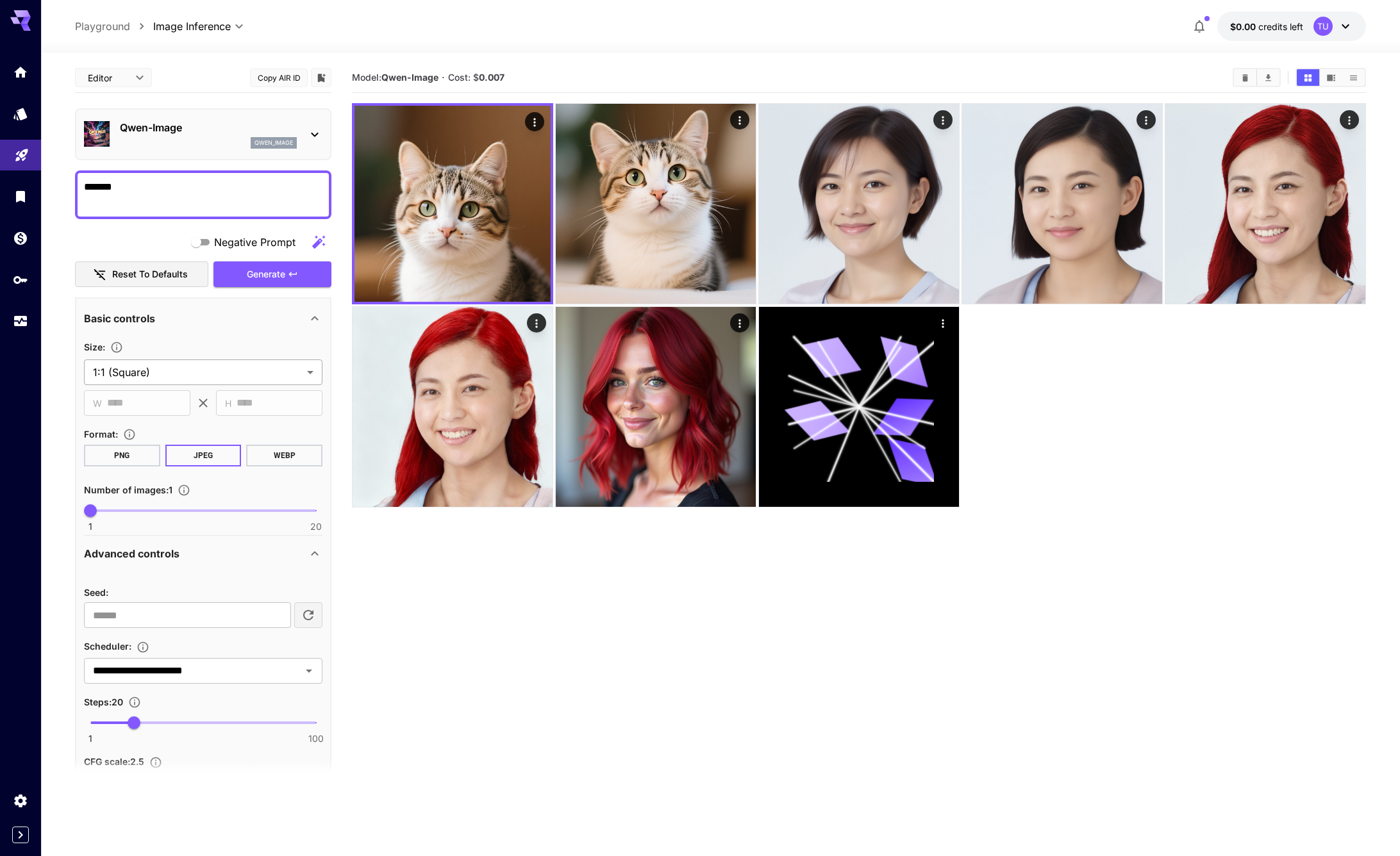
click at [180, 369] on body "**********" at bounding box center [700, 479] width 1400 height 957
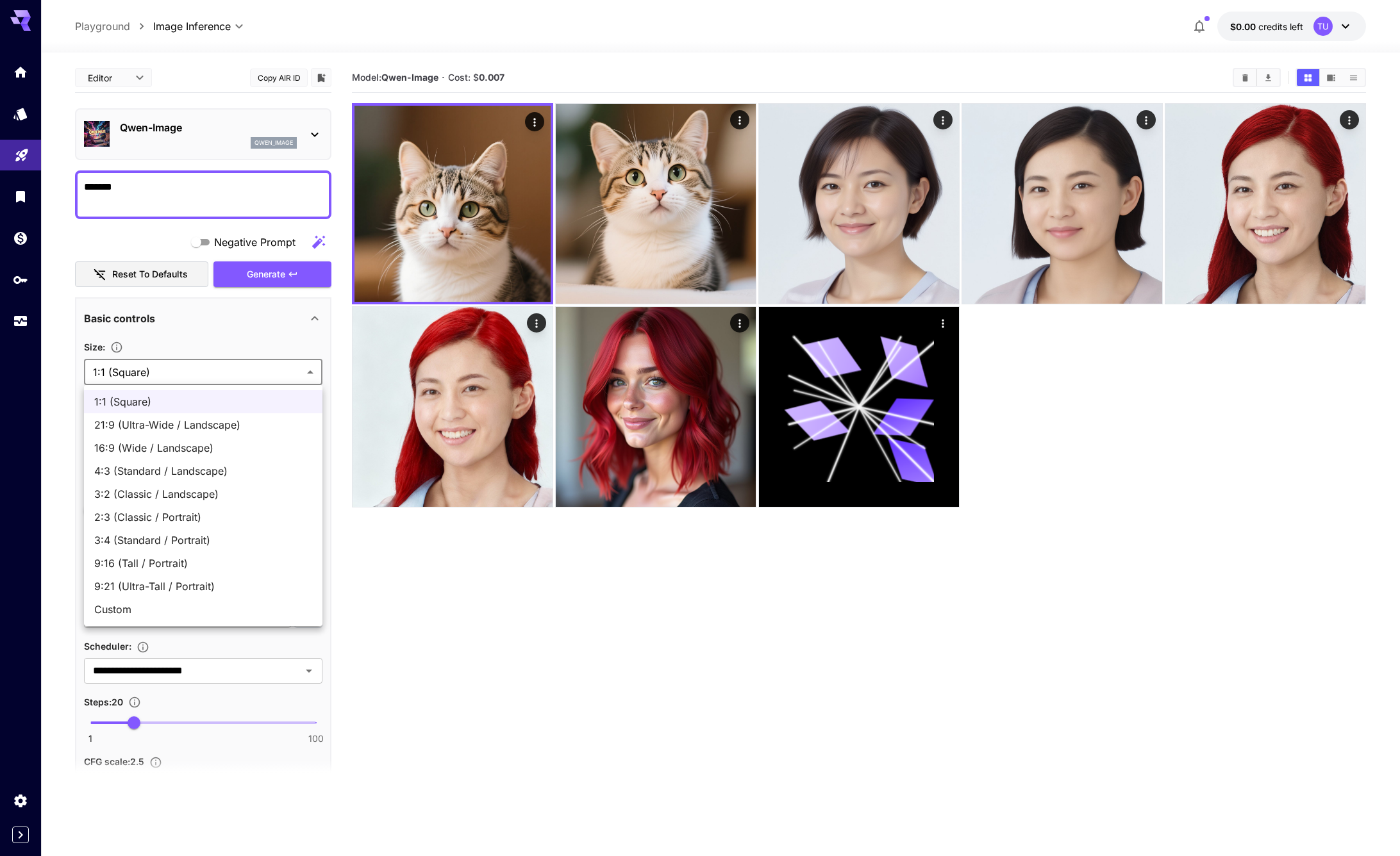
click at [458, 643] on div at bounding box center [700, 428] width 1400 height 856
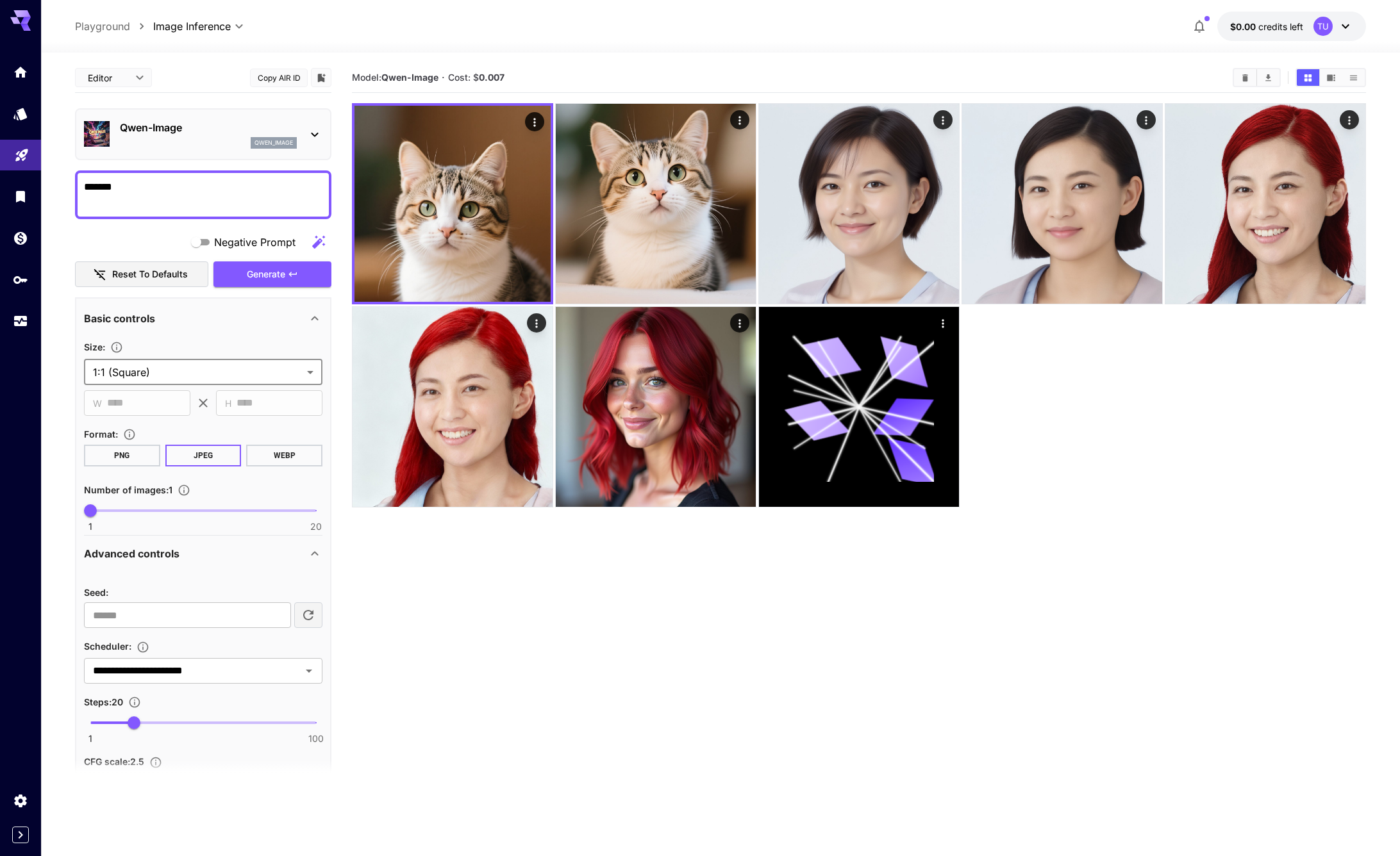
click at [205, 191] on textarea "*******" at bounding box center [203, 194] width 239 height 31
click at [186, 143] on div "qwen_image" at bounding box center [208, 143] width 177 height 12
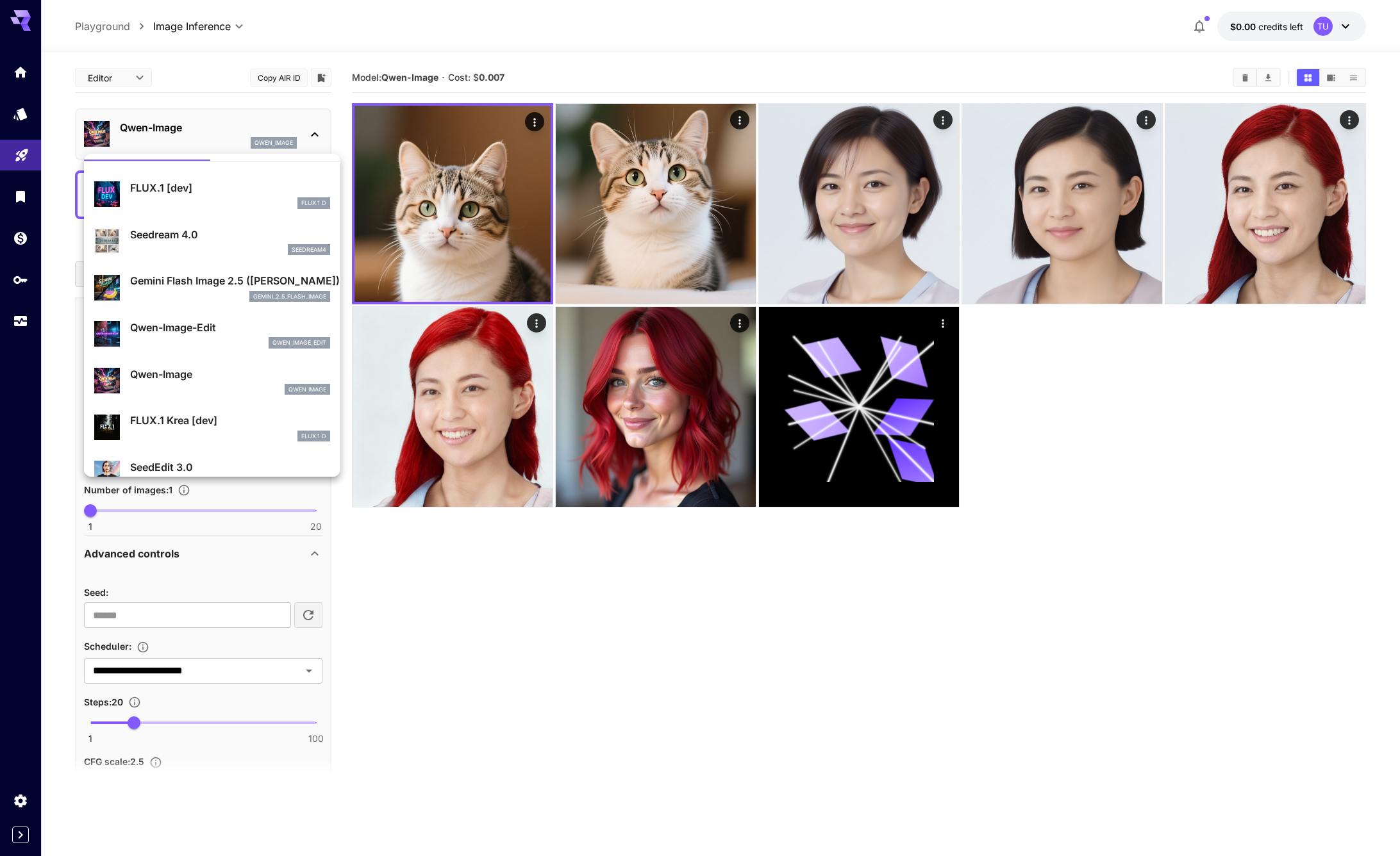
scroll to position [35, 0]
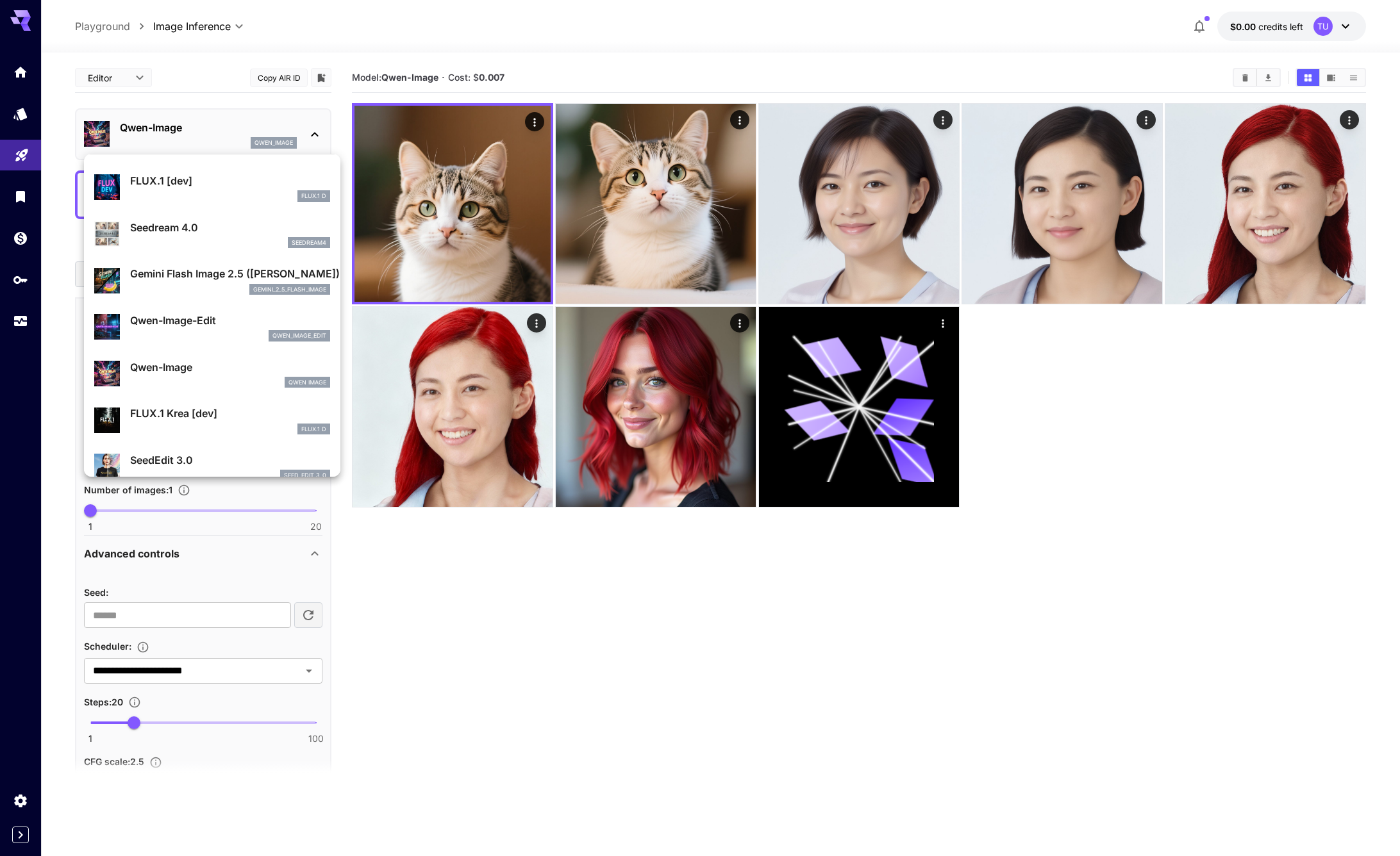
click at [184, 323] on p "Qwen-Image-Edit" at bounding box center [231, 320] width 200 height 15
type input "*"
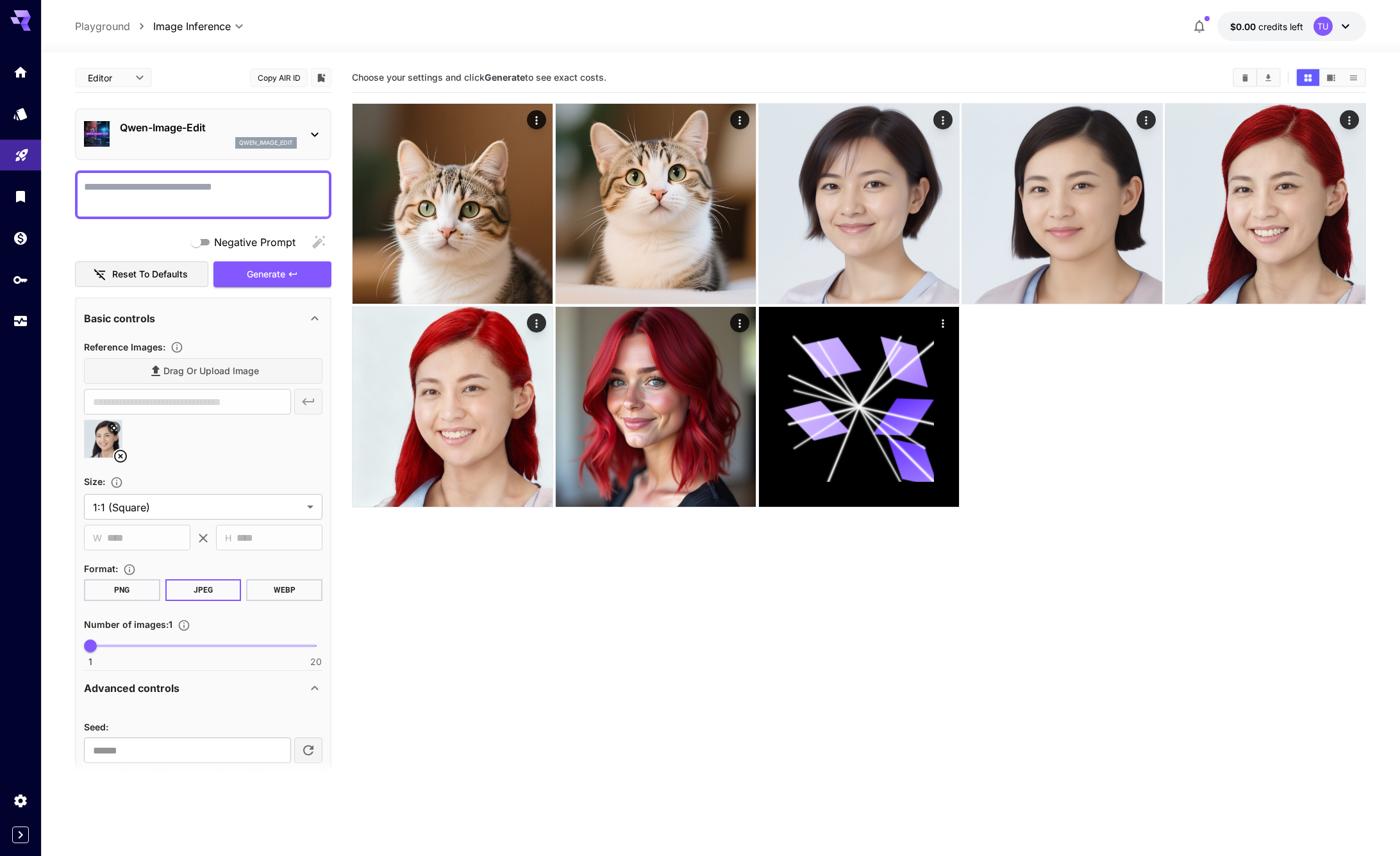
click at [119, 461] on icon at bounding box center [120, 455] width 15 height 15
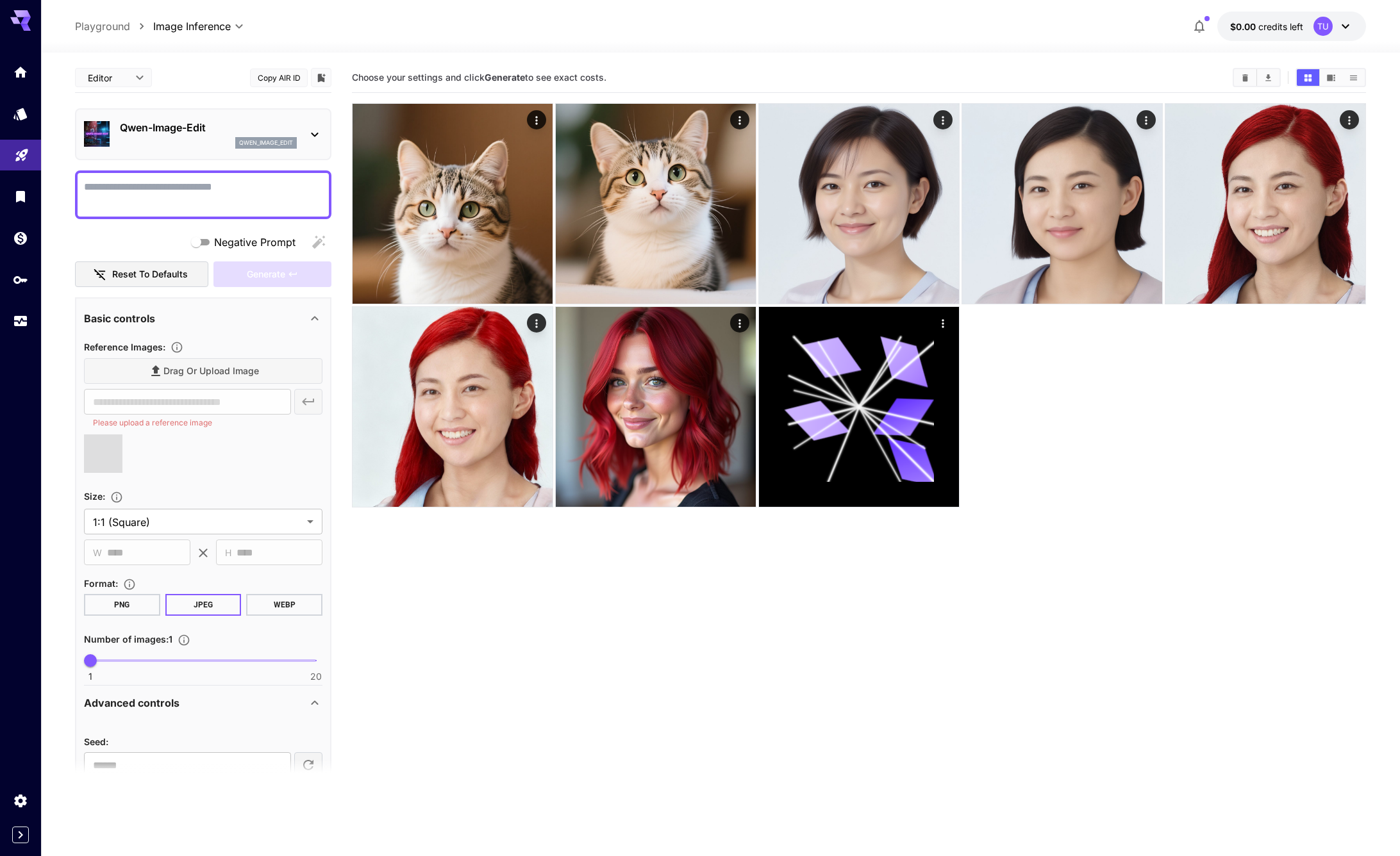
type input "**********"
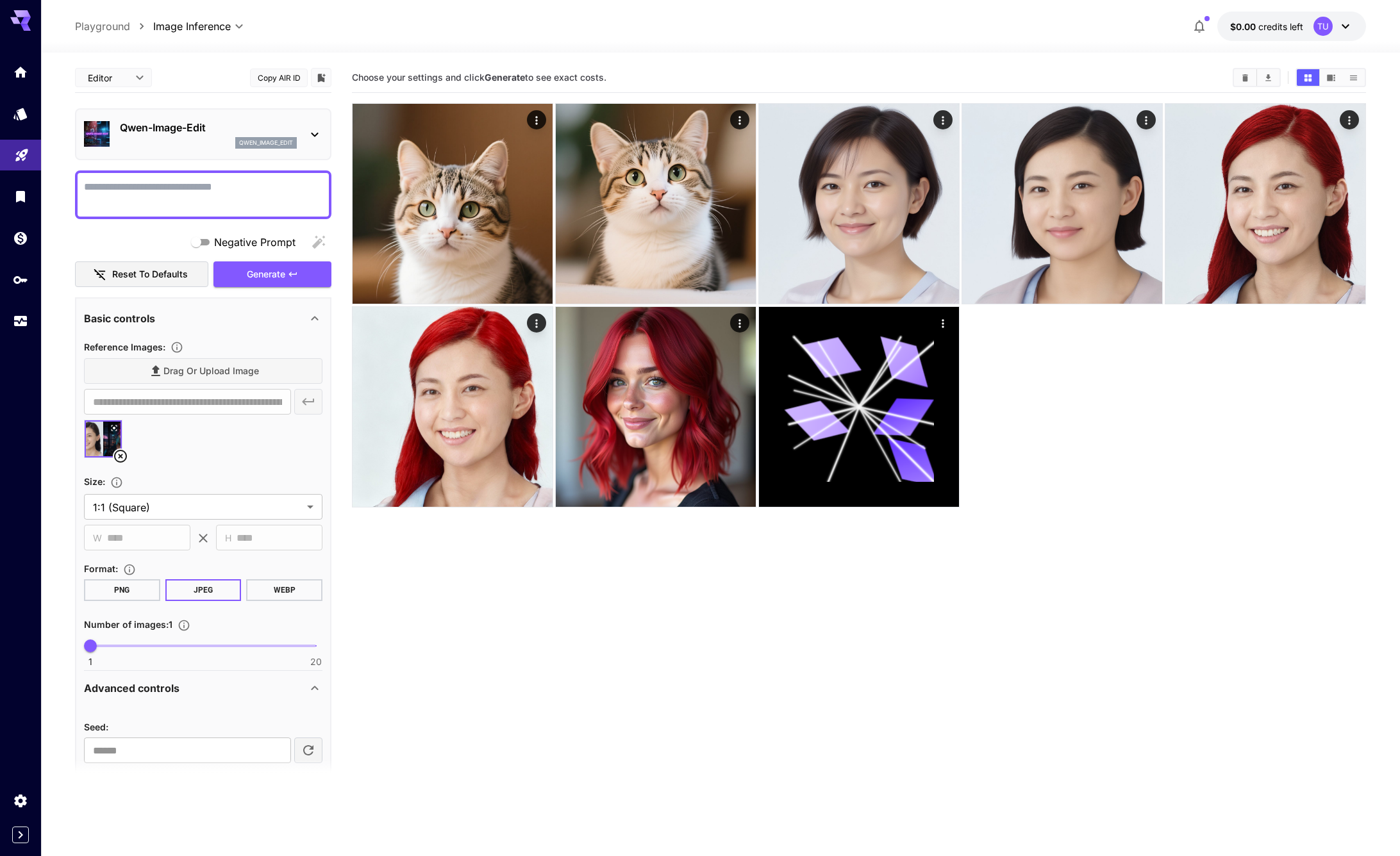
click at [163, 200] on textarea "Negative Prompt" at bounding box center [203, 194] width 239 height 31
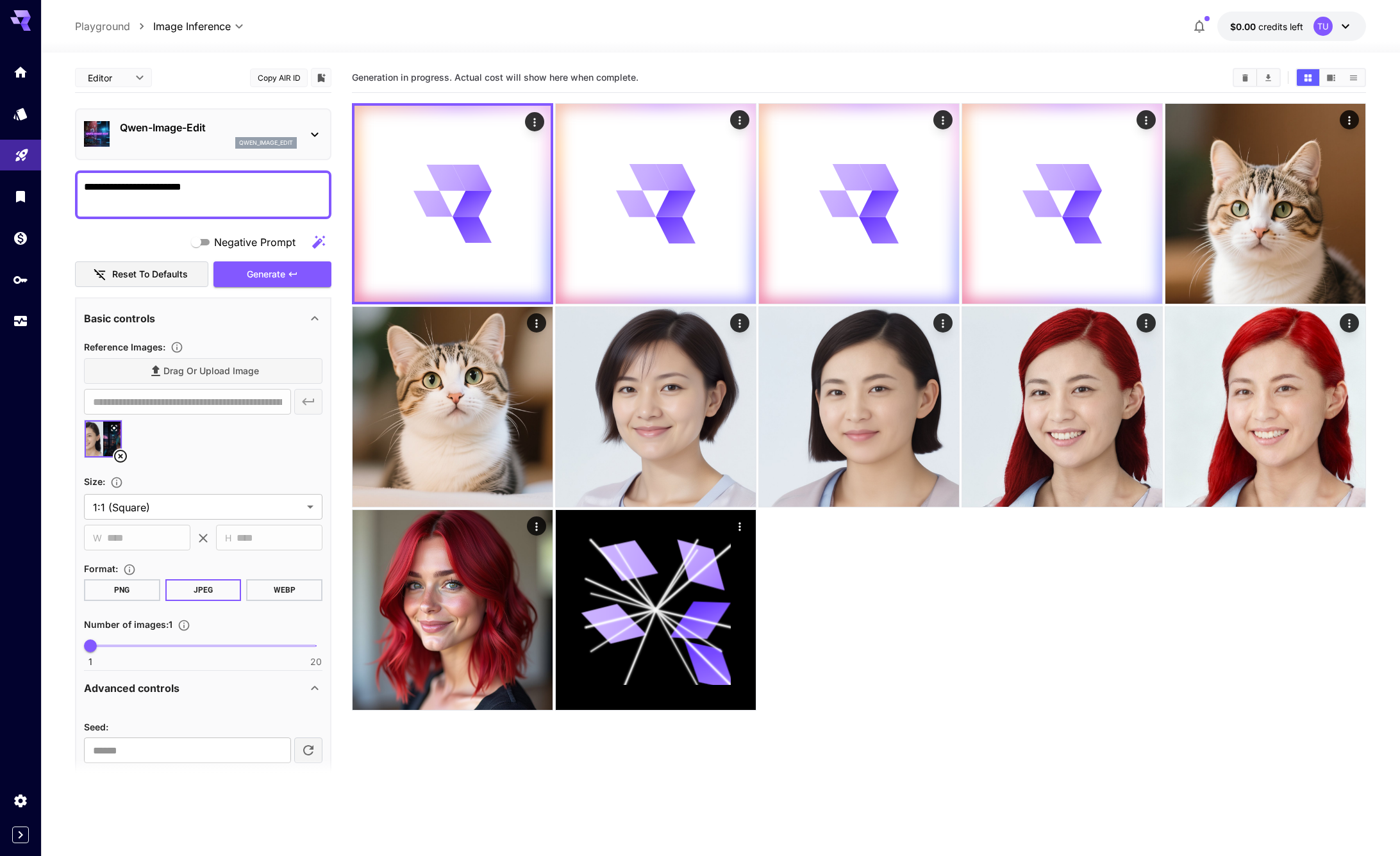
click at [932, 599] on div at bounding box center [859, 406] width 1014 height 607
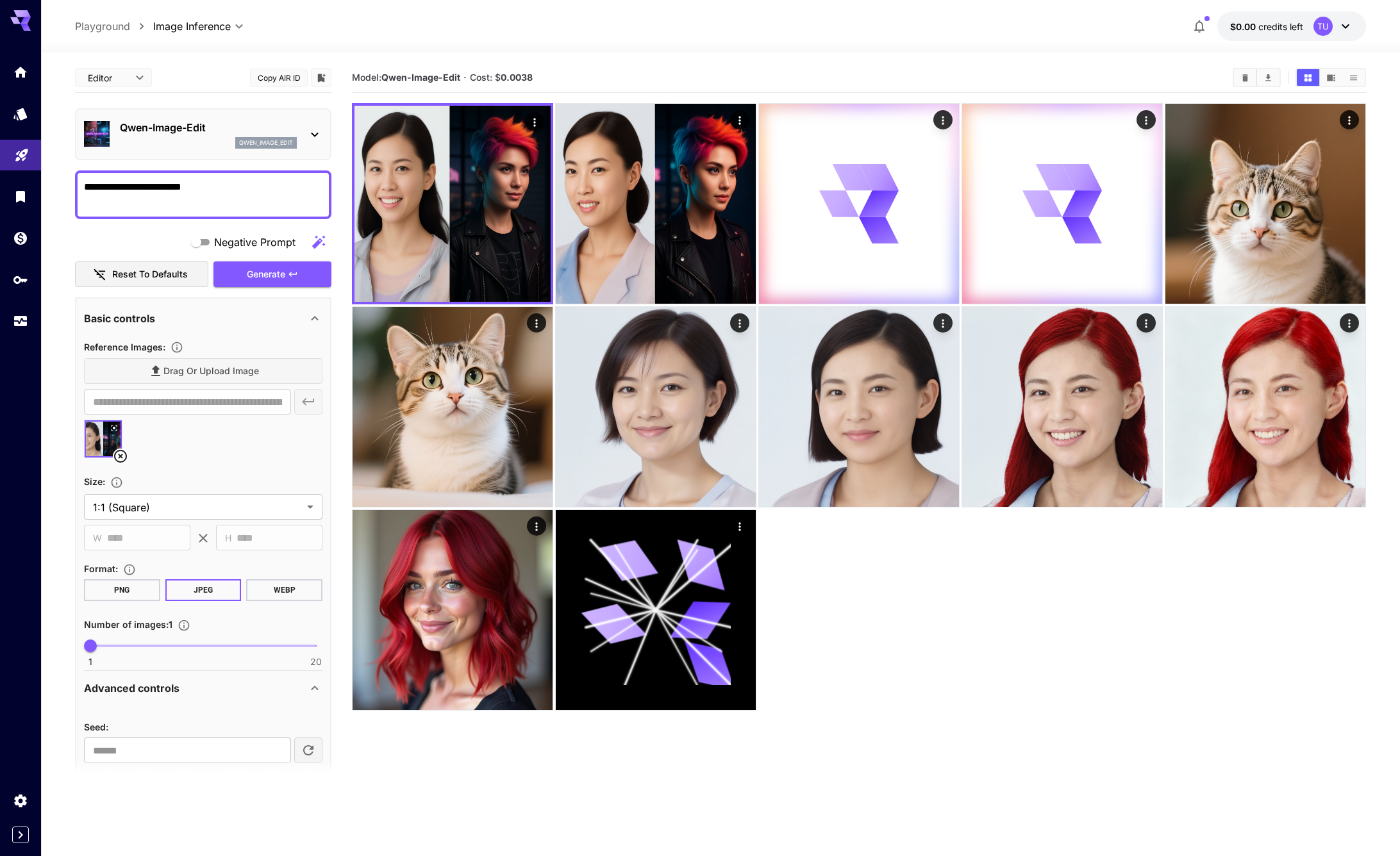
click at [224, 198] on textarea "**********" at bounding box center [203, 194] width 239 height 31
paste textarea "**********"
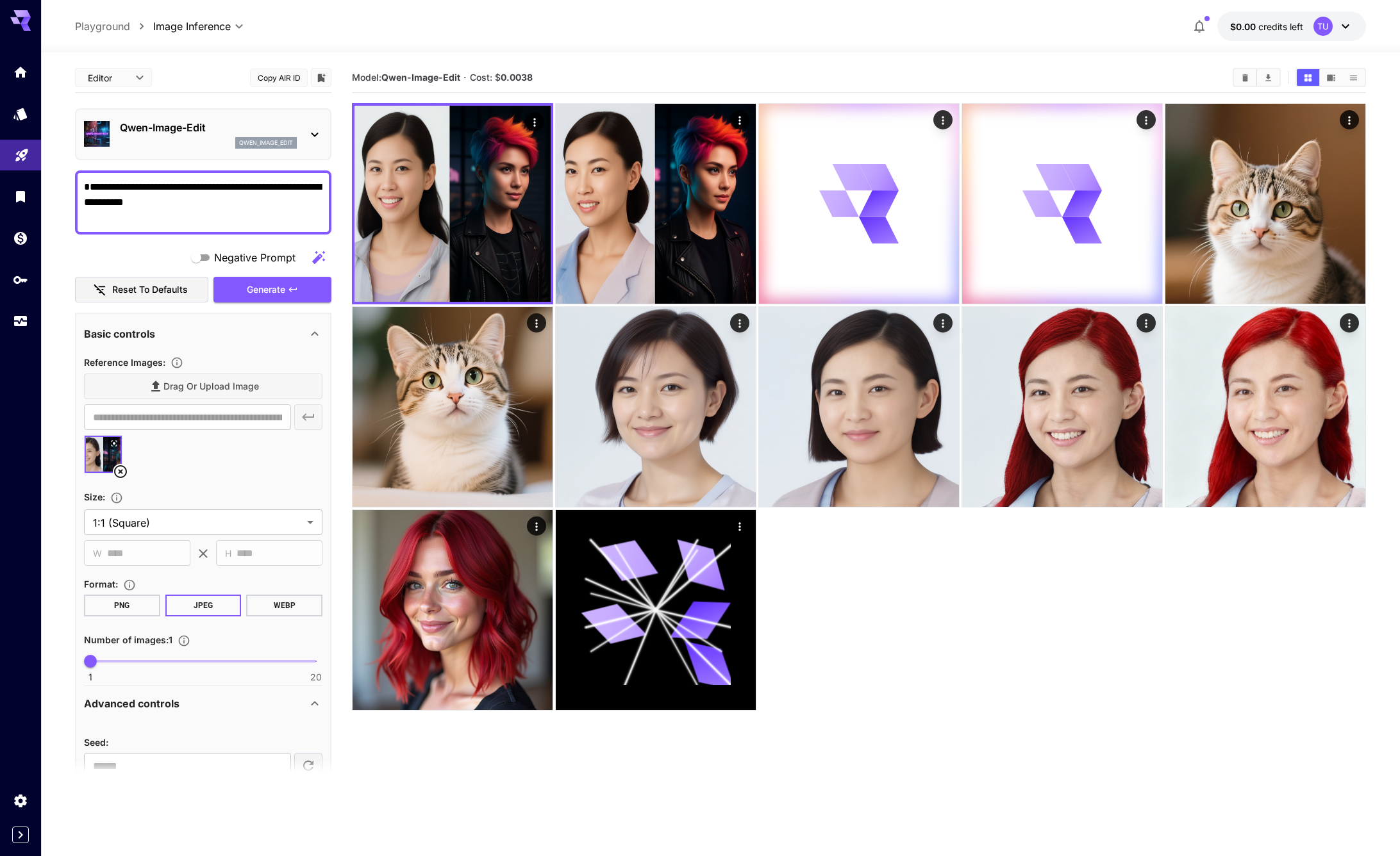
click at [106, 189] on textarea "**********" at bounding box center [203, 202] width 239 height 46
type textarea "**********"
click at [322, 286] on button "Generate" at bounding box center [272, 290] width 118 height 27
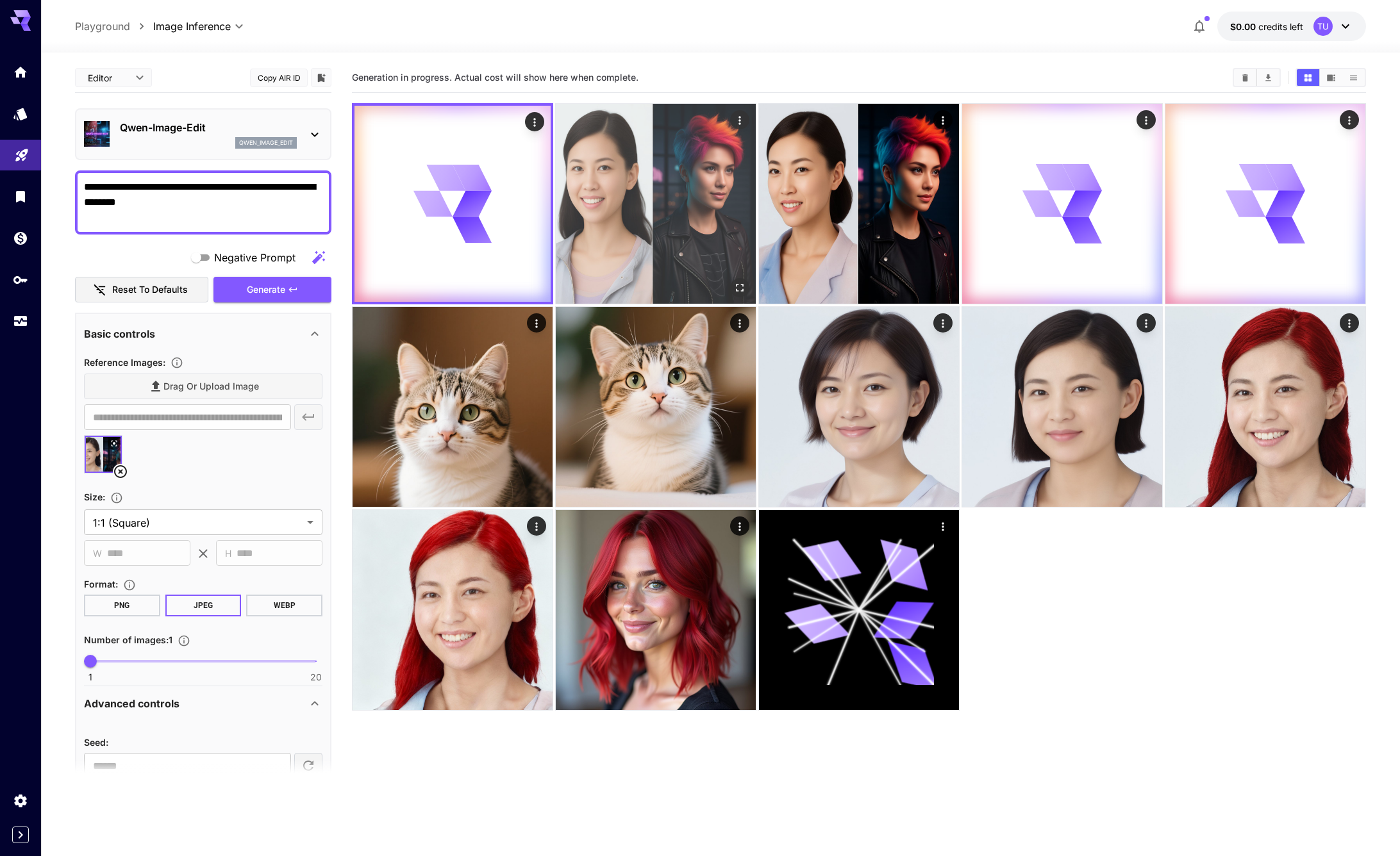
click at [616, 237] on img at bounding box center [656, 204] width 200 height 200
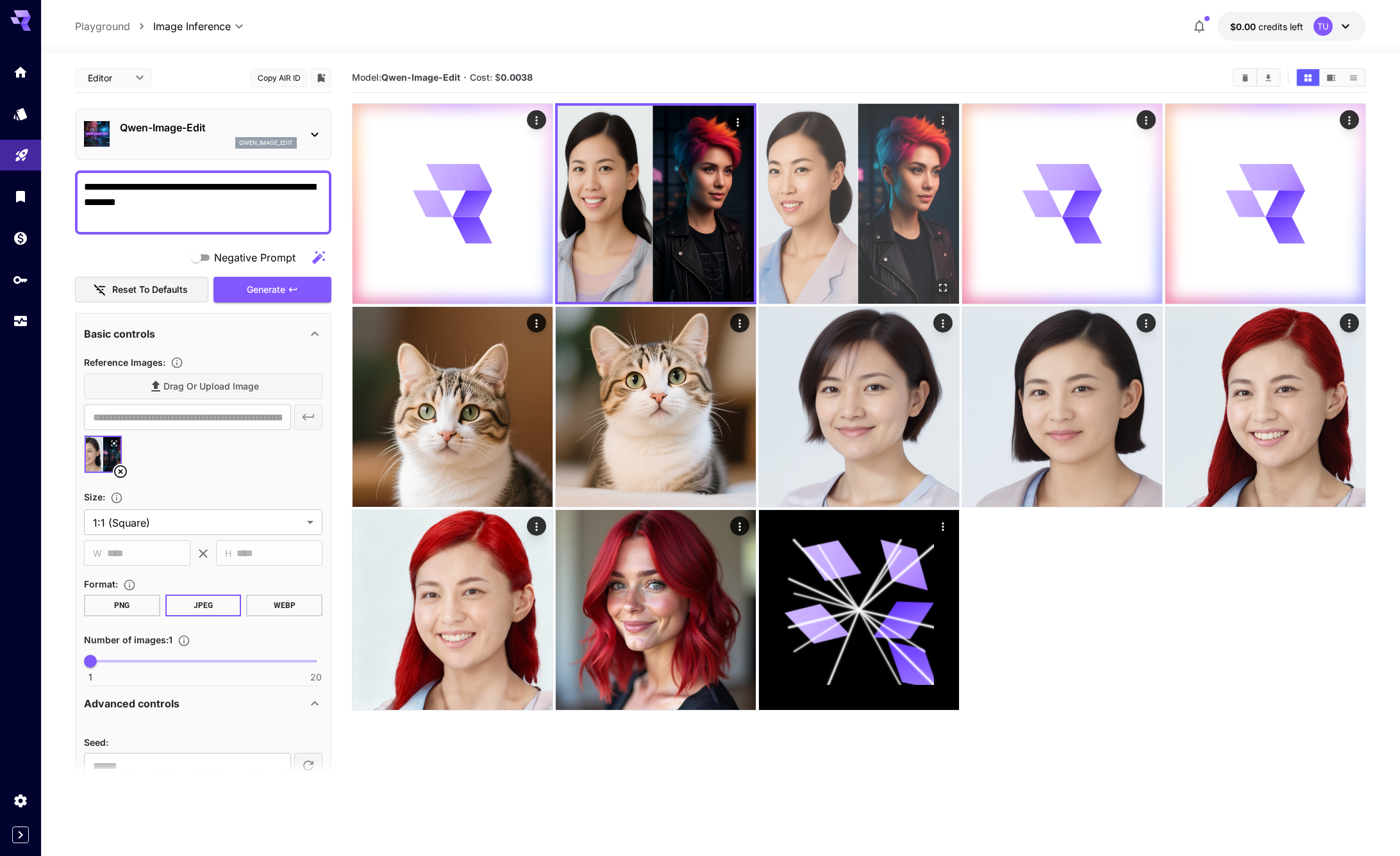
click at [772, 200] on img at bounding box center [859, 204] width 200 height 200
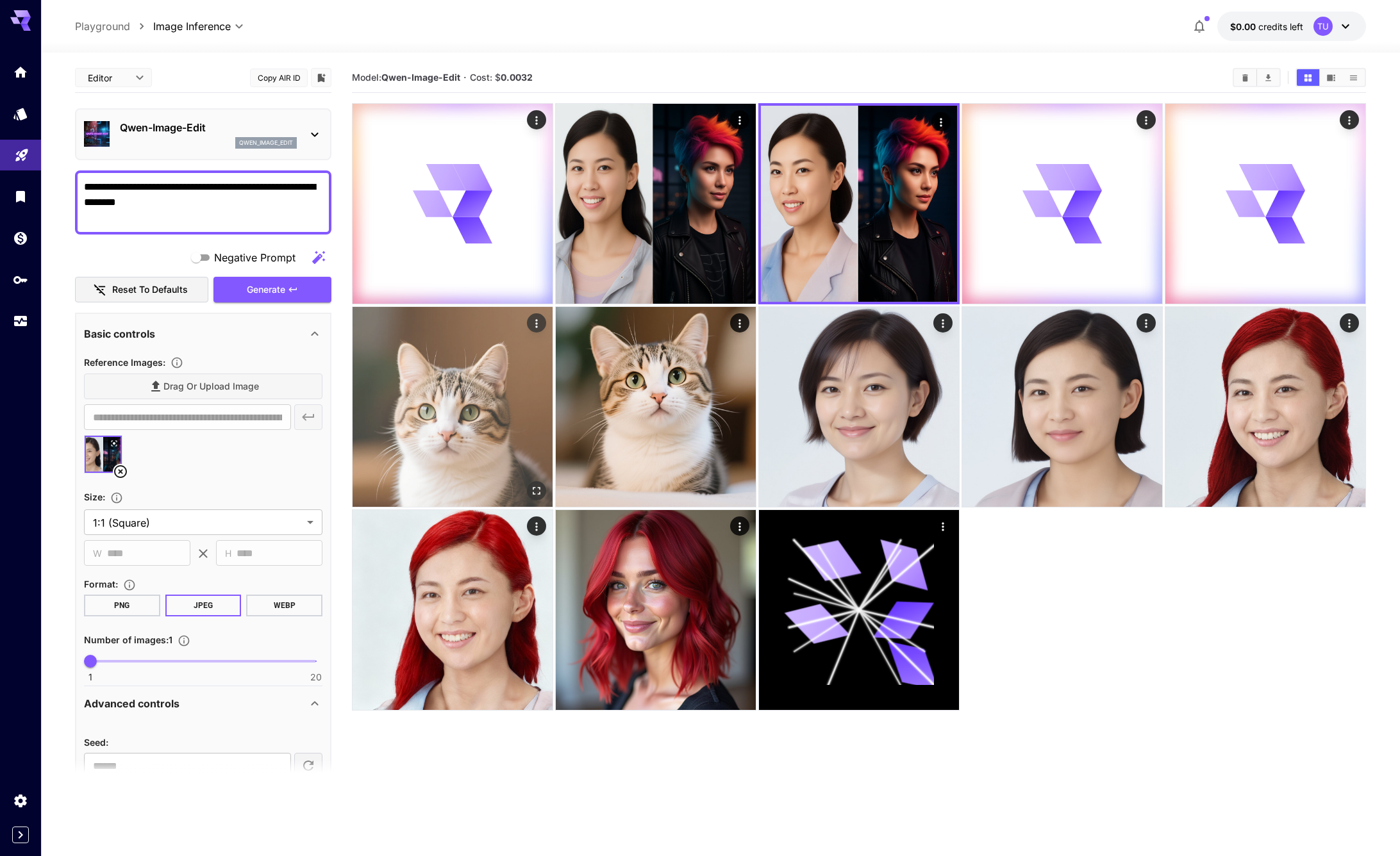
click at [519, 413] on img at bounding box center [453, 407] width 200 height 200
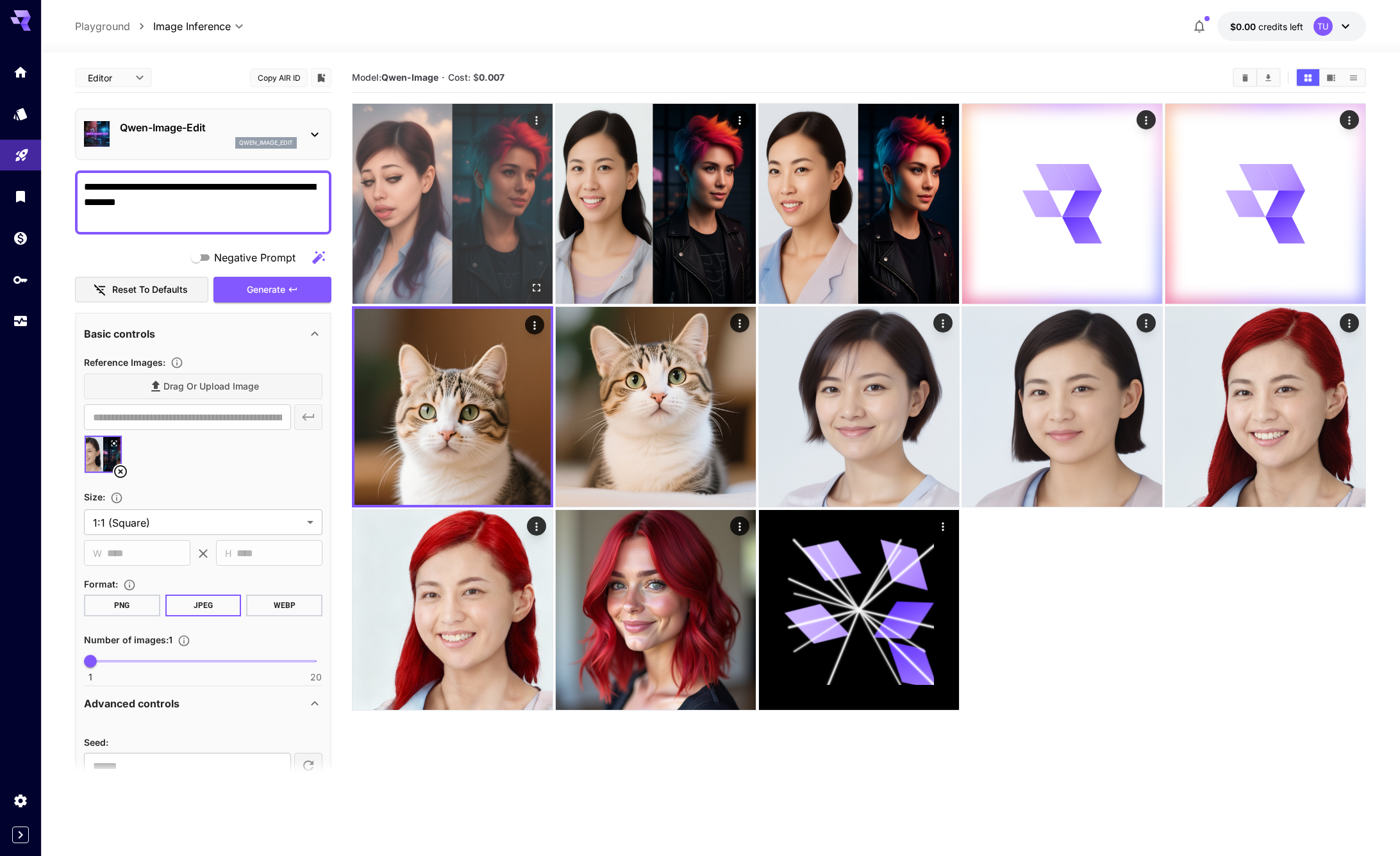
click at [427, 182] on img at bounding box center [453, 204] width 200 height 200
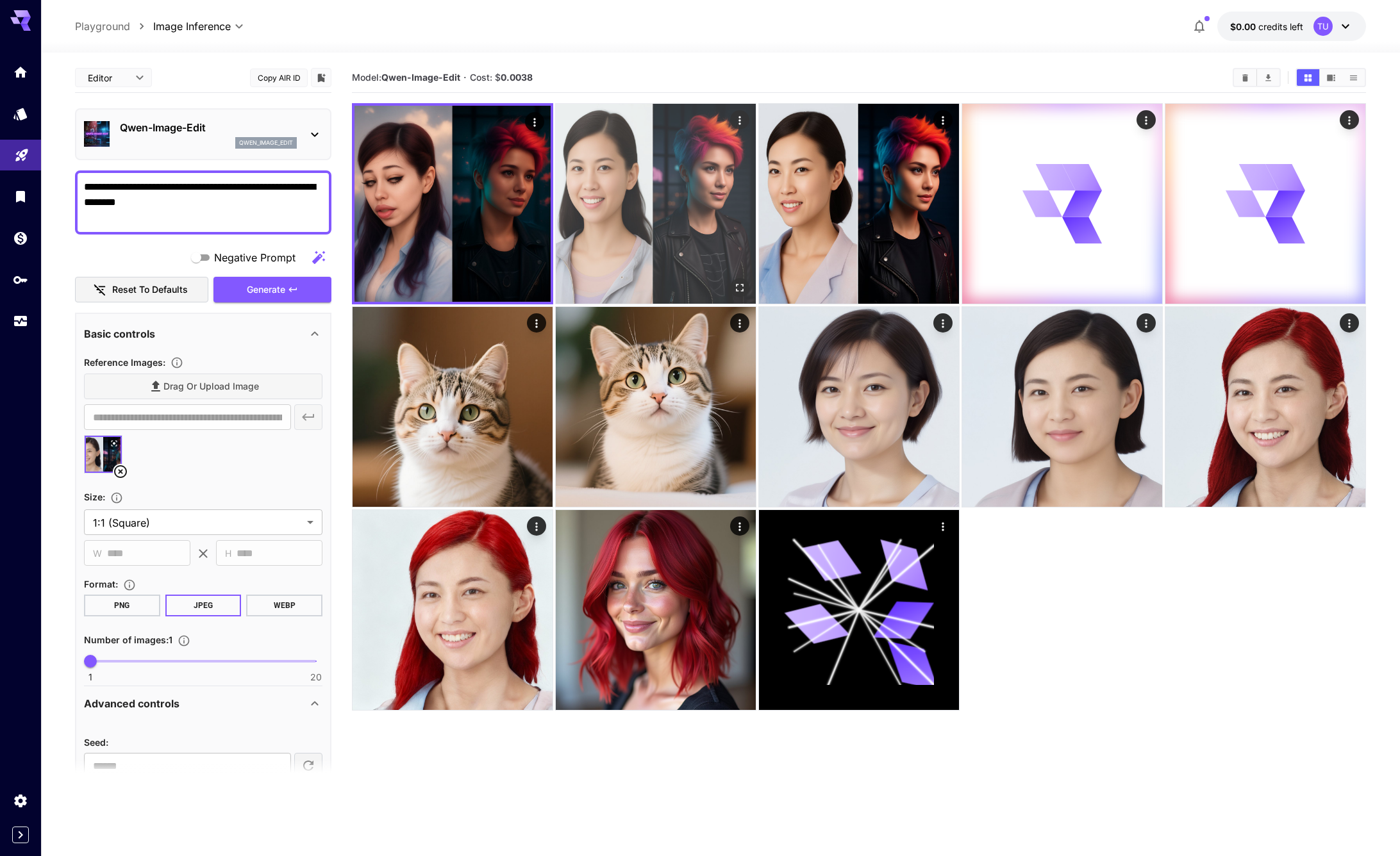
click at [672, 218] on img at bounding box center [656, 204] width 200 height 200
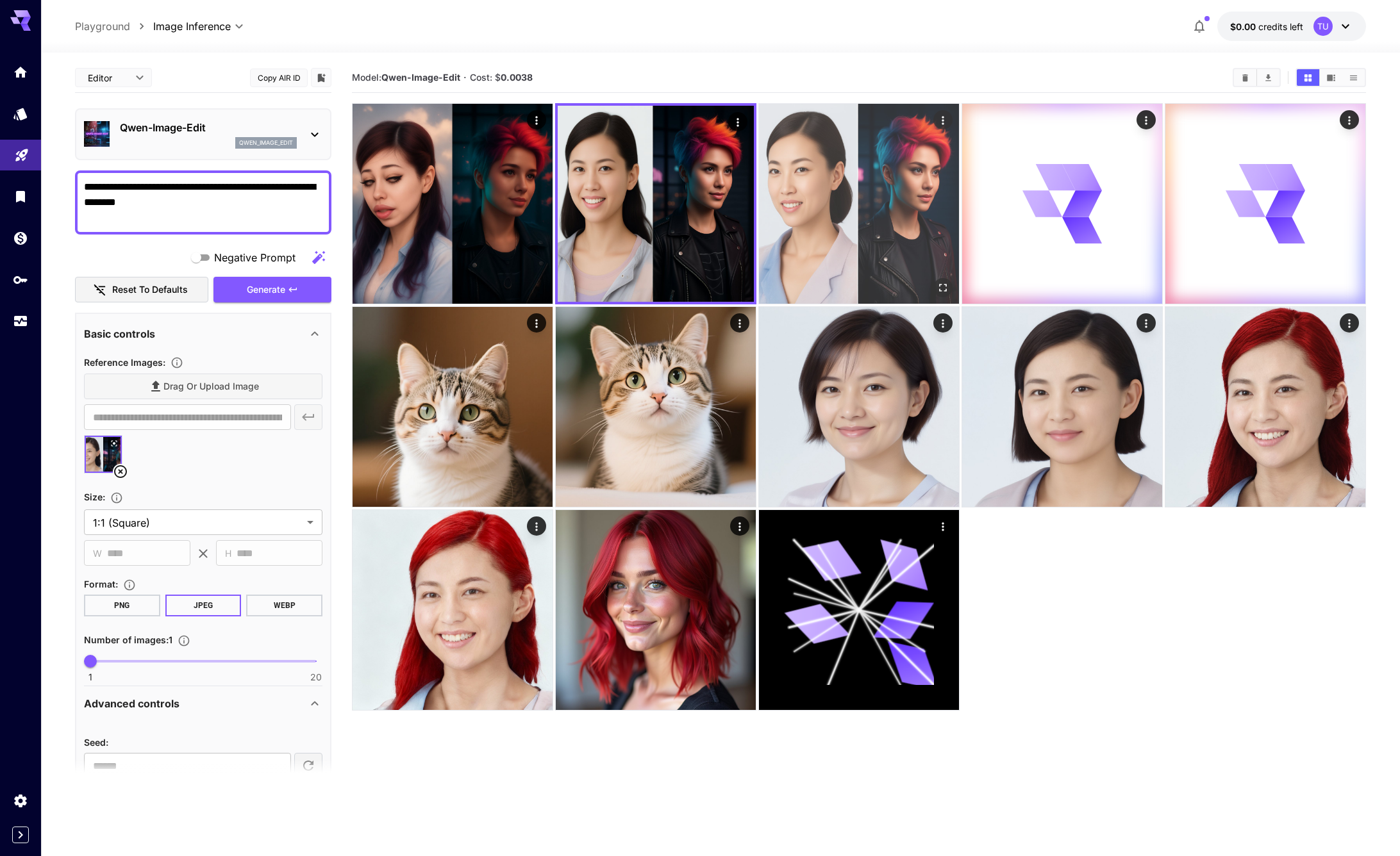
click at [869, 219] on img at bounding box center [859, 204] width 200 height 200
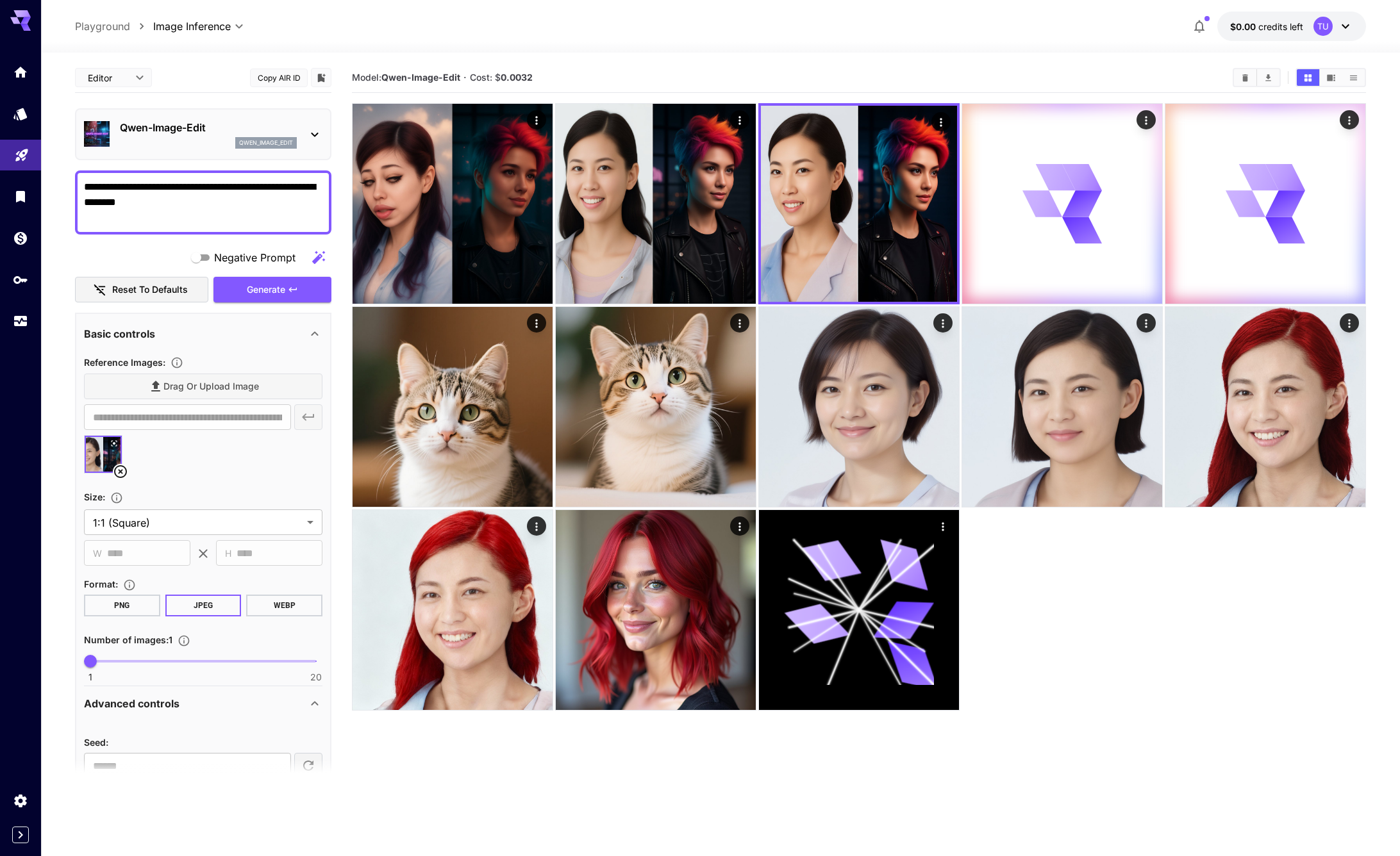
click at [121, 471] on icon at bounding box center [121, 471] width 12 height 12
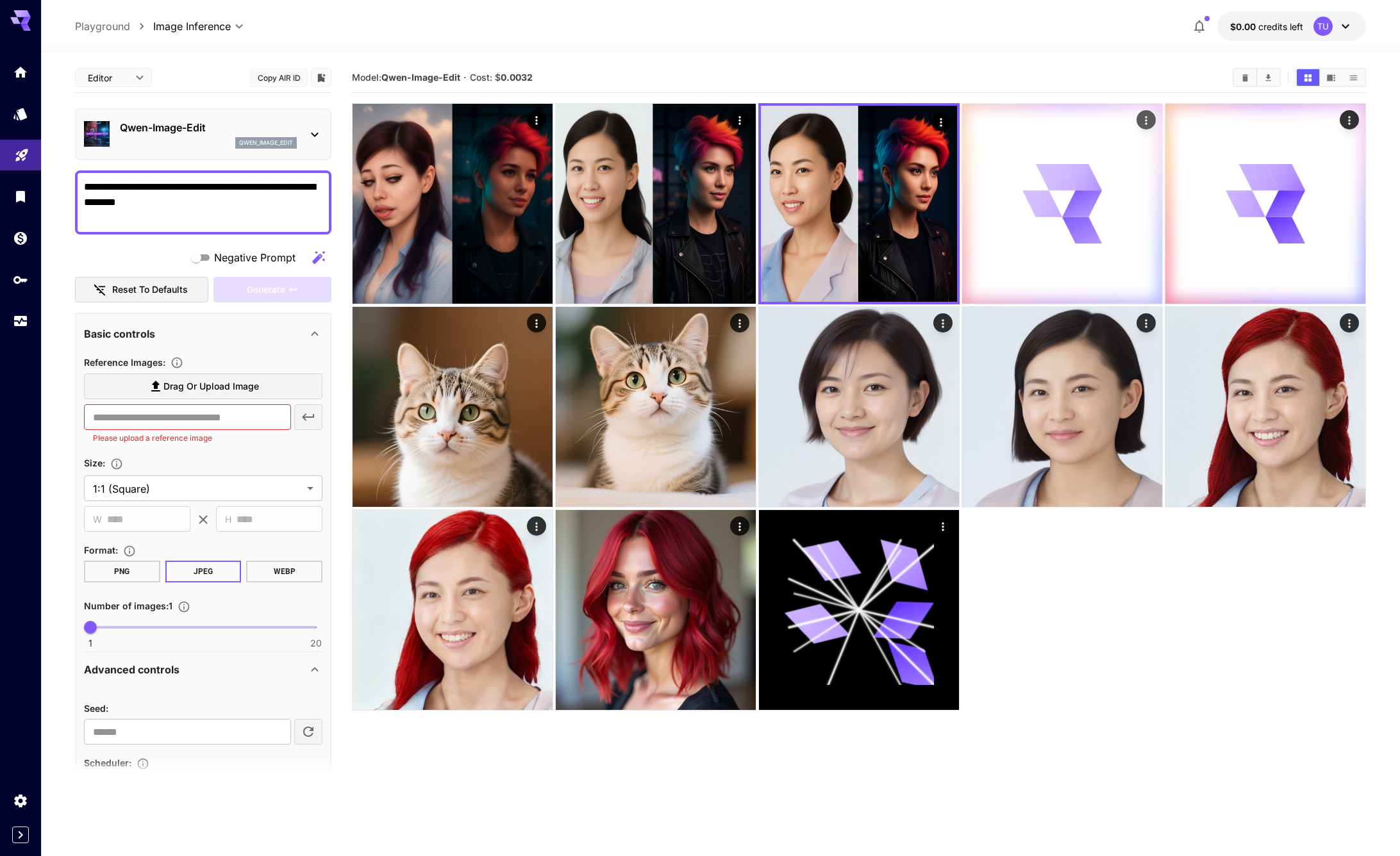
click at [1152, 121] on icon "Actions" at bounding box center [1146, 121] width 12 height 12
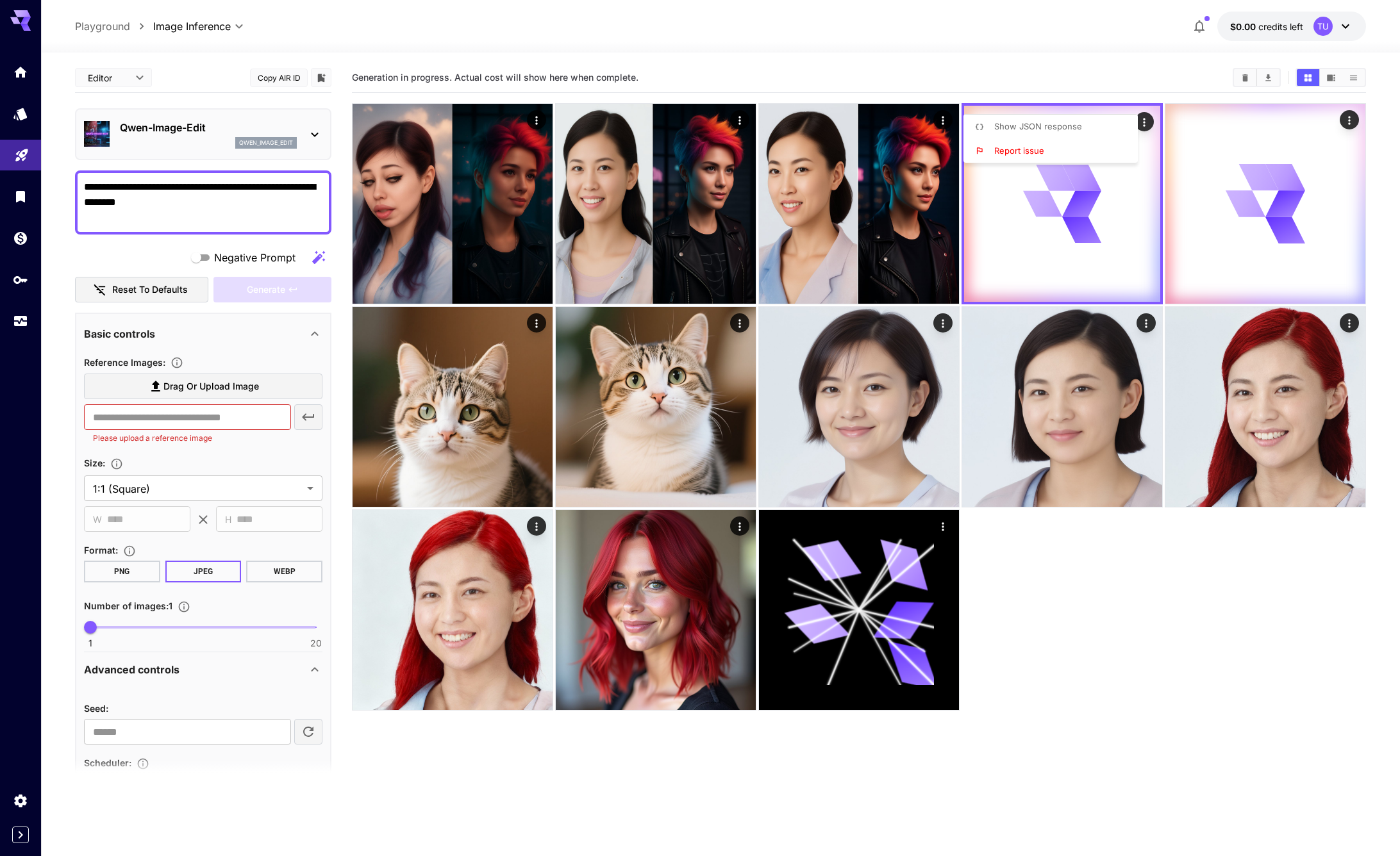
click at [1093, 572] on div at bounding box center [700, 428] width 1400 height 856
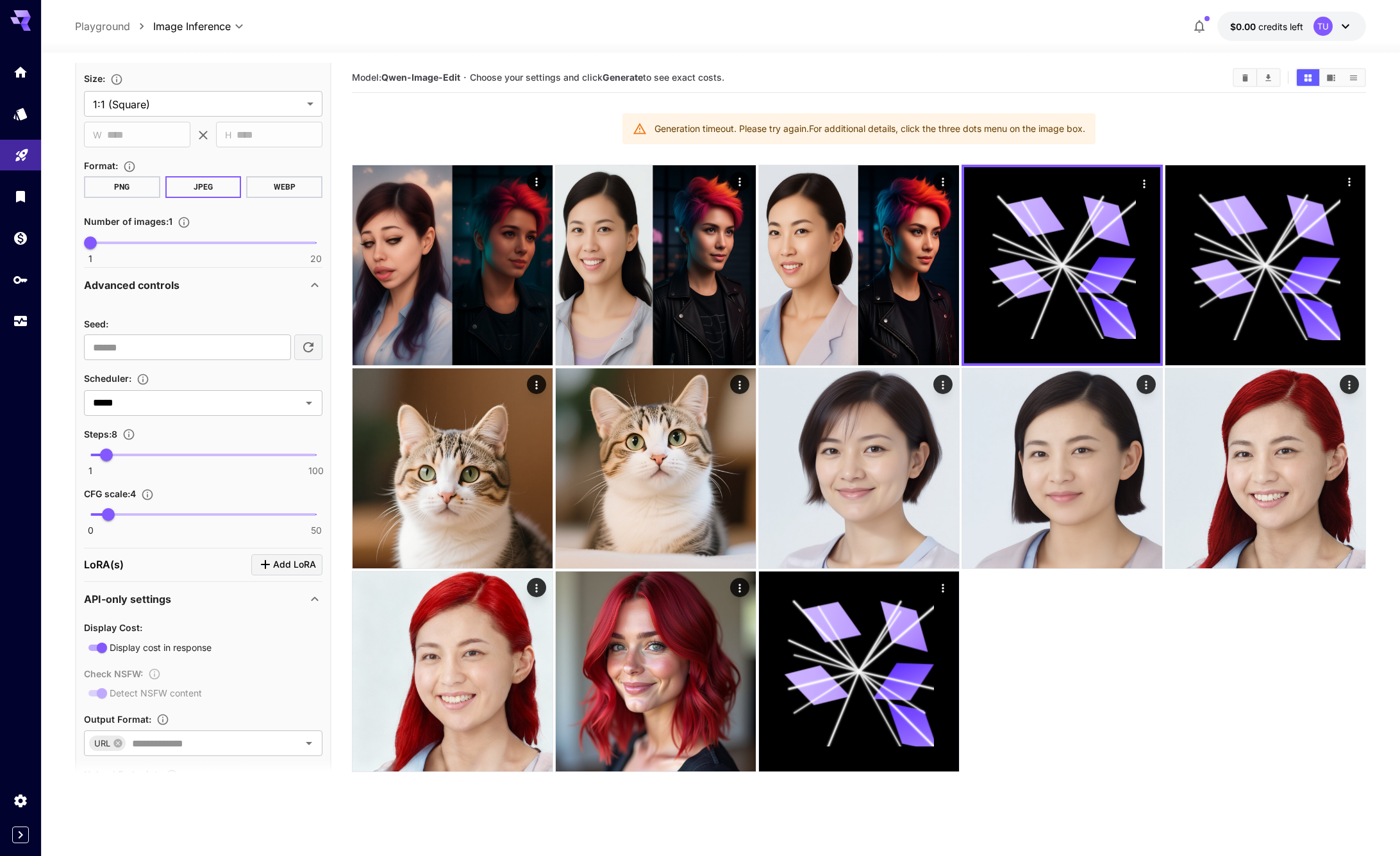
scroll to position [419, 0]
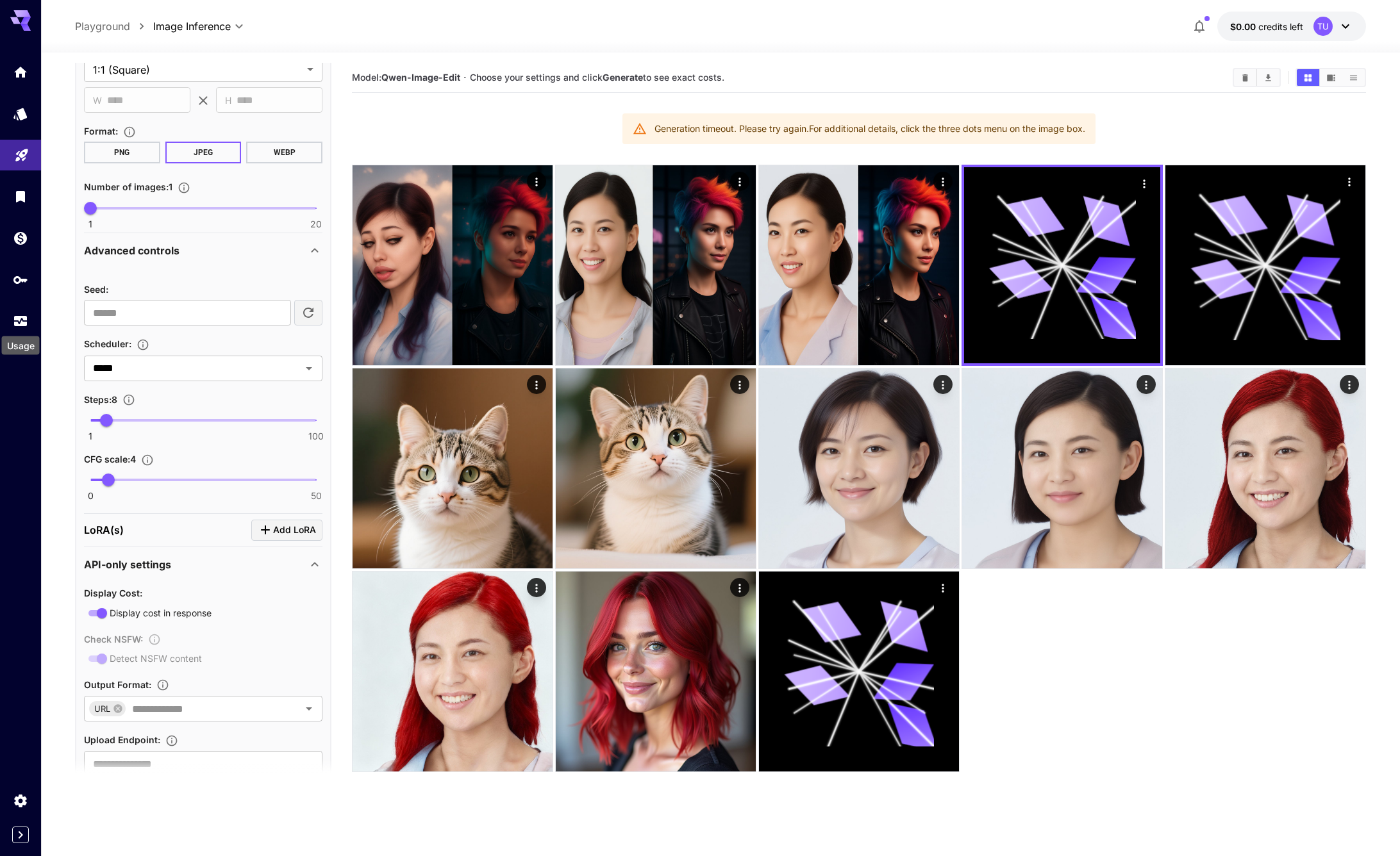
click at [27, 341] on div "Usage" at bounding box center [20, 346] width 38 height 19
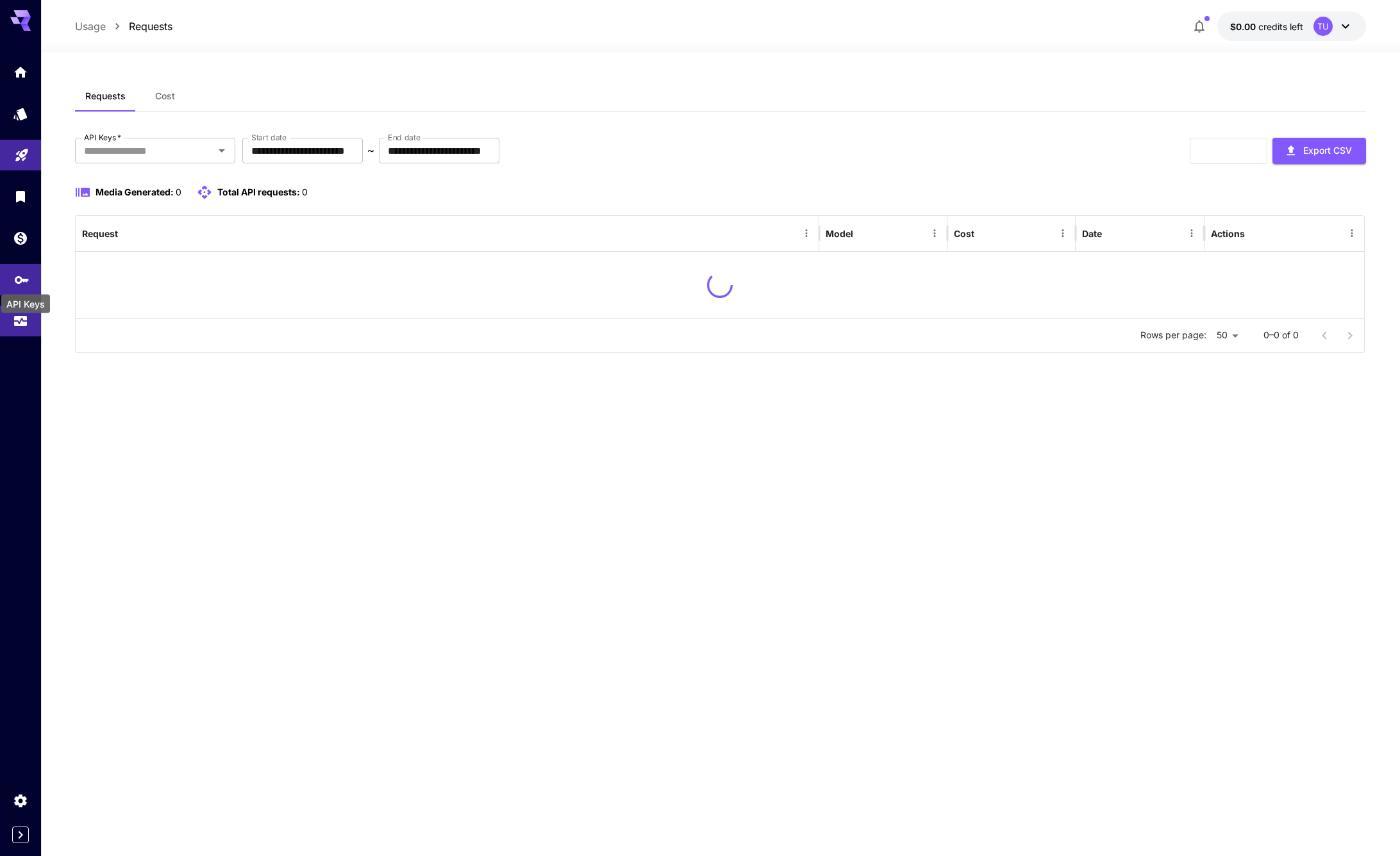
click at [21, 278] on icon "API Keys" at bounding box center [22, 277] width 14 height 8
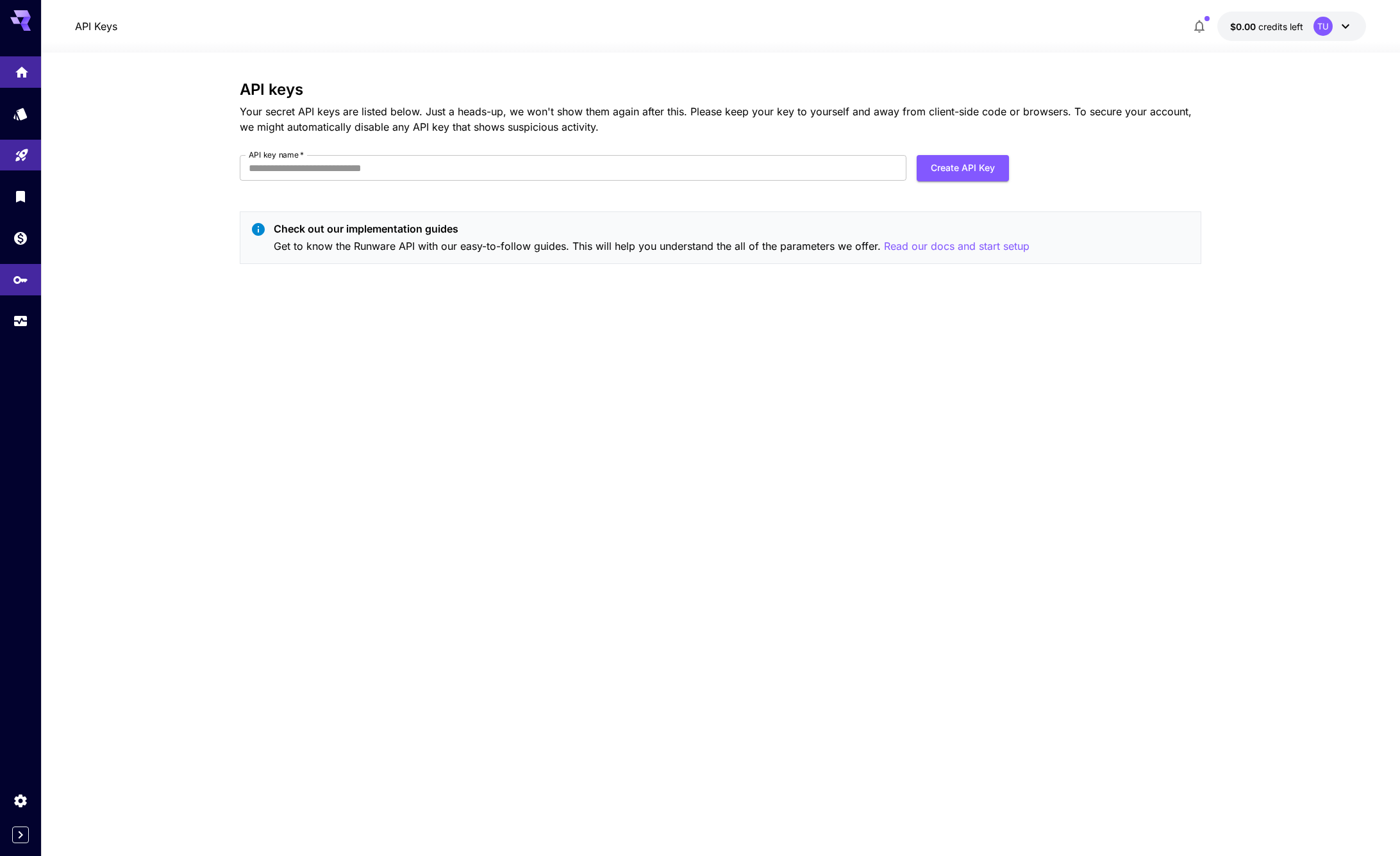
click at [33, 76] on link at bounding box center [20, 72] width 41 height 31
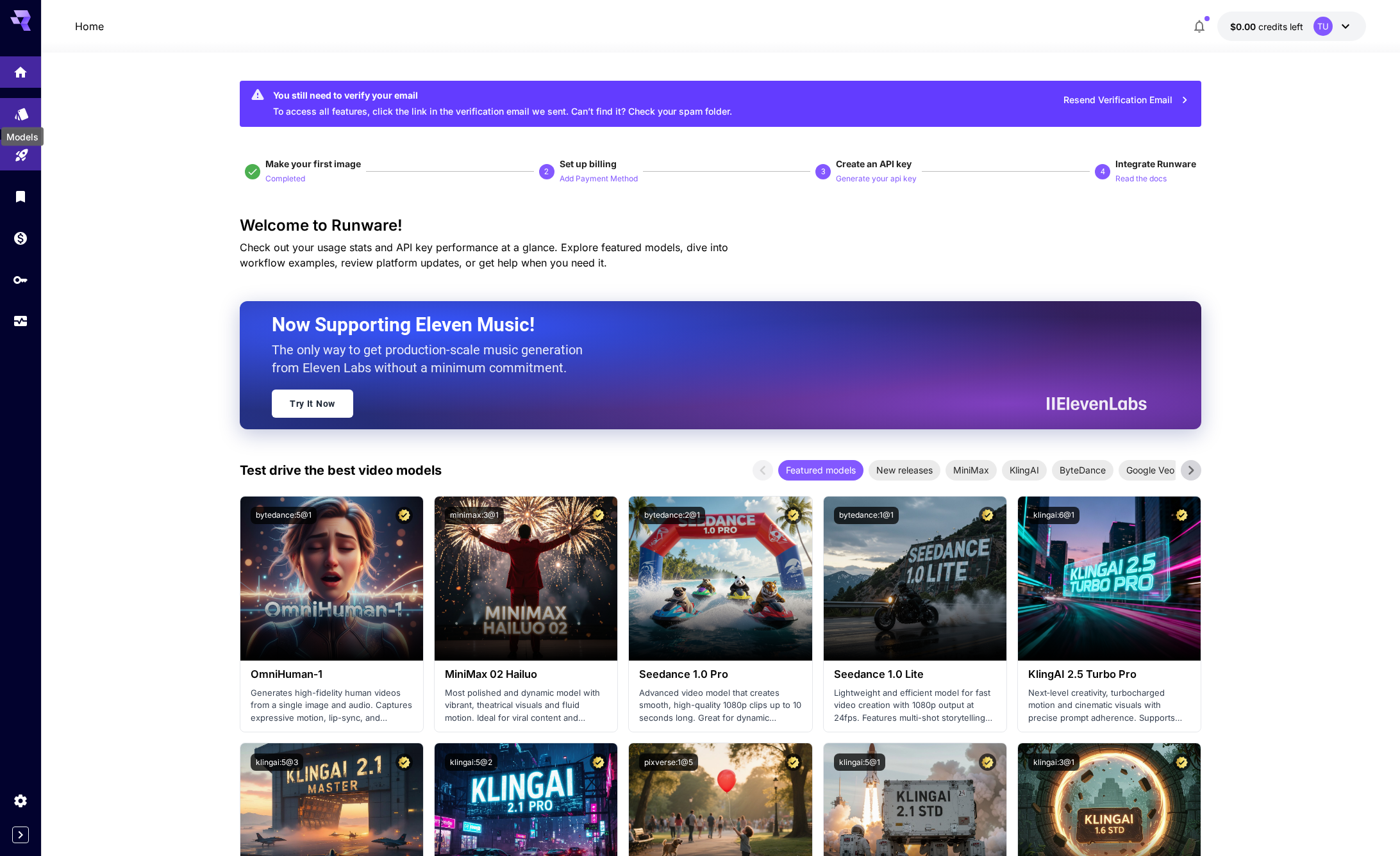
click at [24, 119] on div "Models" at bounding box center [22, 133] width 45 height 29
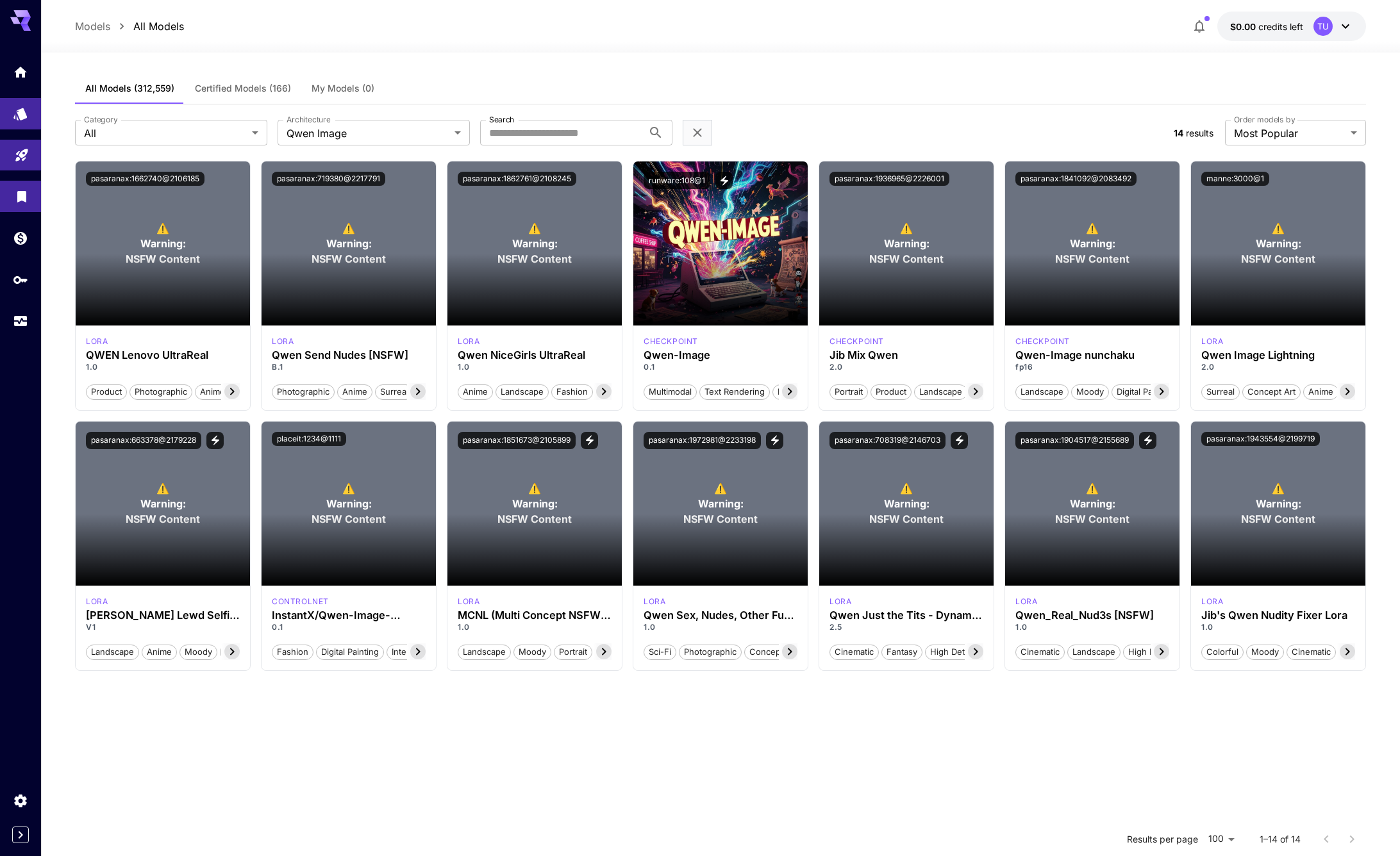
click at [22, 192] on icon "Library" at bounding box center [22, 194] width 9 height 12
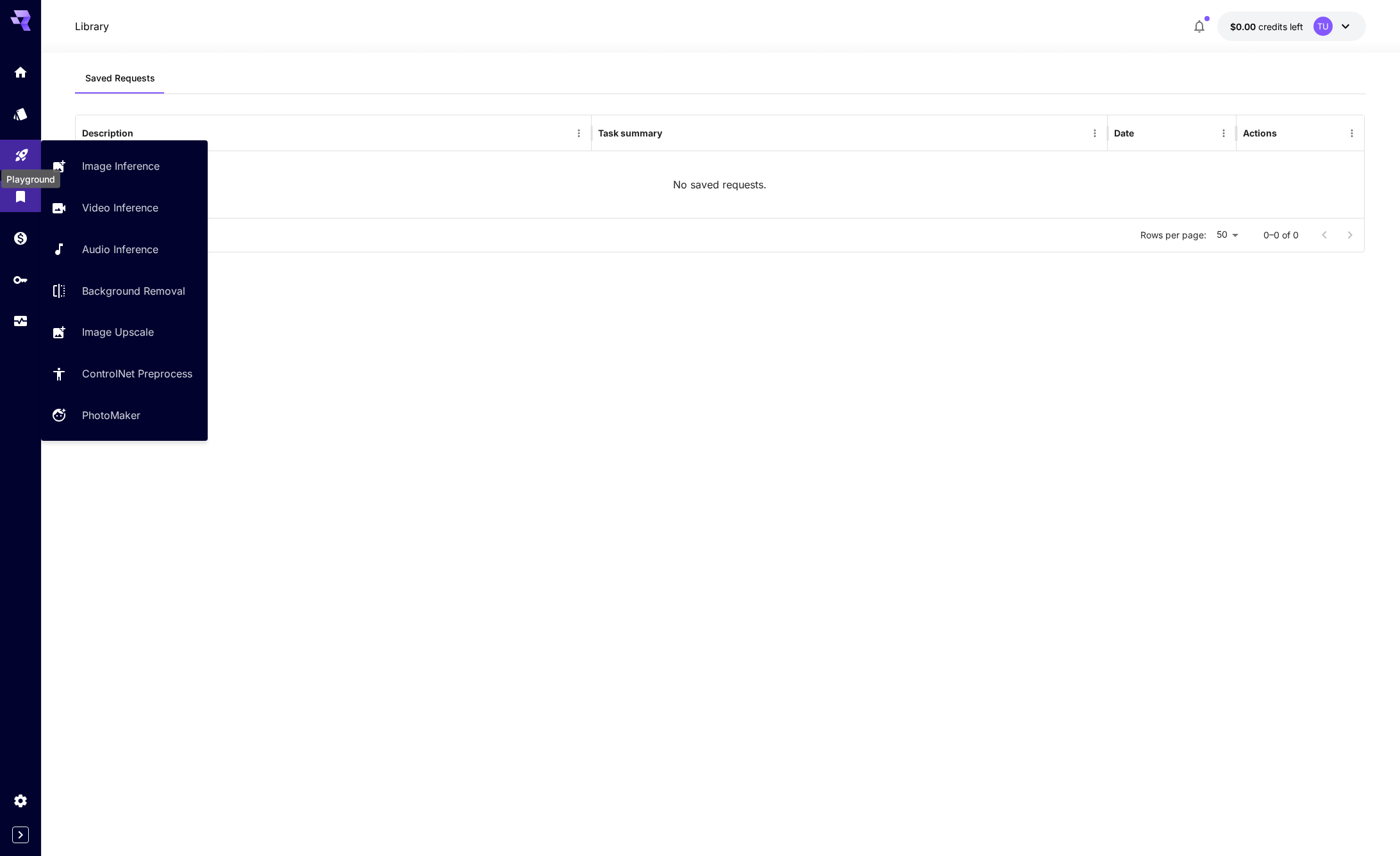
click at [20, 148] on icon "Playground" at bounding box center [21, 152] width 15 height 15
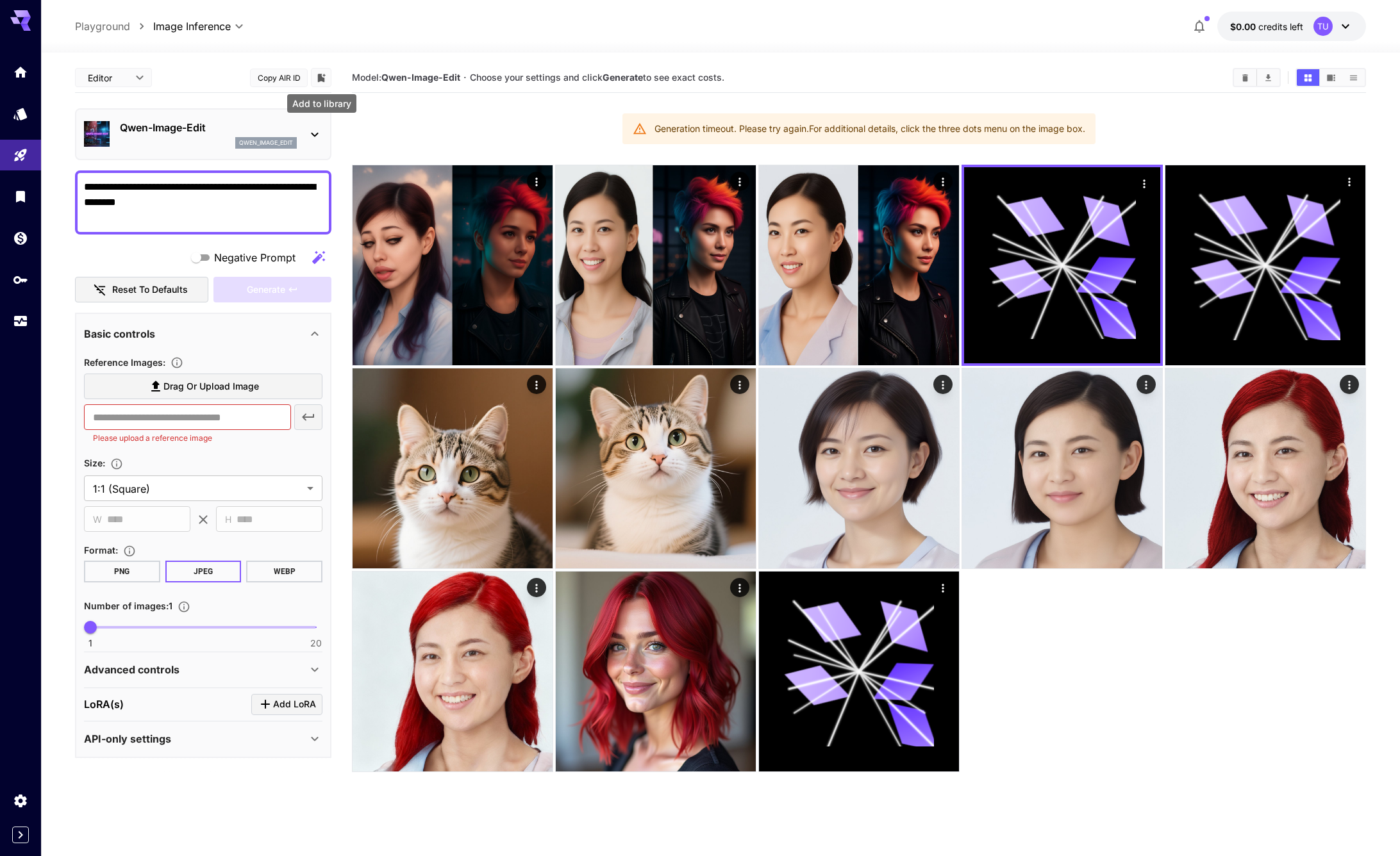
click at [325, 79] on icon "Add to library" at bounding box center [321, 78] width 12 height 12
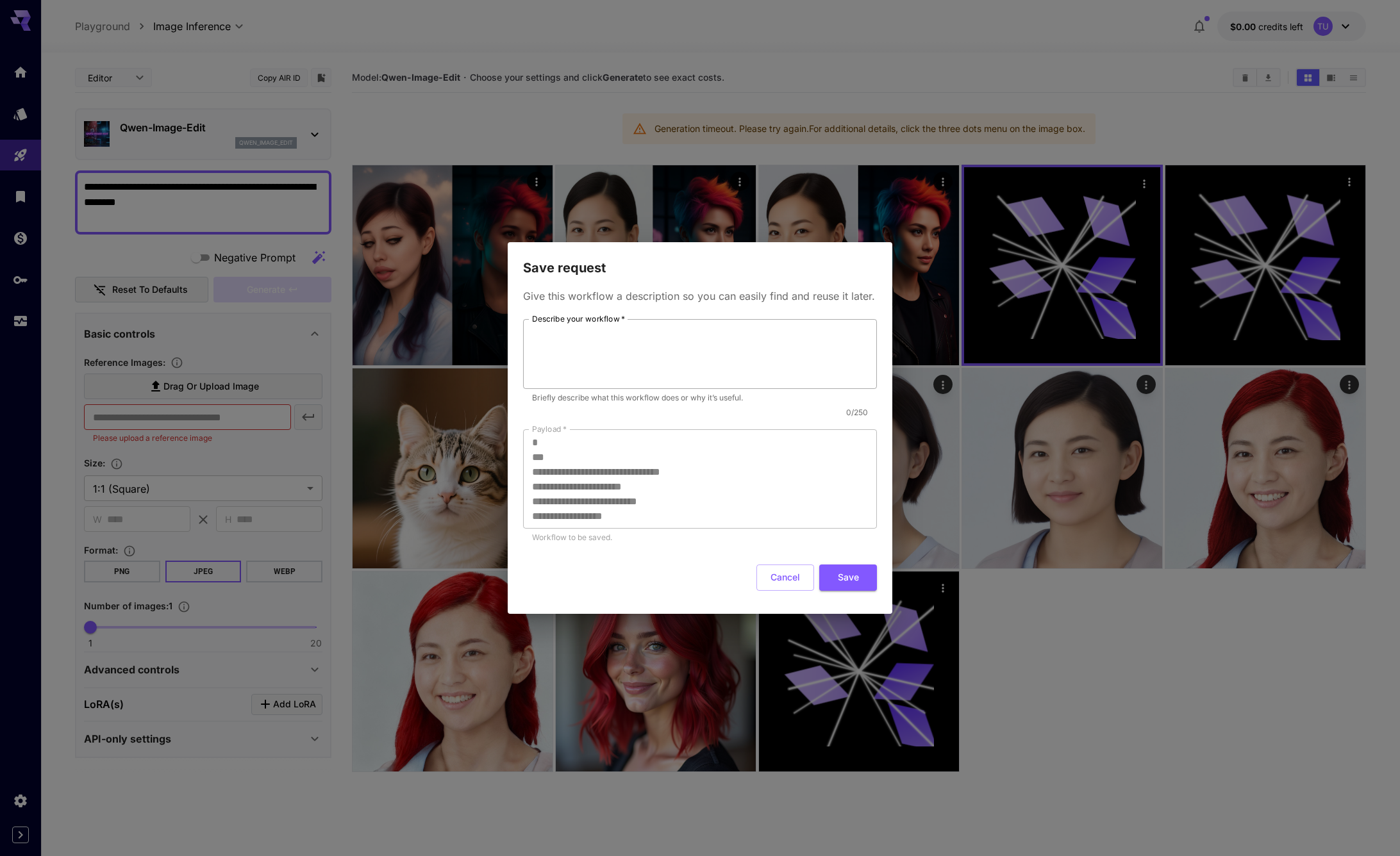
click at [643, 354] on textarea "Describe your workflow   *" at bounding box center [700, 354] width 336 height 59
click at [776, 569] on button "Cancel" at bounding box center [785, 578] width 58 height 27
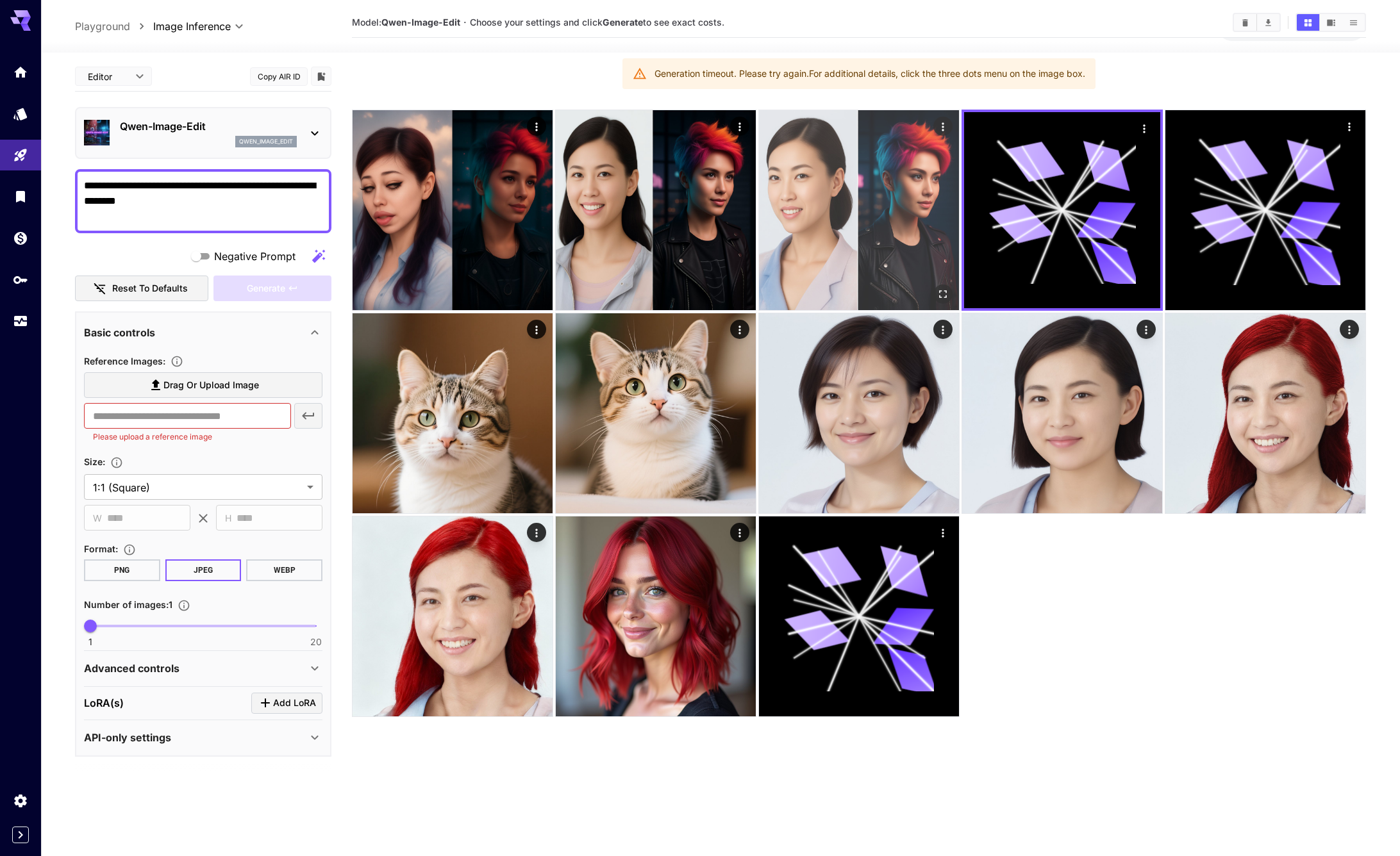
scroll to position [65, 0]
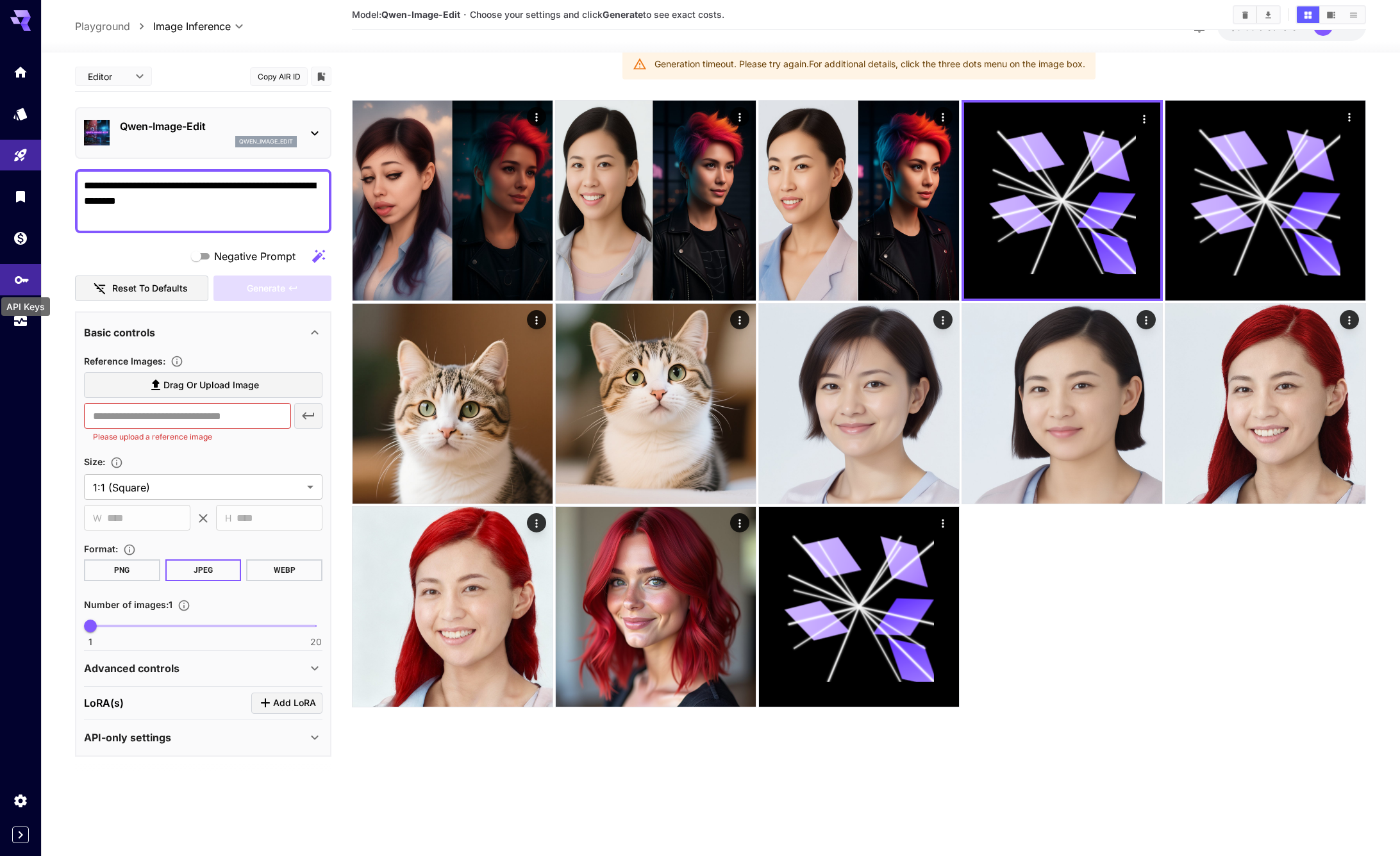
click at [17, 281] on icon "API Keys" at bounding box center [22, 276] width 14 height 8
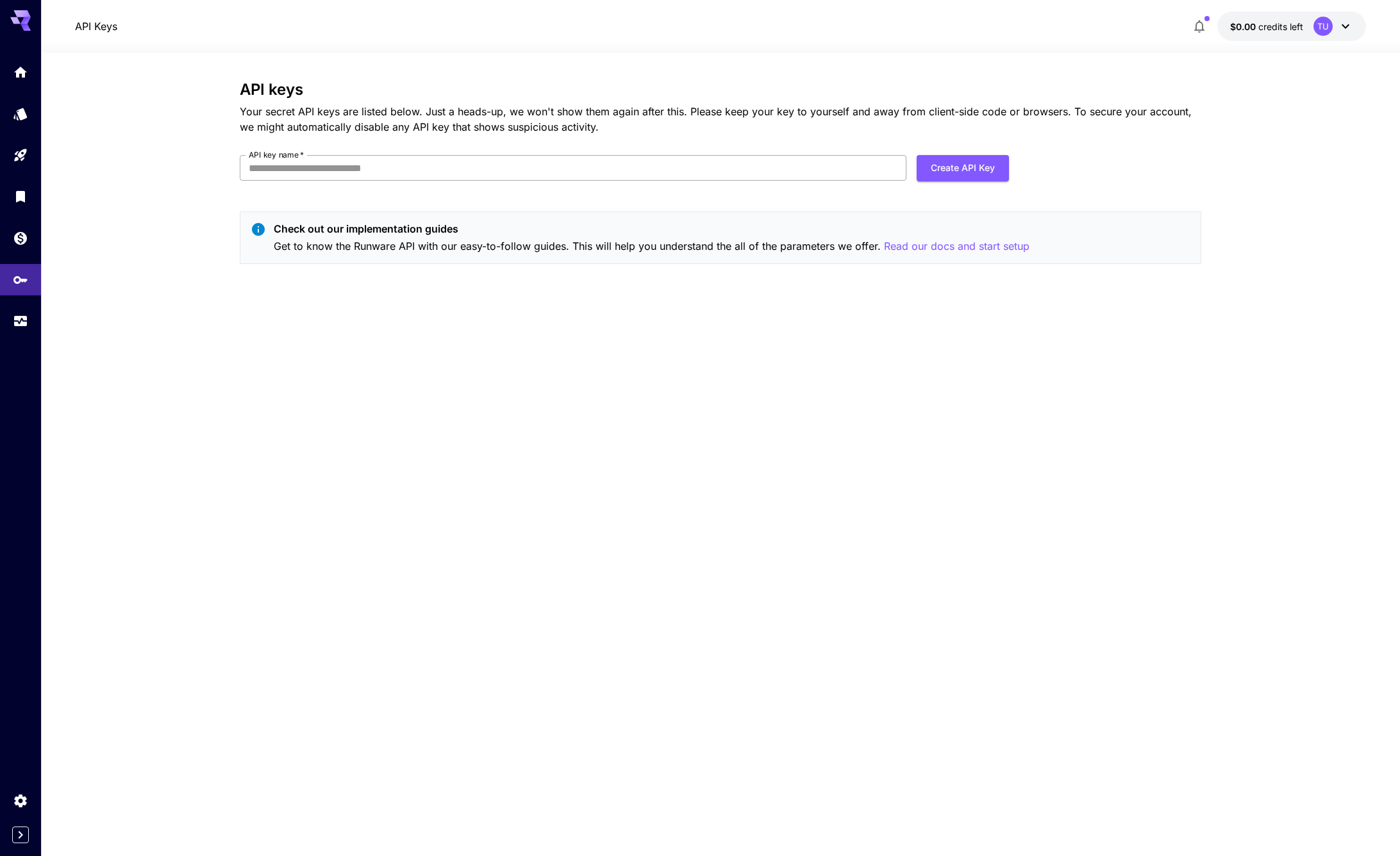
click at [671, 173] on input "API key name   *" at bounding box center [573, 167] width 667 height 26
click at [430, 344] on div "API keys Your secret API keys are listed below. Just a heads-up, we won't show …" at bounding box center [720, 454] width 962 height 747
click at [366, 163] on input "API key name   *" at bounding box center [573, 167] width 667 height 26
type input "****"
click at [972, 159] on button "Create API Key" at bounding box center [963, 168] width 92 height 27
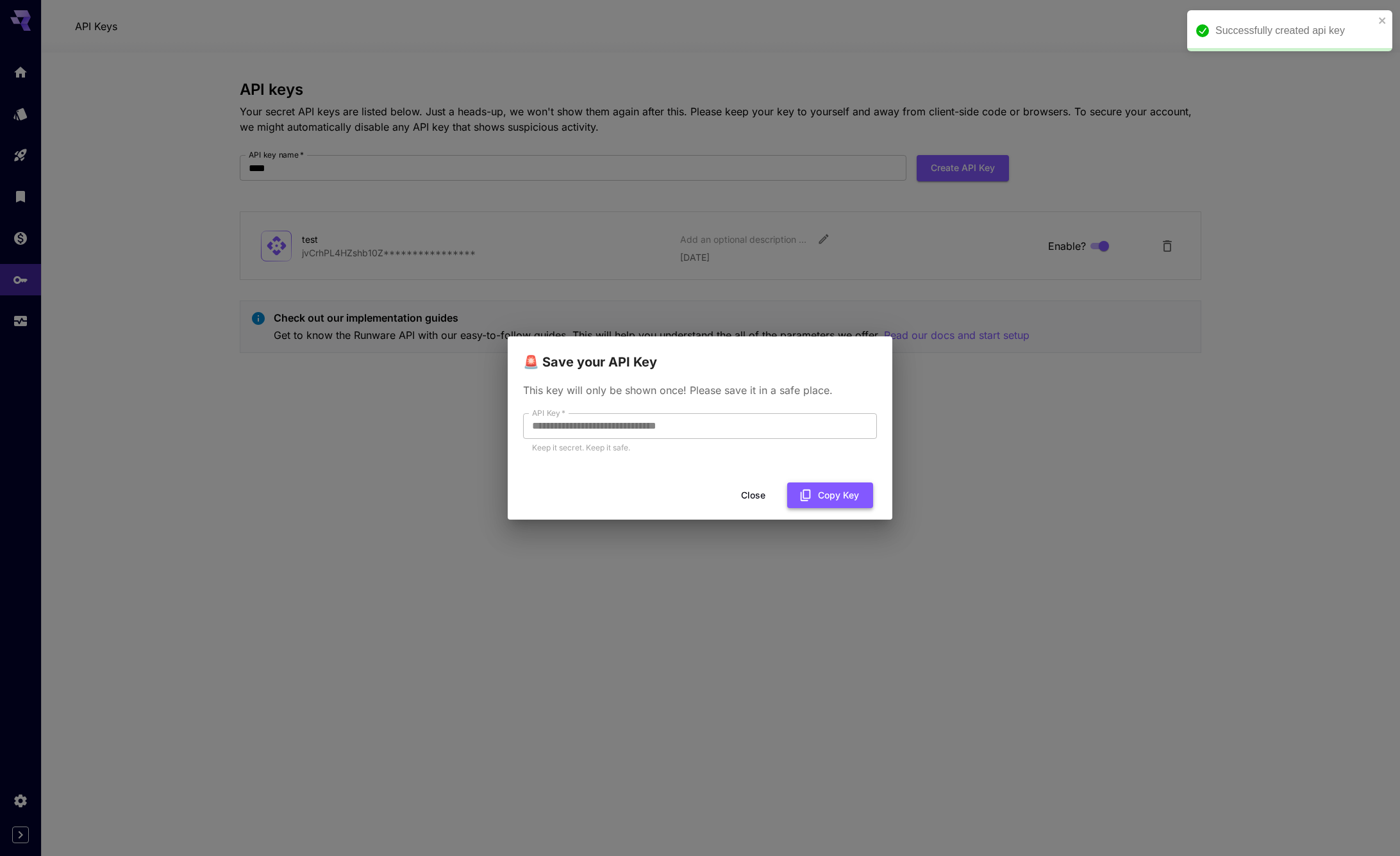
click at [846, 489] on button "Copy Key" at bounding box center [830, 495] width 86 height 27
click at [756, 501] on button "Close" at bounding box center [753, 495] width 58 height 27
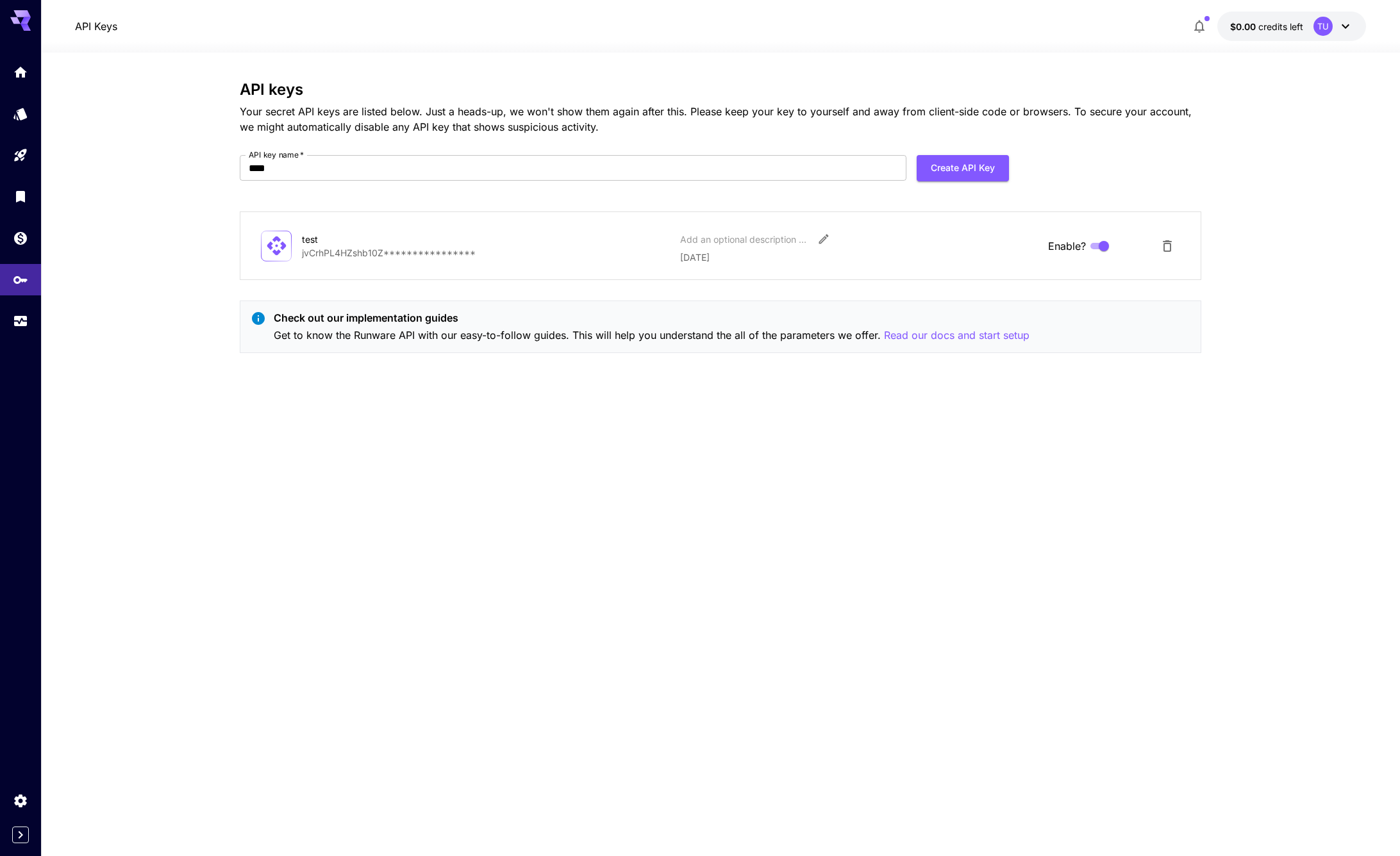
click at [757, 487] on div "**********" at bounding box center [720, 454] width 962 height 747
click at [20, 391] on div at bounding box center [20, 428] width 41 height 856
click at [25, 836] on icon "Expand sidebar" at bounding box center [20, 834] width 15 height 15
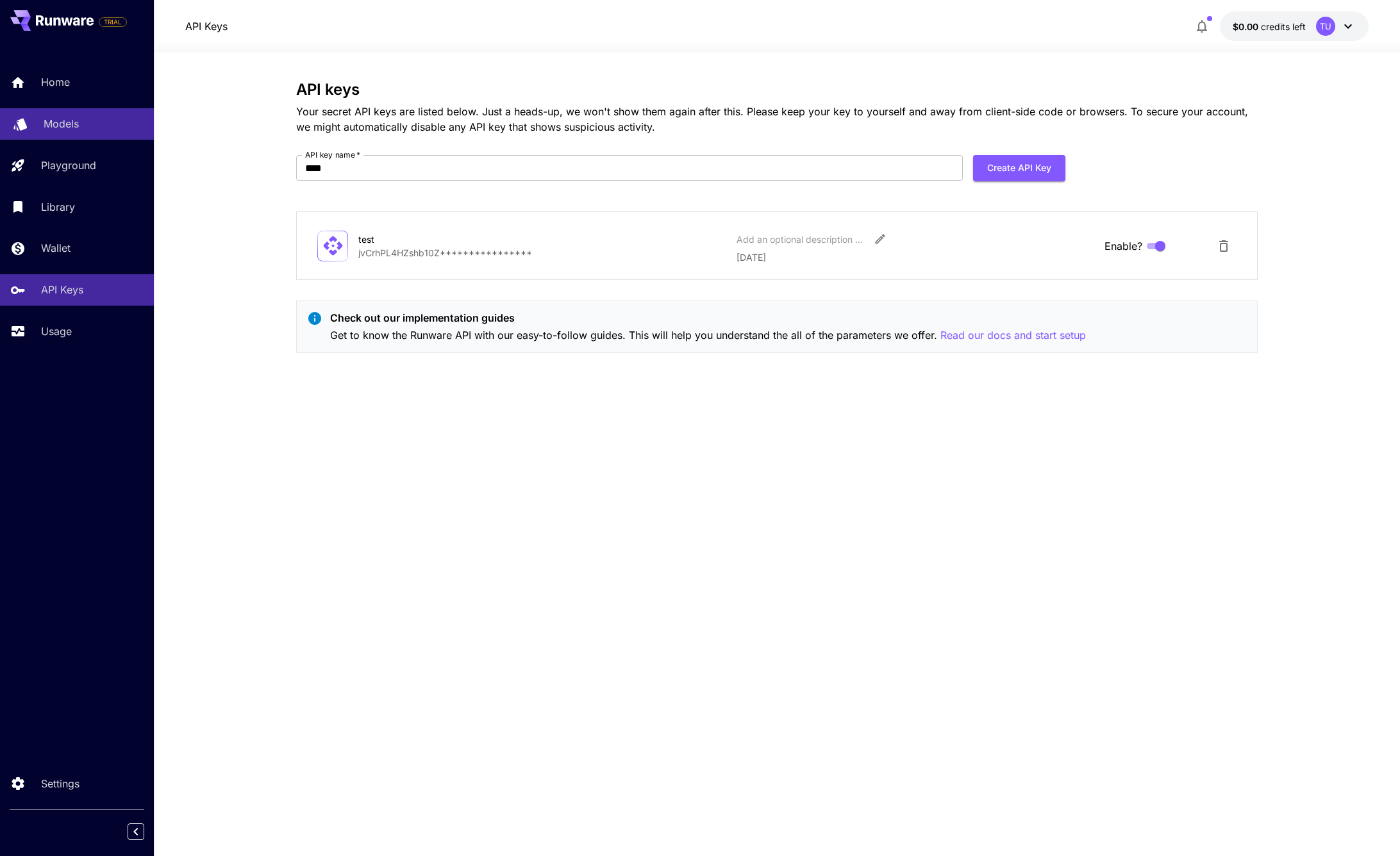
click at [73, 128] on p "Models" at bounding box center [61, 123] width 35 height 15
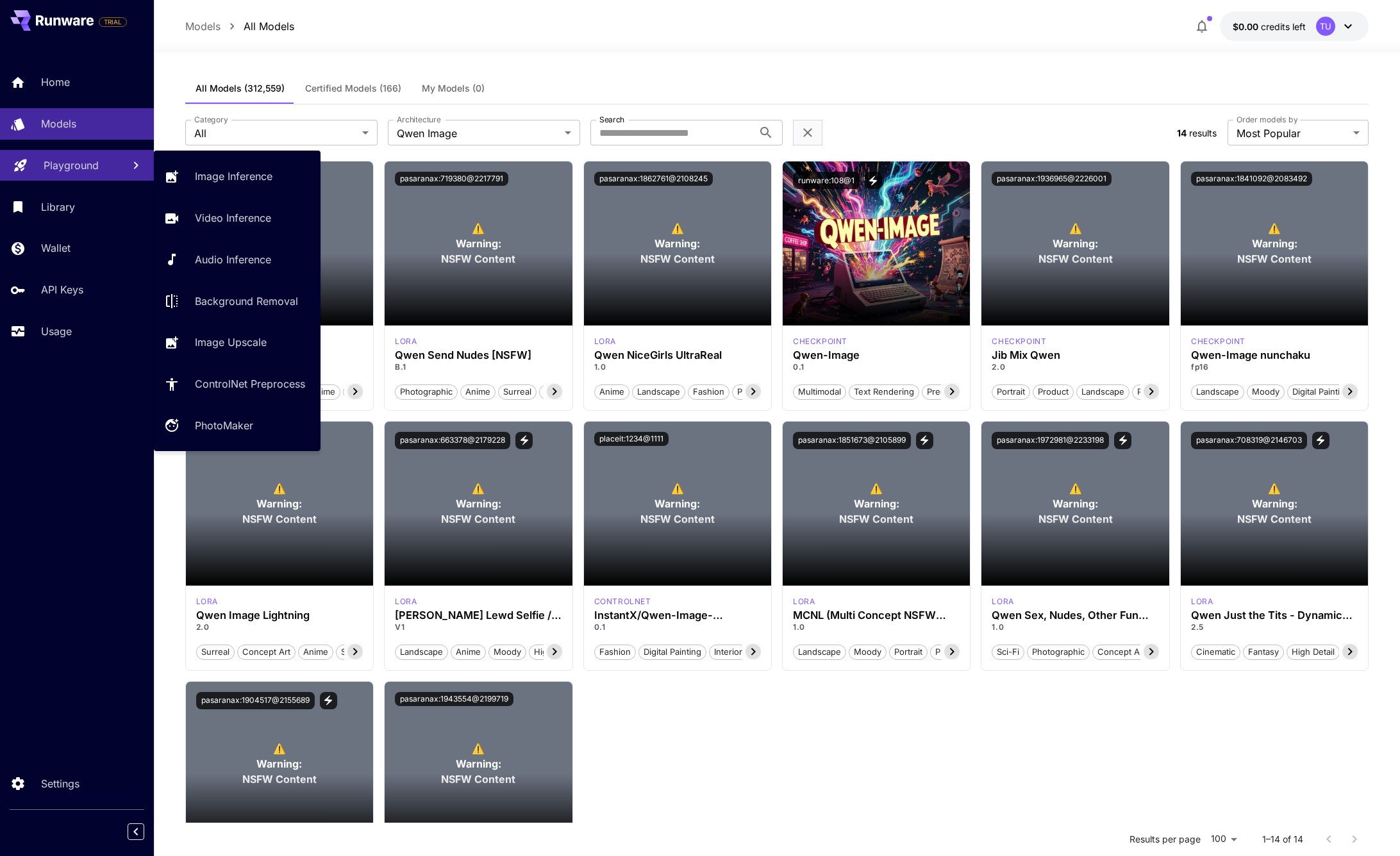
click at [69, 167] on p "Playground" at bounding box center [71, 165] width 55 height 15
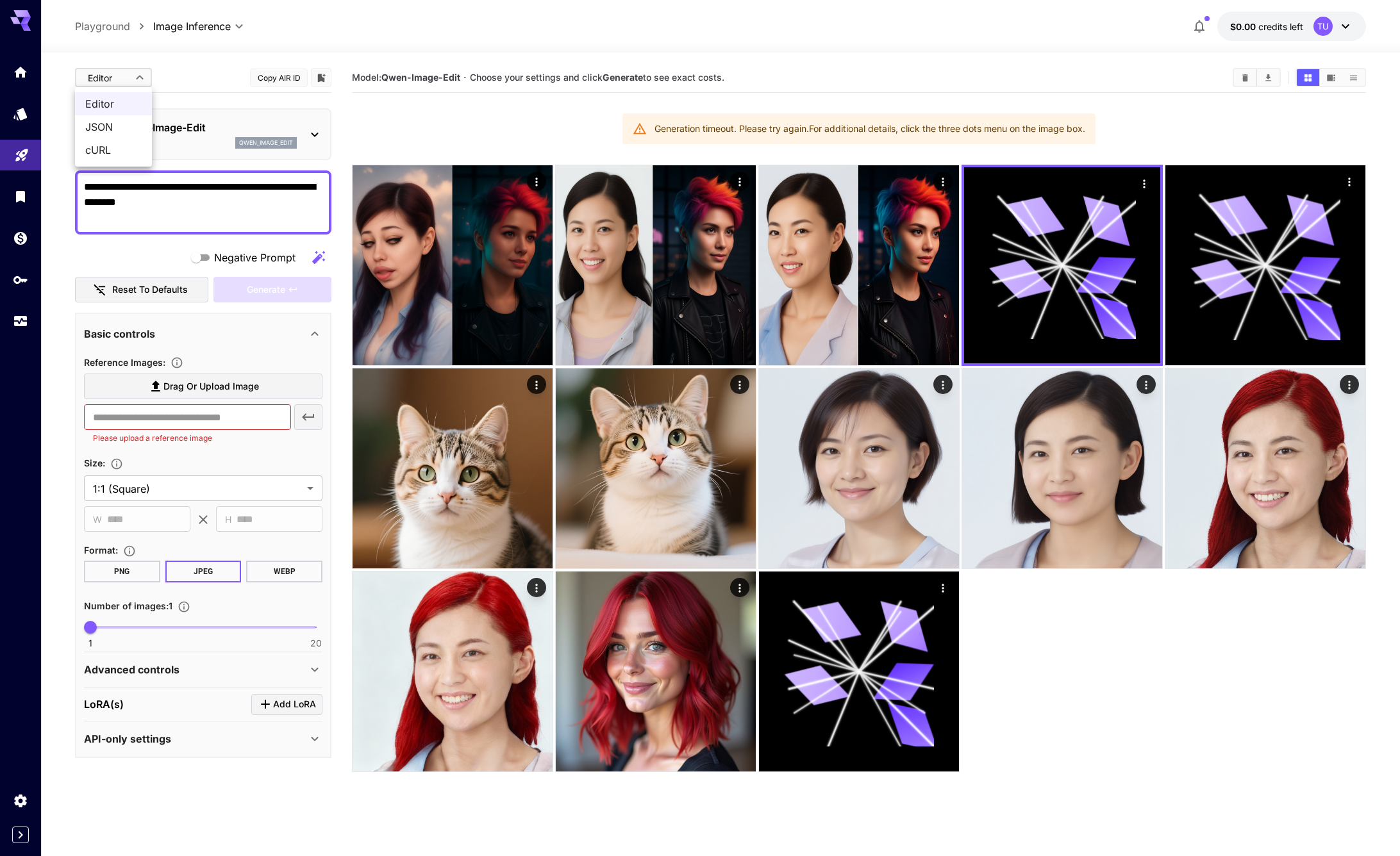
click at [141, 71] on body "**********" at bounding box center [700, 479] width 1400 height 957
click at [118, 128] on span "JSON" at bounding box center [113, 126] width 57 height 15
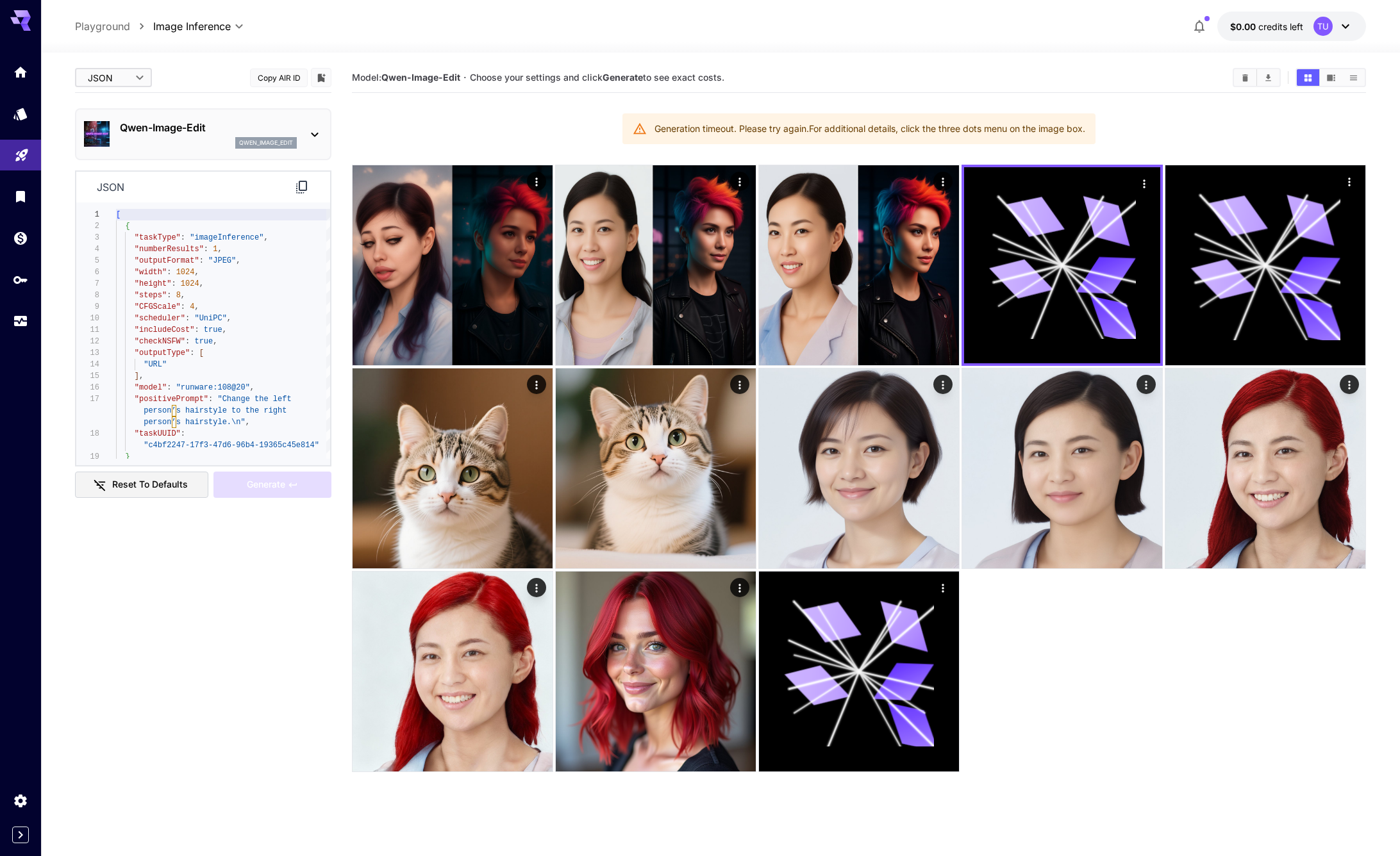
click at [131, 84] on body "**********" at bounding box center [700, 479] width 1400 height 957
click at [123, 108] on span "Editor" at bounding box center [113, 103] width 57 height 15
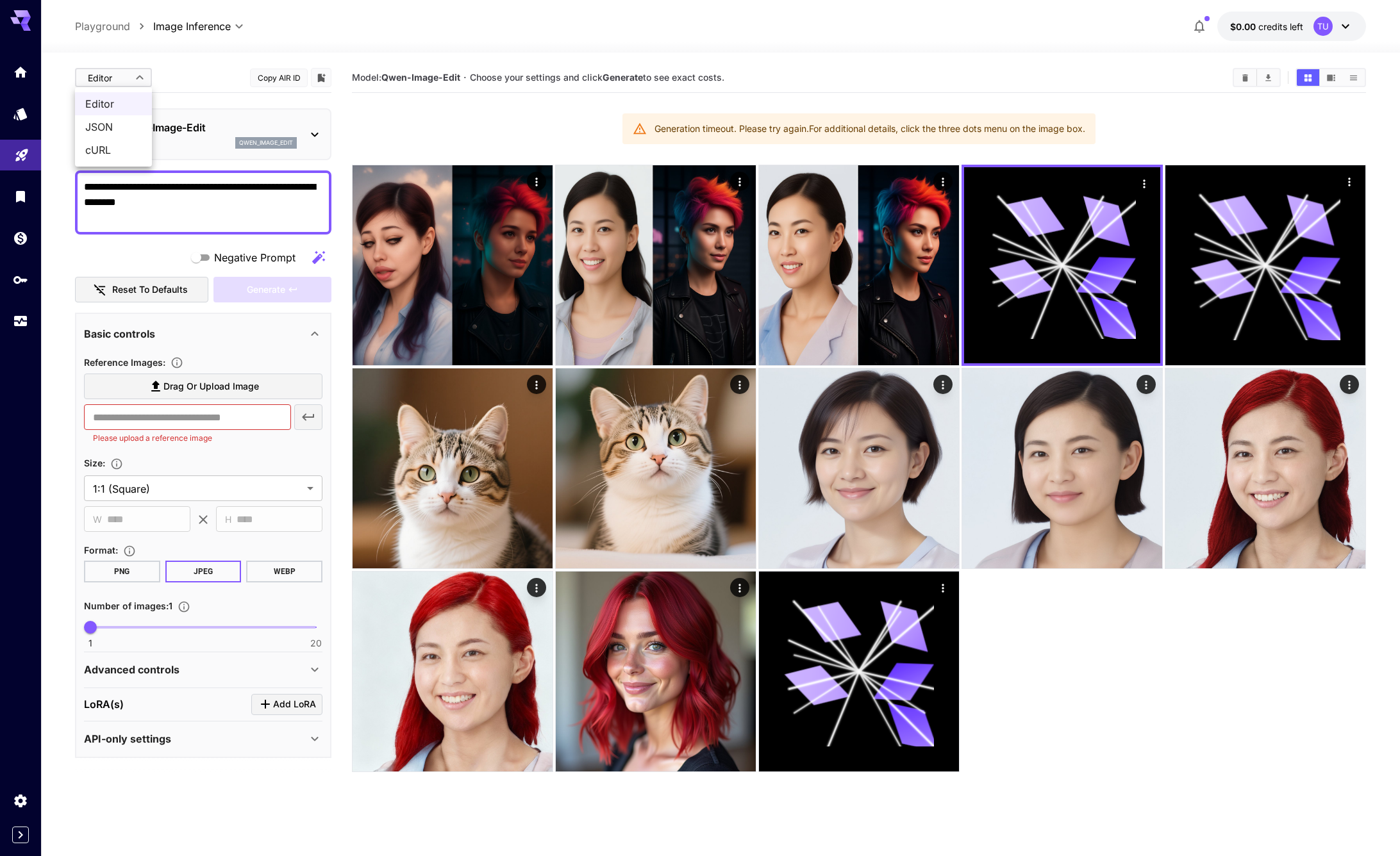
click at [137, 71] on body "**********" at bounding box center [700, 479] width 1400 height 957
click at [129, 140] on li "cURL" at bounding box center [113, 150] width 77 height 23
type input "****"
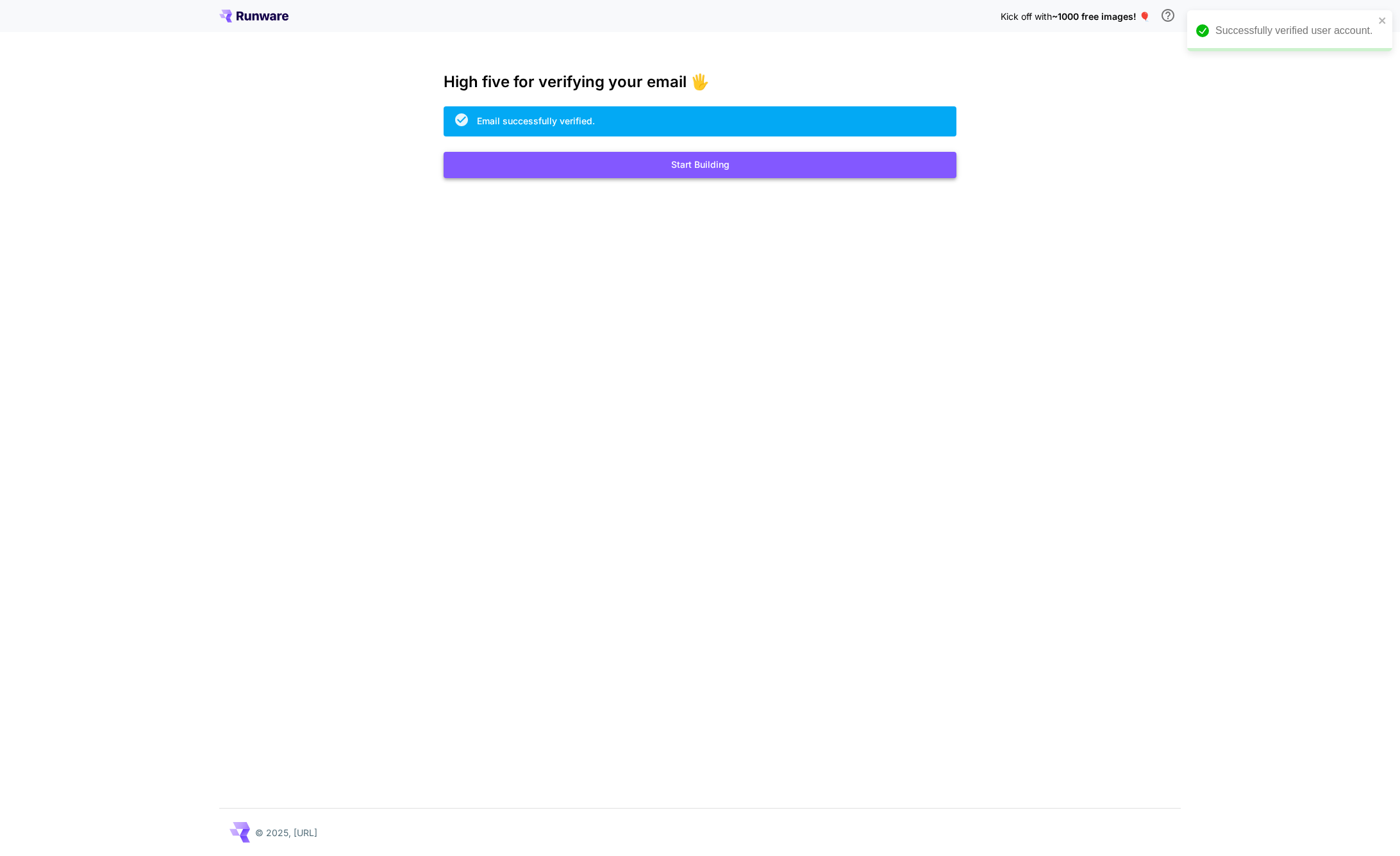
click at [728, 160] on button "Start Building" at bounding box center [700, 165] width 512 height 27
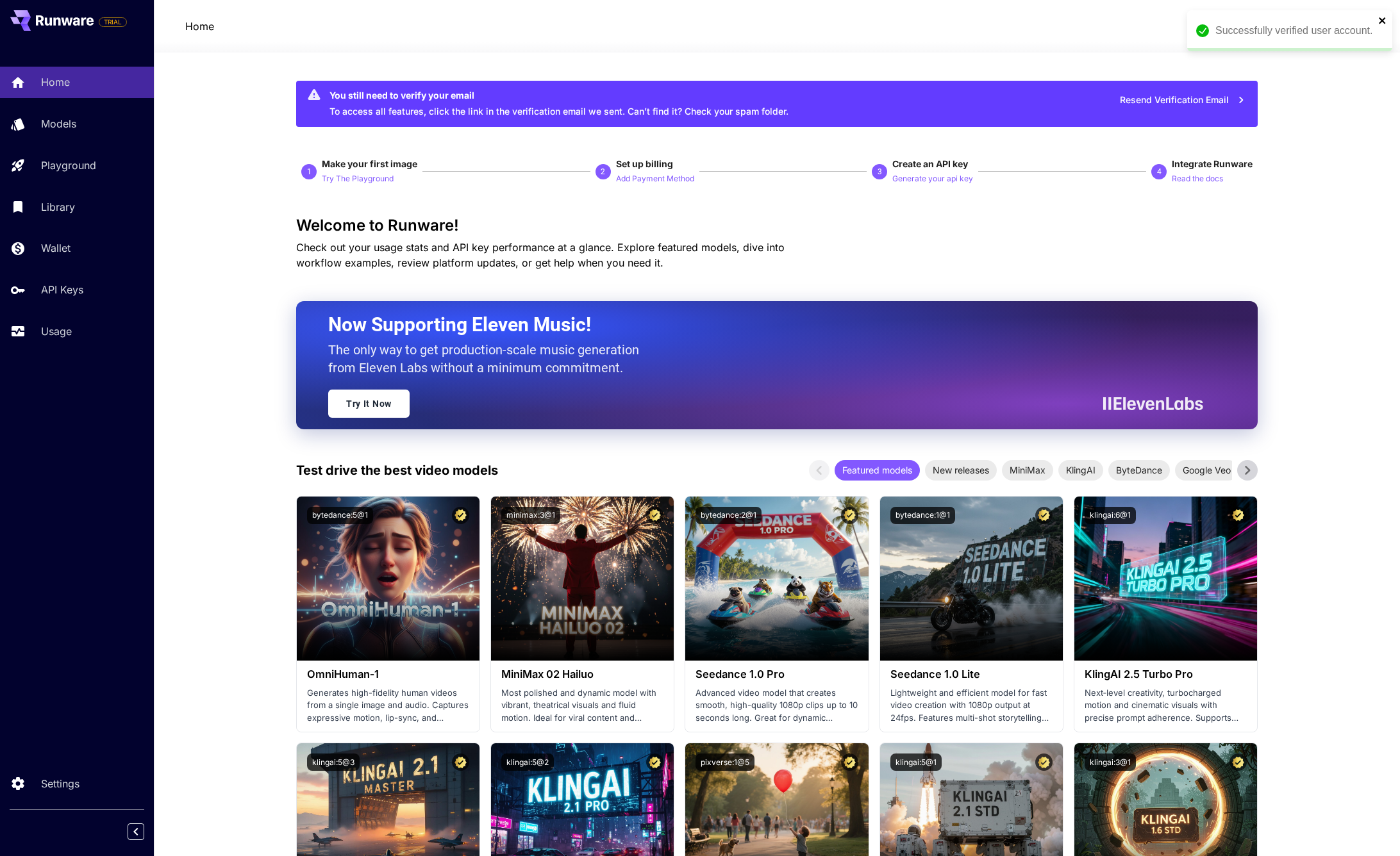
click at [1386, 17] on icon "close" at bounding box center [1382, 20] width 9 height 11
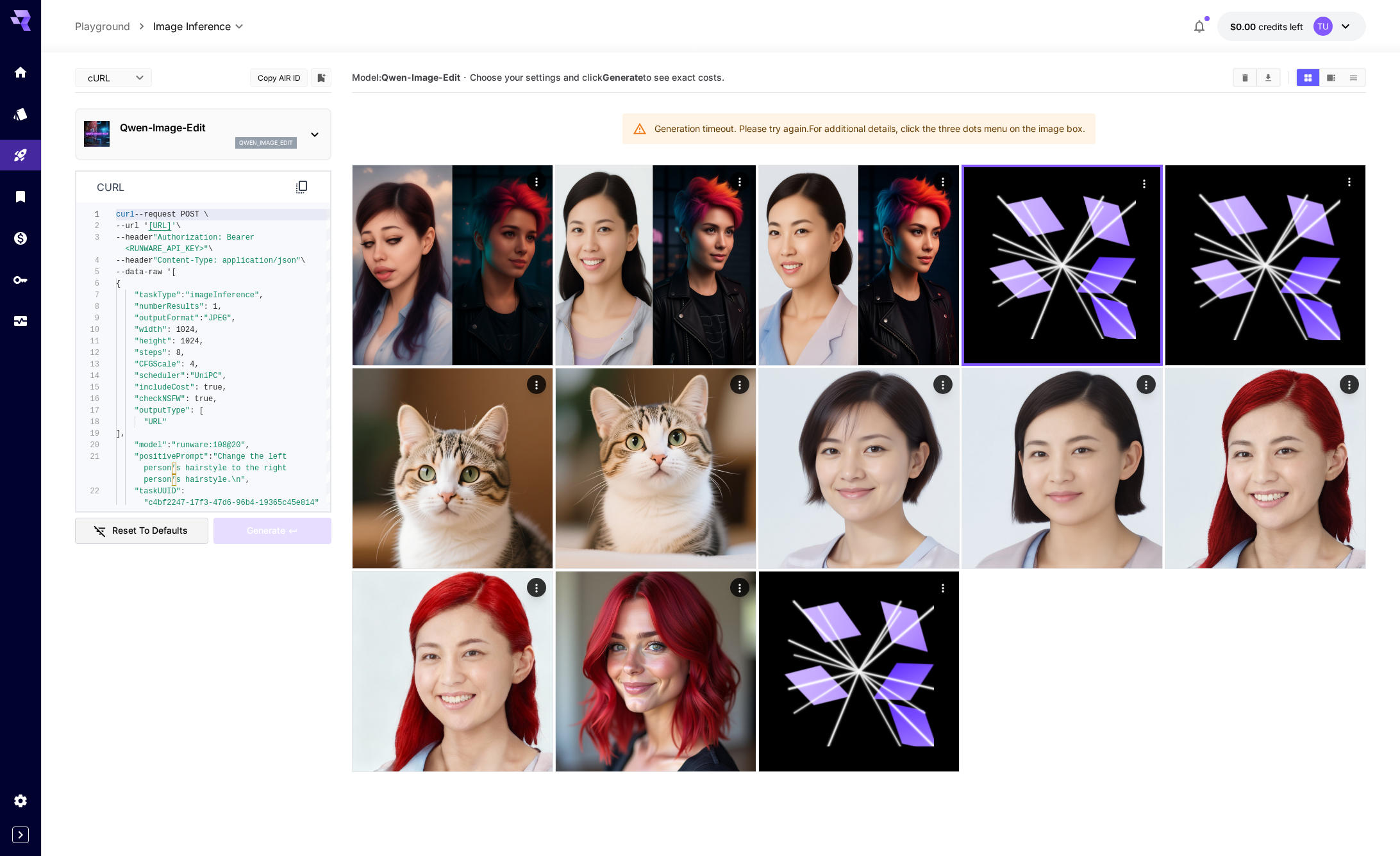
click at [236, 137] on div "qwen_image_edit" at bounding box center [265, 143] width 61 height 12
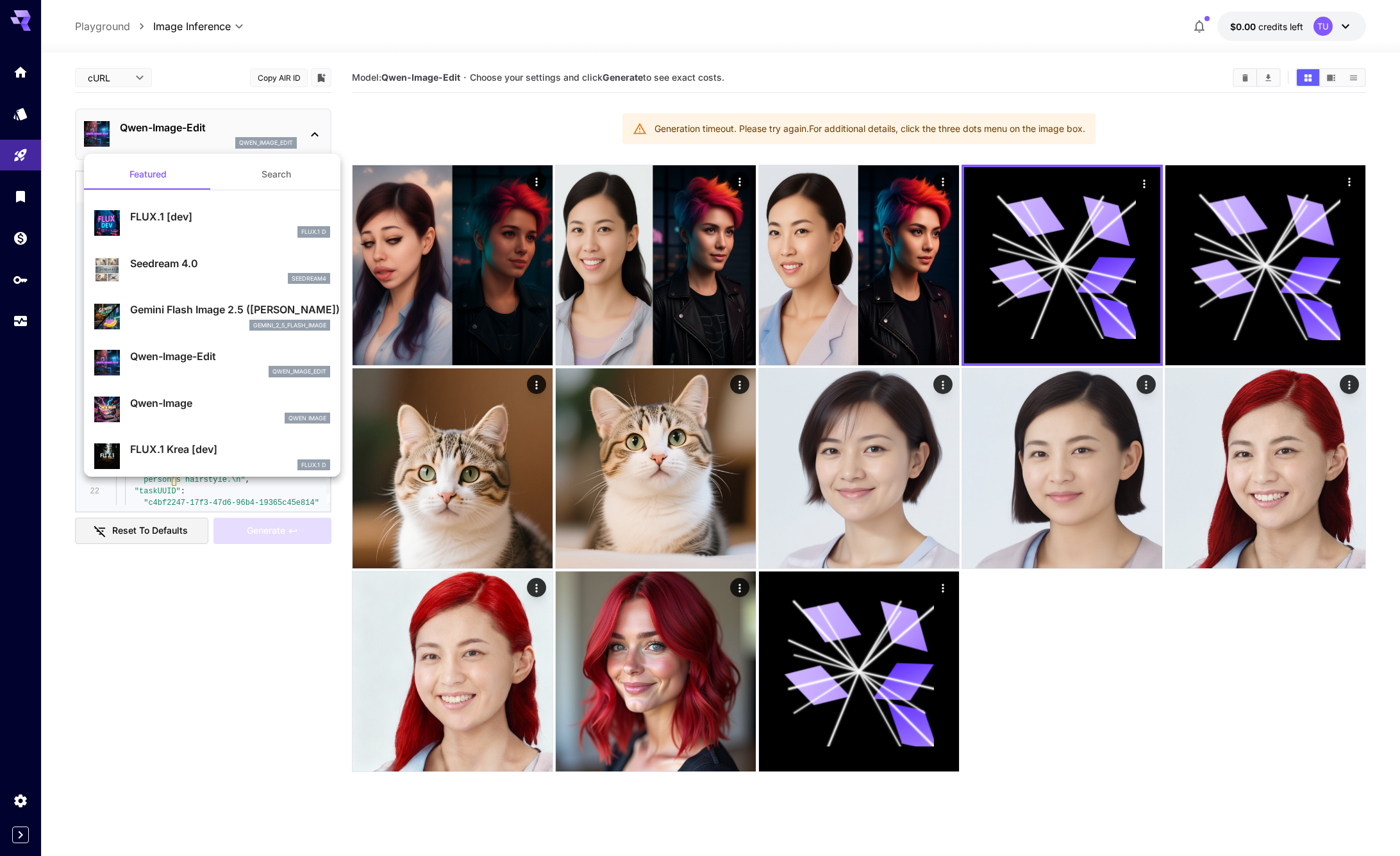
click at [196, 101] on div at bounding box center [700, 428] width 1400 height 856
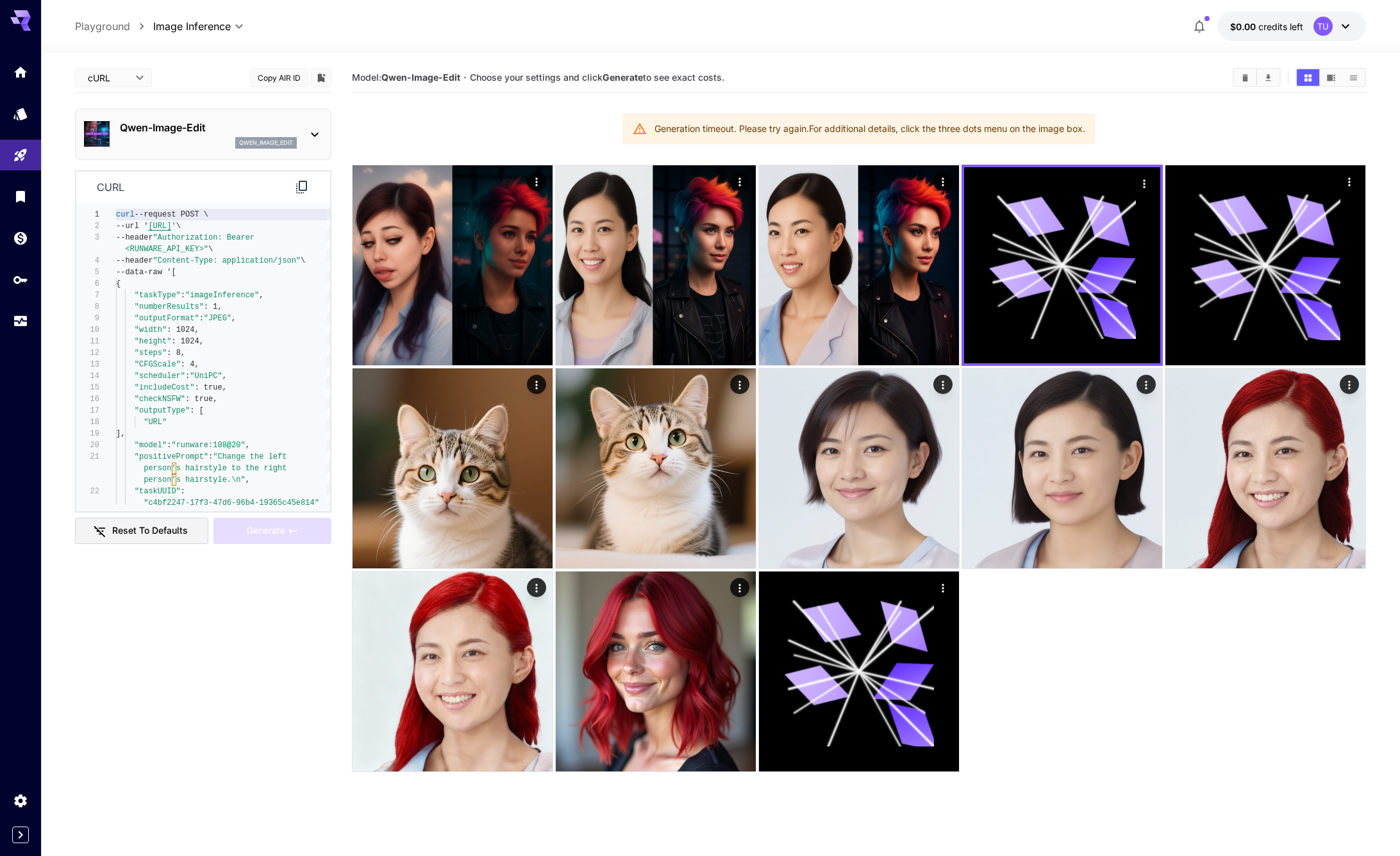
click at [119, 82] on body "**********" at bounding box center [700, 479] width 1400 height 957
click at [119, 102] on span "Editor" at bounding box center [113, 103] width 57 height 15
type input "****"
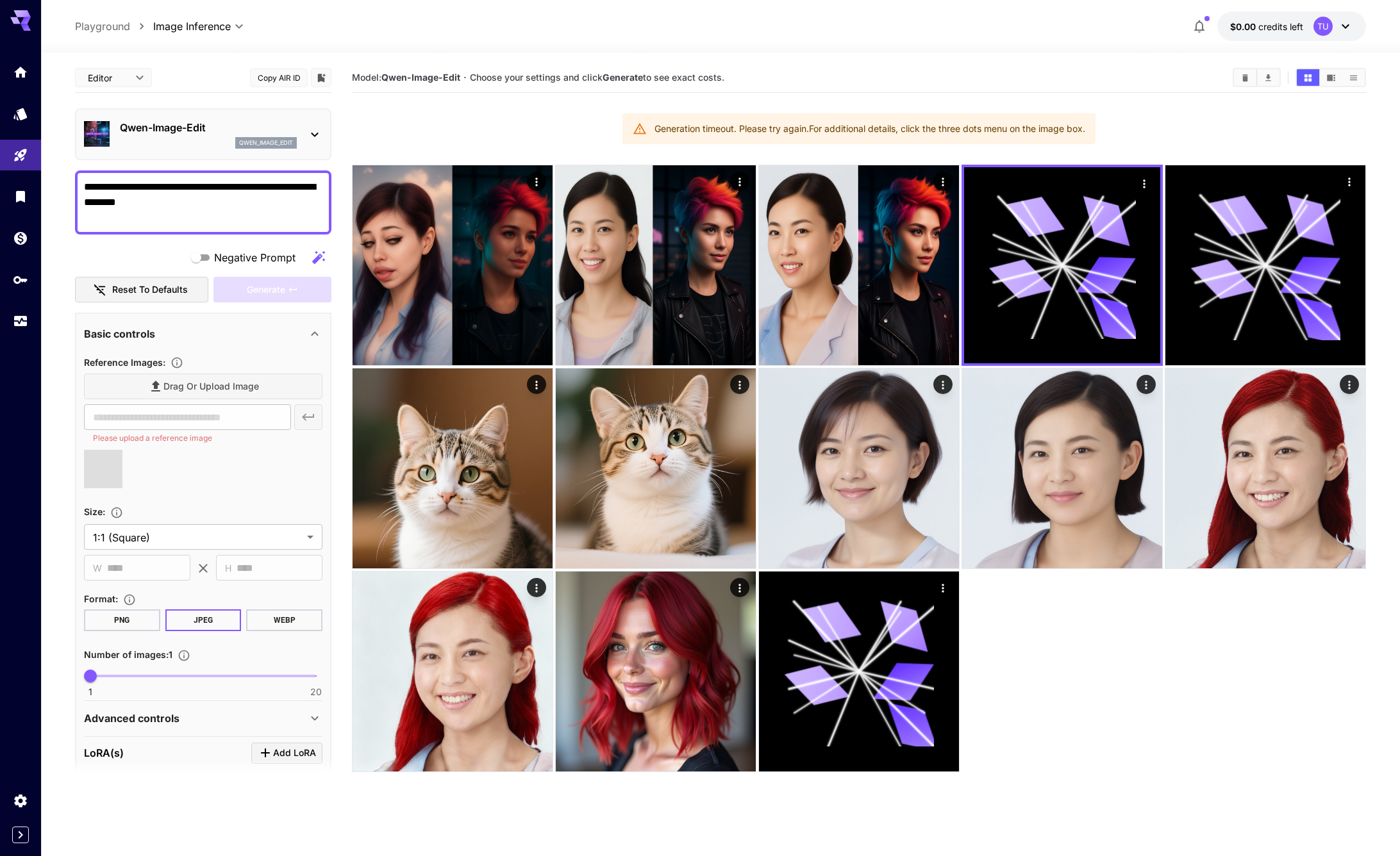
type input "**********"
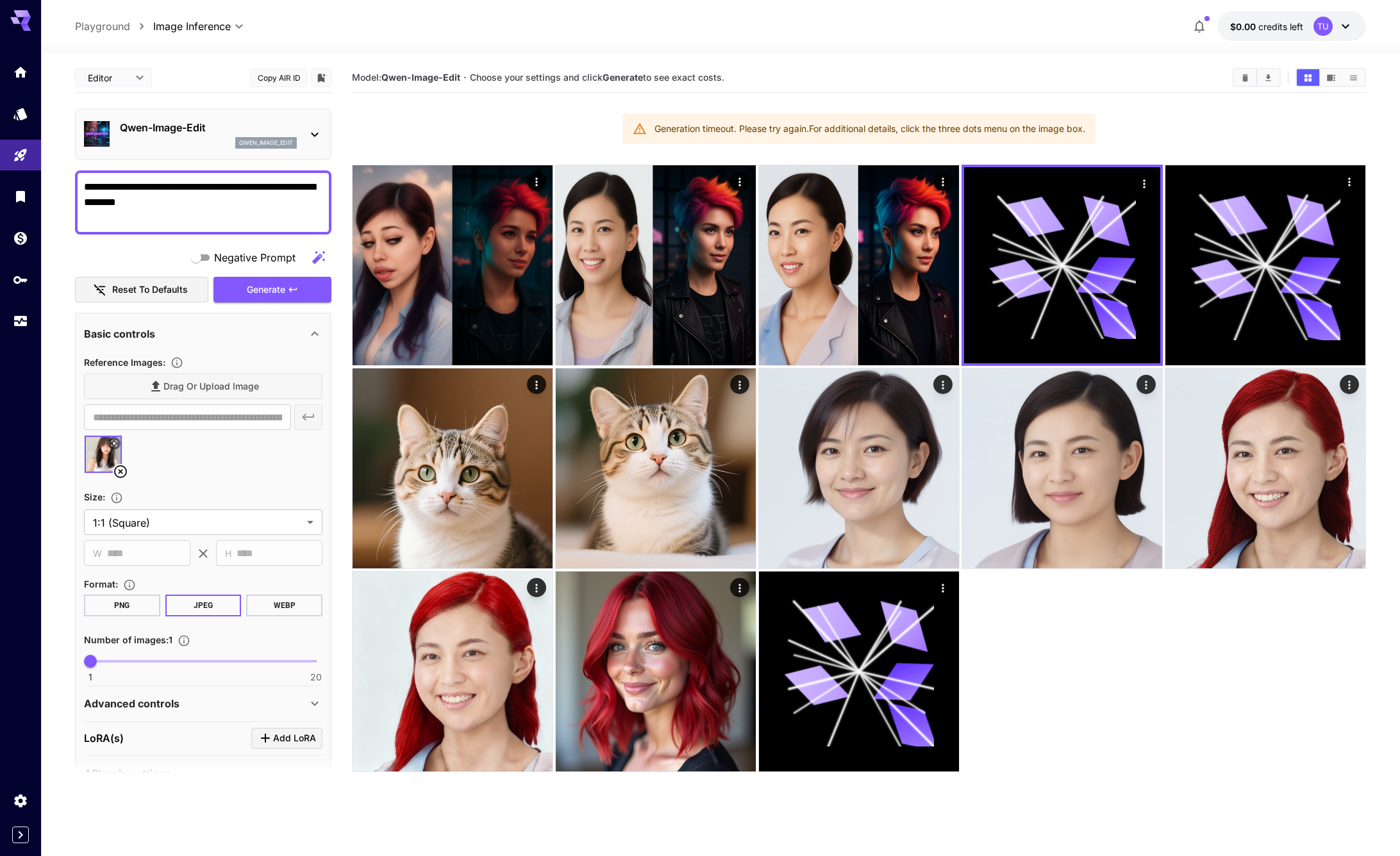
click at [231, 209] on textarea "**********" at bounding box center [203, 202] width 239 height 46
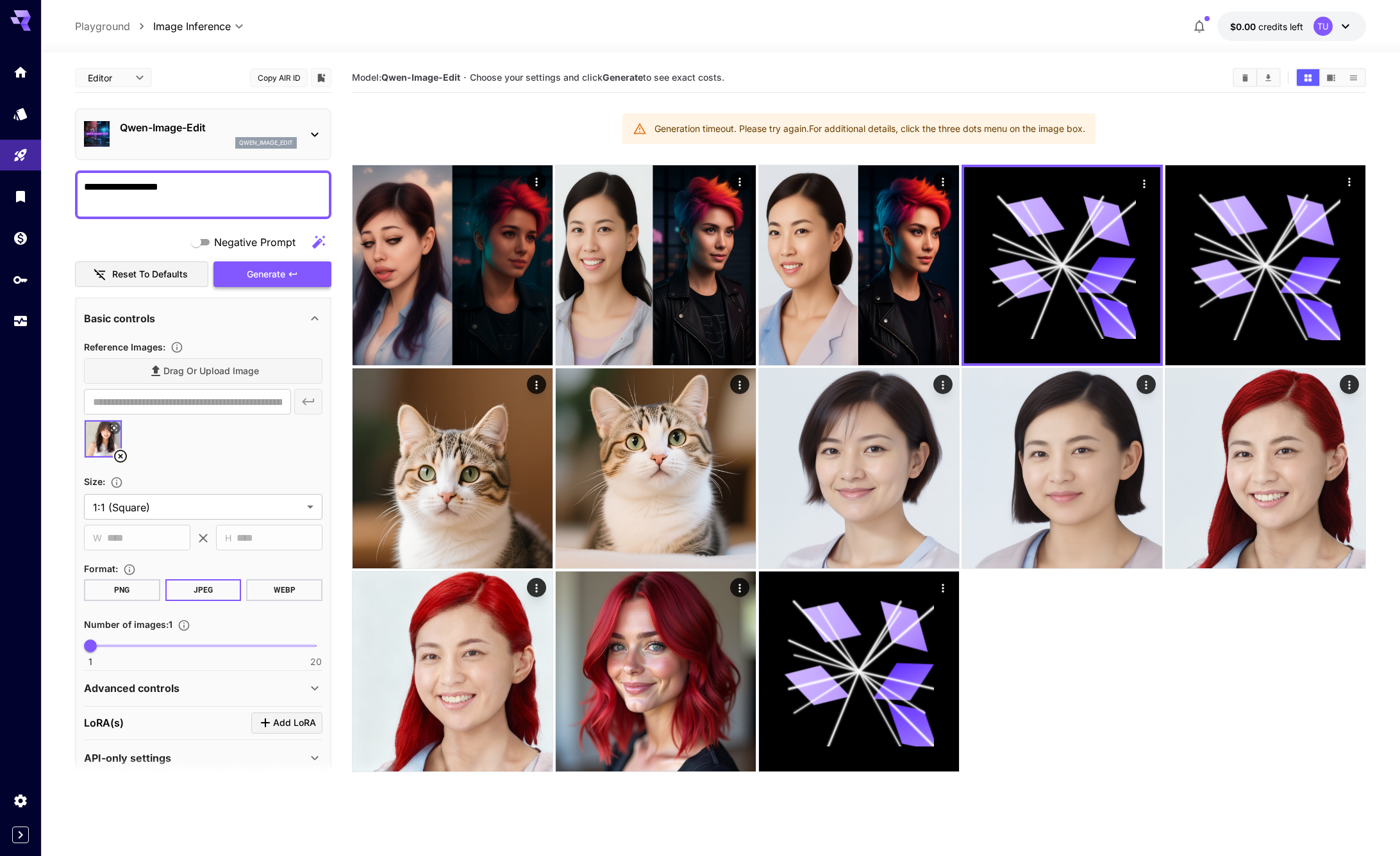
click at [266, 262] on button "Generate" at bounding box center [272, 275] width 118 height 27
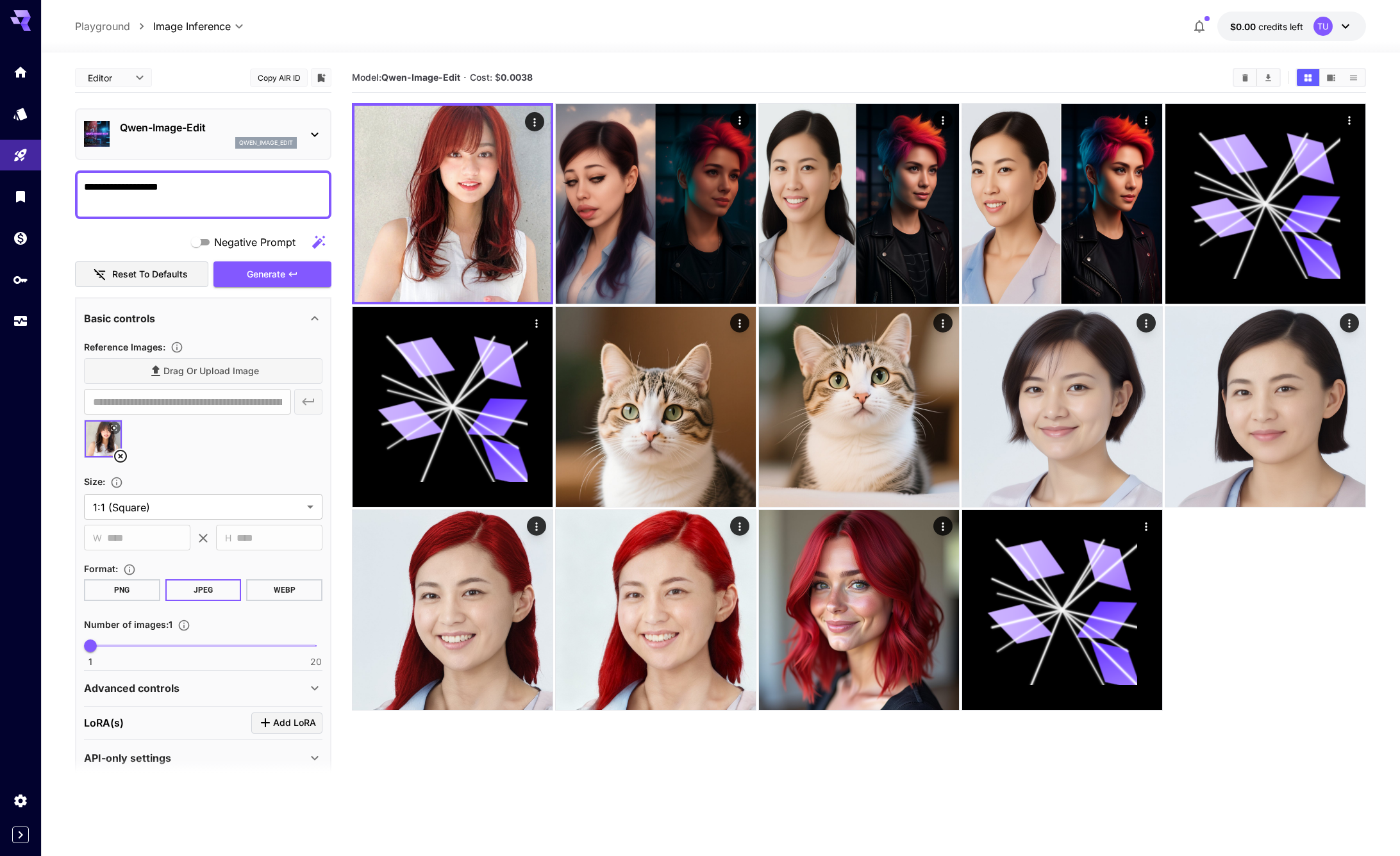
click at [209, 191] on textarea "**********" at bounding box center [203, 194] width 239 height 31
click at [258, 270] on span "Generate" at bounding box center [265, 275] width 38 height 16
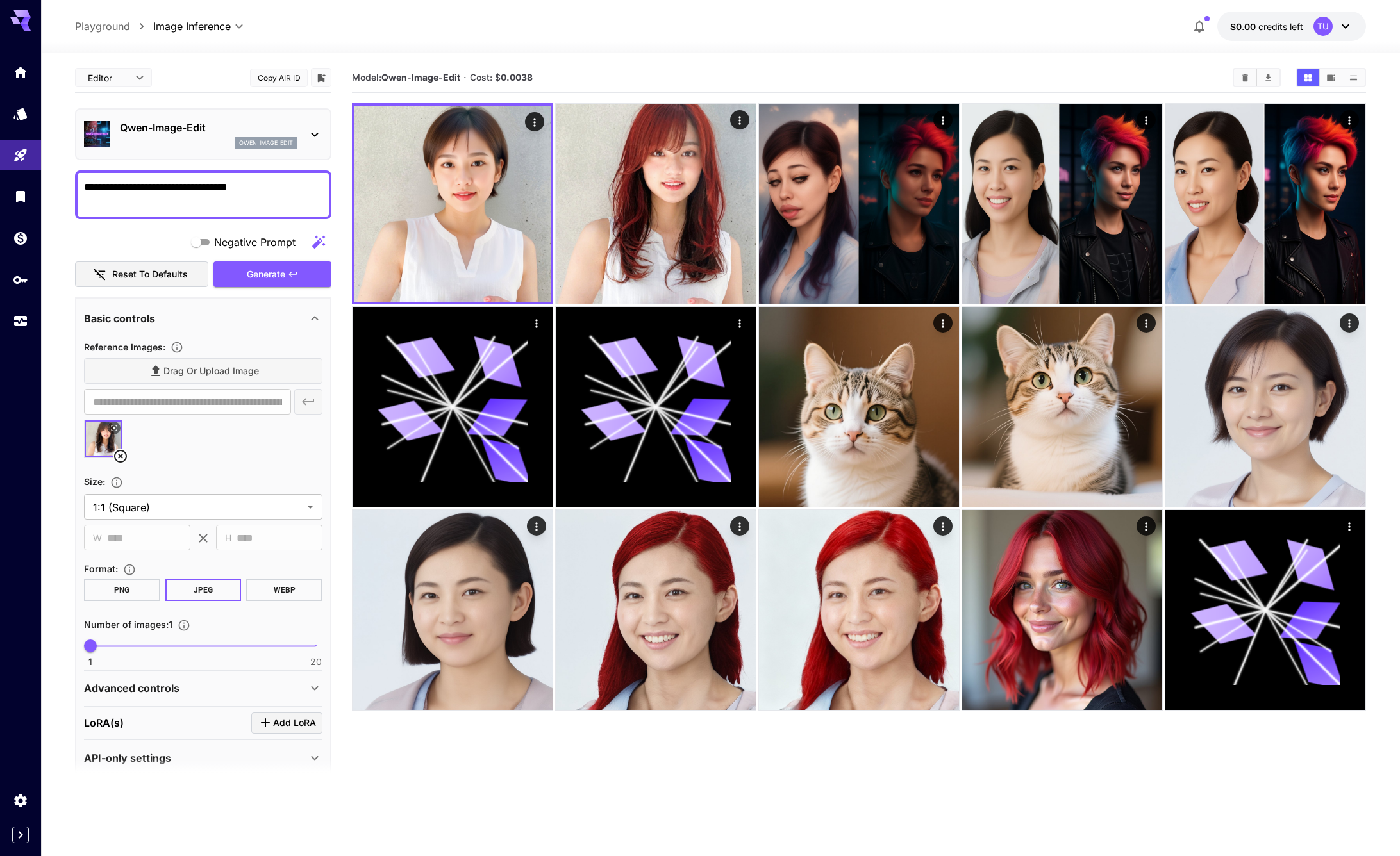
click at [129, 184] on textarea "**********" at bounding box center [203, 194] width 239 height 31
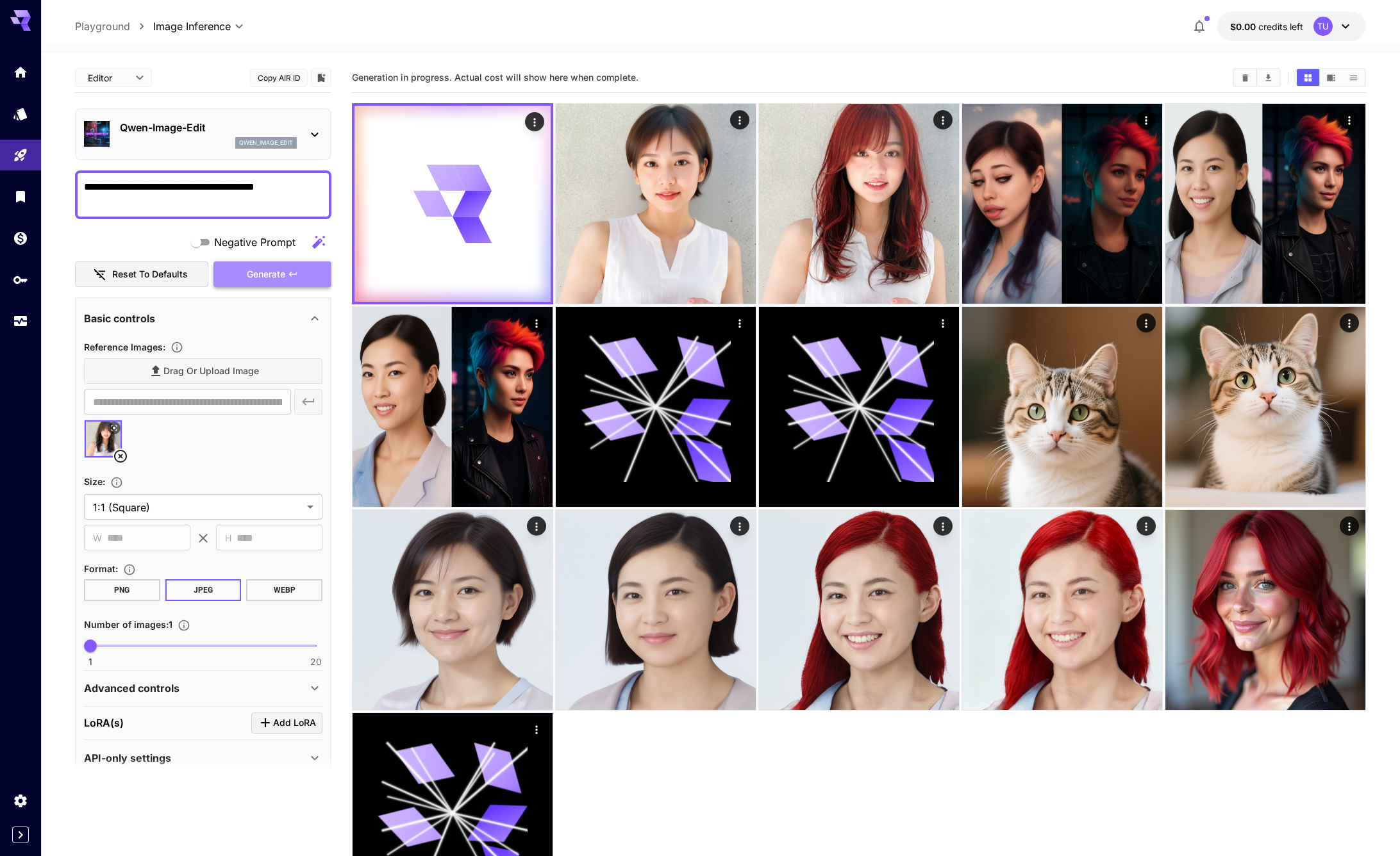
click at [262, 268] on span "Generate" at bounding box center [265, 275] width 38 height 16
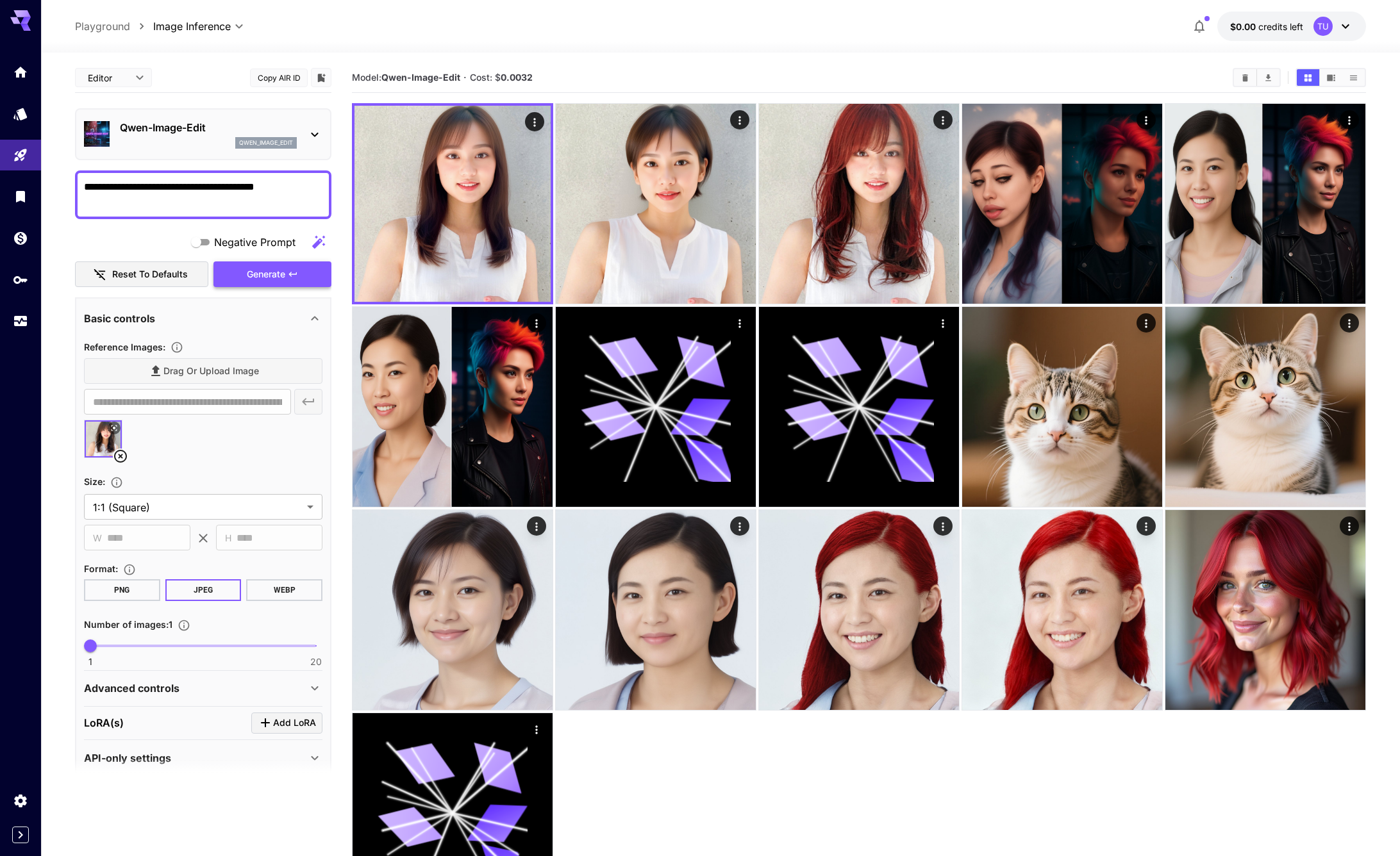
click at [237, 272] on button "Generate" at bounding box center [272, 275] width 118 height 27
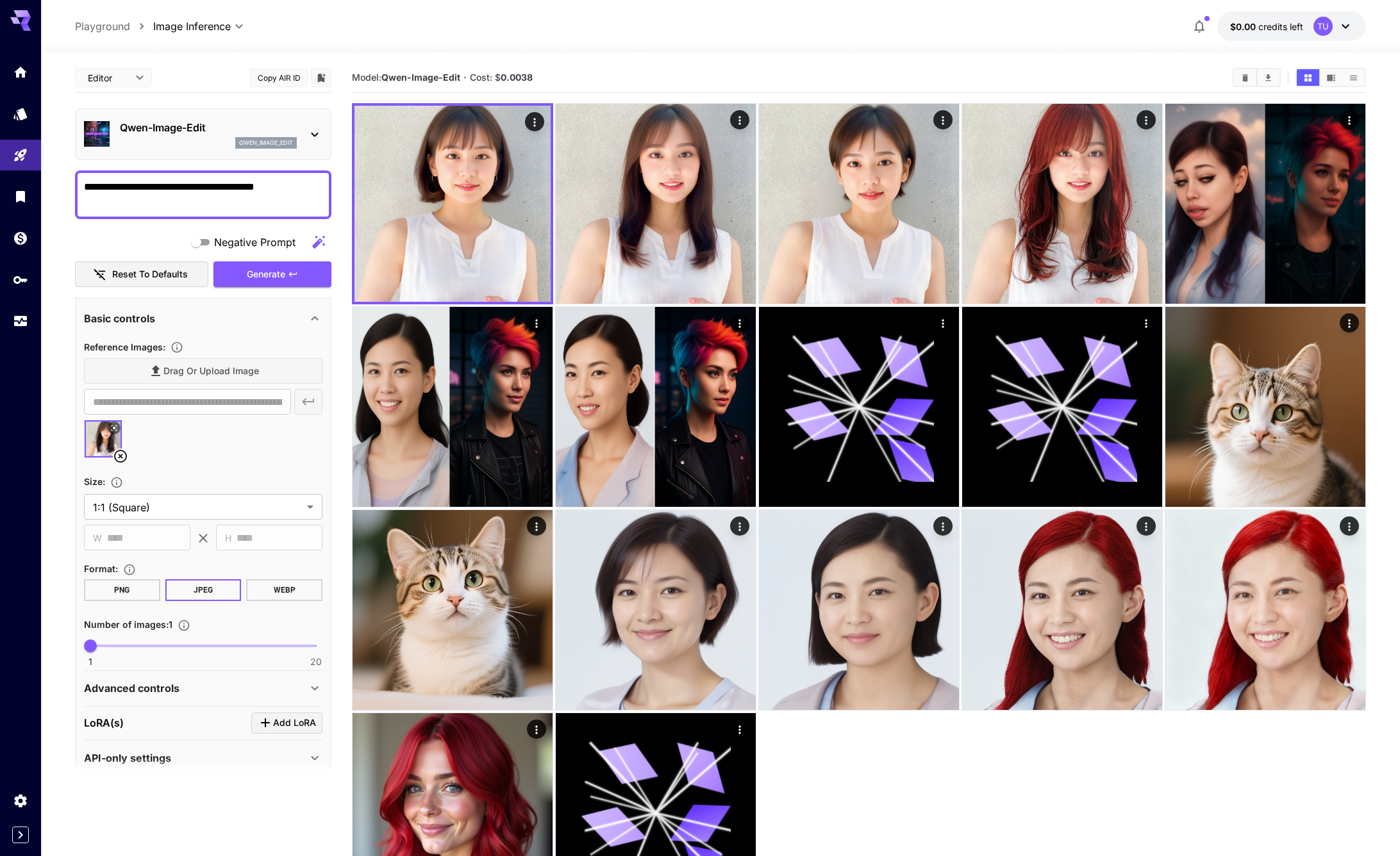
click at [949, 57] on div "**********" at bounding box center [721, 504] width 1291 height 905
click at [217, 191] on textarea "**********" at bounding box center [203, 194] width 239 height 31
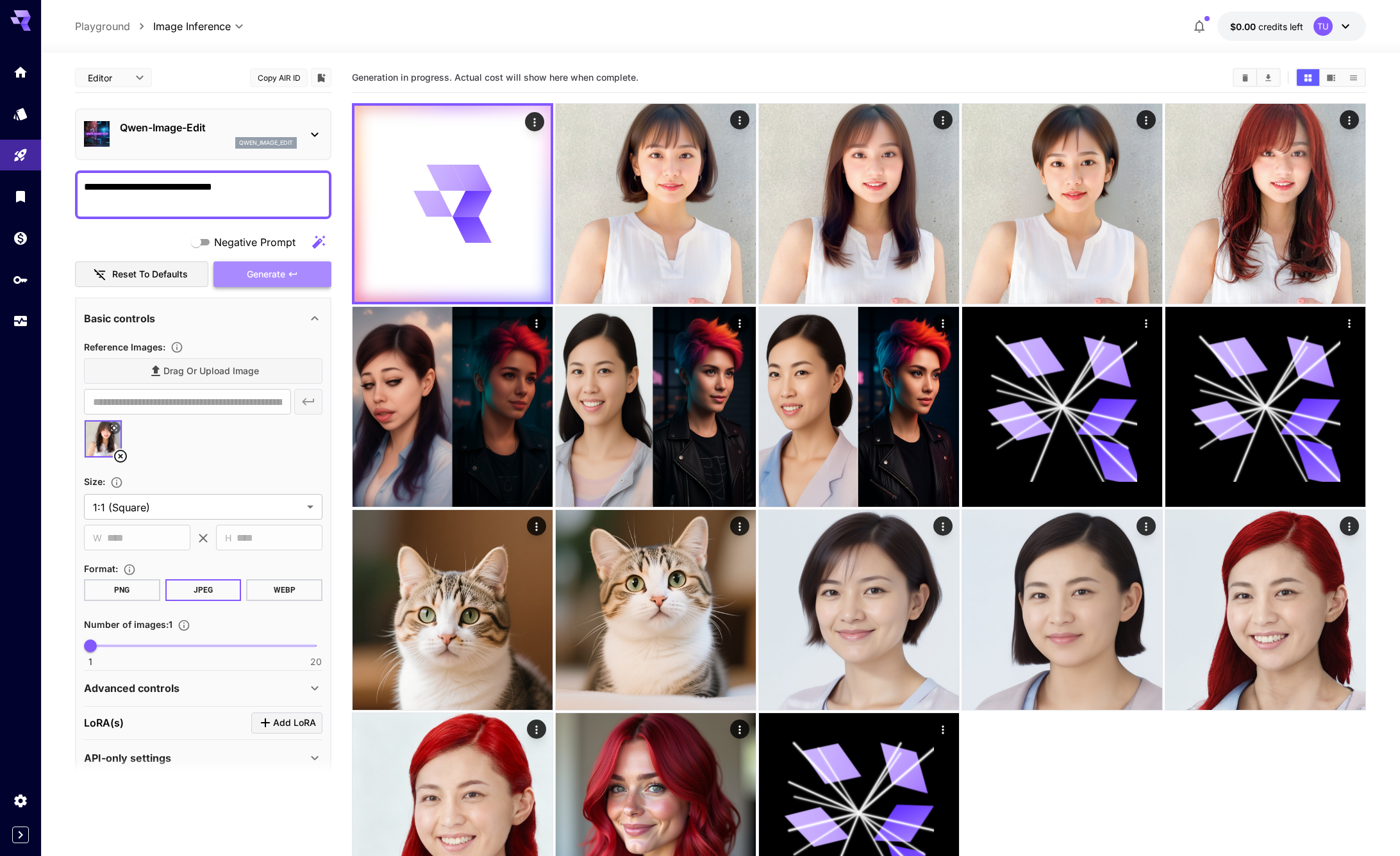
click at [289, 276] on icon "button" at bounding box center [293, 275] width 11 height 11
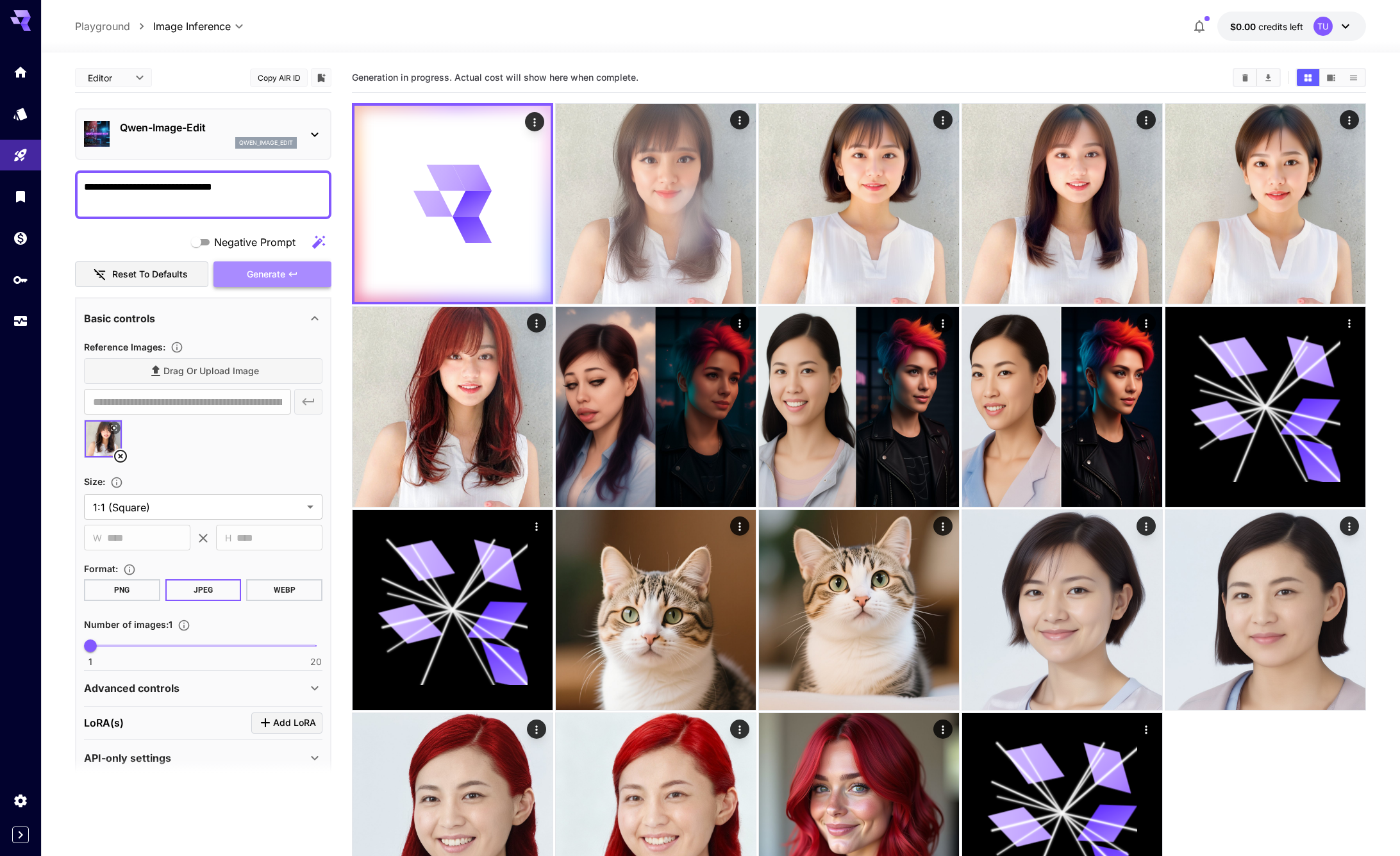
click at [286, 272] on button "Generate" at bounding box center [272, 275] width 118 height 27
click at [113, 191] on textarea "**********" at bounding box center [203, 194] width 239 height 31
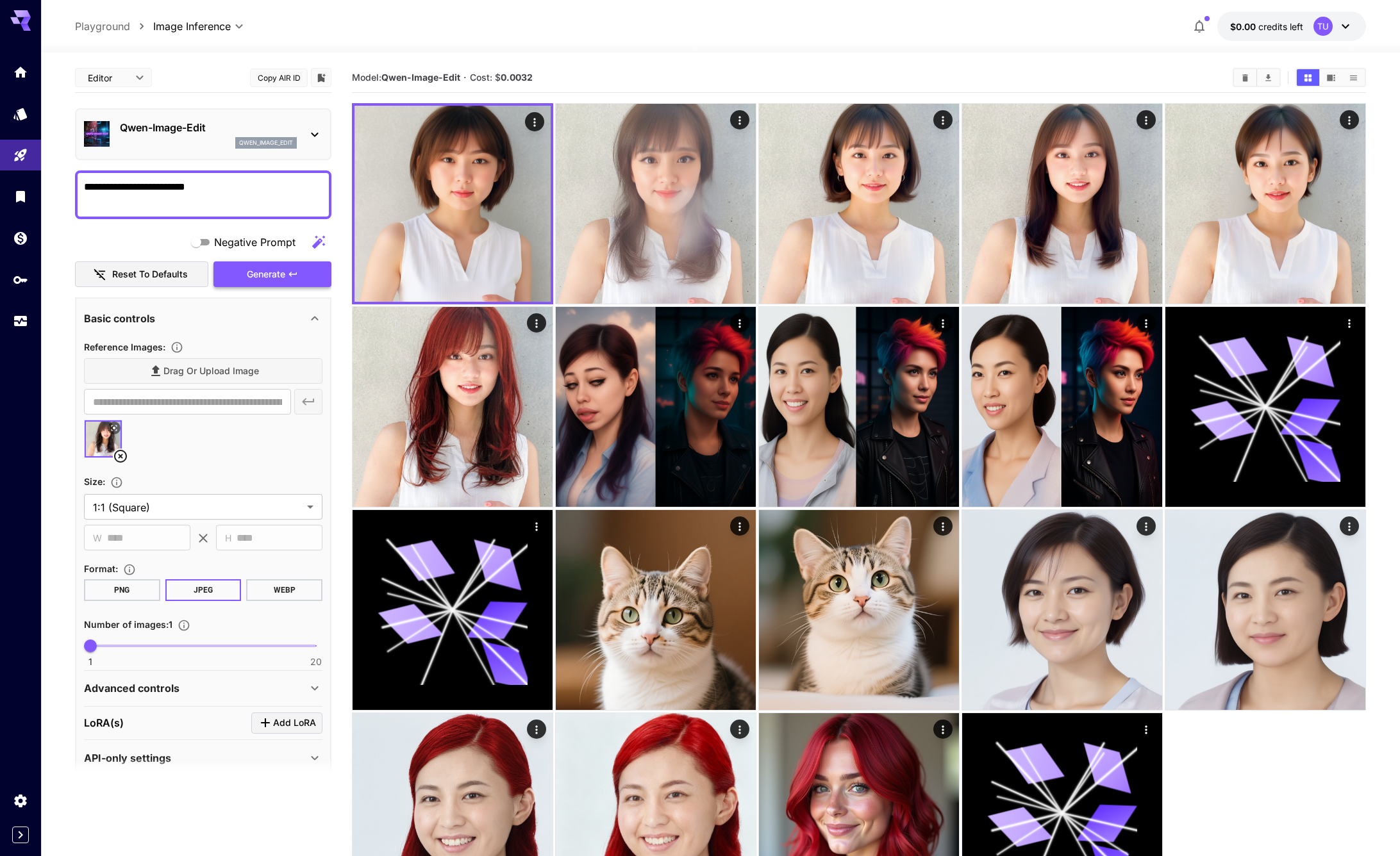
type textarea "**********"
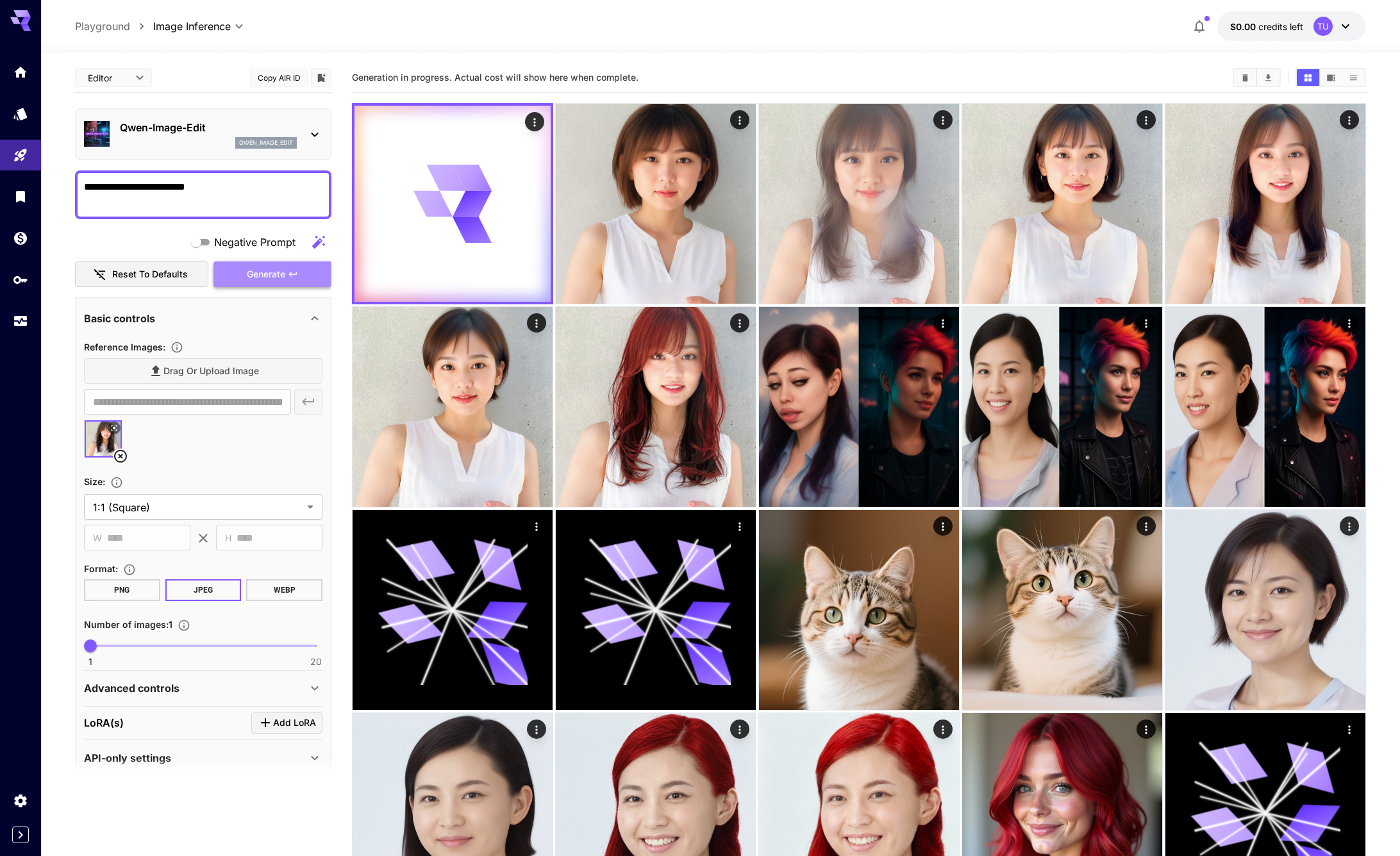
click at [270, 270] on span "Generate" at bounding box center [265, 275] width 38 height 16
click at [294, 269] on icon "button" at bounding box center [293, 275] width 11 height 11
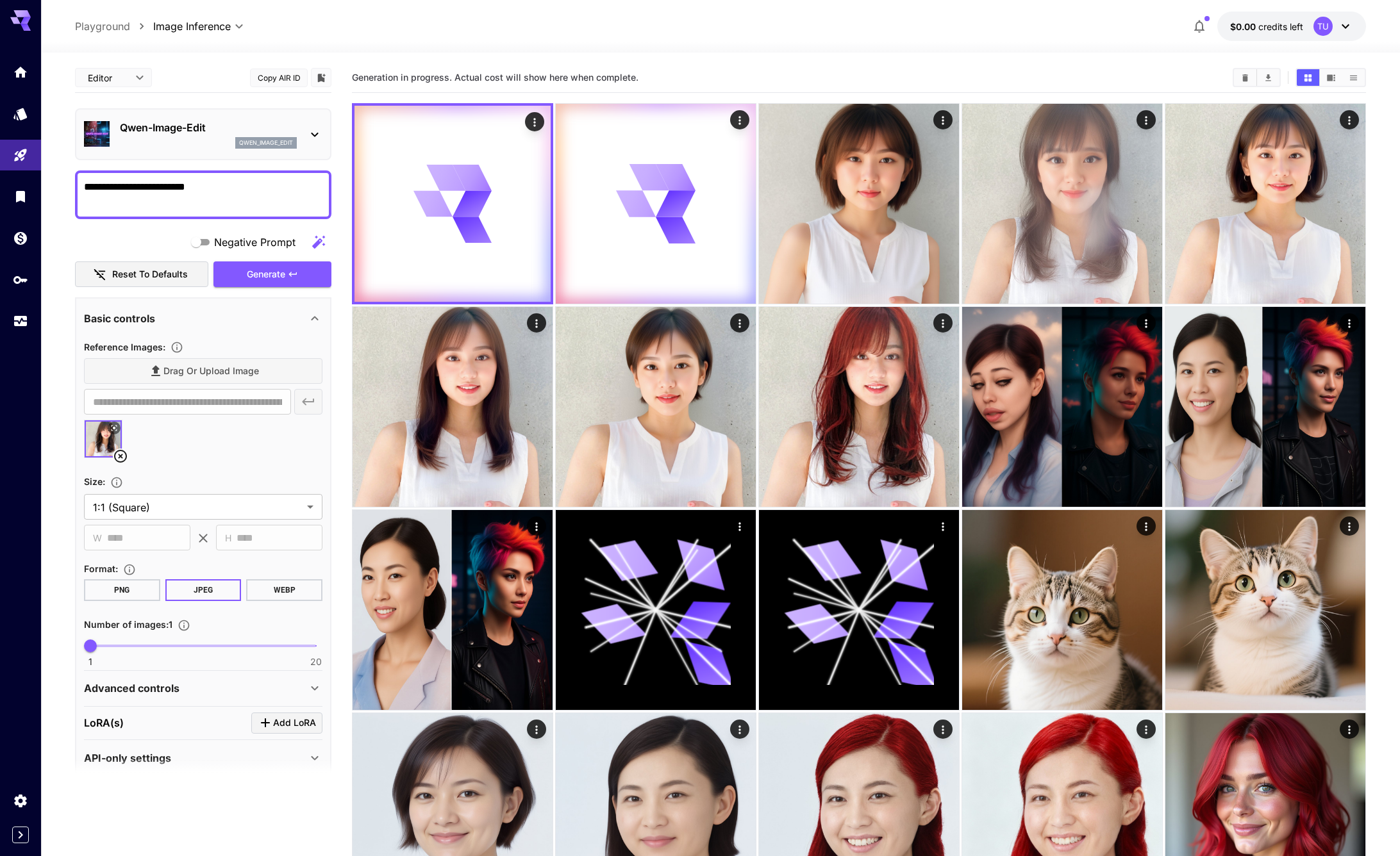
click at [868, 44] on div at bounding box center [720, 44] width 1359 height 15
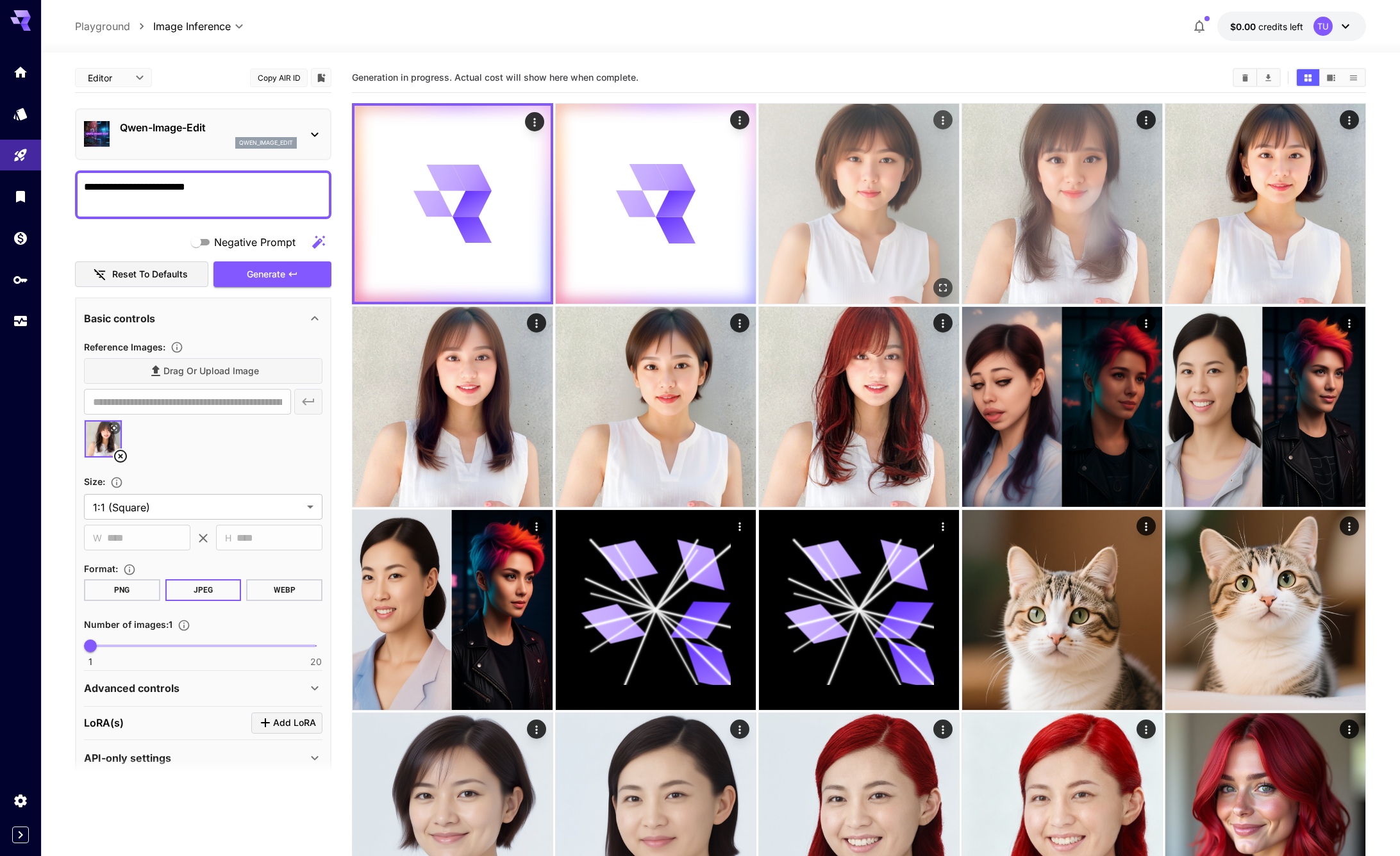
click at [818, 205] on img at bounding box center [859, 204] width 200 height 200
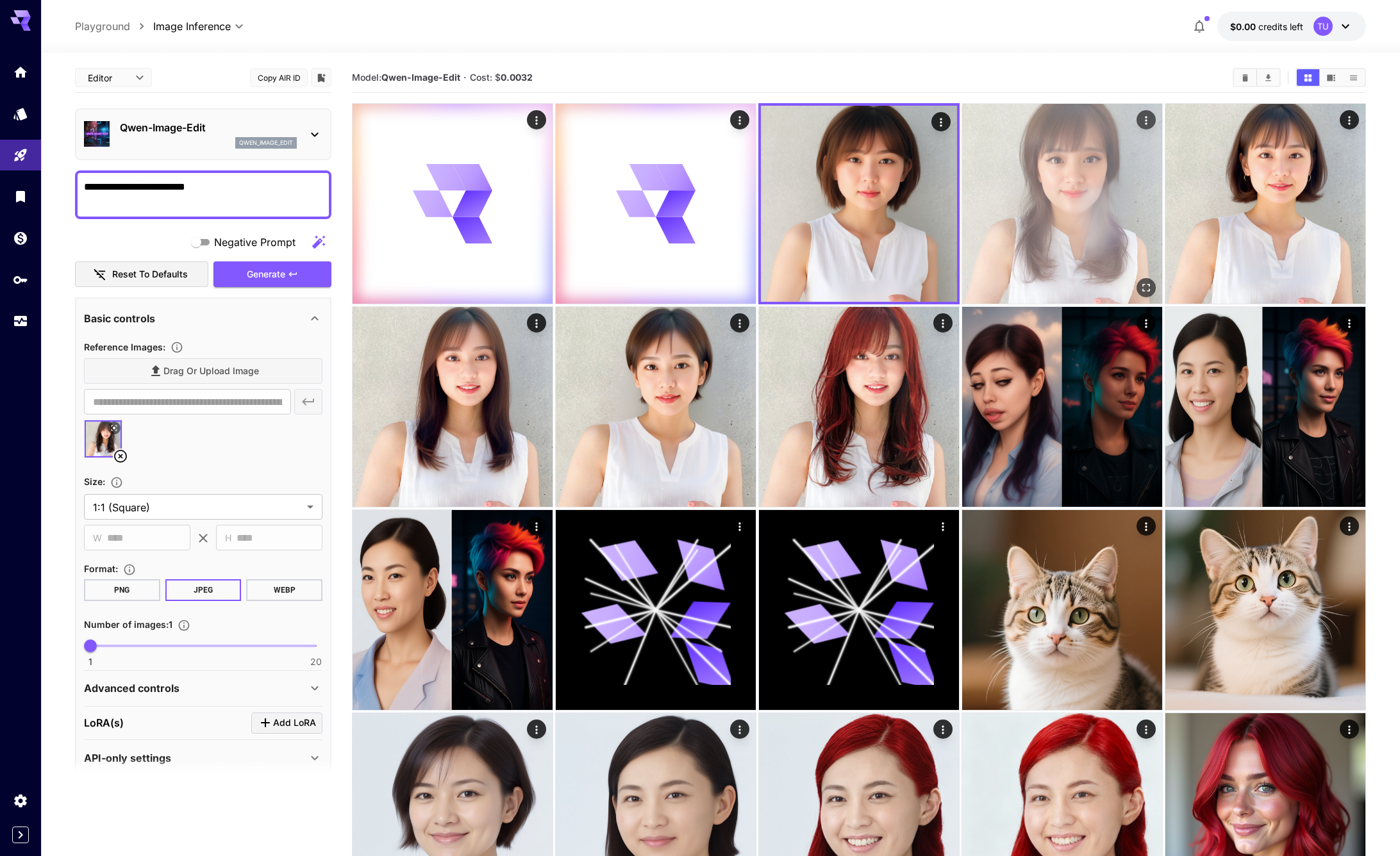
click at [992, 205] on img at bounding box center [1062, 204] width 200 height 200
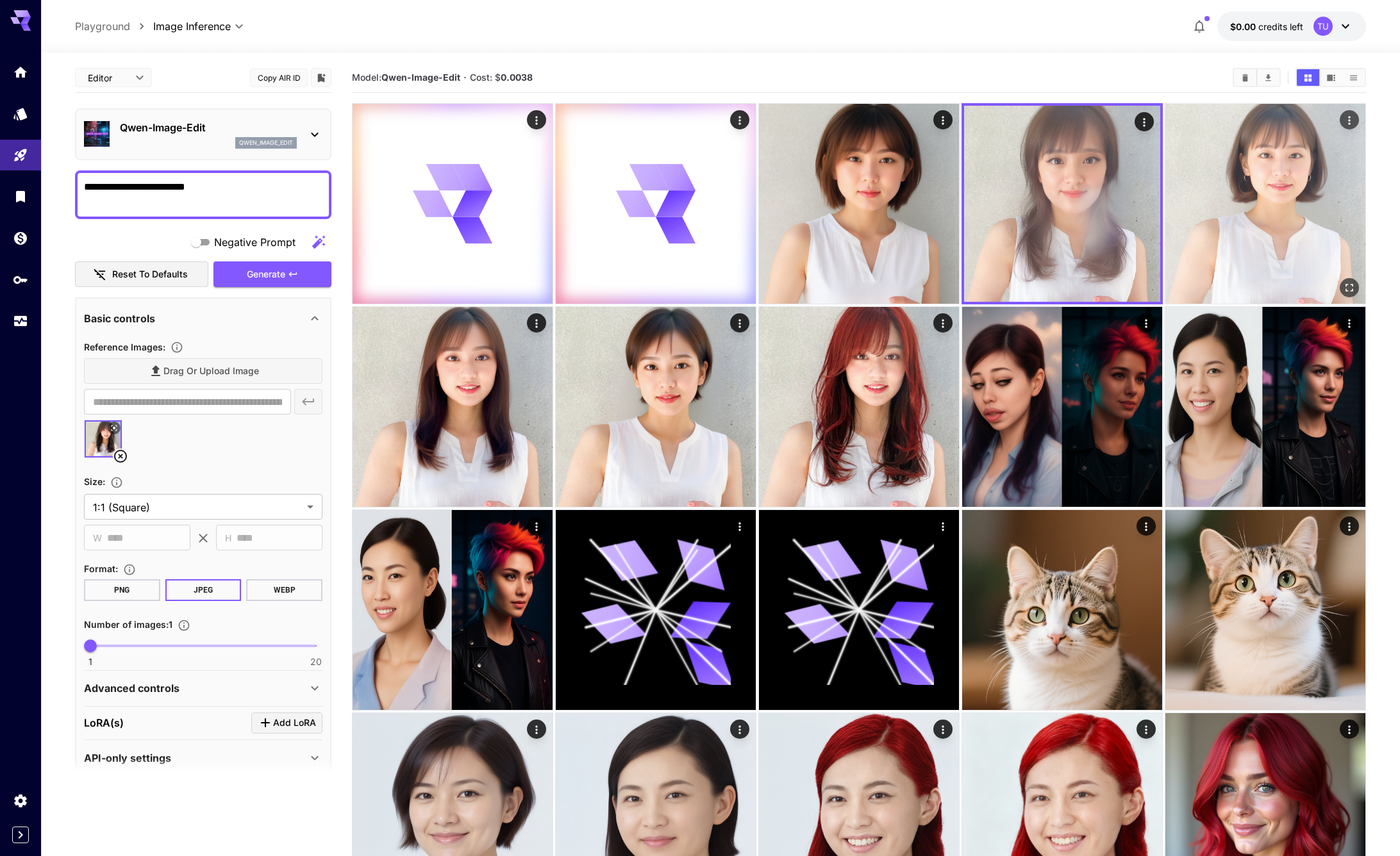
click at [1287, 193] on img at bounding box center [1265, 204] width 200 height 200
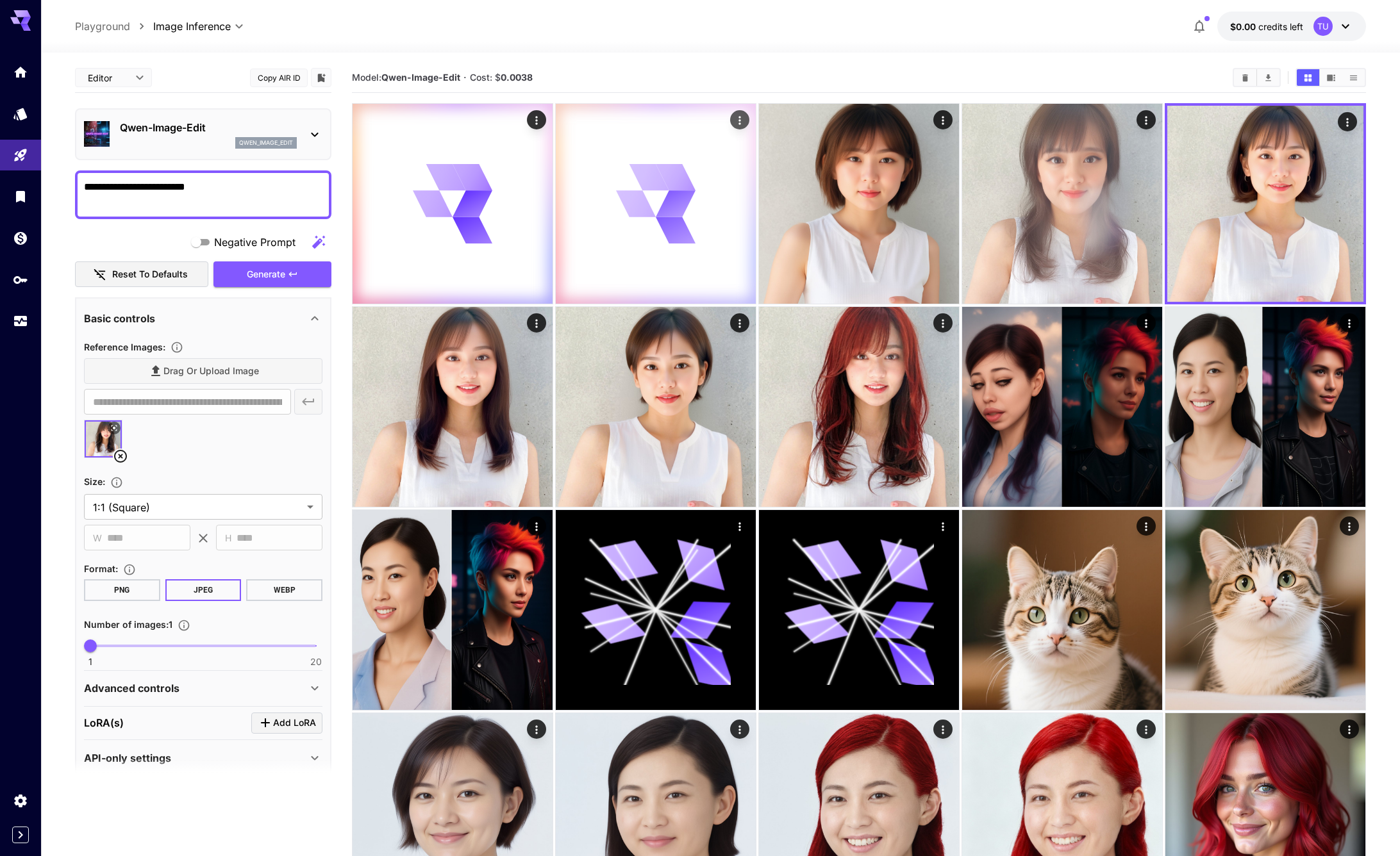
click at [592, 167] on div at bounding box center [656, 204] width 200 height 200
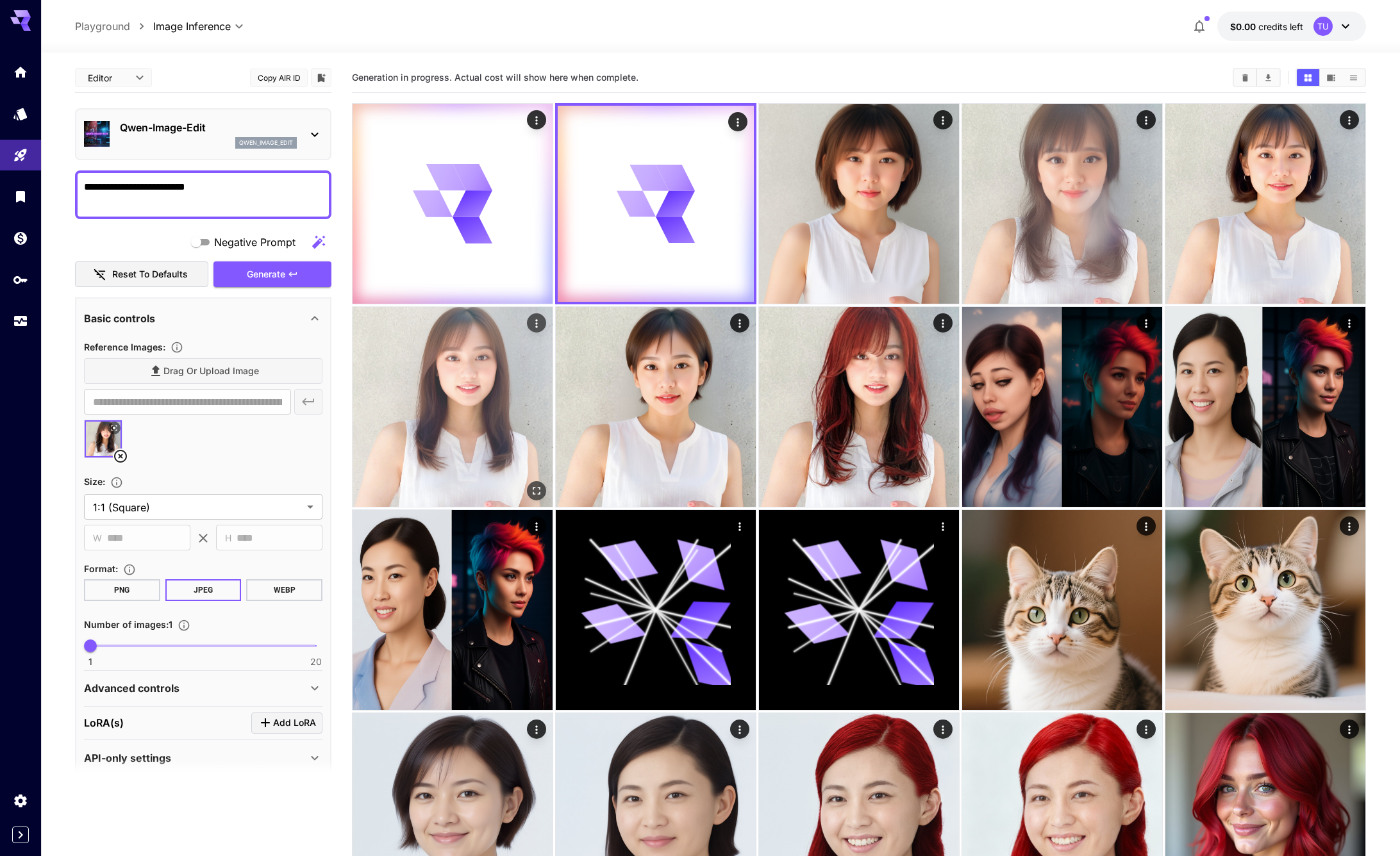
click at [441, 471] on img at bounding box center [453, 407] width 200 height 200
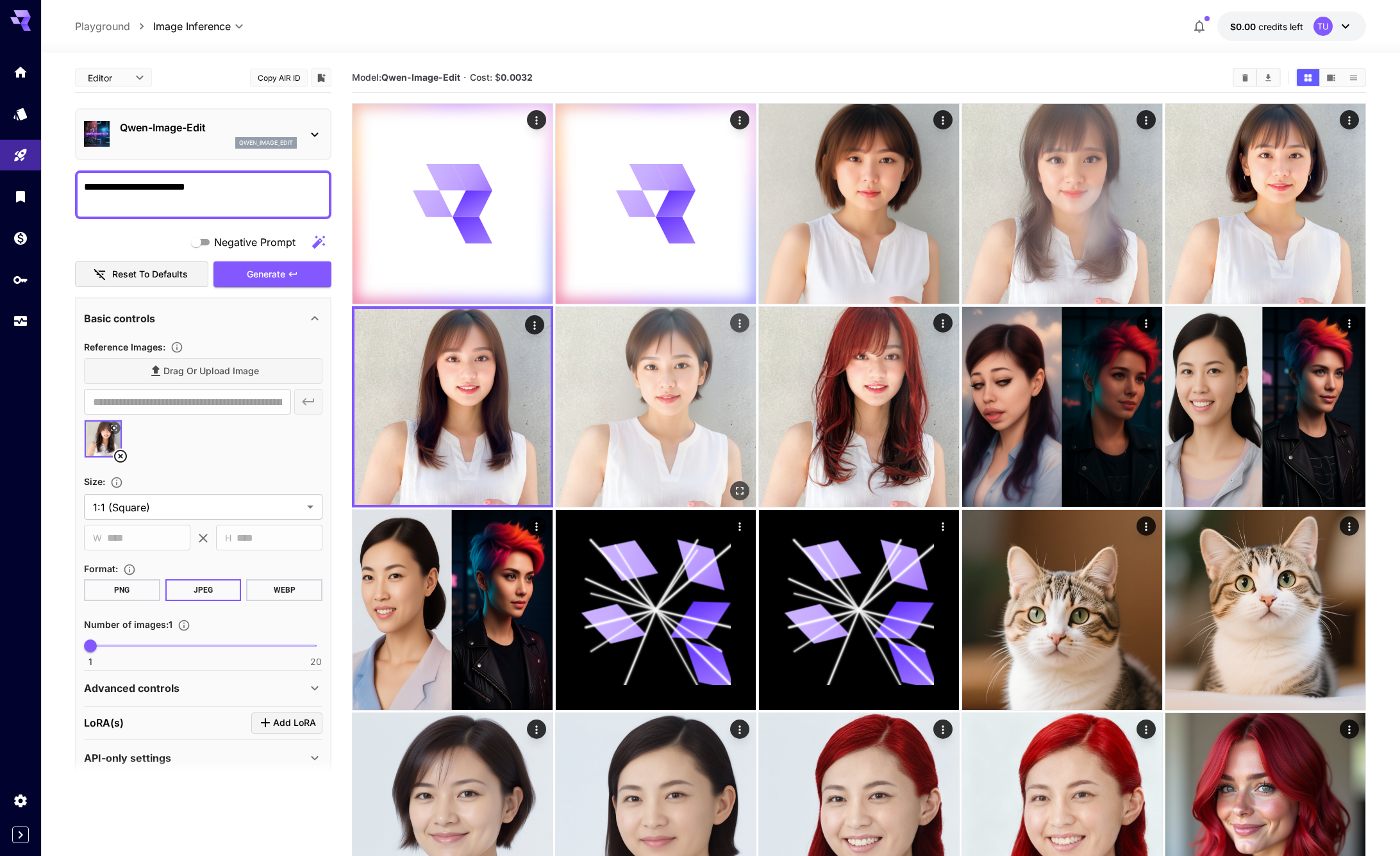
click at [650, 391] on img at bounding box center [656, 407] width 200 height 200
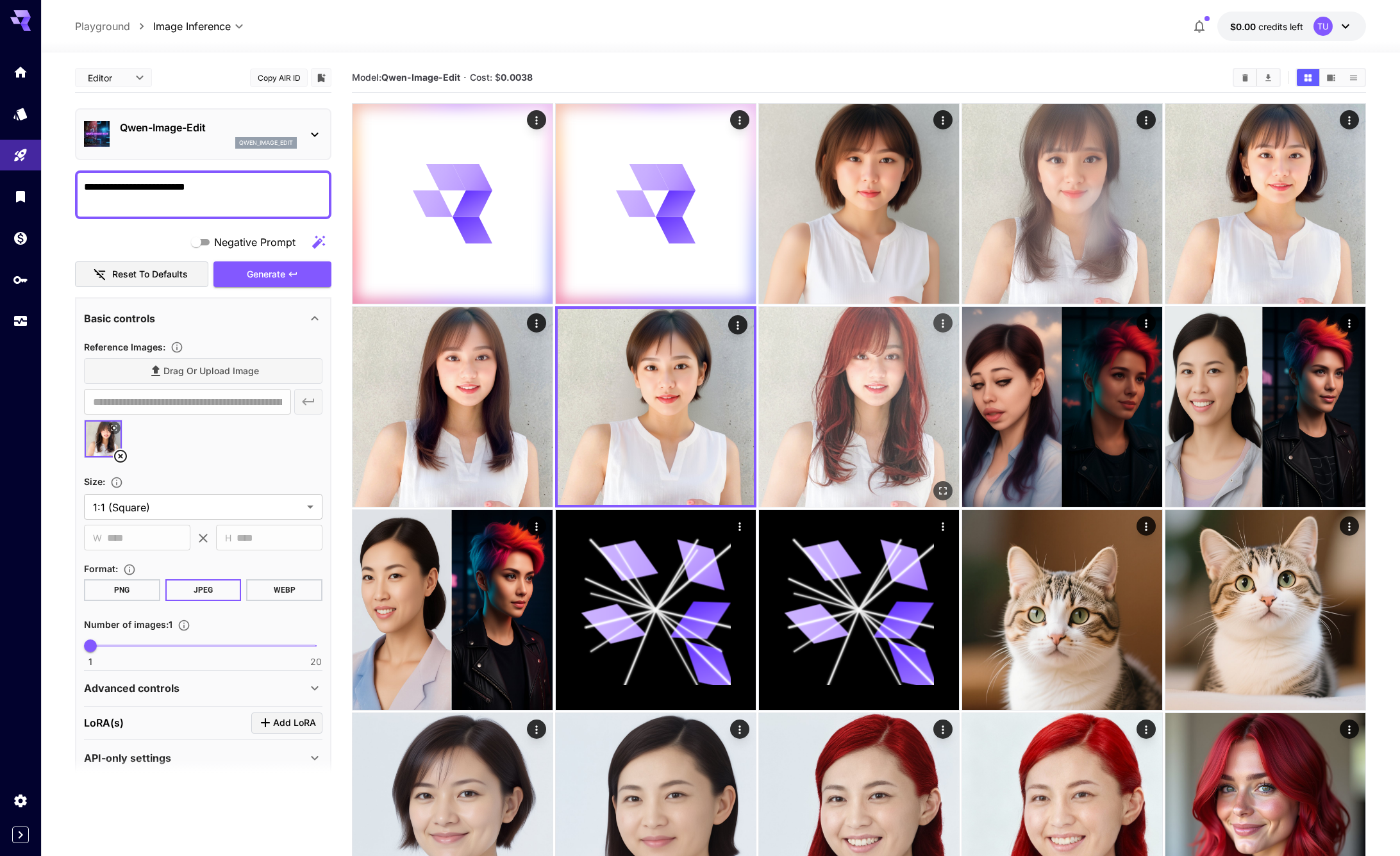
click at [849, 335] on img at bounding box center [859, 407] width 200 height 200
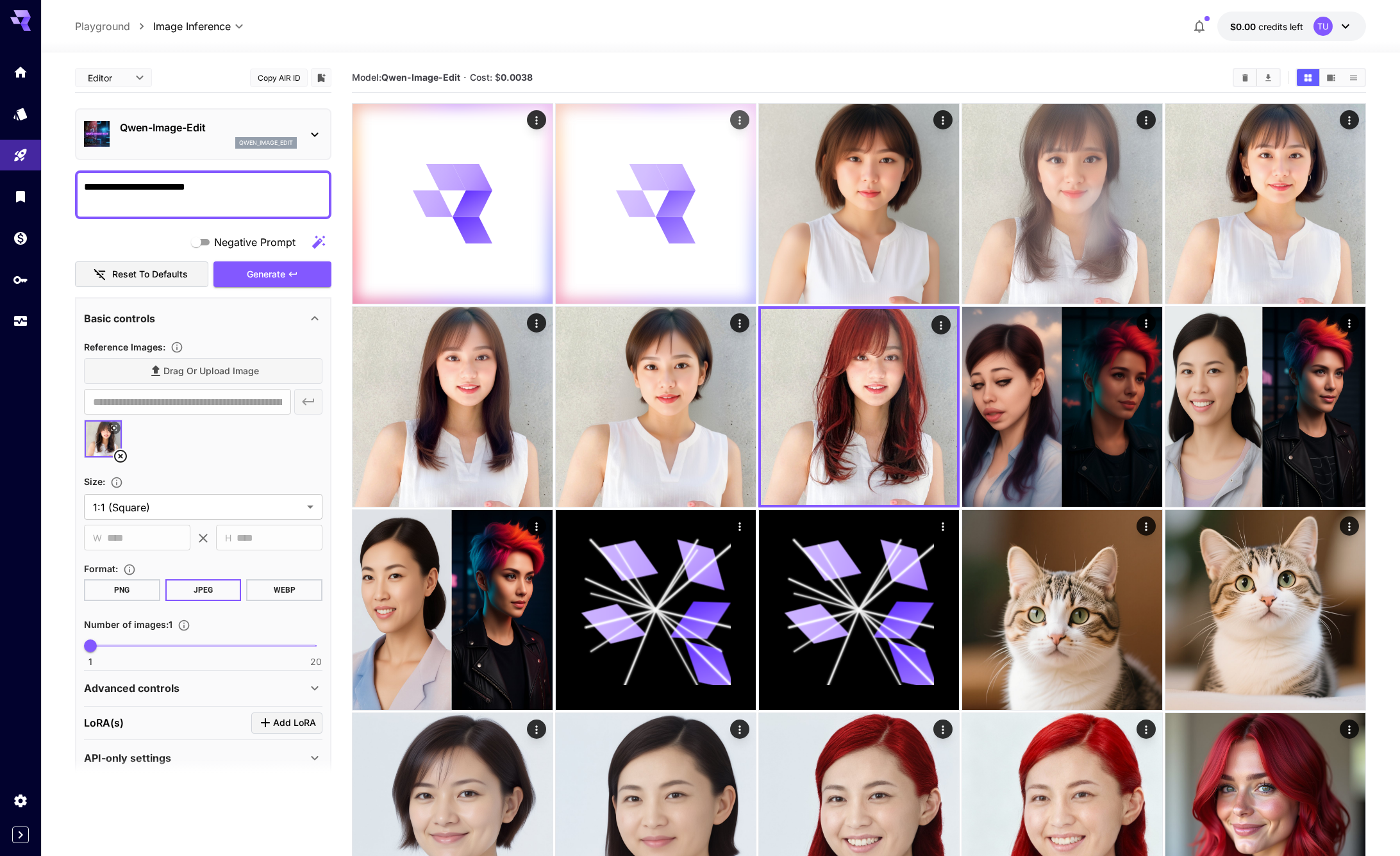
click at [661, 246] on div at bounding box center [656, 204] width 200 height 200
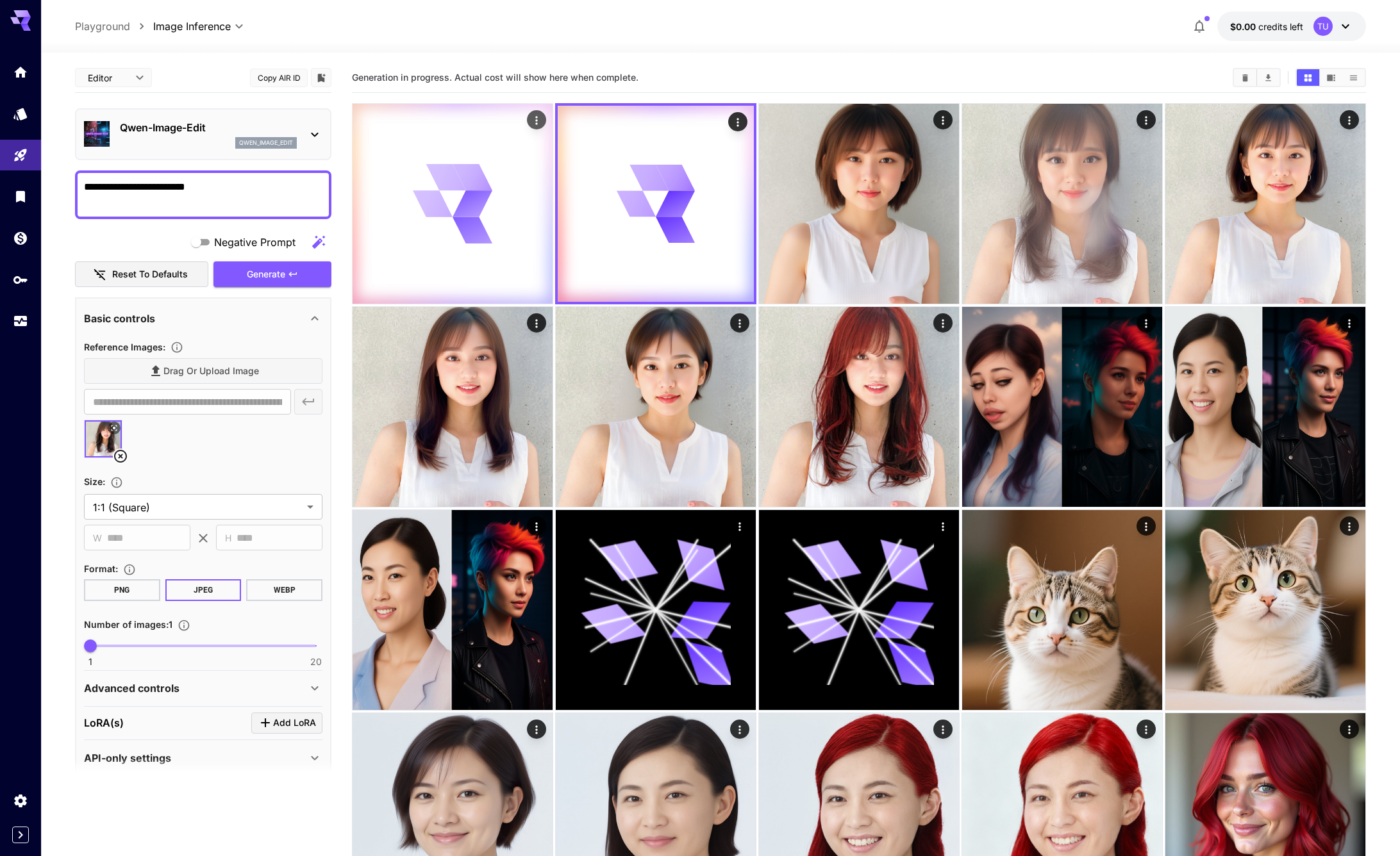
click at [501, 249] on div at bounding box center [453, 204] width 200 height 200
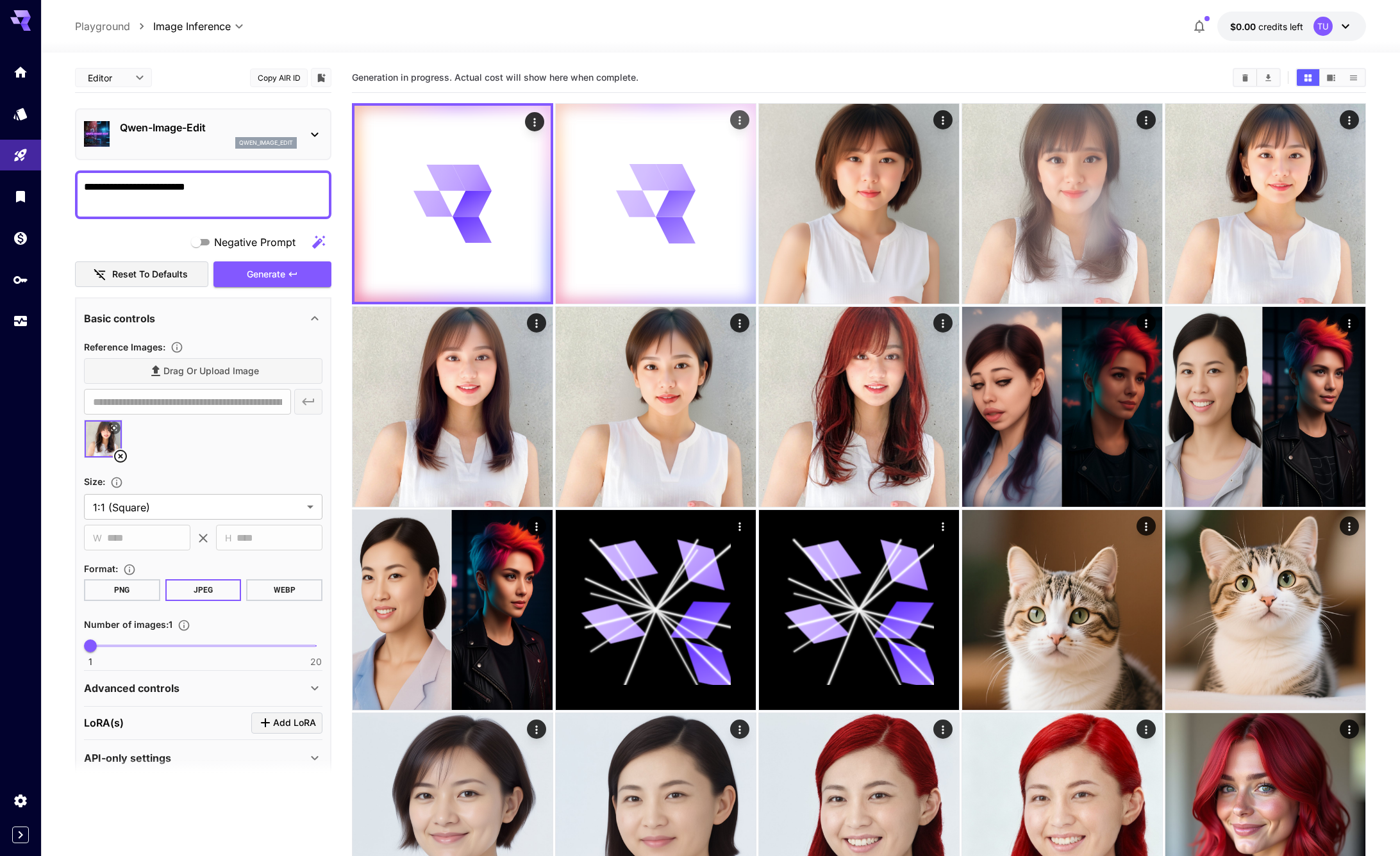
click at [640, 224] on icon at bounding box center [656, 204] width 80 height 80
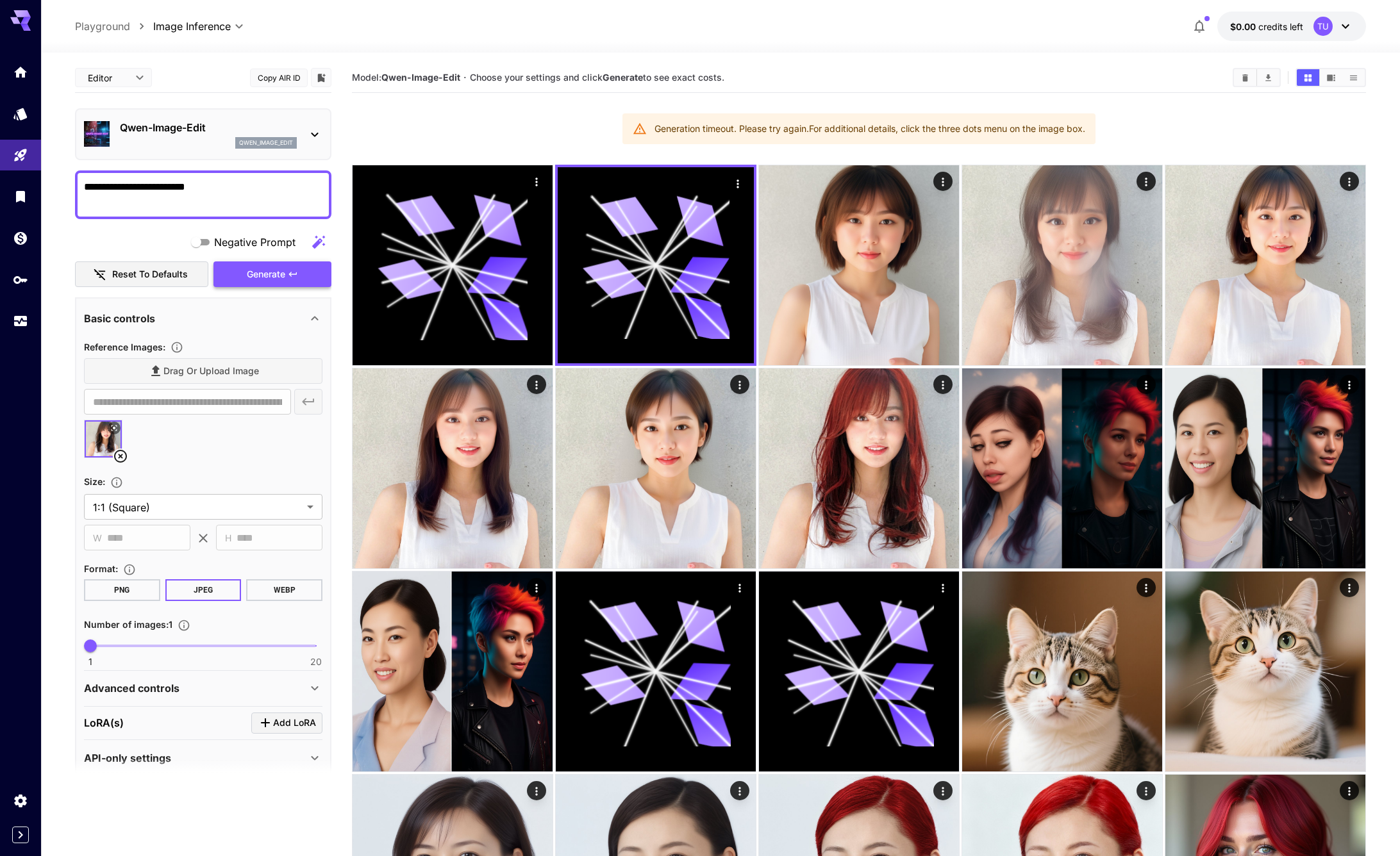
click at [264, 272] on span "Generate" at bounding box center [265, 275] width 38 height 16
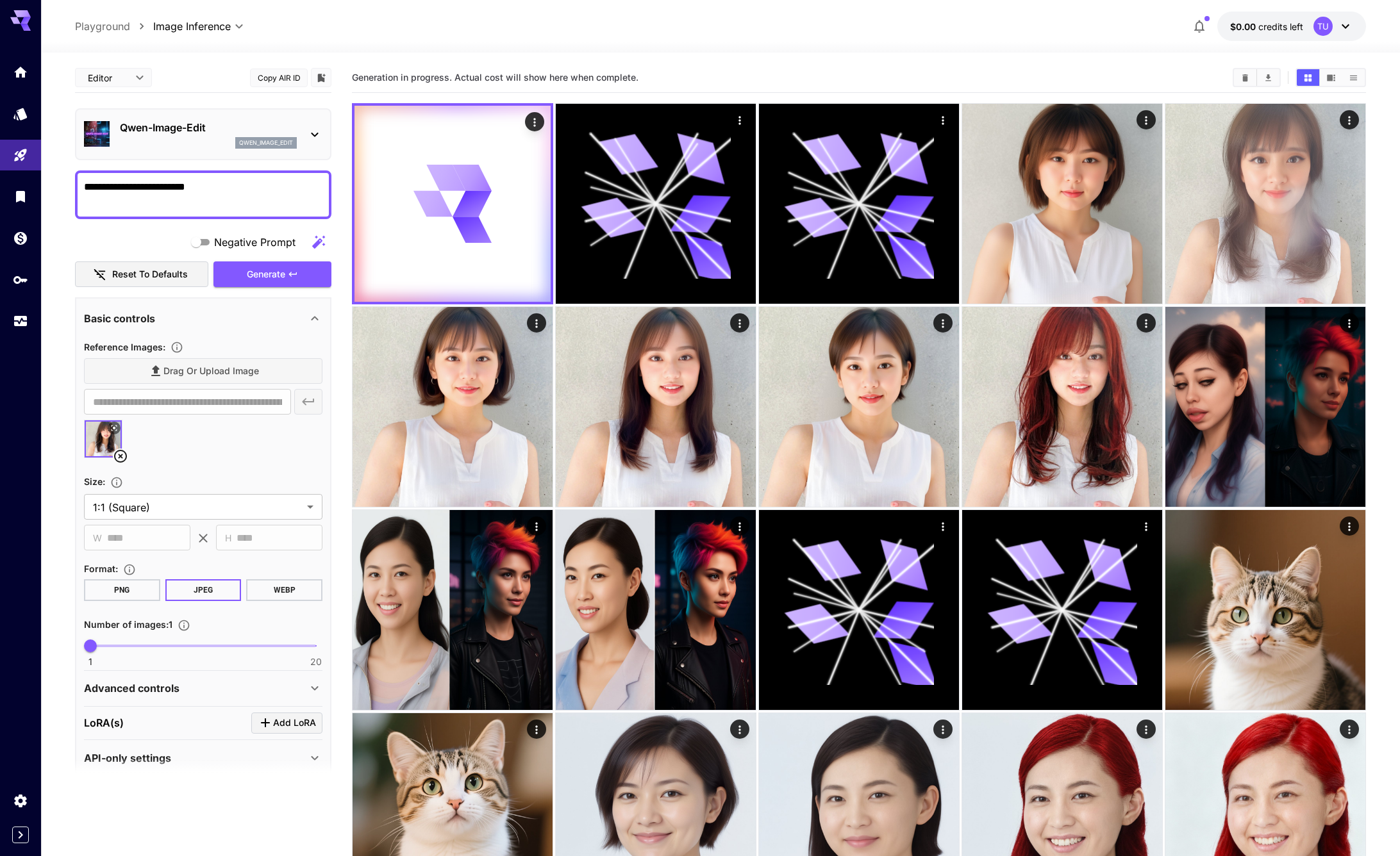
scroll to position [6, 0]
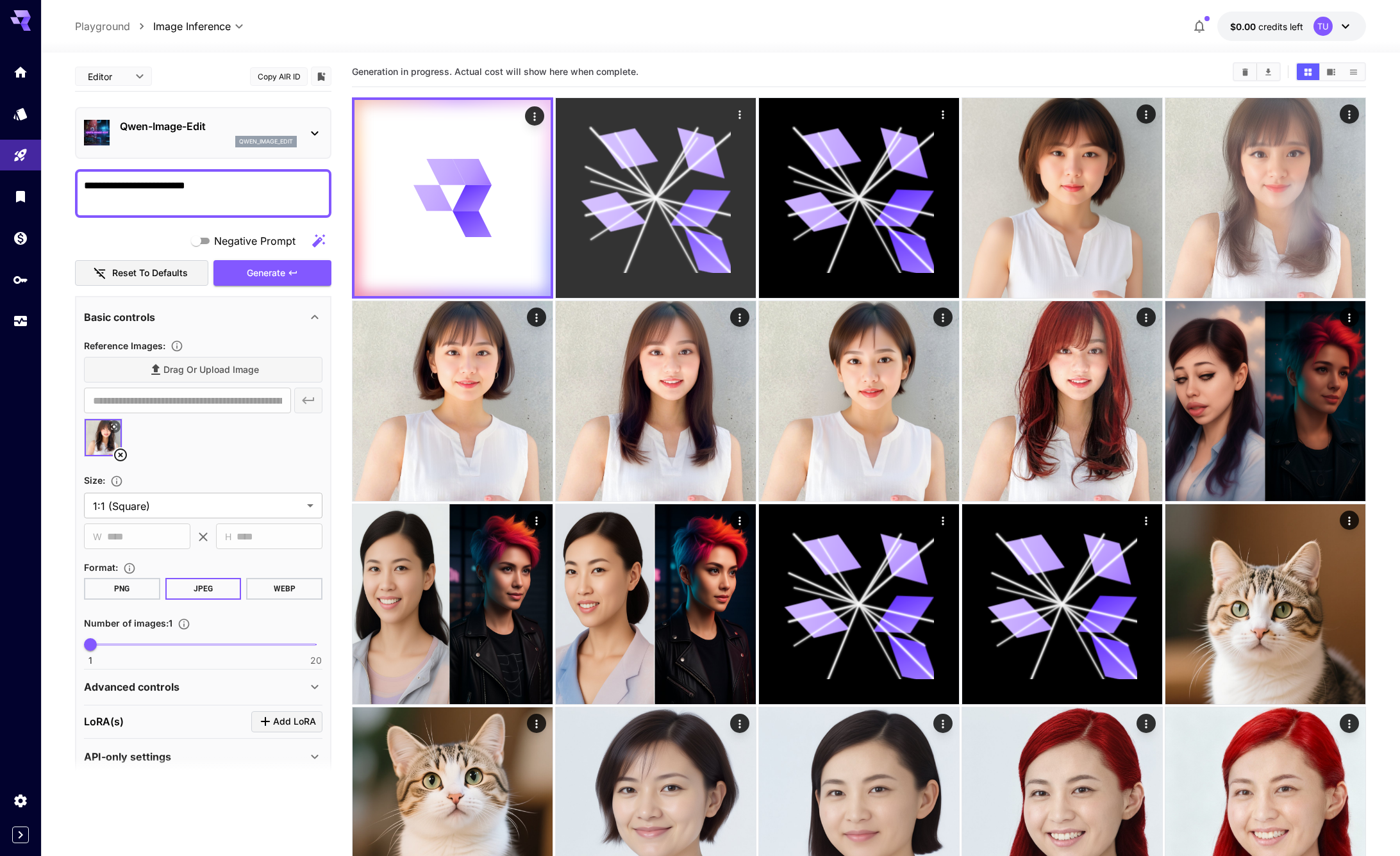
click at [629, 156] on icon at bounding box center [635, 166] width 41 height 66
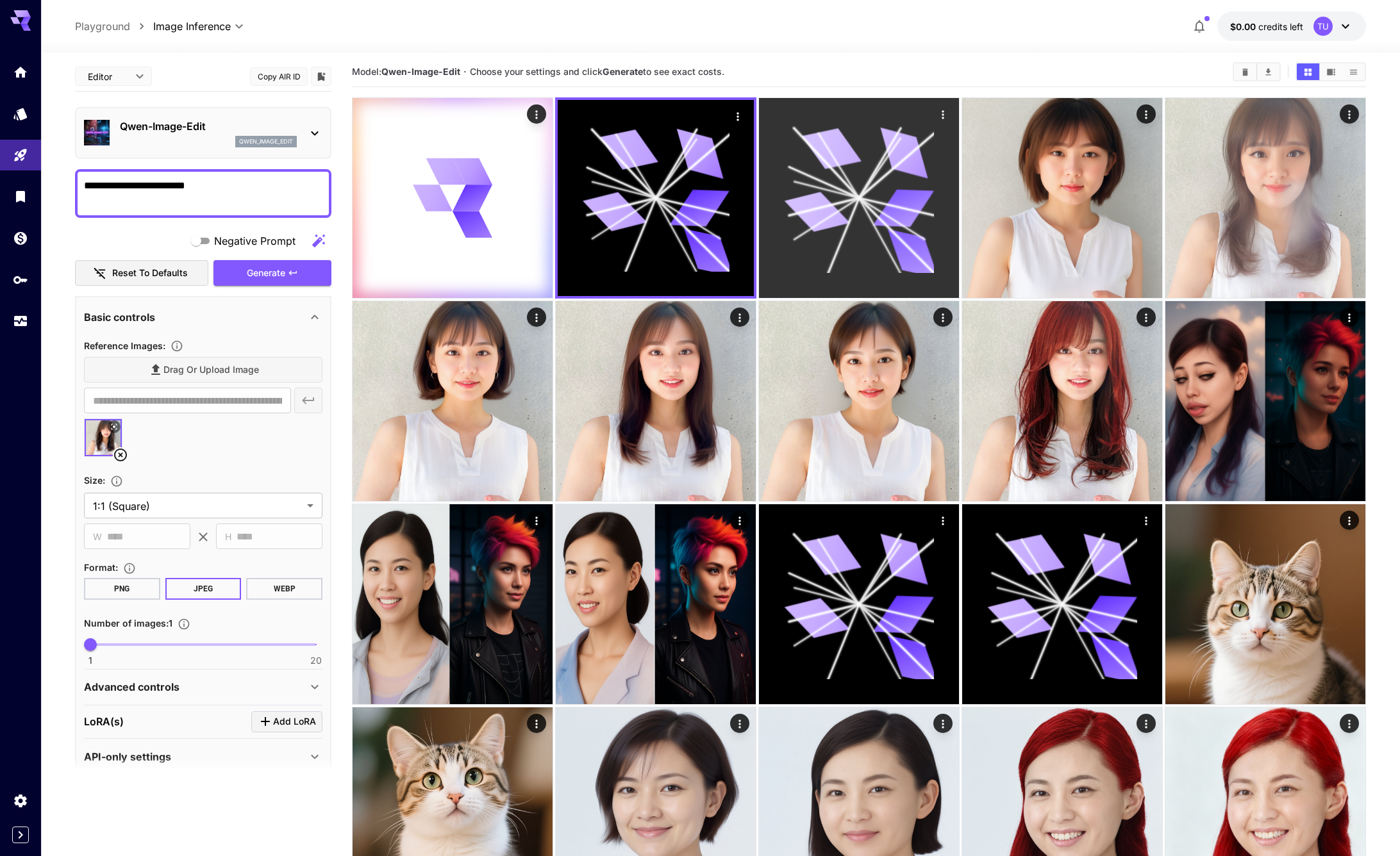
click at [811, 182] on icon at bounding box center [858, 198] width 150 height 150
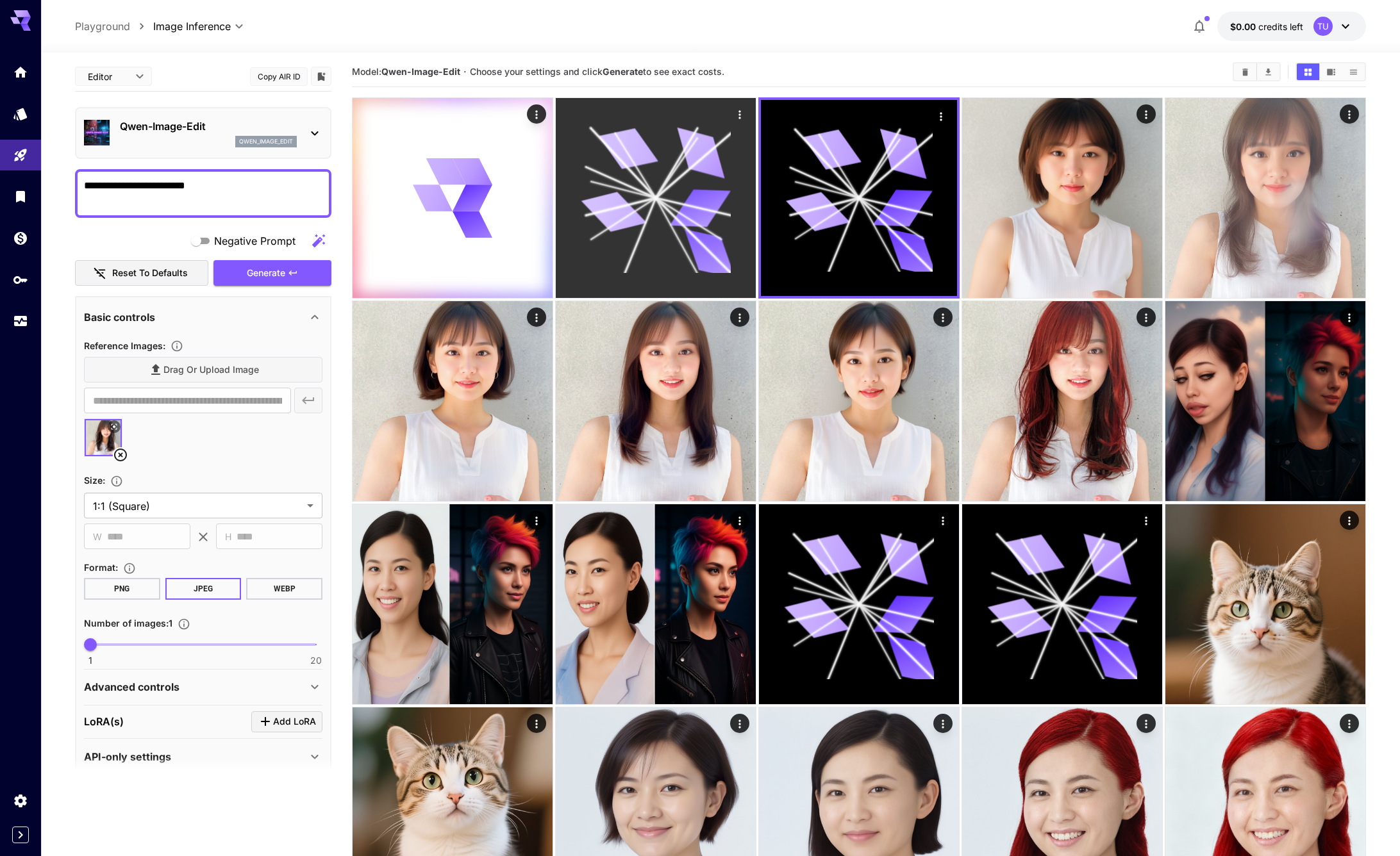
click at [659, 188] on icon at bounding box center [655, 198] width 150 height 150
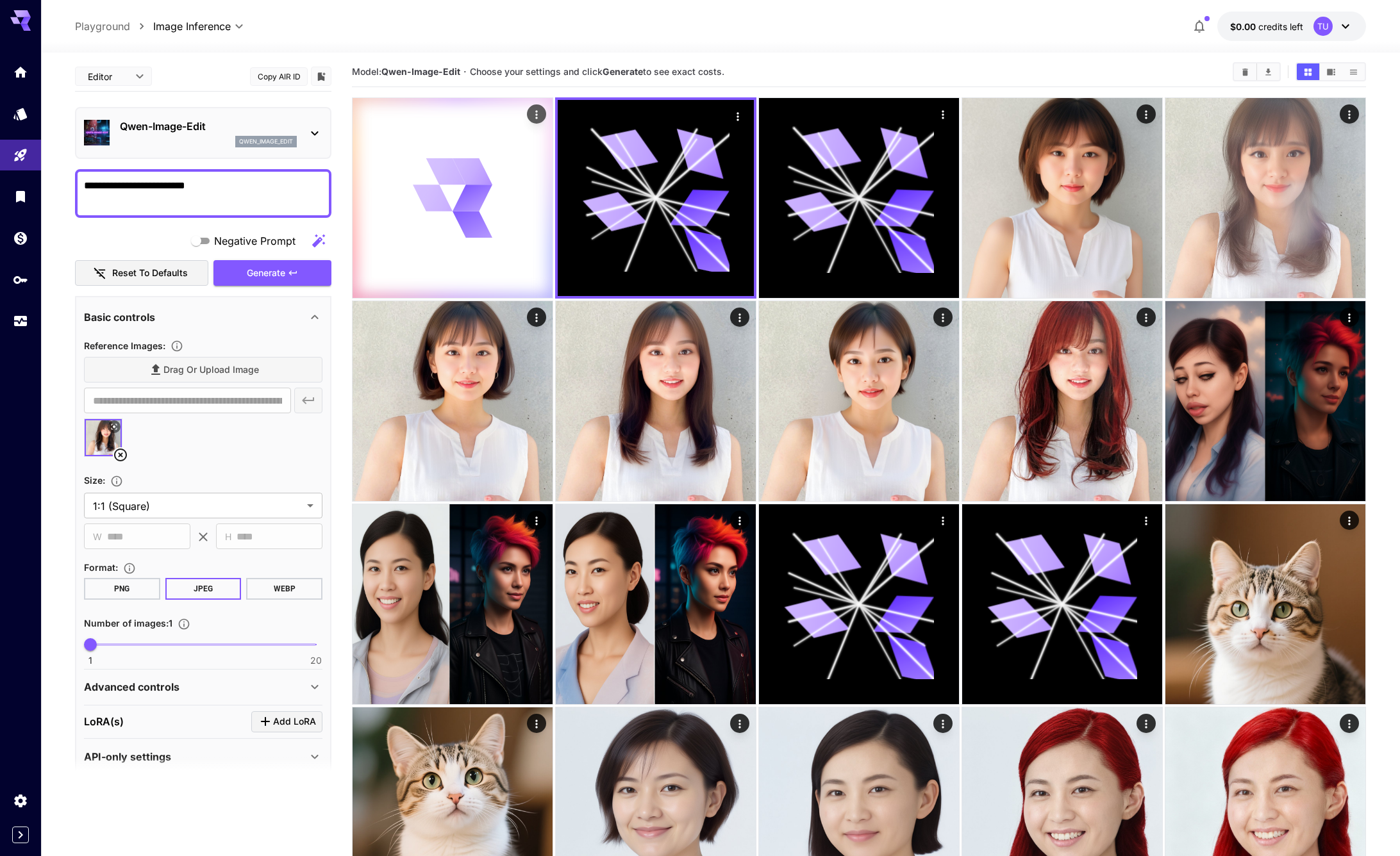
click at [416, 214] on icon at bounding box center [453, 198] width 80 height 80
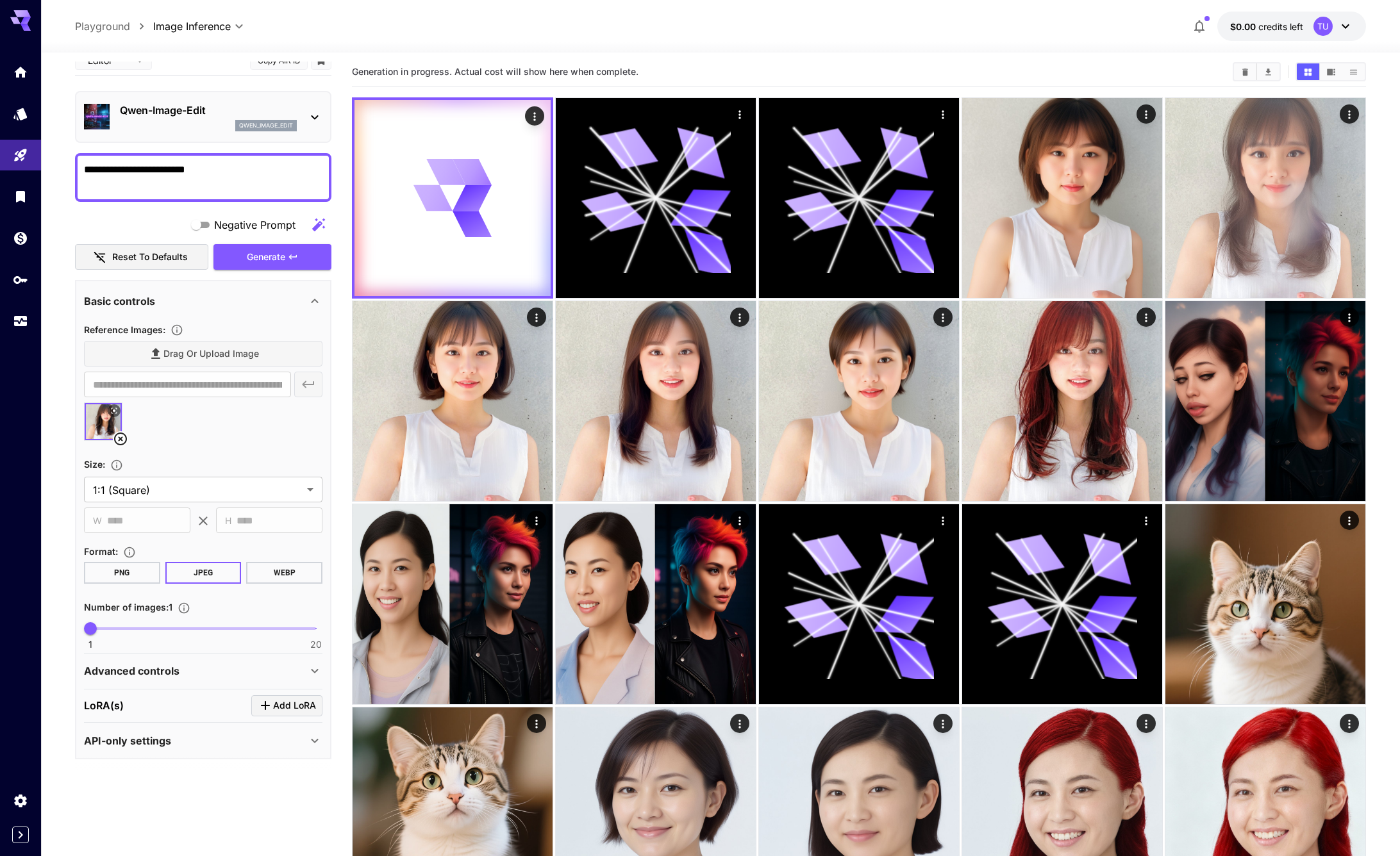
scroll to position [18, 0]
click at [114, 570] on button "PNG" at bounding box center [122, 571] width 76 height 22
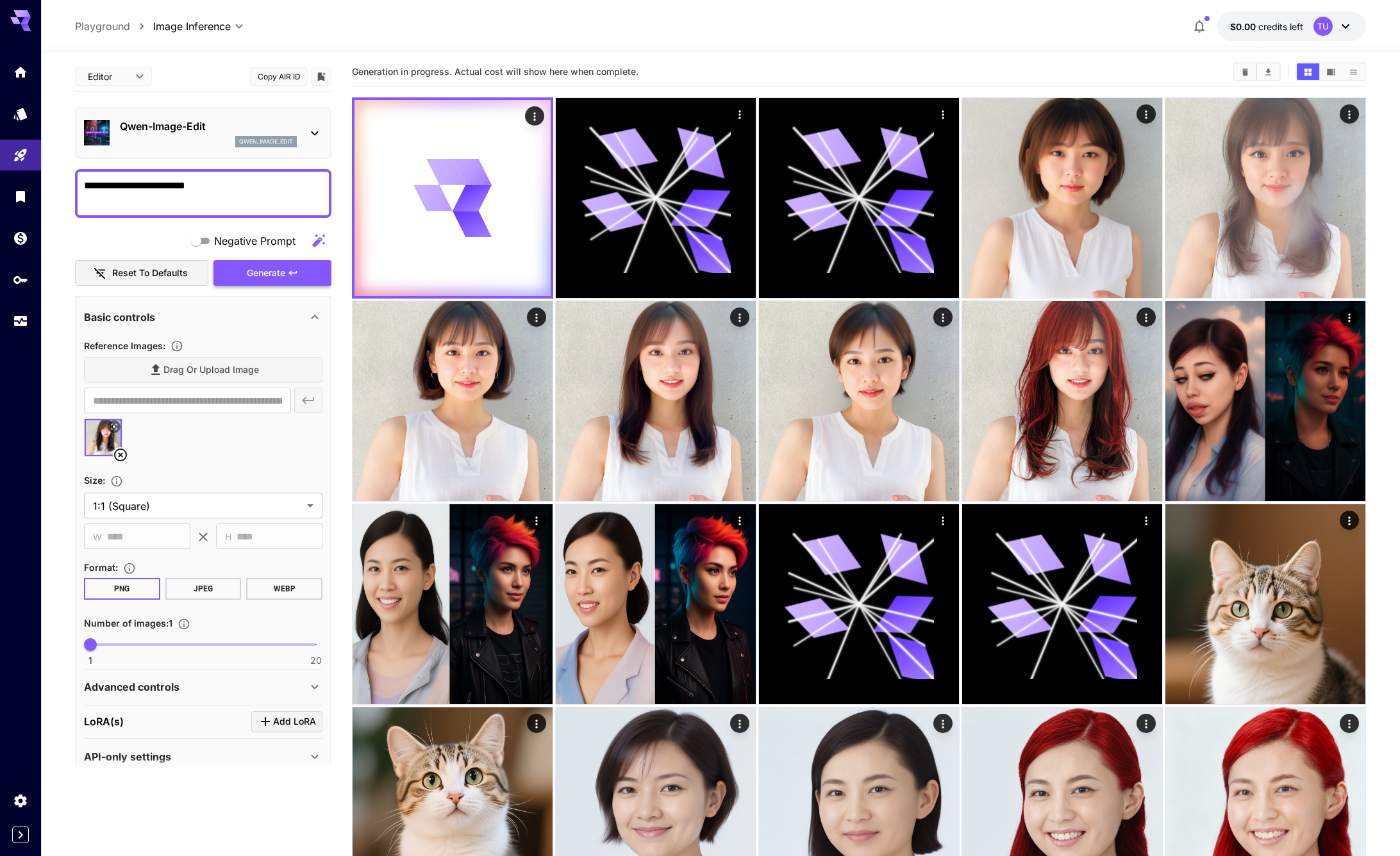
click at [292, 276] on icon "button" at bounding box center [293, 273] width 11 height 11
